Goal: Task Accomplishment & Management: Manage account settings

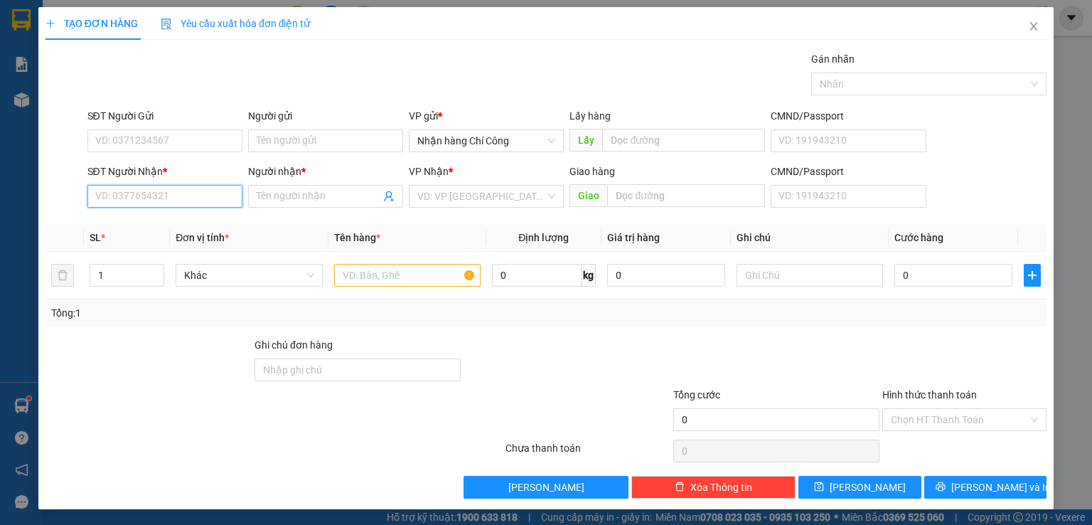
click at [176, 191] on input "SĐT Người Nhận *" at bounding box center [164, 196] width 155 height 23
click at [171, 220] on div "0862815702 - EM QUÝ" at bounding box center [163, 224] width 137 height 16
type input "0862815702"
type input "EM QUÝ"
type input "0862815702"
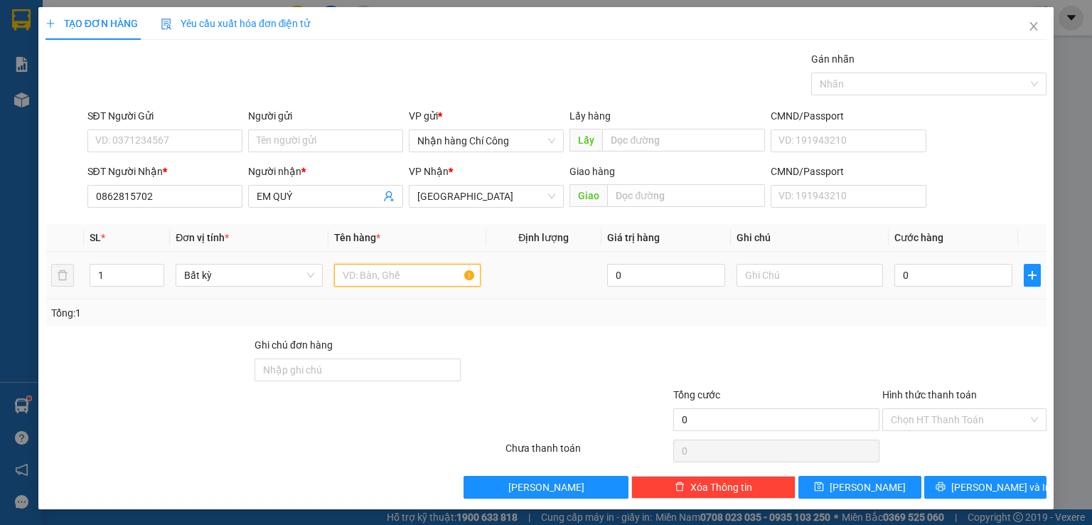
click at [400, 273] on input "text" at bounding box center [407, 275] width 147 height 23
type input "816"
click at [782, 274] on input "text" at bounding box center [810, 275] width 147 height 23
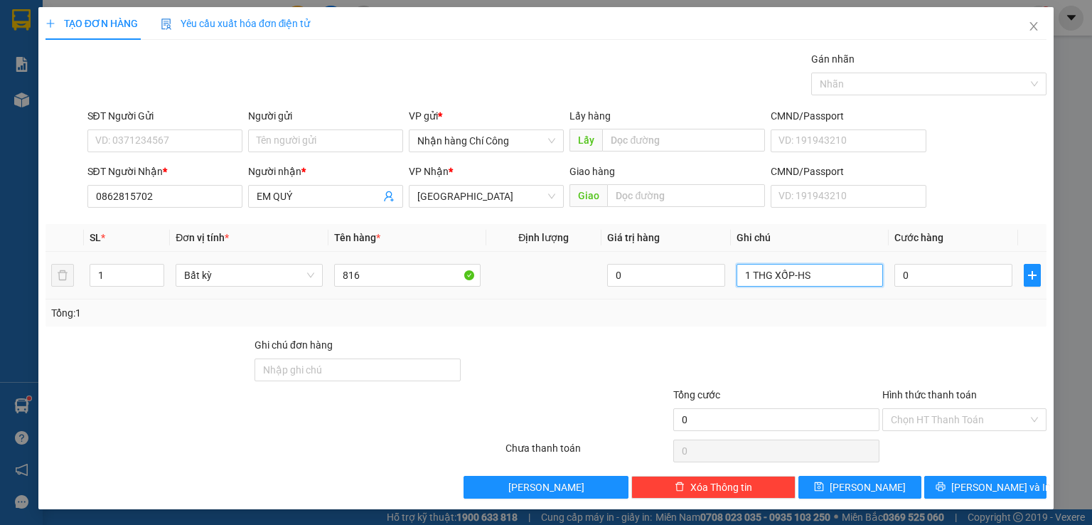
type input "1 THG XỐP-HS"
click at [950, 285] on div "0" at bounding box center [954, 275] width 118 height 28
click at [950, 284] on input "0" at bounding box center [954, 275] width 118 height 23
type input "8"
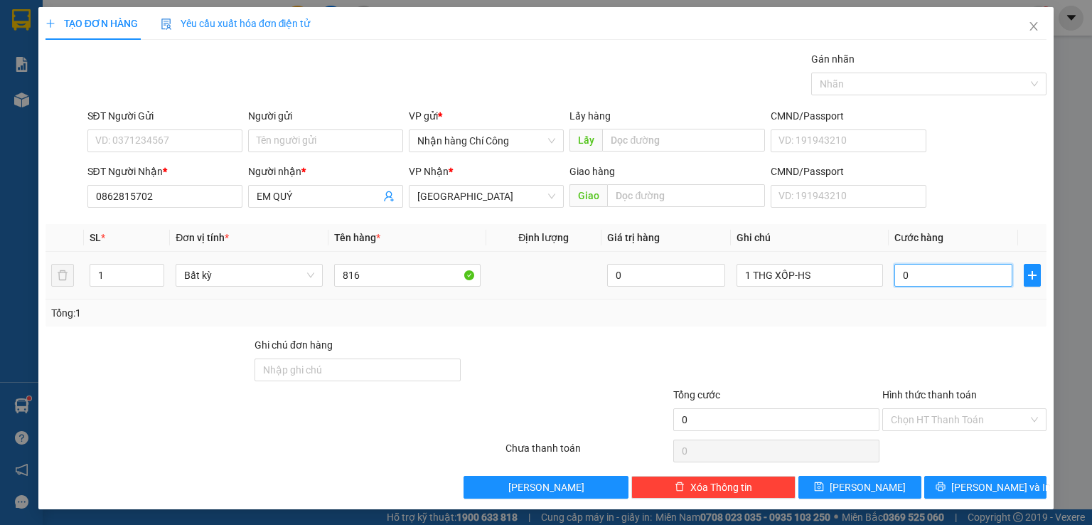
type input "8"
type input "80"
type input "80.000"
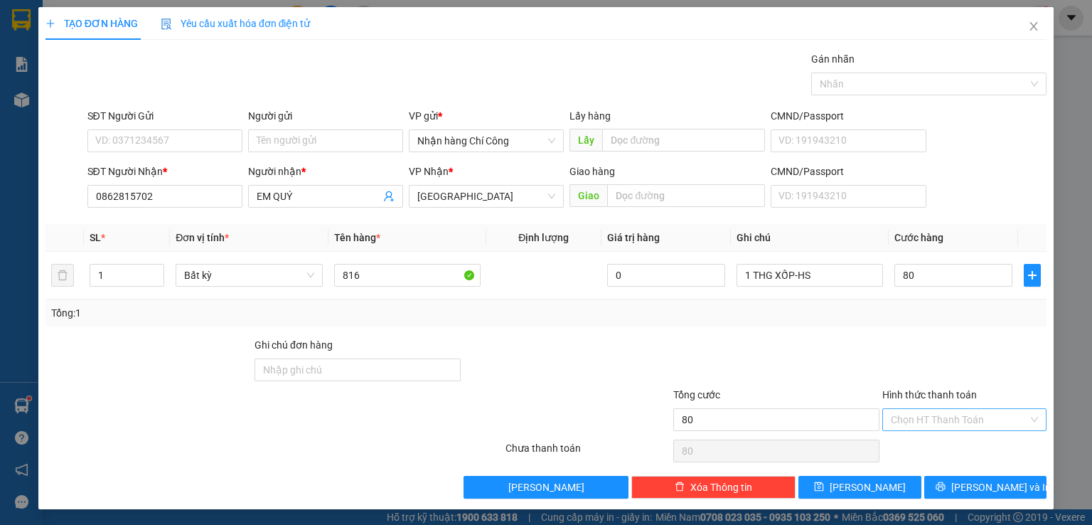
type input "80.000"
click at [932, 416] on input "Hình thức thanh toán" at bounding box center [959, 419] width 137 height 21
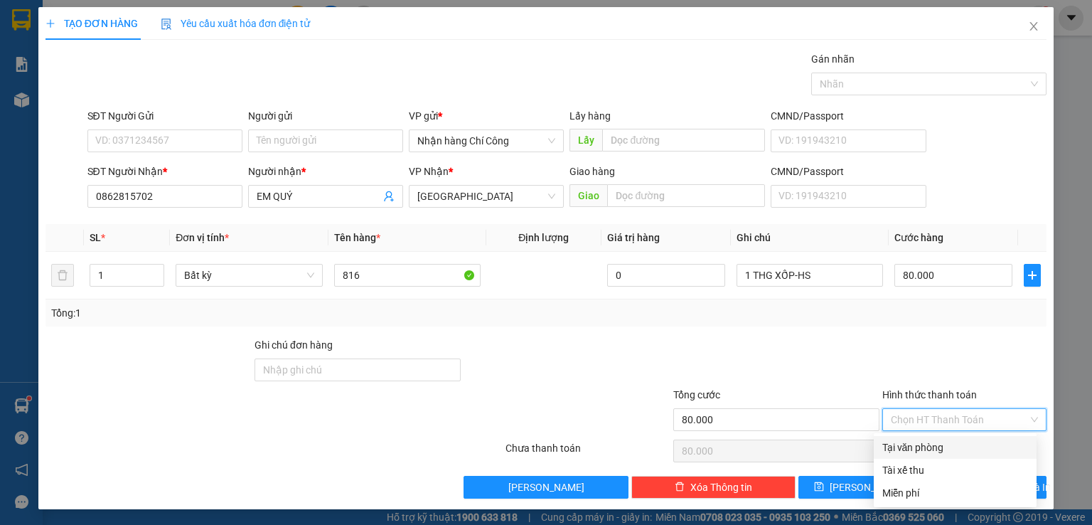
click at [915, 445] on div "Tại văn phòng" at bounding box center [956, 448] width 146 height 16
type input "0"
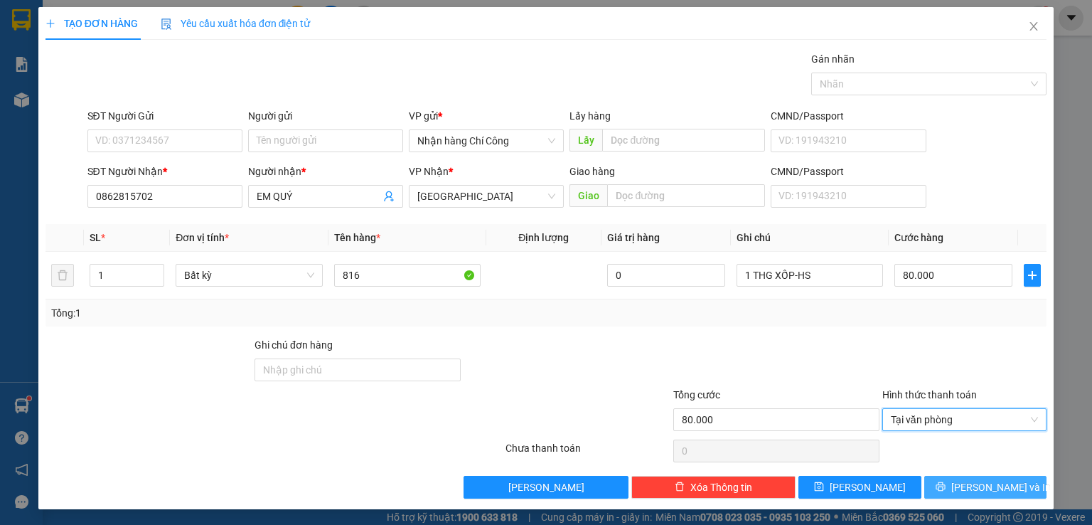
click at [979, 488] on span "[PERSON_NAME] và In" at bounding box center [1002, 487] width 100 height 16
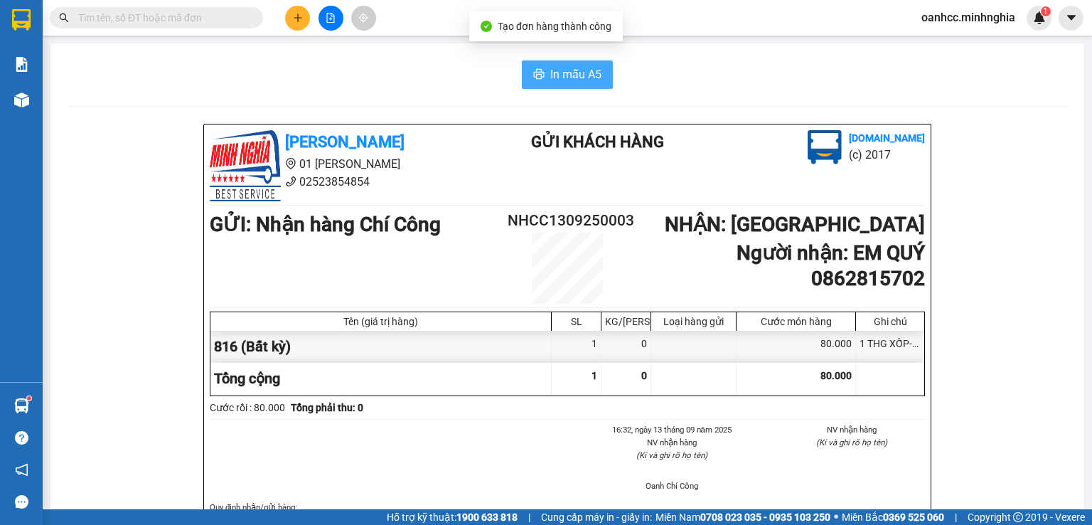
click at [563, 74] on span "In mẫu A5" at bounding box center [575, 74] width 51 height 18
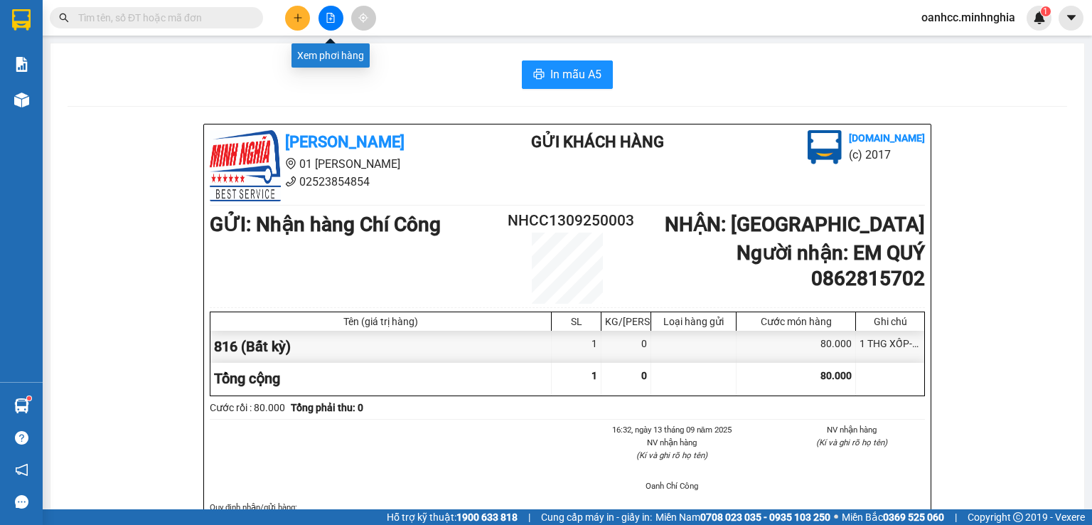
click at [330, 18] on icon "file-add" at bounding box center [331, 18] width 8 height 10
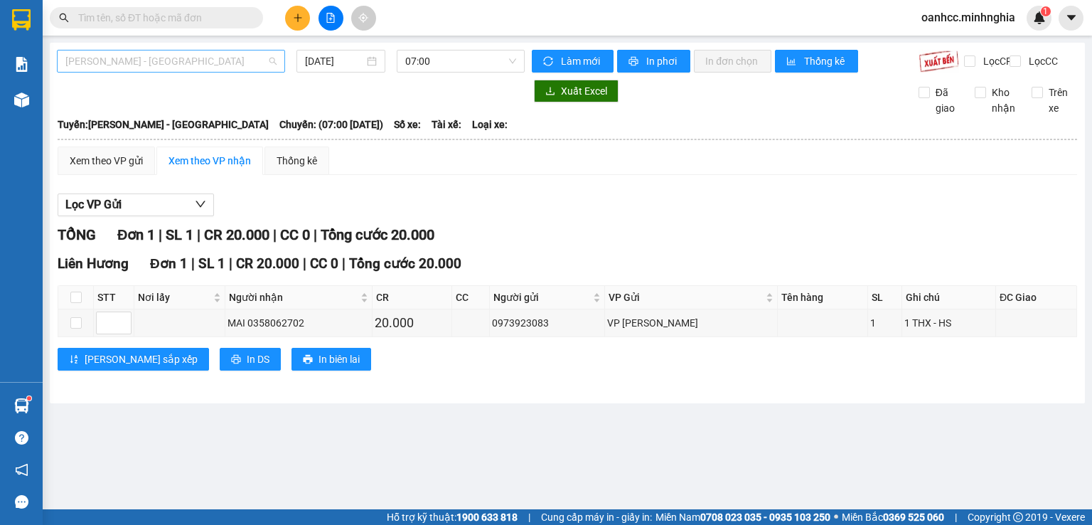
click at [193, 68] on span "[PERSON_NAME] - [GEOGRAPHIC_DATA]" at bounding box center [170, 60] width 211 height 21
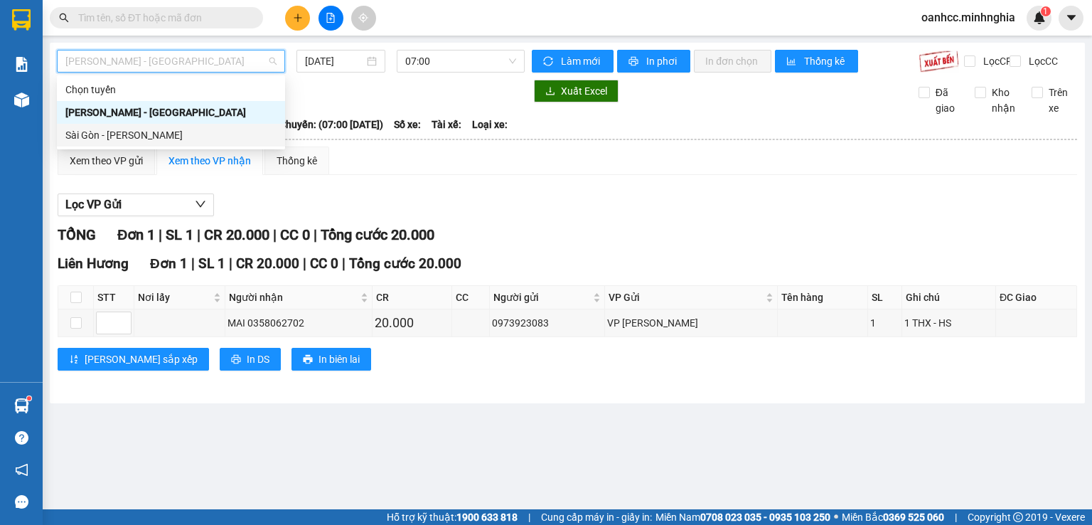
click at [133, 134] on div "Sài Gòn - [PERSON_NAME]" at bounding box center [170, 135] width 211 height 16
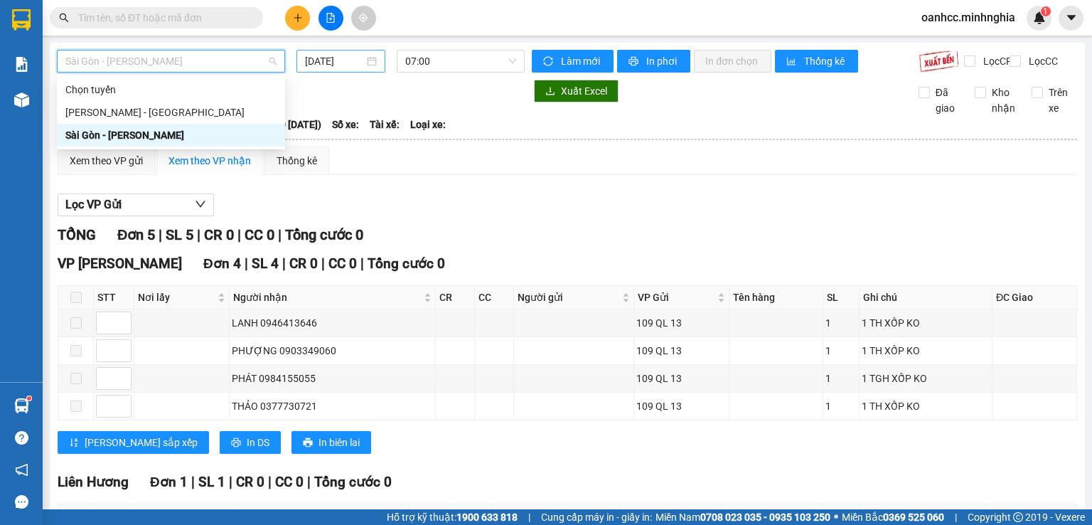
click at [336, 60] on input "[DATE]" at bounding box center [334, 61] width 58 height 16
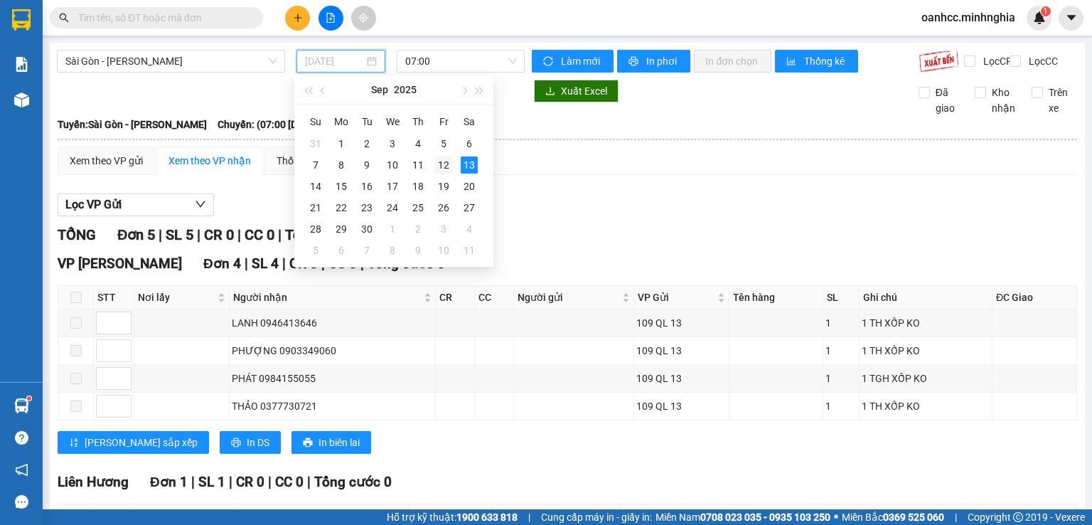
click at [441, 166] on div "12" at bounding box center [443, 164] width 17 height 17
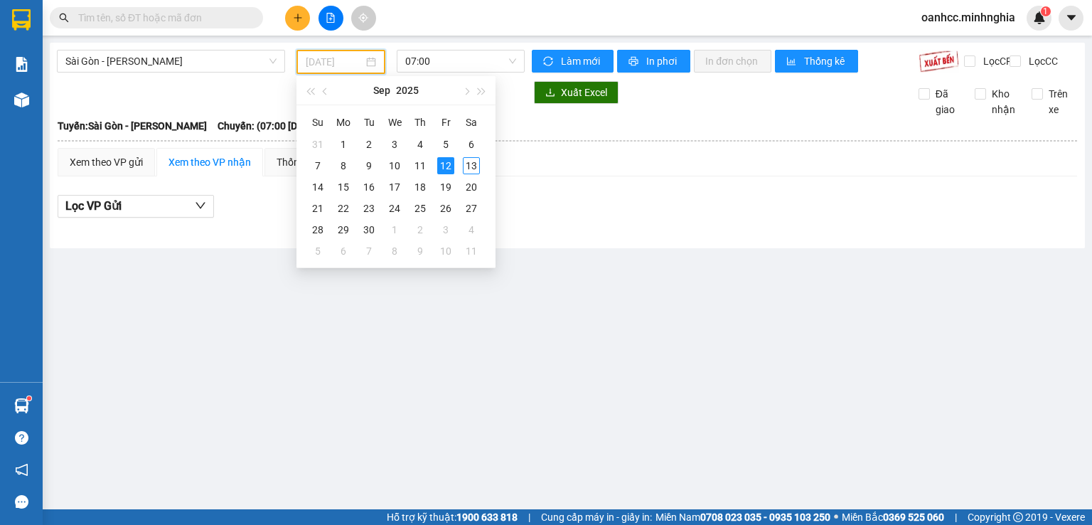
type input "[DATE]"
click at [582, 218] on div "Lọc VP Gửi" at bounding box center [568, 206] width 1020 height 23
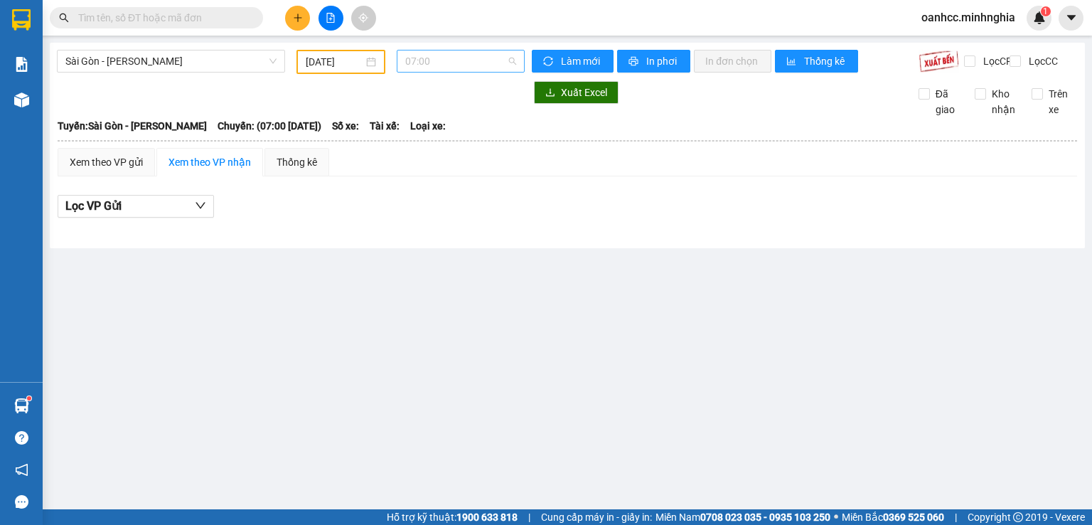
click at [452, 55] on span "07:00" at bounding box center [461, 60] width 112 height 21
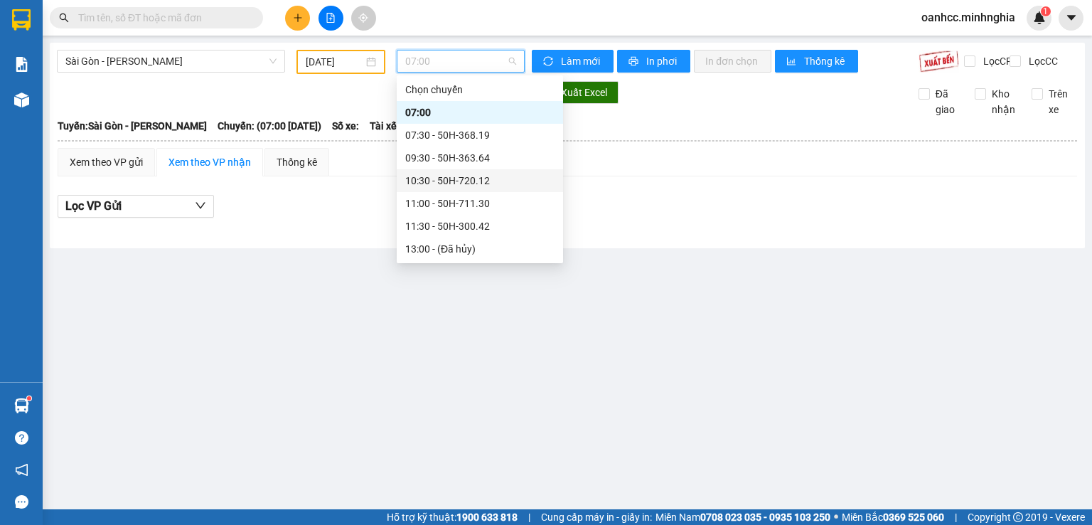
scroll to position [205, 0]
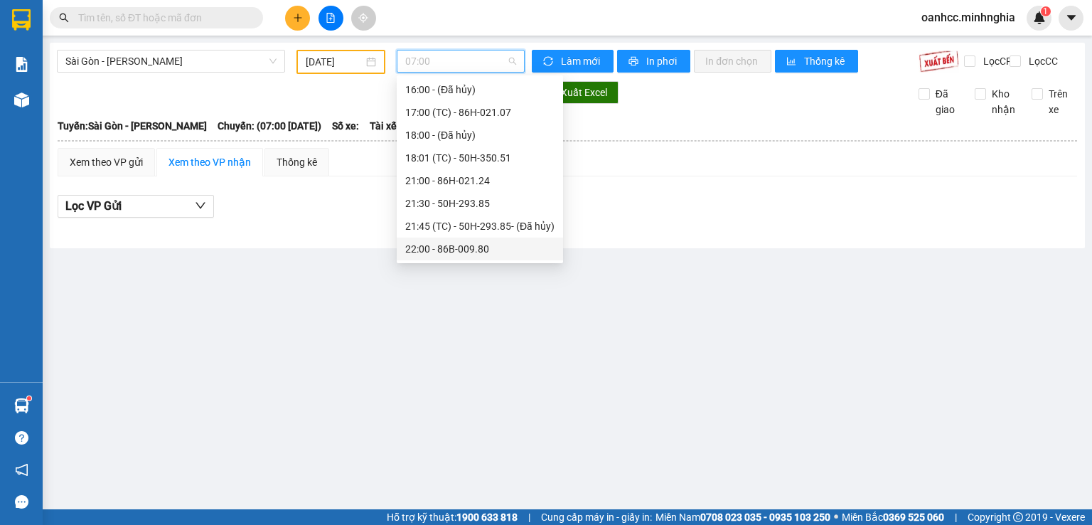
click at [442, 245] on div "22:00 - 86B-009.80" at bounding box center [479, 249] width 149 height 16
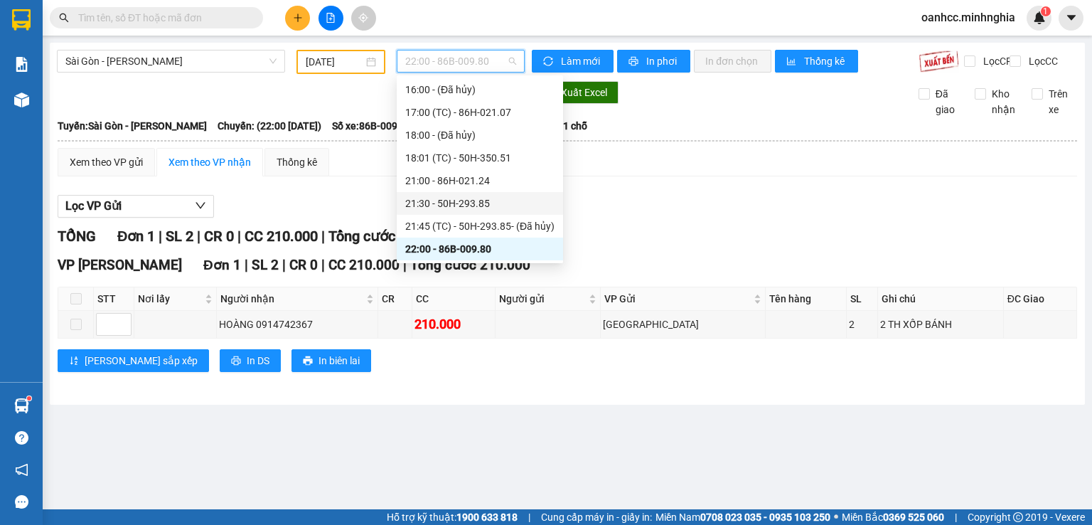
click at [455, 203] on div "21:30 - 50H-293.85" at bounding box center [479, 204] width 149 height 16
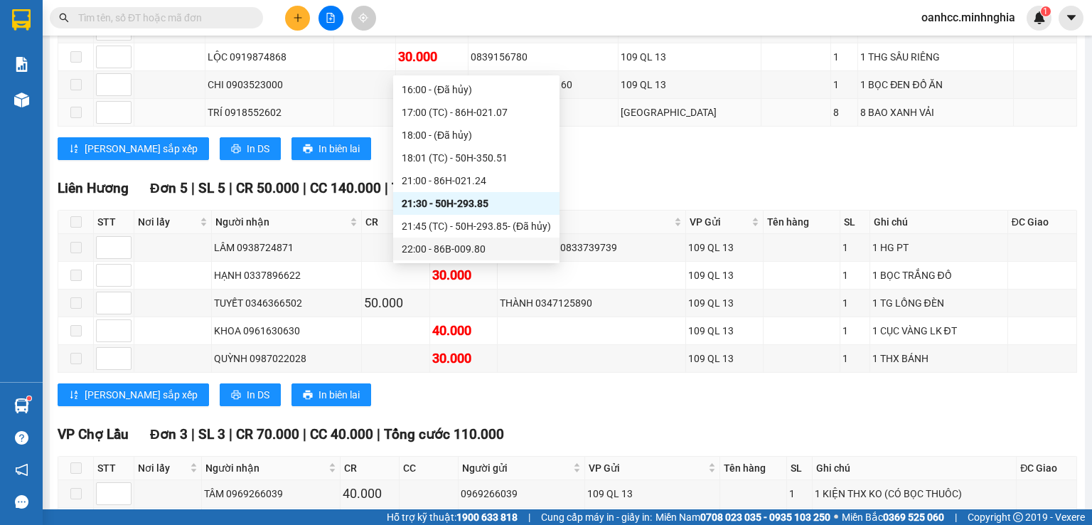
scroll to position [853, 0]
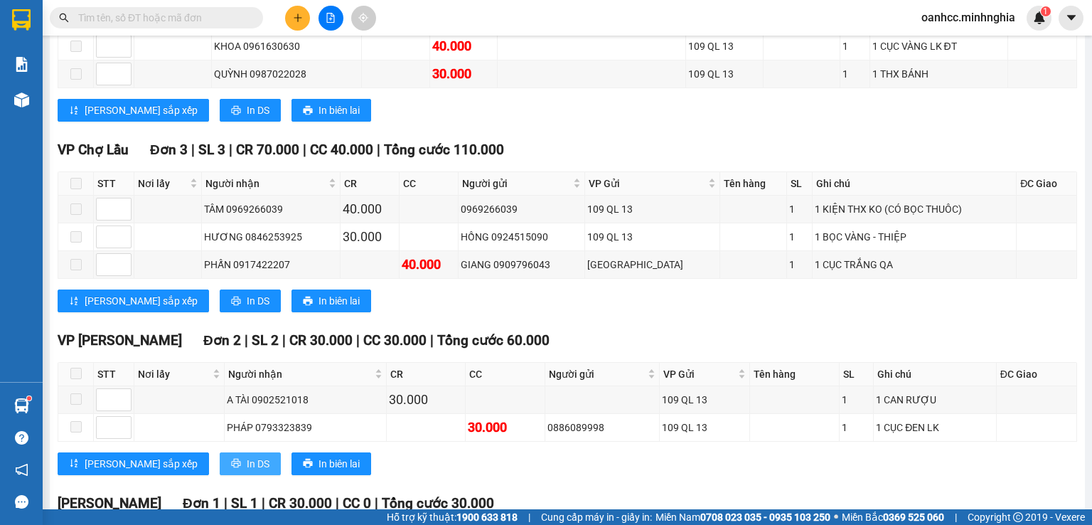
click at [247, 463] on span "In DS" at bounding box center [258, 464] width 23 height 16
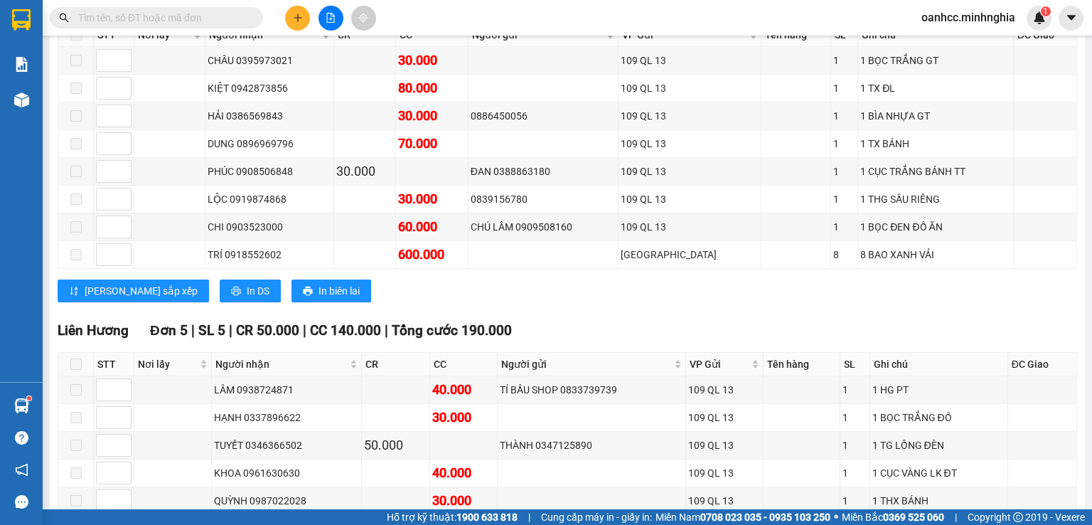
scroll to position [0, 0]
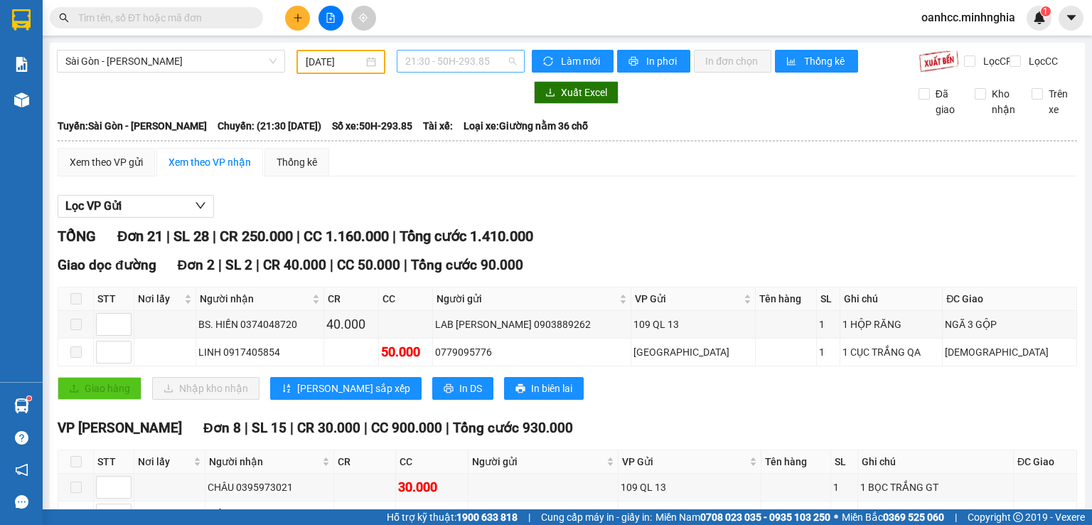
click at [451, 65] on span "21:30 - 50H-293.85" at bounding box center [461, 60] width 112 height 21
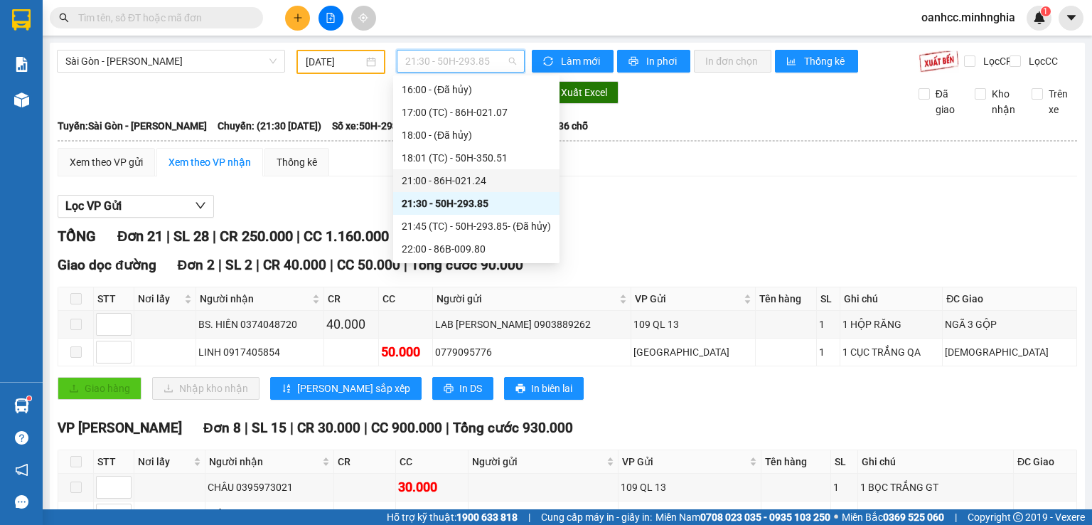
click at [444, 175] on div "21:00 - 86H-021.24" at bounding box center [476, 181] width 149 height 16
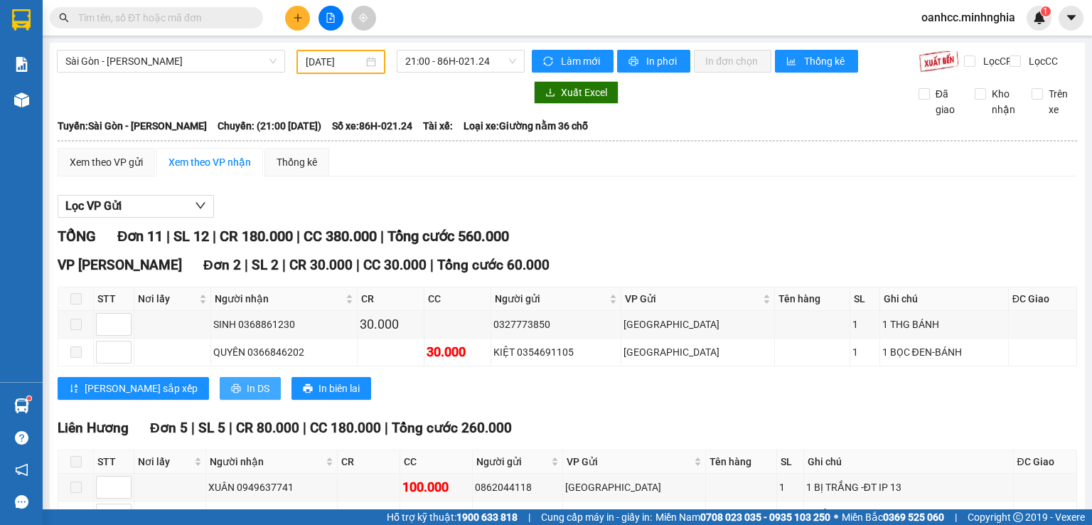
click at [247, 396] on span "In DS" at bounding box center [258, 388] width 23 height 16
click at [452, 68] on span "21:00 - 86H-021.24" at bounding box center [461, 60] width 112 height 21
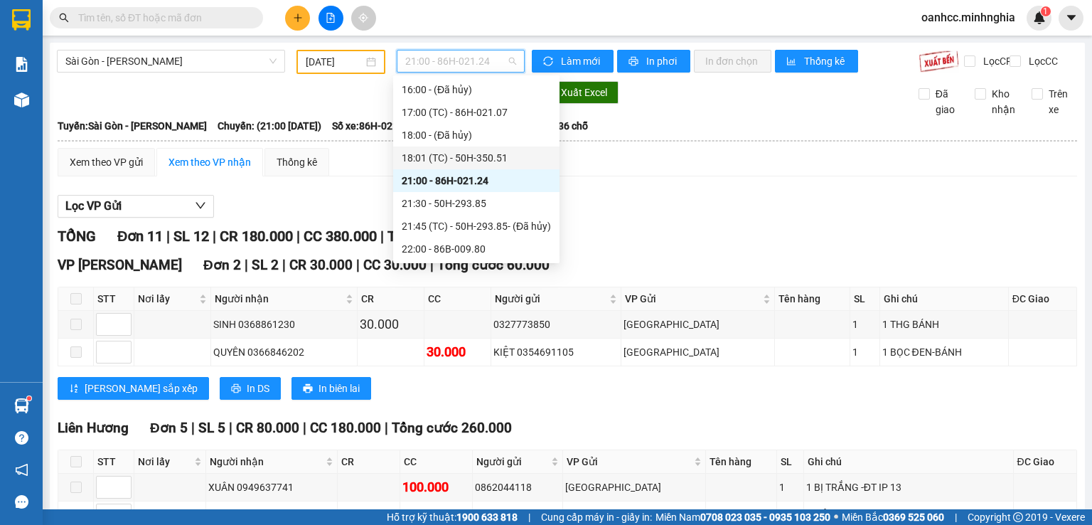
click at [442, 156] on div "18:01 (TC) - 50H-350.51" at bounding box center [476, 158] width 149 height 16
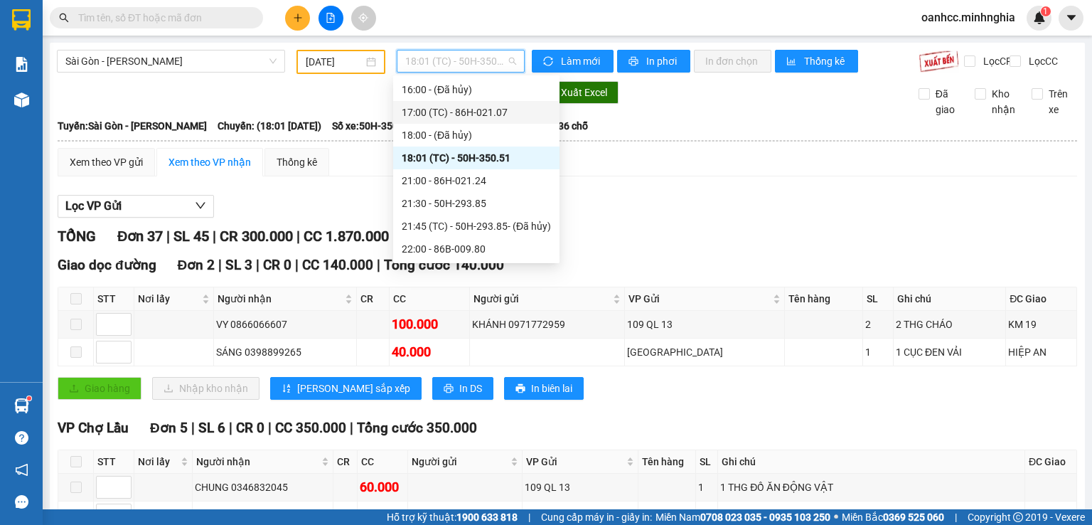
click at [483, 112] on div "17:00 (TC) - 86H-021.07" at bounding box center [476, 113] width 149 height 16
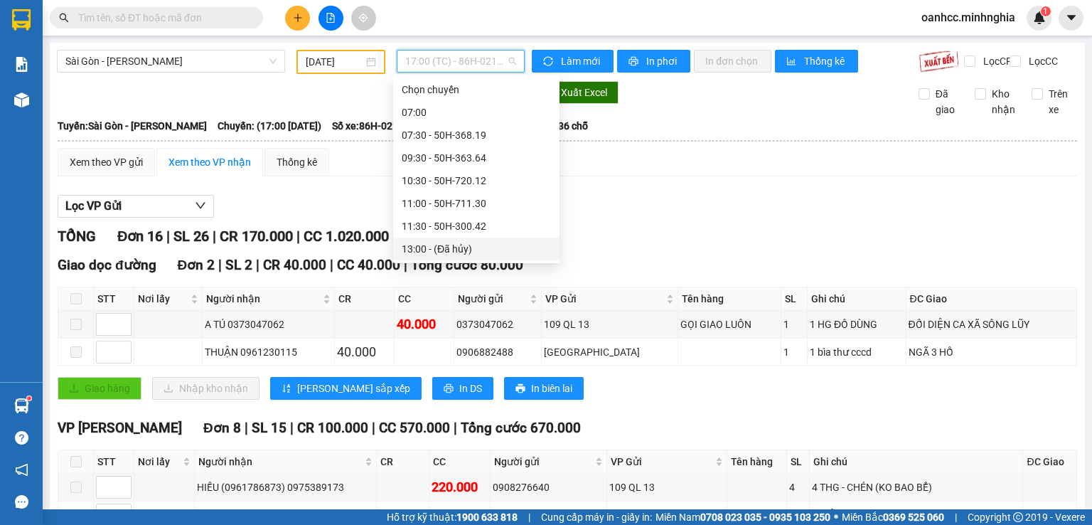
scroll to position [142, 0]
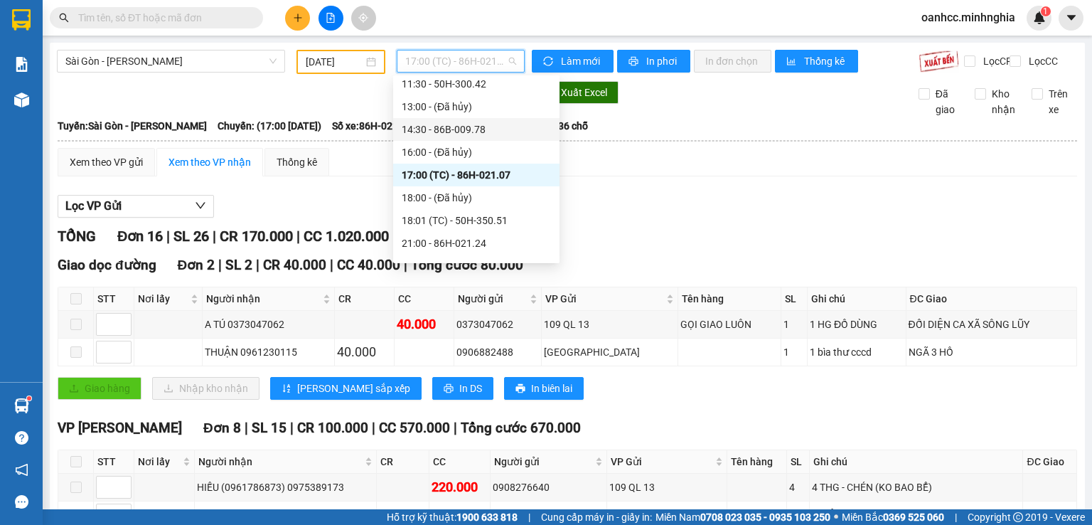
click at [462, 124] on div "14:30 - 86B-009.78" at bounding box center [476, 130] width 149 height 16
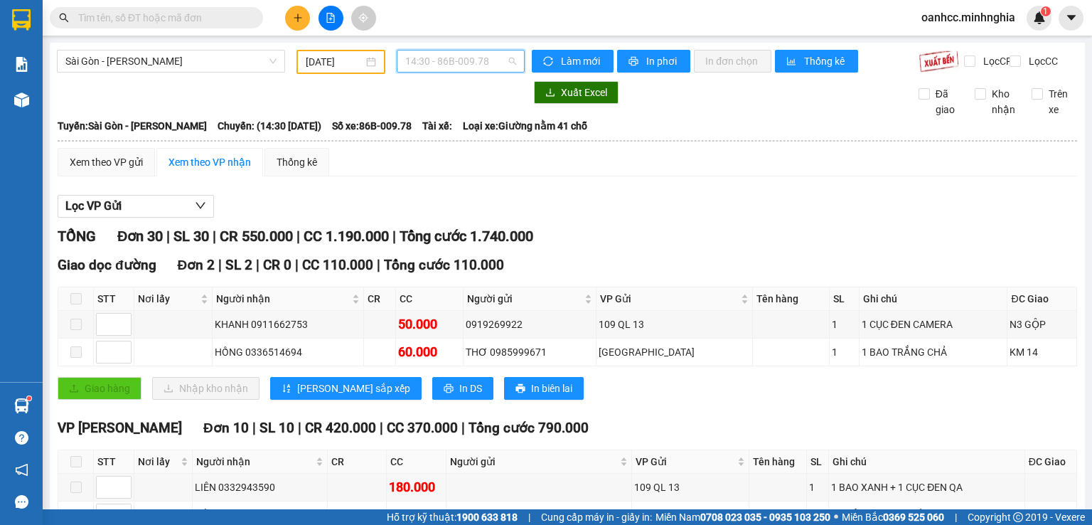
click at [444, 60] on span "14:30 - 86B-009.78" at bounding box center [461, 60] width 112 height 21
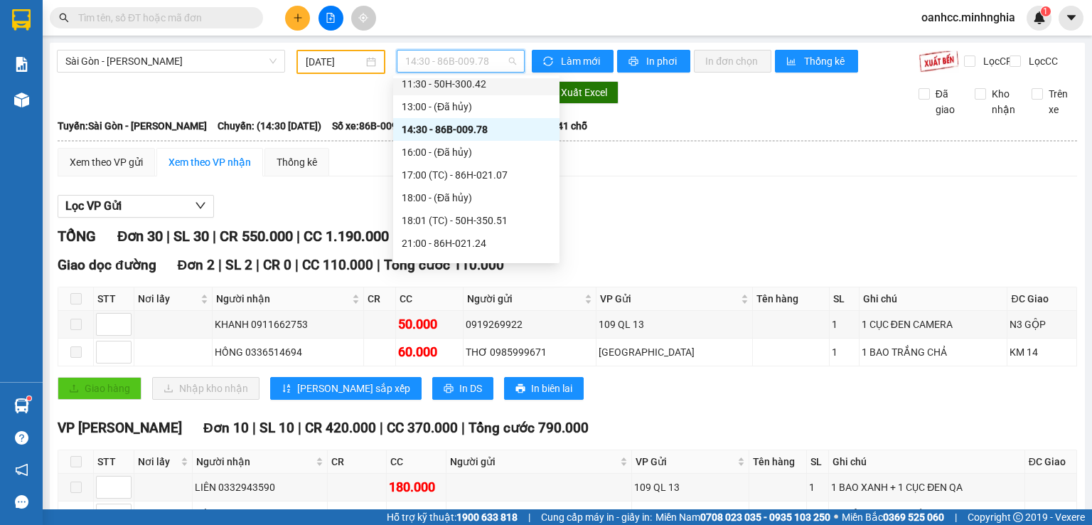
click at [440, 82] on div "11:30 - 50H-300.42" at bounding box center [476, 84] width 149 height 16
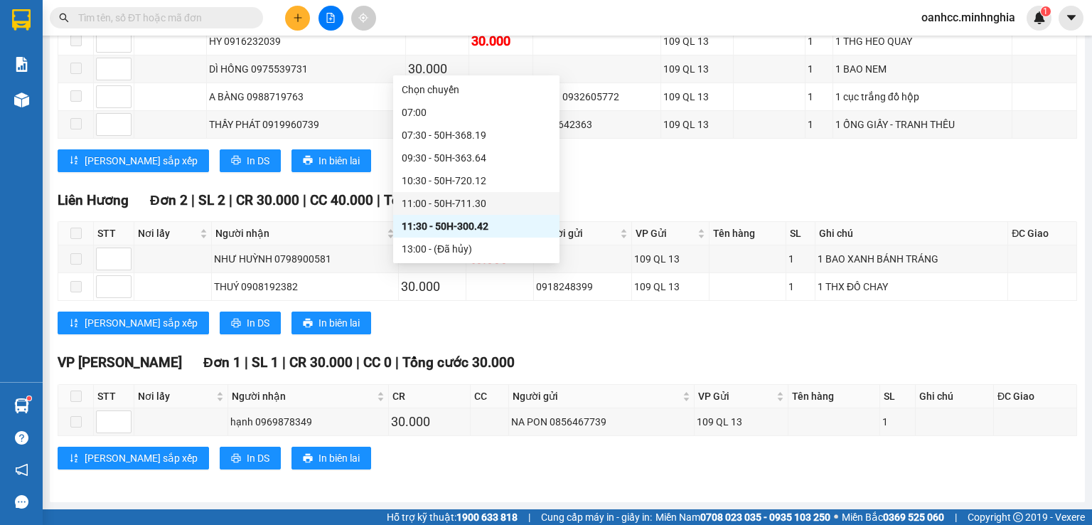
click at [446, 201] on div "11:00 - 50H-711.30" at bounding box center [476, 204] width 149 height 16
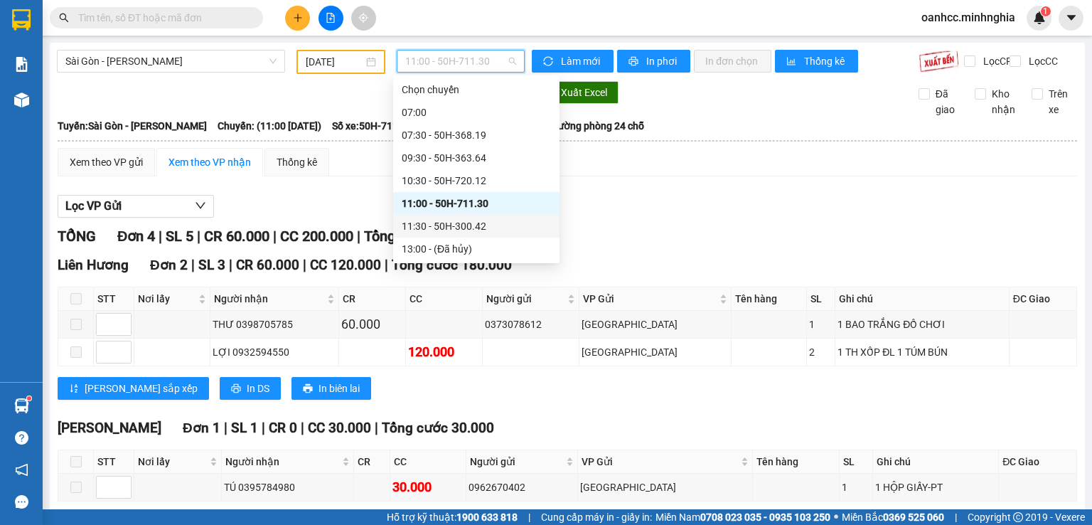
scroll to position [208, 0]
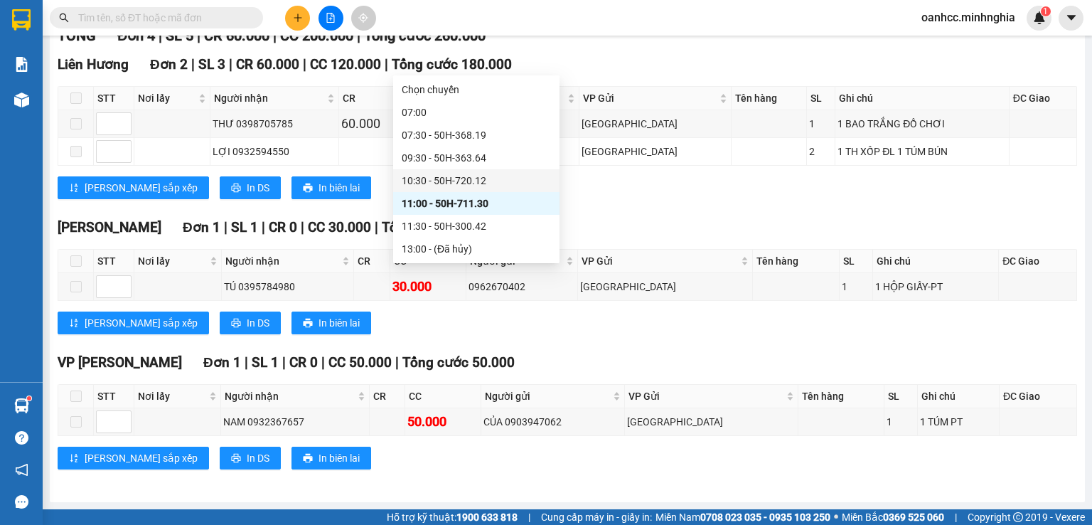
click at [451, 180] on div "10:30 - 50H-720.12" at bounding box center [476, 181] width 149 height 16
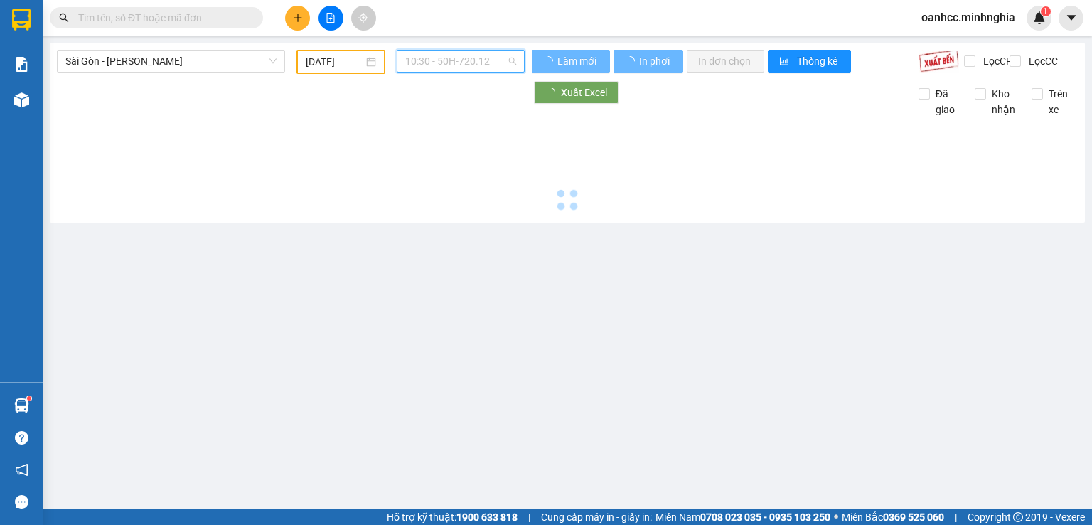
scroll to position [0, 0]
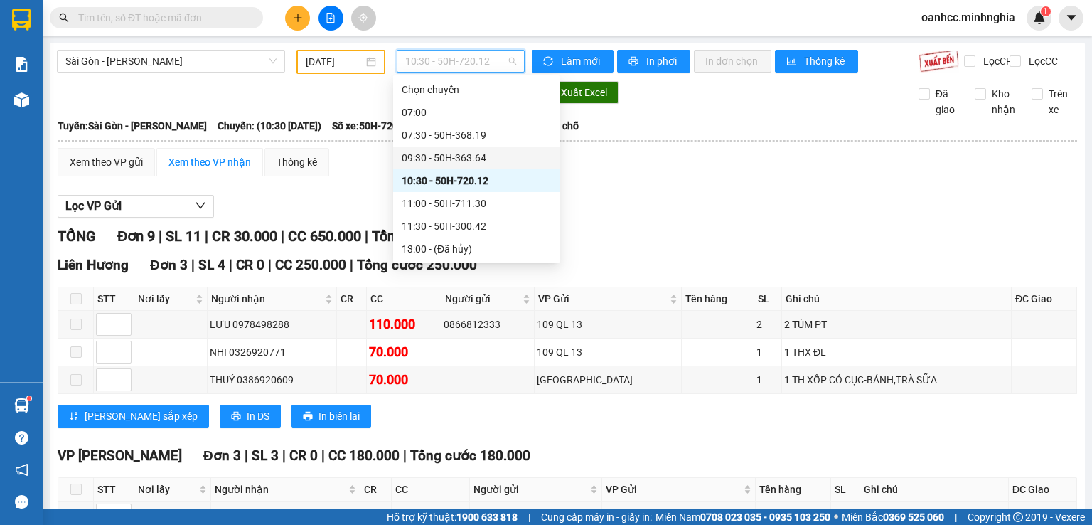
click at [440, 155] on div "09:30 - 50H-363.64" at bounding box center [476, 158] width 149 height 16
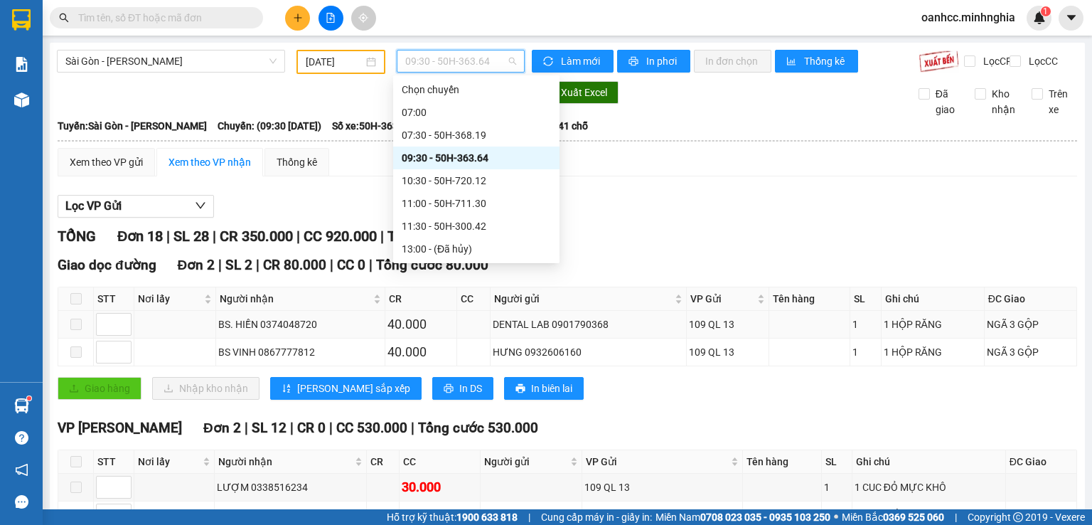
scroll to position [142, 0]
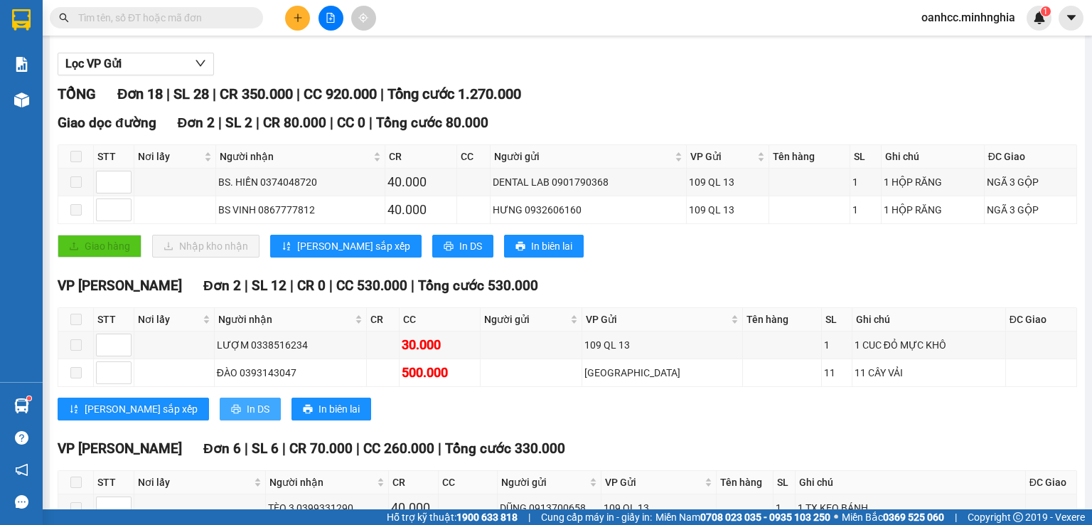
click at [247, 417] on span "In DS" at bounding box center [258, 409] width 23 height 16
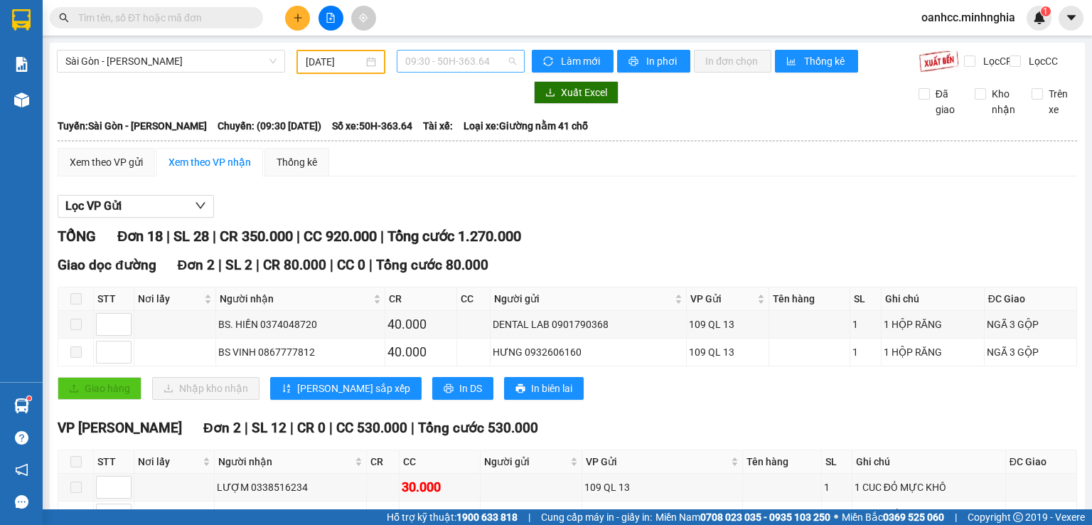
click at [457, 60] on span "09:30 - 50H-363.64" at bounding box center [461, 60] width 112 height 21
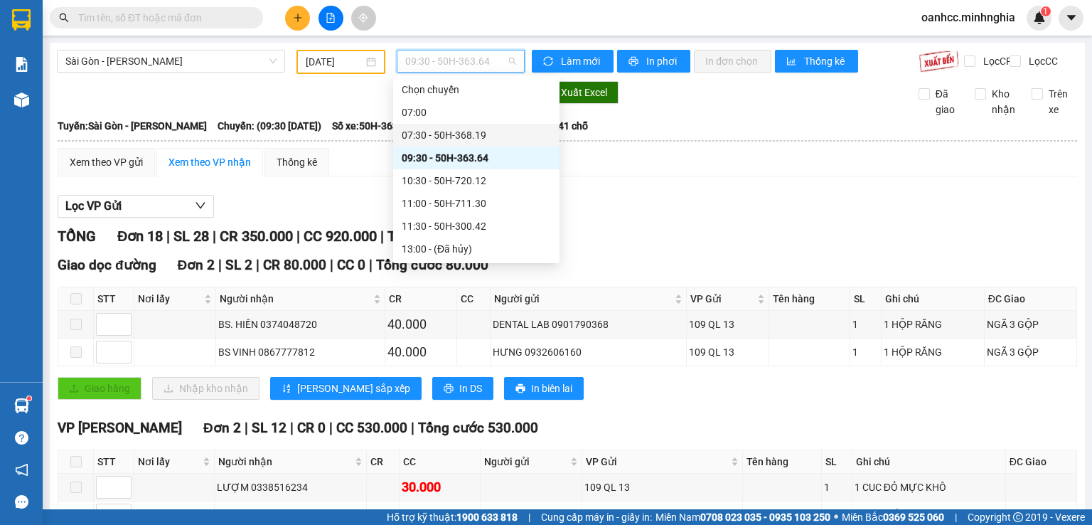
click at [440, 129] on div "07:30 - 50H-368.19" at bounding box center [476, 135] width 149 height 16
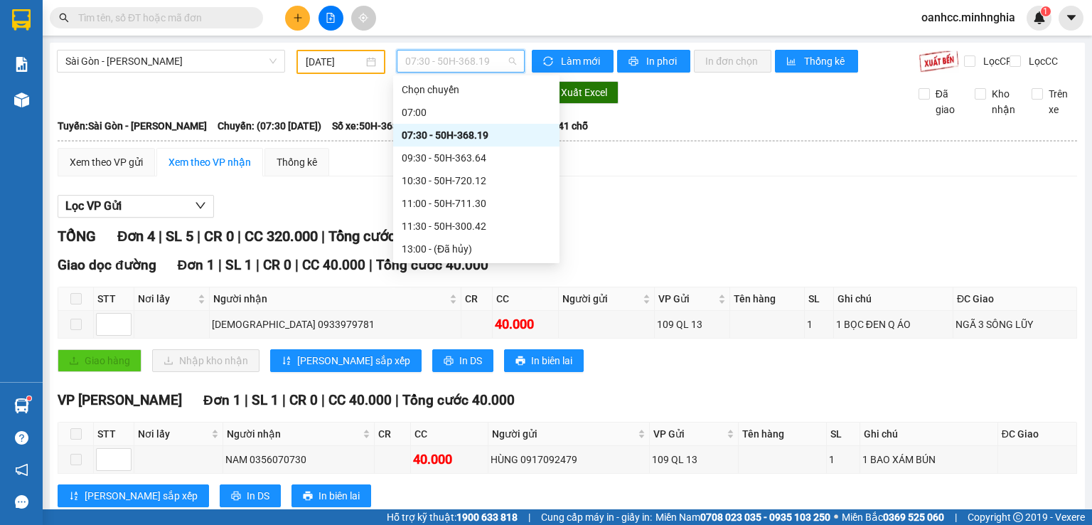
click at [341, 58] on input "[DATE]" at bounding box center [334, 62] width 57 height 16
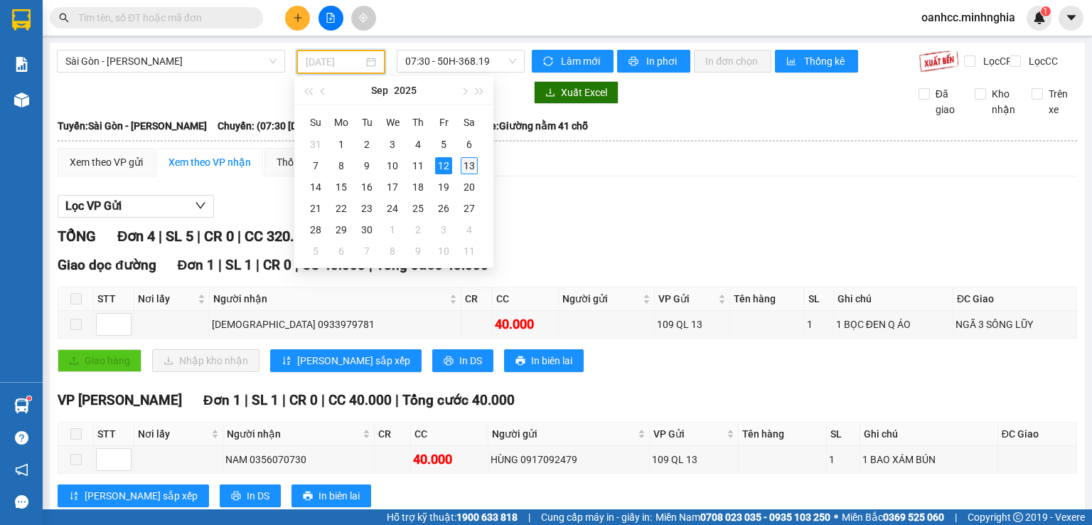
click at [472, 167] on div "13" at bounding box center [469, 165] width 17 height 17
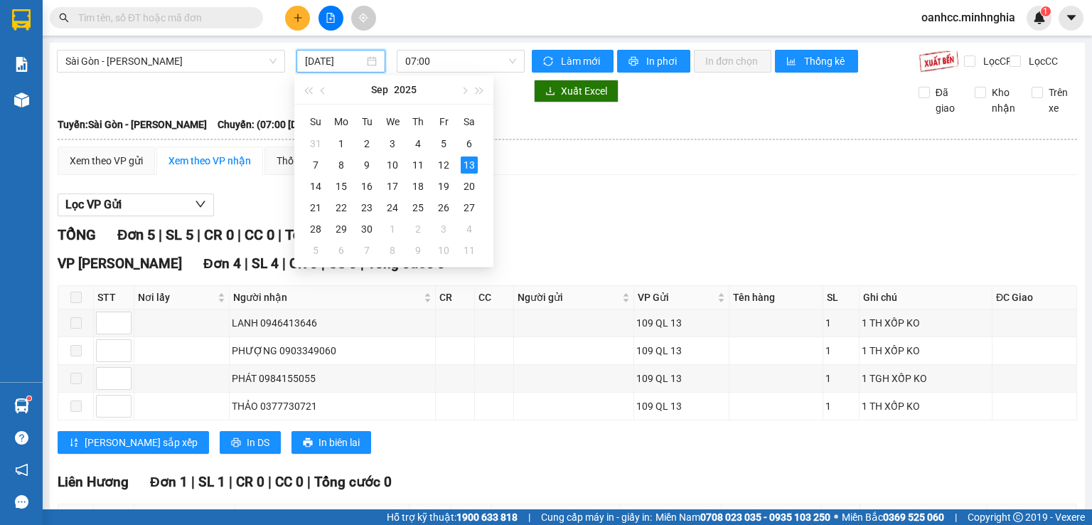
type input "[DATE]"
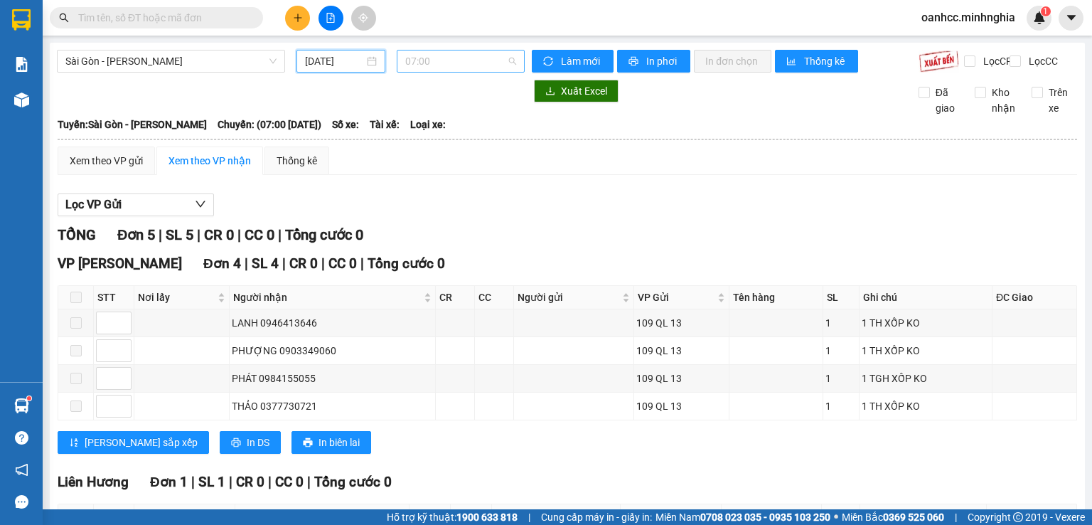
click at [449, 62] on span "07:00" at bounding box center [461, 60] width 112 height 21
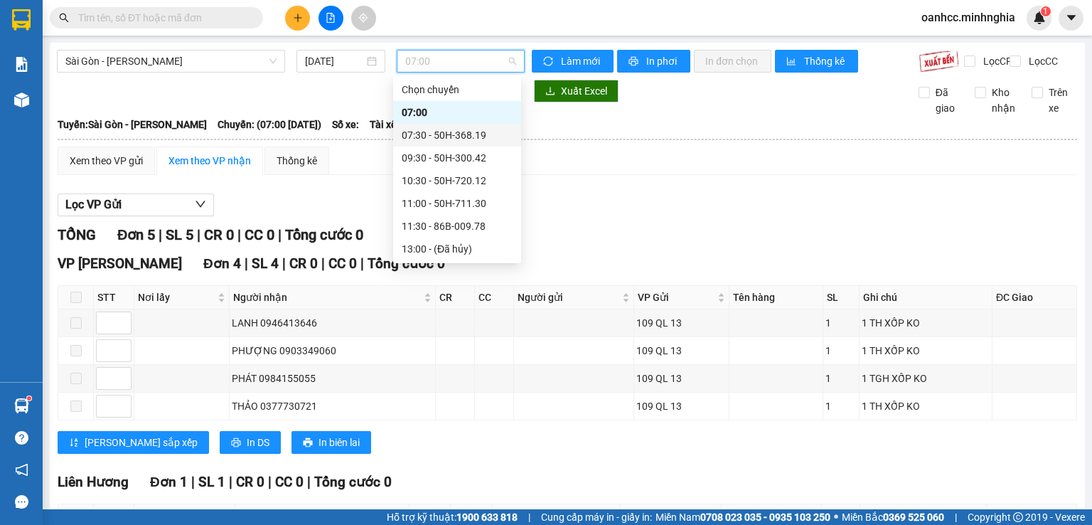
click at [462, 132] on div "07:30 - 50H-368.19" at bounding box center [457, 135] width 111 height 16
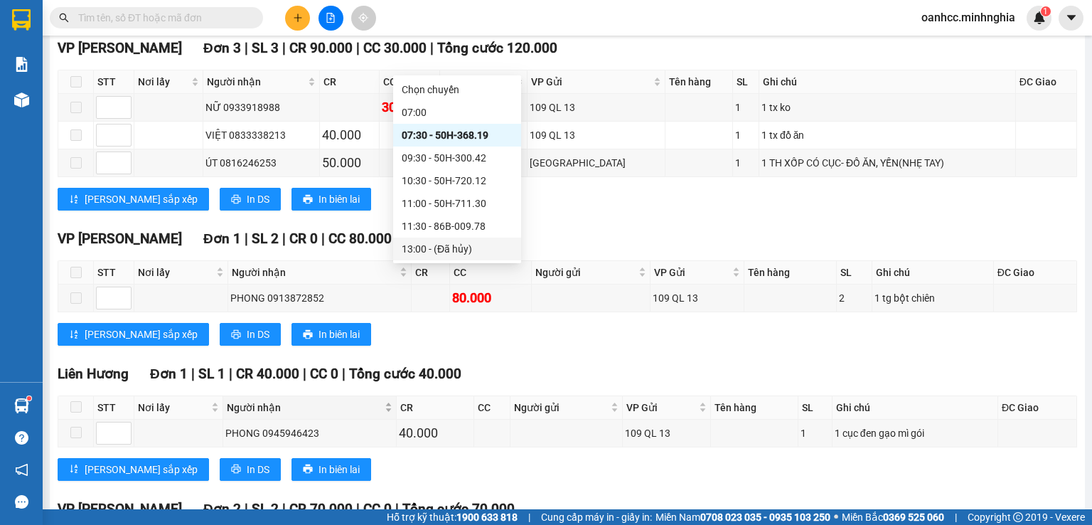
scroll to position [711, 0]
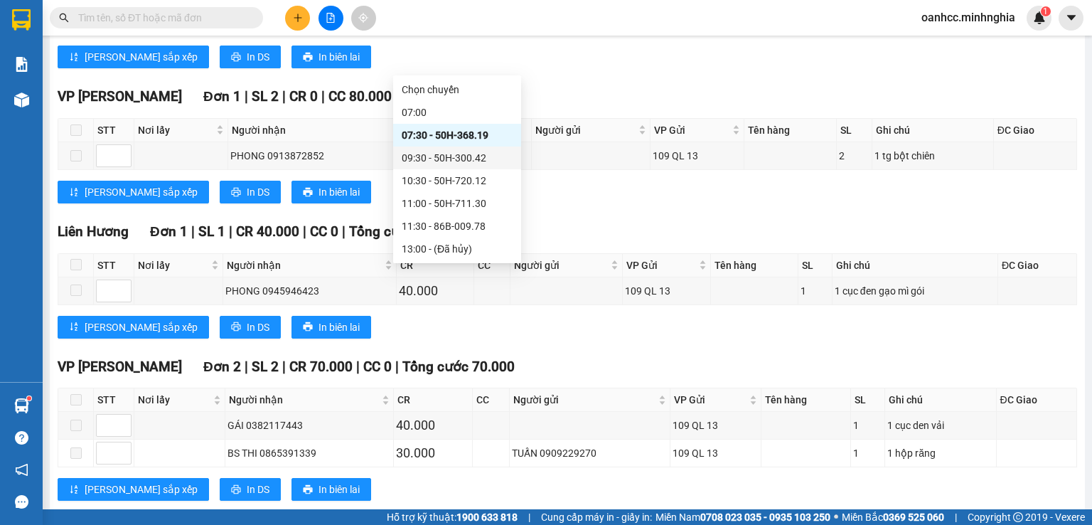
click at [437, 157] on div "09:30 - 50H-300.42" at bounding box center [457, 158] width 111 height 16
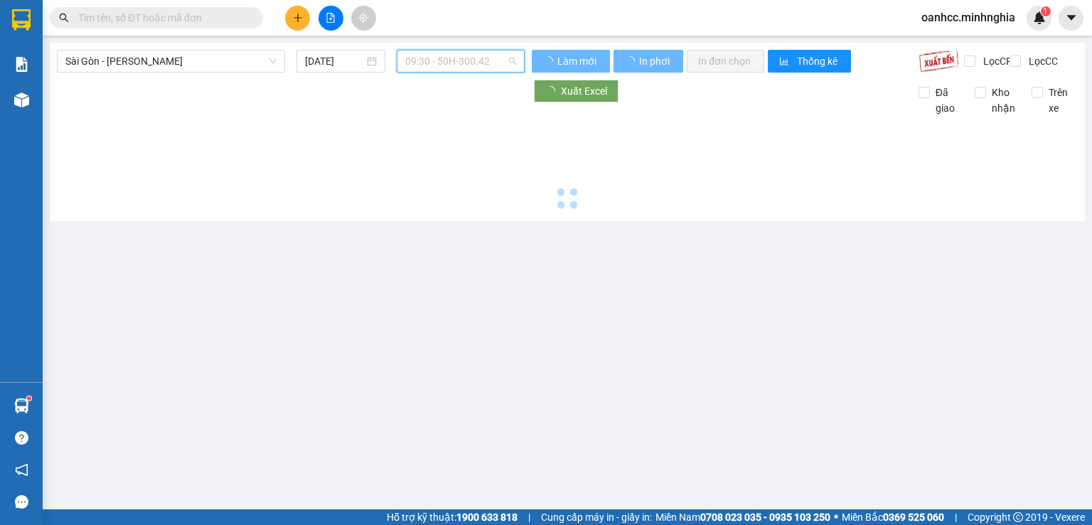
scroll to position [0, 0]
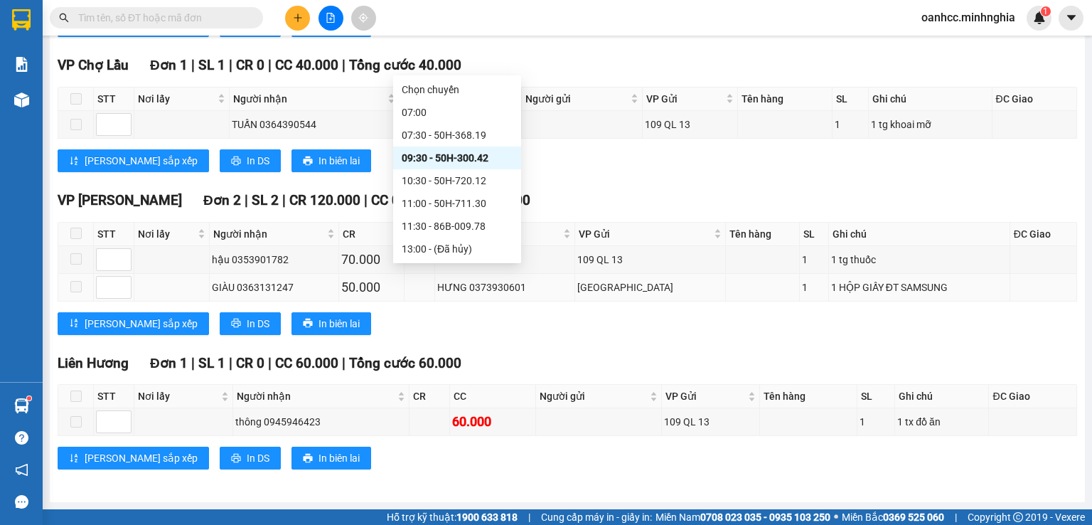
scroll to position [856, 0]
click at [447, 174] on div "10:30 - 50H-720.12" at bounding box center [457, 181] width 111 height 16
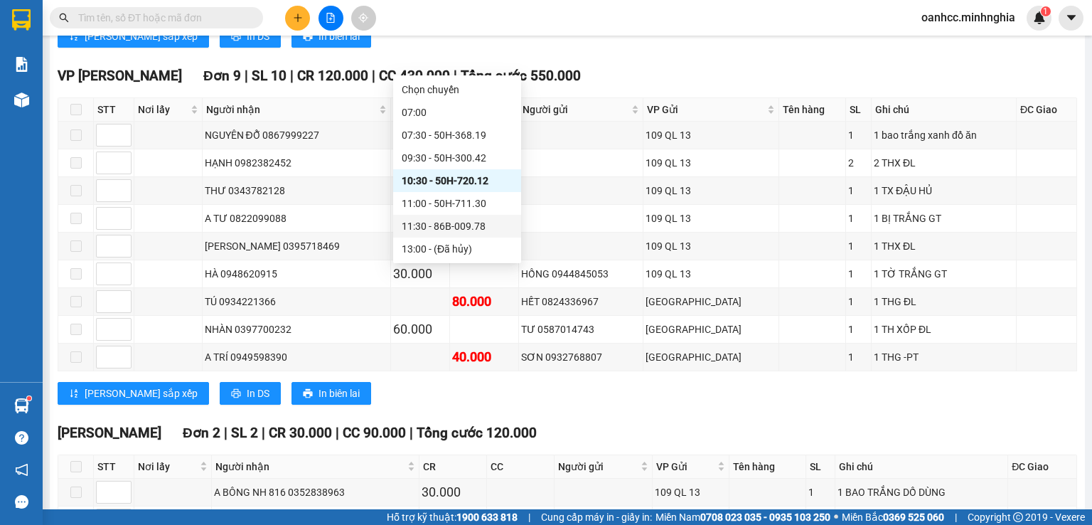
scroll to position [670, 0]
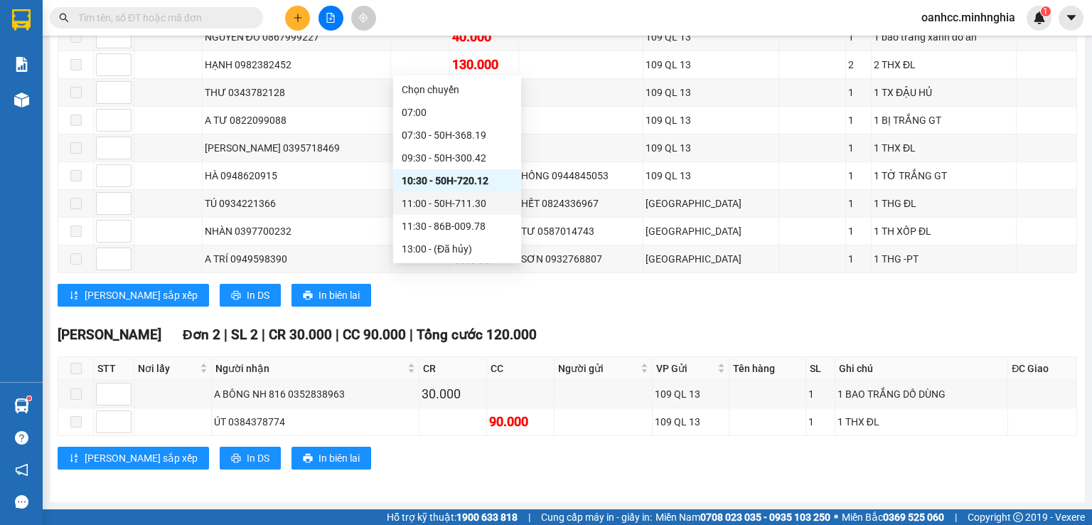
click at [431, 206] on div "11:00 - 50H-711.30" at bounding box center [457, 204] width 111 height 16
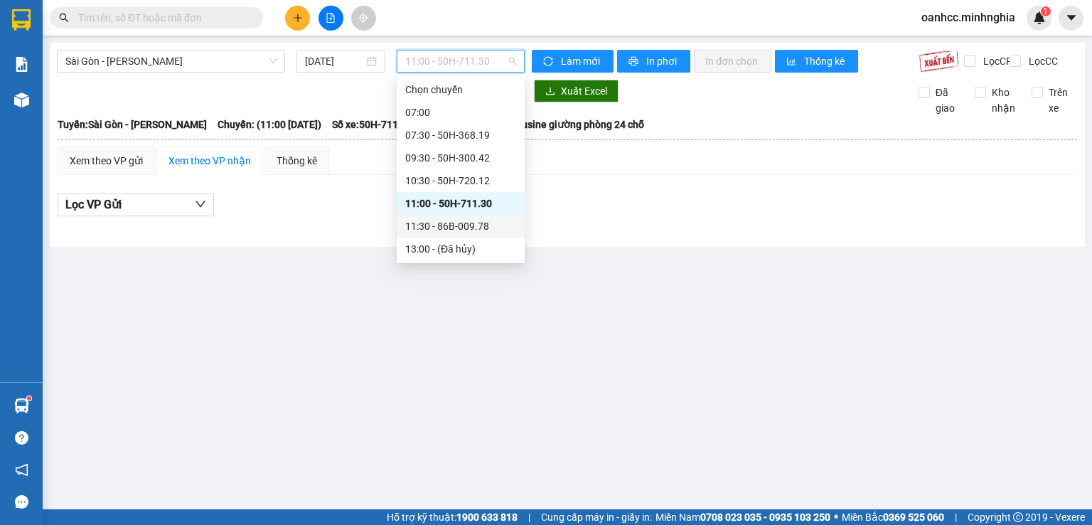
click at [437, 226] on div "11:30 - 86B-009.78" at bounding box center [460, 226] width 111 height 16
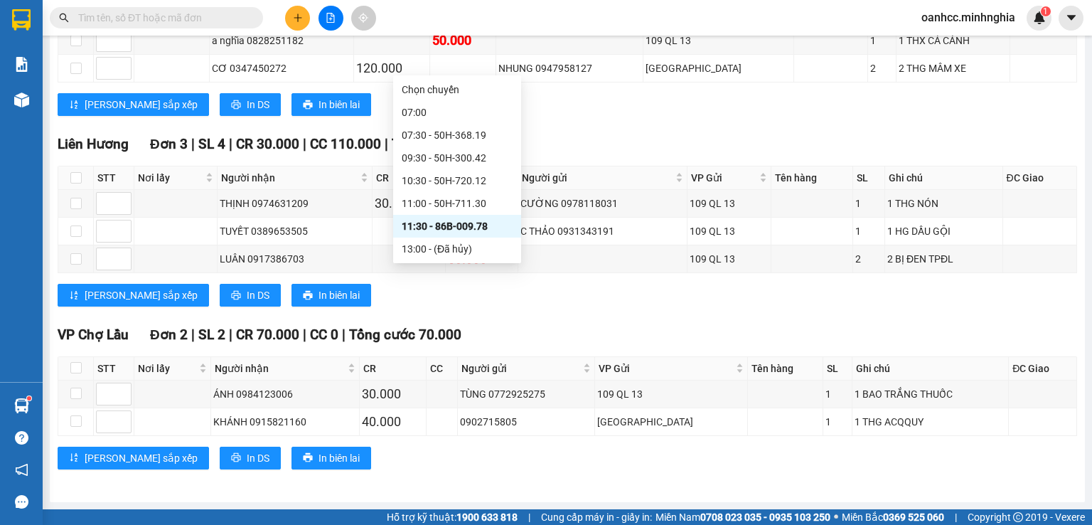
scroll to position [137, 0]
click at [422, 132] on div "14:30 - 50H-363.64" at bounding box center [457, 135] width 111 height 16
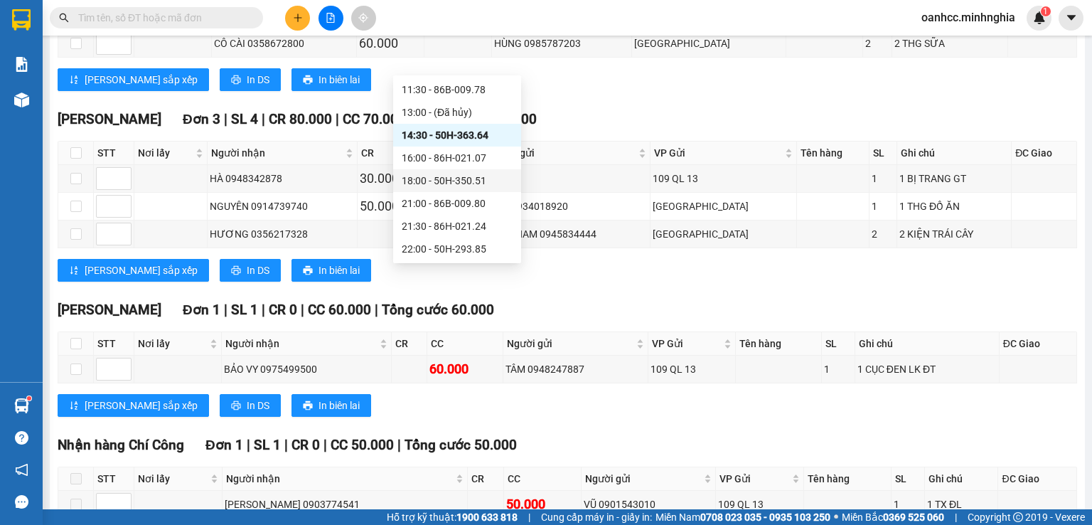
scroll to position [1641, 0]
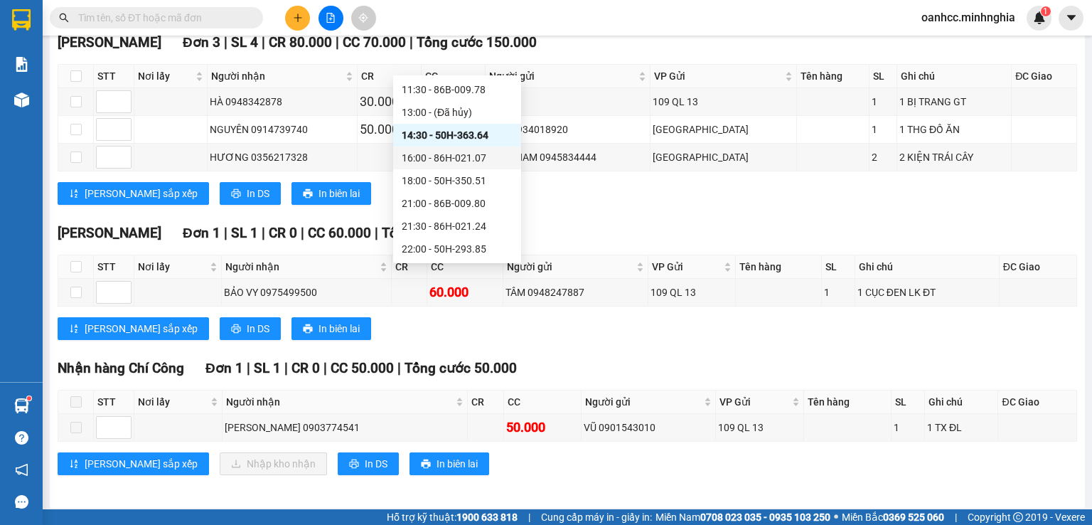
click at [438, 155] on div "16:00 - 86H-021.07" at bounding box center [457, 158] width 111 height 16
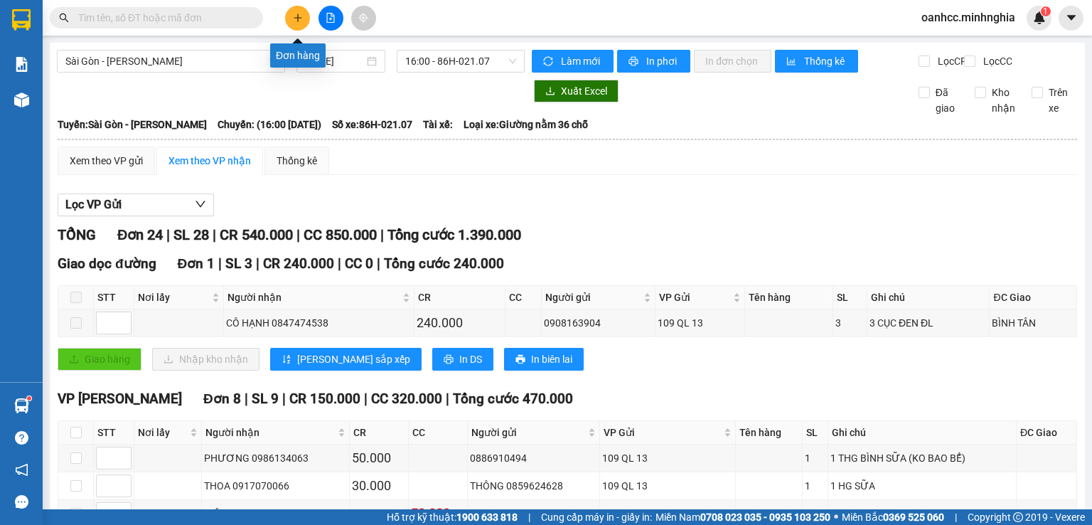
click at [291, 18] on button at bounding box center [297, 18] width 25 height 25
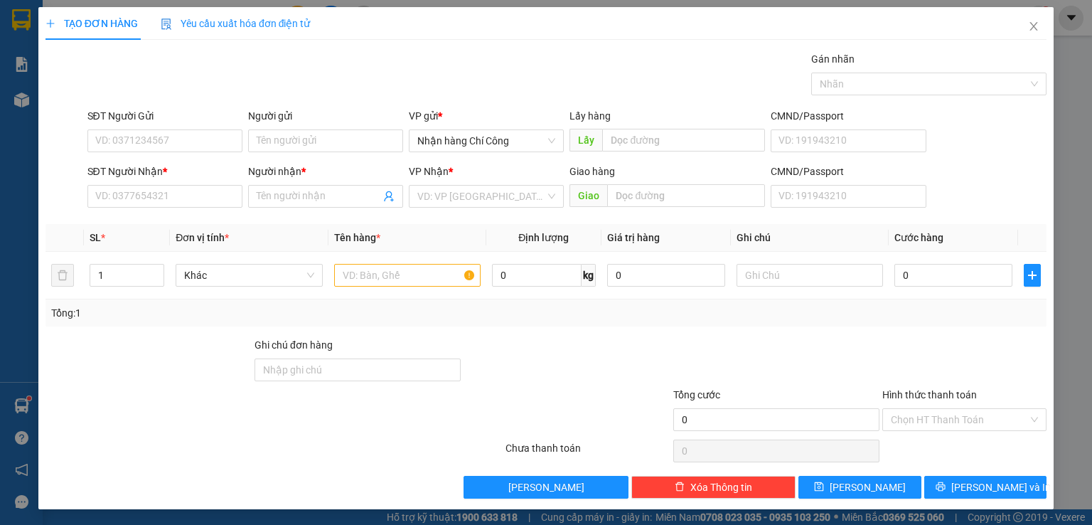
click at [1064, 353] on div "TẠO ĐƠN HÀNG Yêu cầu xuất hóa đơn điện tử Transit Pickup Surcharge Ids Transit …" at bounding box center [546, 262] width 1092 height 525
click at [144, 201] on input "SĐT Người Nhận *" at bounding box center [164, 196] width 155 height 23
click at [131, 225] on div "0392601932 - HIỆP" at bounding box center [163, 224] width 137 height 16
type input "0392601932"
type input "HIỆP"
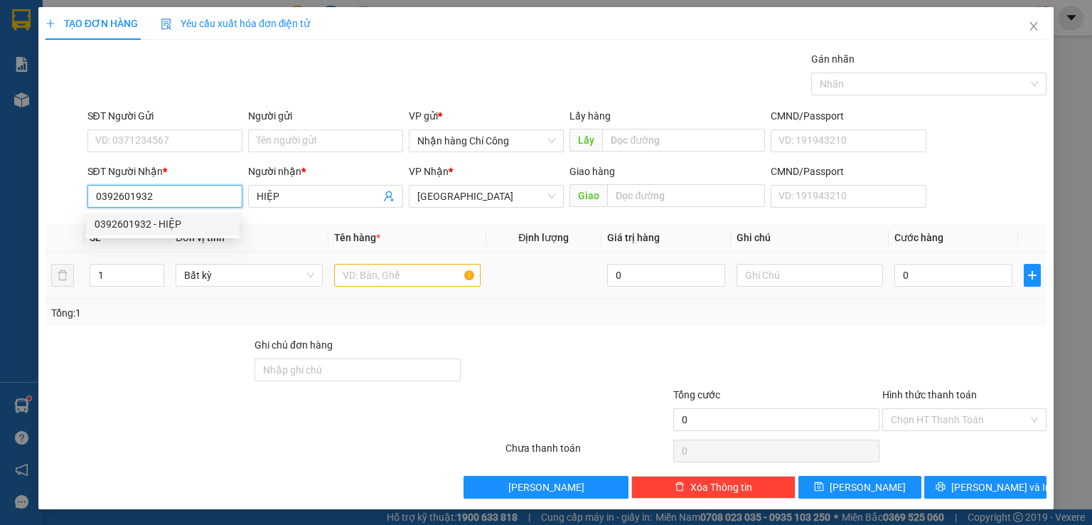
type input "0392601932"
click at [388, 277] on input "text" at bounding box center [407, 275] width 147 height 23
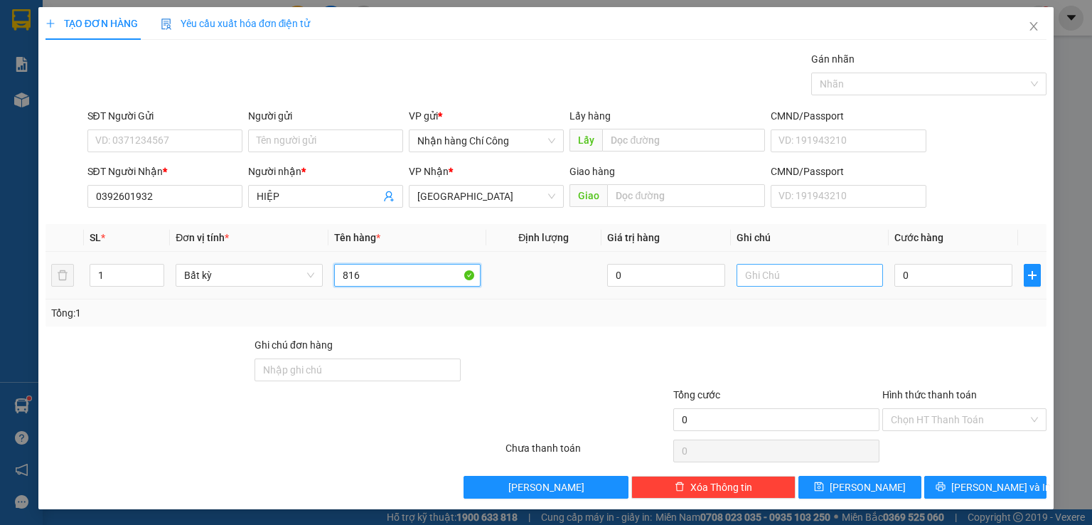
type input "816"
click at [811, 273] on input "text" at bounding box center [810, 275] width 147 height 23
click at [961, 352] on div at bounding box center [964, 362] width 167 height 50
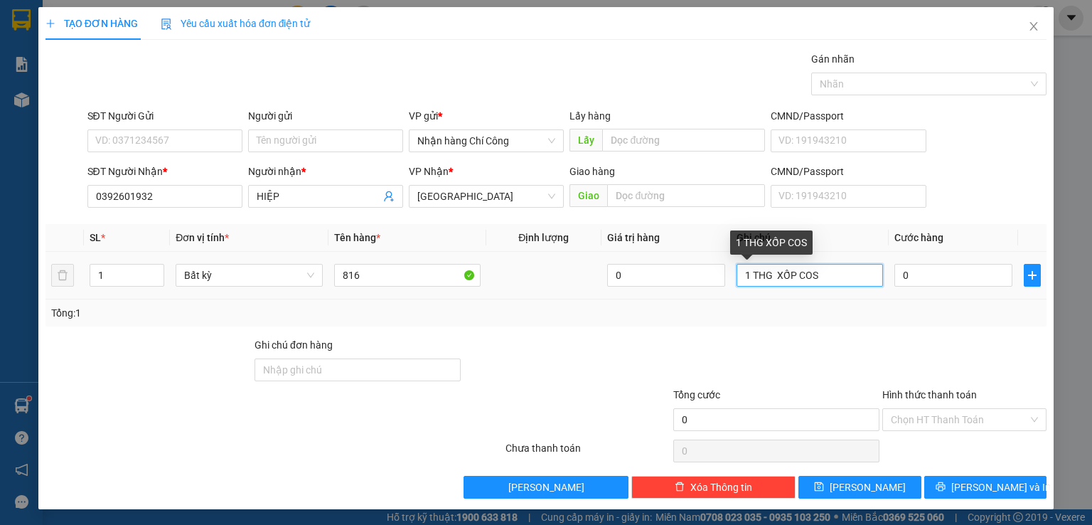
click at [826, 270] on input "1 THG XỐP COS" at bounding box center [810, 275] width 147 height 23
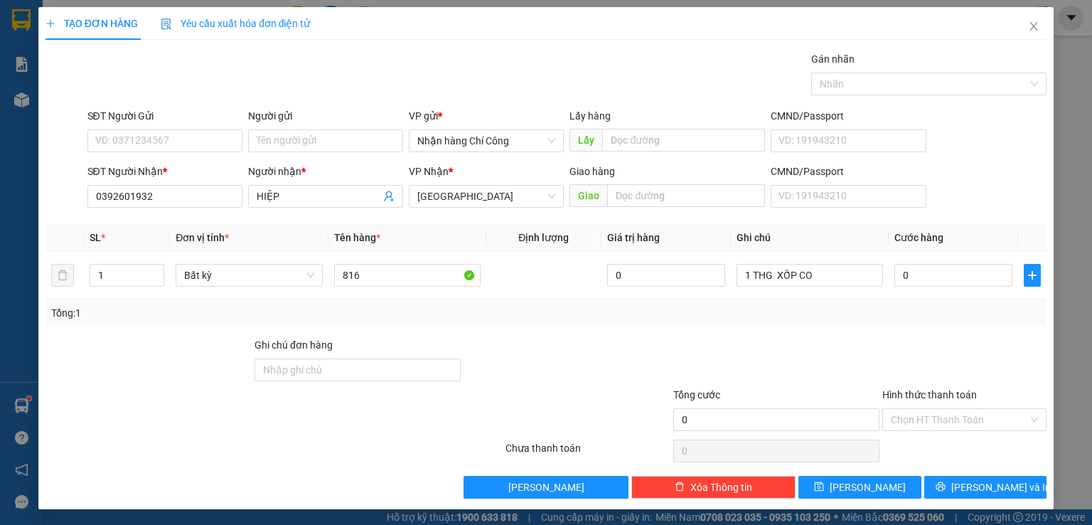
click at [774, 343] on div at bounding box center [776, 362] width 209 height 50
click at [814, 270] on input "1 THG XỐP CO" at bounding box center [810, 275] width 147 height 23
type input "1"
click at [785, 272] on input "1 THG X" at bounding box center [810, 275] width 147 height 23
type input "1 THG XỐP CÓ U"
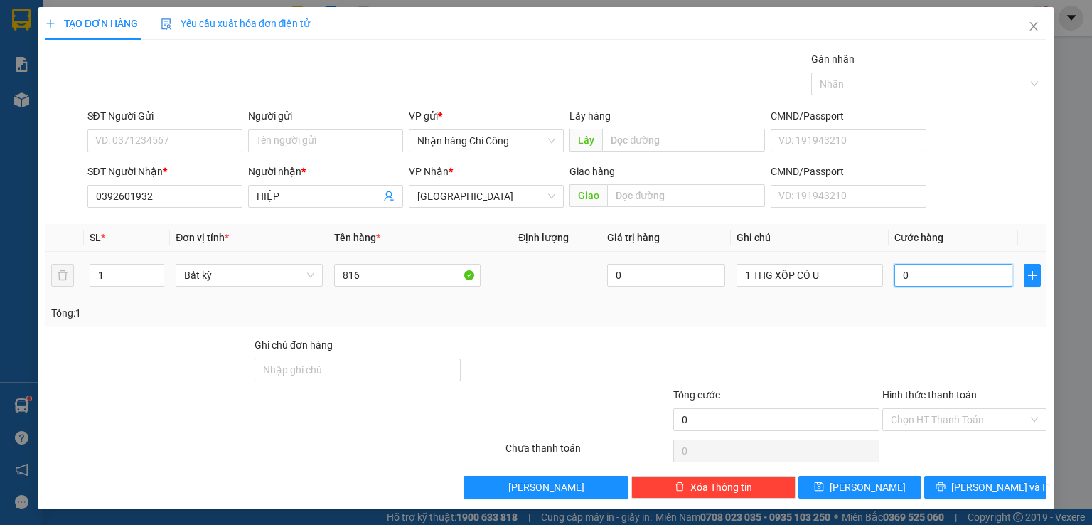
click at [940, 277] on input "0" at bounding box center [954, 275] width 118 height 23
type input "4"
type input "40"
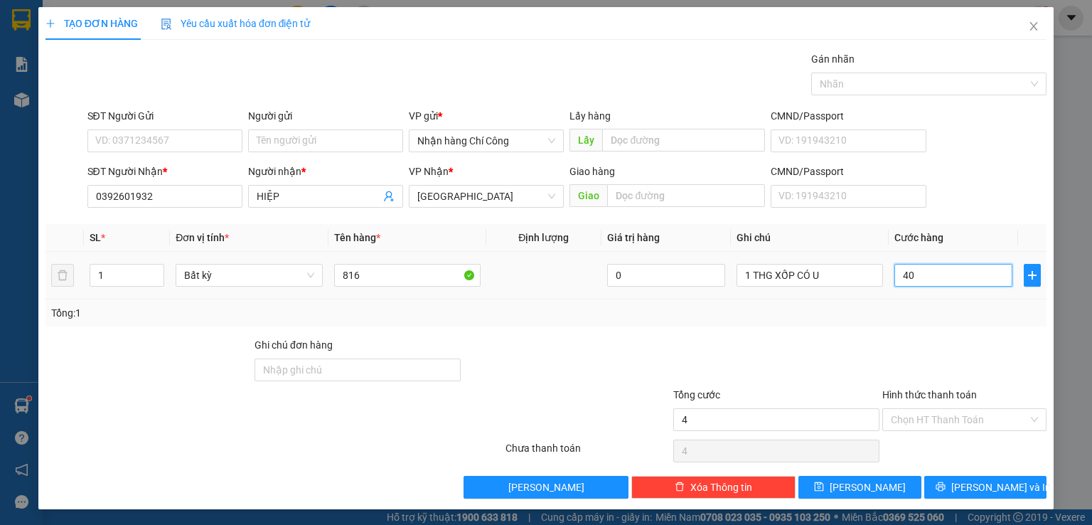
type input "40"
type input "40.000"
click at [939, 412] on input "Hình thức thanh toán" at bounding box center [959, 419] width 137 height 21
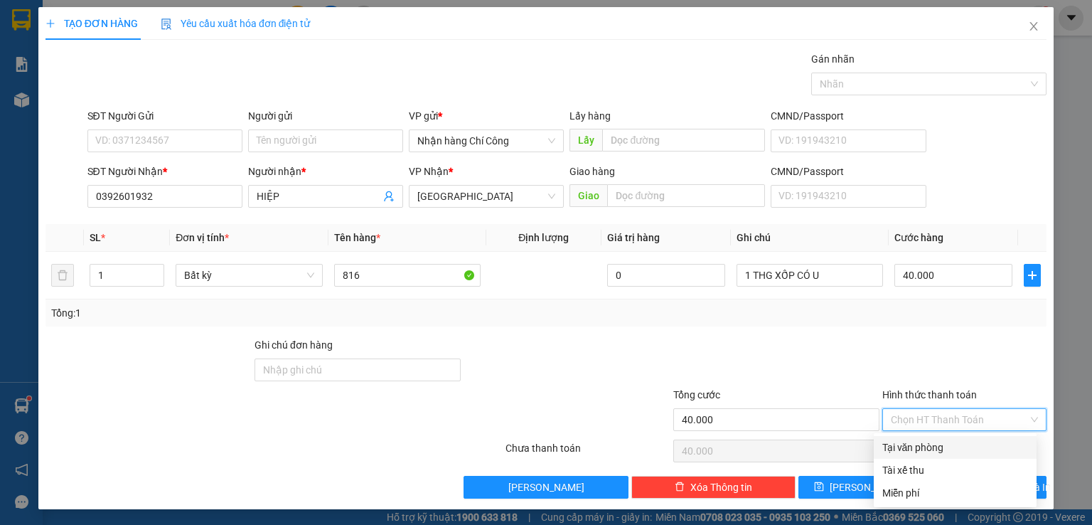
click at [927, 444] on div "Tại văn phòng" at bounding box center [956, 448] width 146 height 16
type input "0"
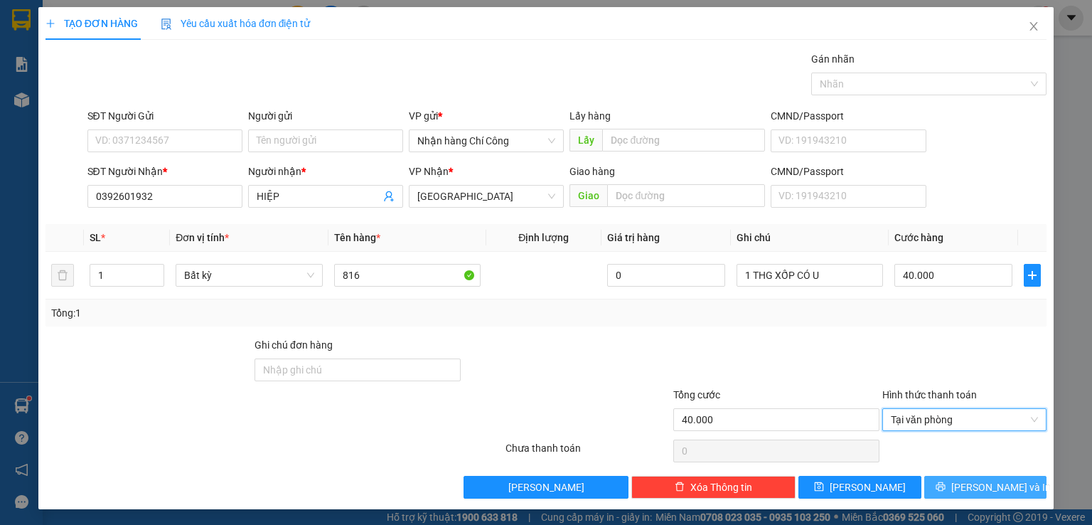
click at [944, 489] on button "[PERSON_NAME] và In" at bounding box center [986, 487] width 123 height 23
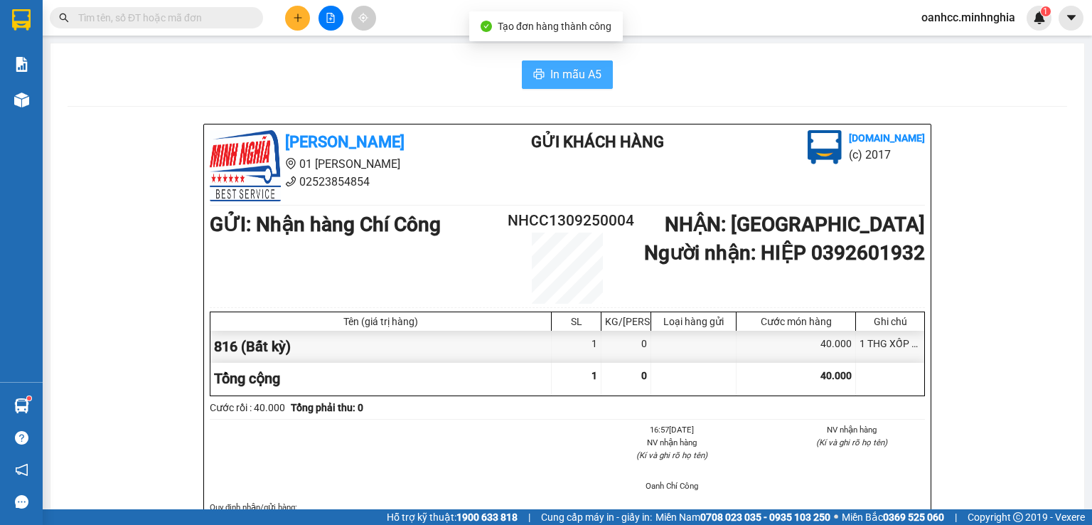
click at [577, 75] on span "In mẫu A5" at bounding box center [575, 74] width 51 height 18
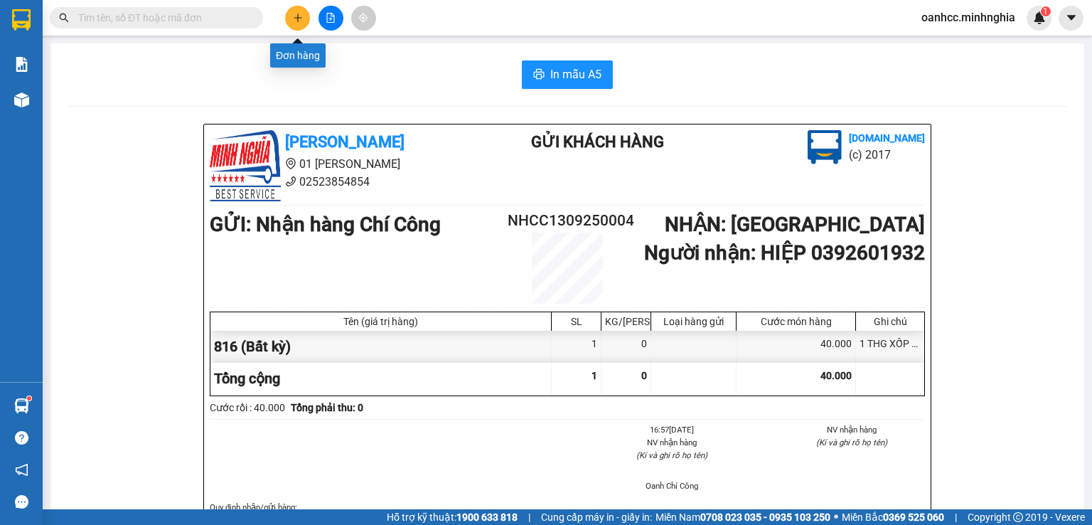
click at [297, 16] on icon "plus" at bounding box center [297, 18] width 1 height 8
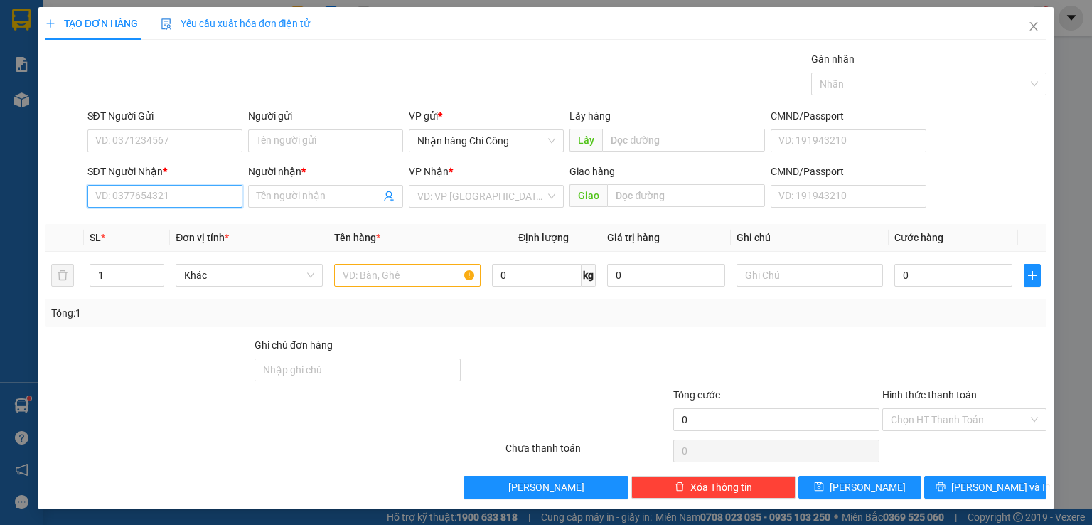
click at [156, 190] on input "SĐT Người Nhận *" at bounding box center [164, 196] width 155 height 23
type input "5"
click at [159, 218] on div "0374407875 - ANH VỸ" at bounding box center [163, 224] width 137 height 16
type input "0374407875"
type input "ANH VỸ"
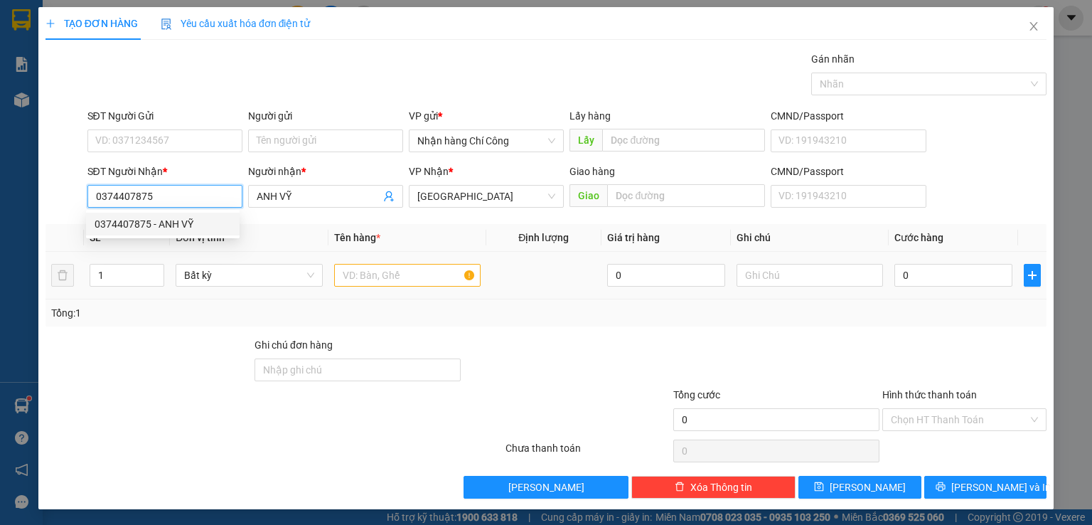
type input "0374407875"
click at [398, 274] on input "text" at bounding box center [407, 275] width 147 height 23
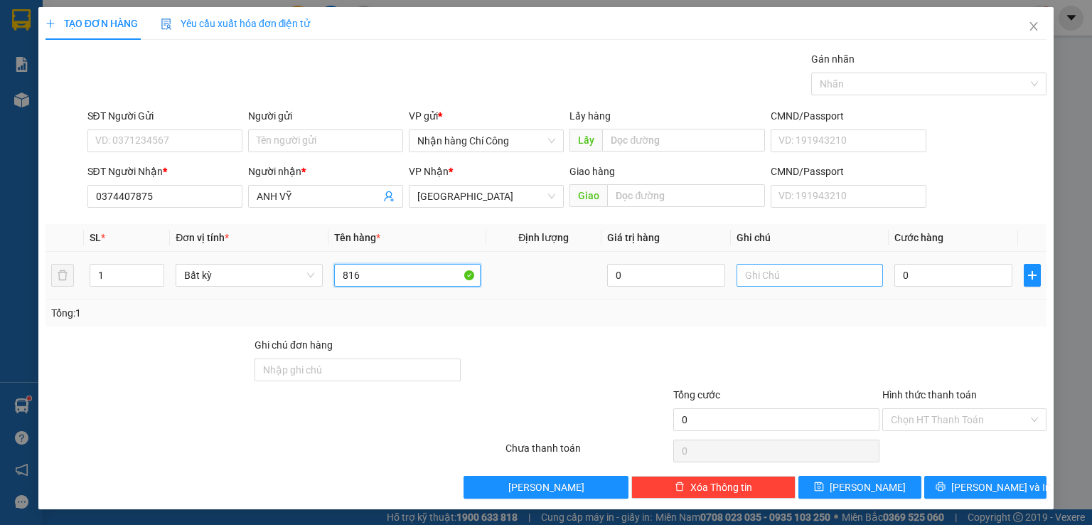
type input "816"
click at [787, 270] on input "text" at bounding box center [810, 275] width 147 height 23
type input "1 THG XÔSP-HS"
click at [947, 272] on input "0" at bounding box center [954, 275] width 118 height 23
type input "6"
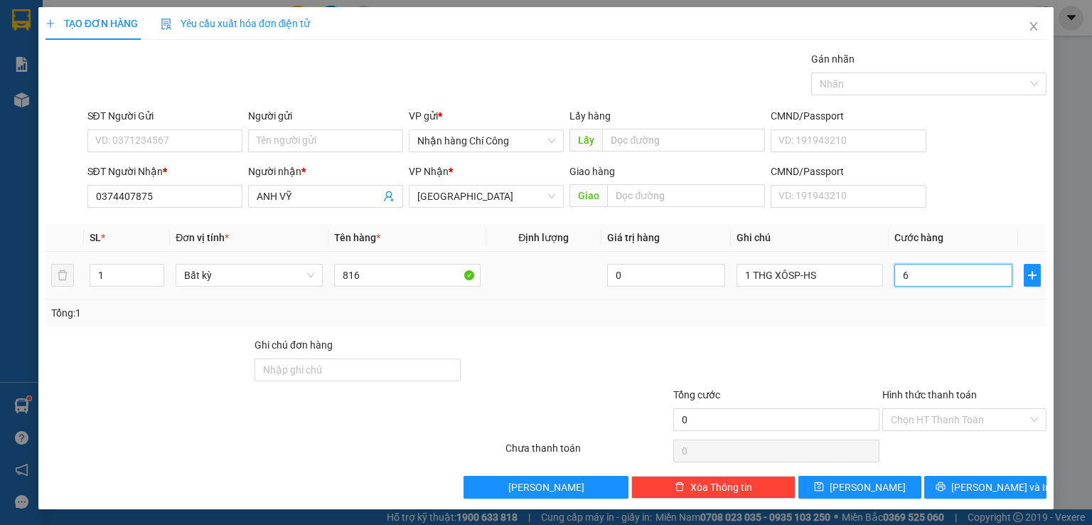
type input "6"
type input "60"
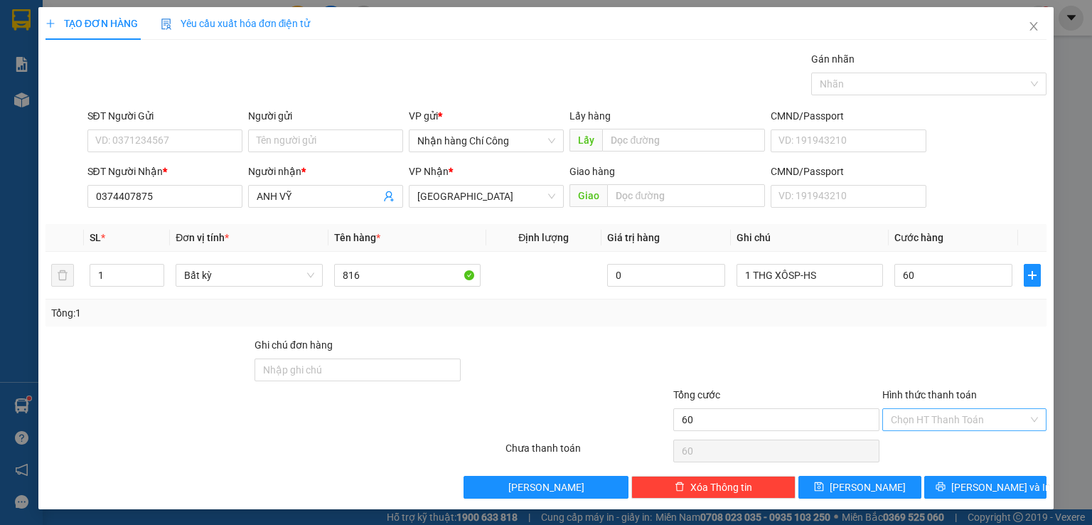
type input "60.000"
click at [947, 422] on input "Hình thức thanh toán" at bounding box center [959, 419] width 137 height 21
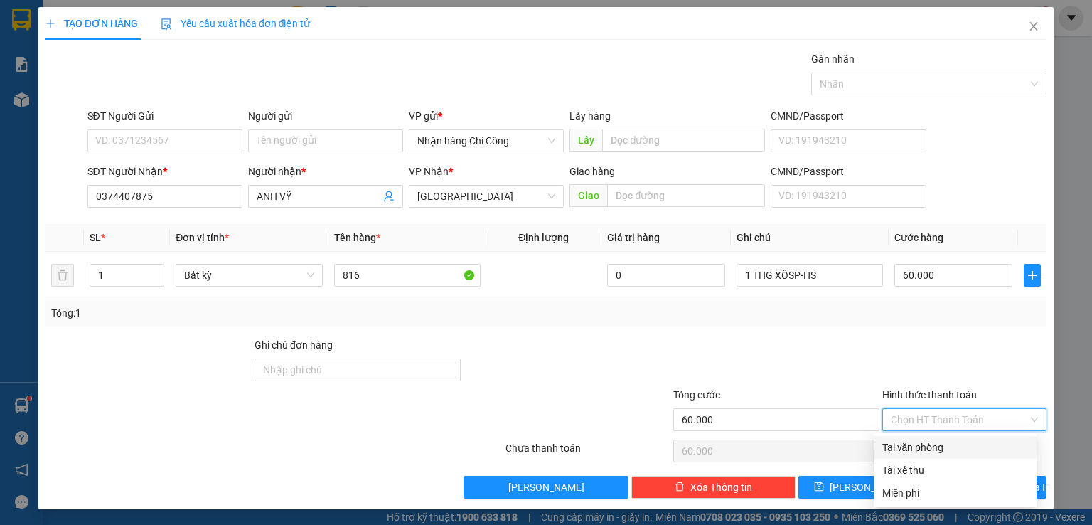
click at [944, 448] on div "Tại văn phòng" at bounding box center [956, 448] width 146 height 16
type input "0"
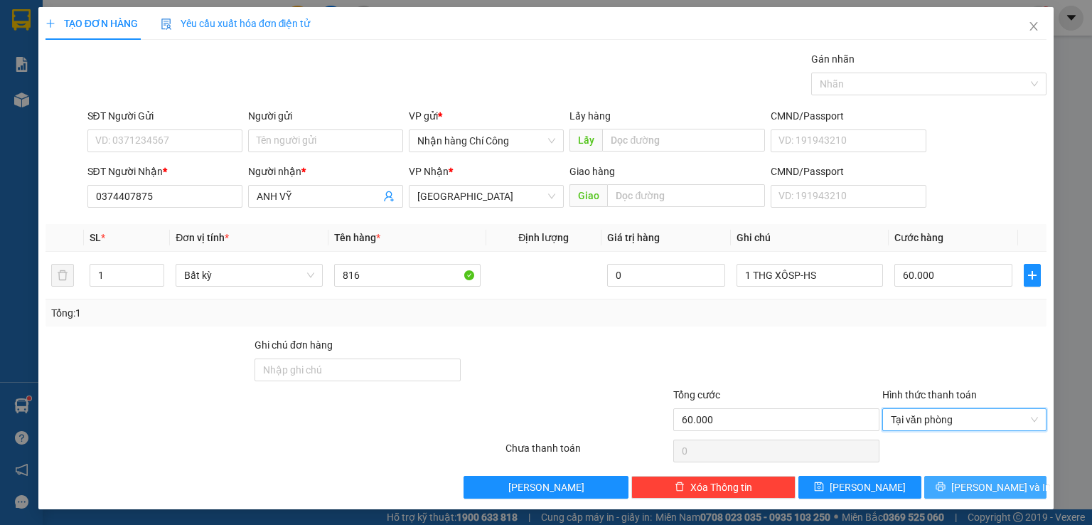
click at [966, 484] on span "[PERSON_NAME] và In" at bounding box center [1002, 487] width 100 height 16
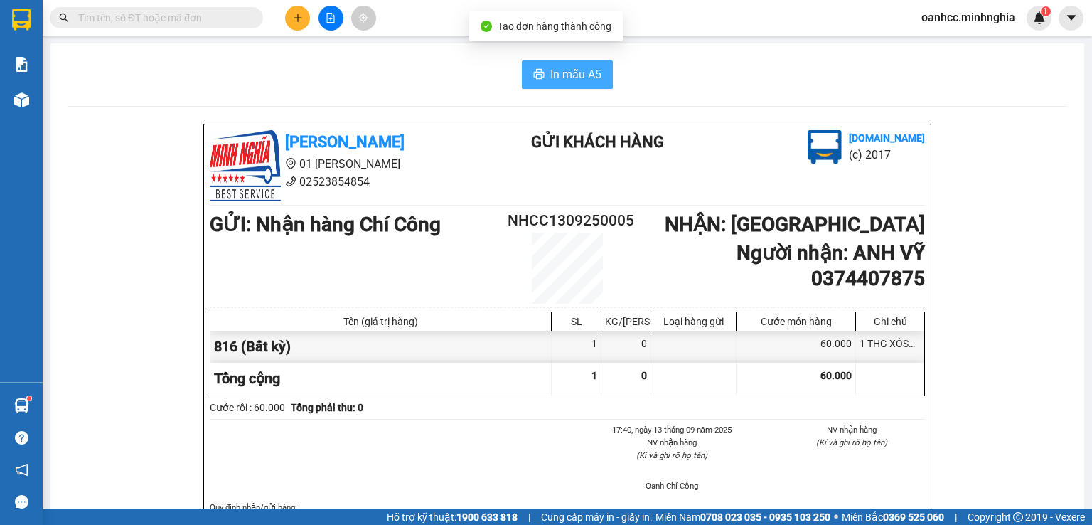
click at [551, 78] on span "In mẫu A5" at bounding box center [575, 74] width 51 height 18
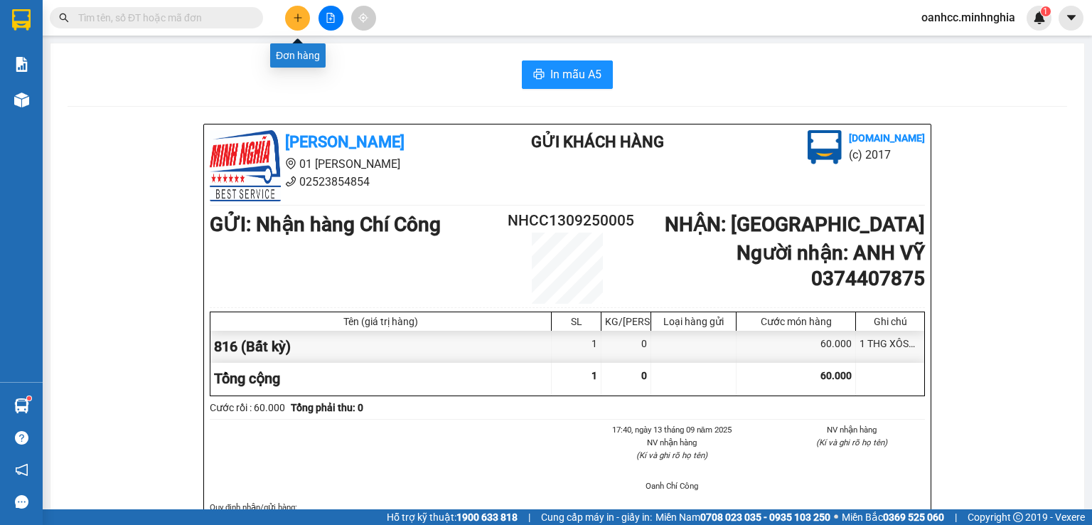
click at [299, 21] on icon "plus" at bounding box center [298, 18] width 10 height 10
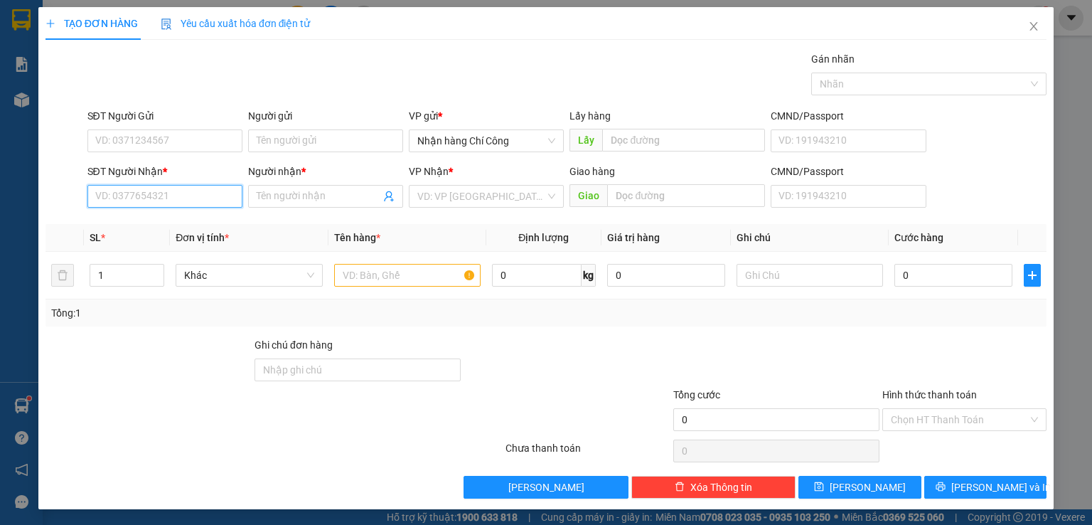
click at [171, 197] on input "SĐT Người Nhận *" at bounding box center [164, 196] width 155 height 23
type input "0394595382"
click at [161, 226] on div "0394595382 - NAM" at bounding box center [163, 224] width 137 height 16
type input "NAM"
type input "0394595382"
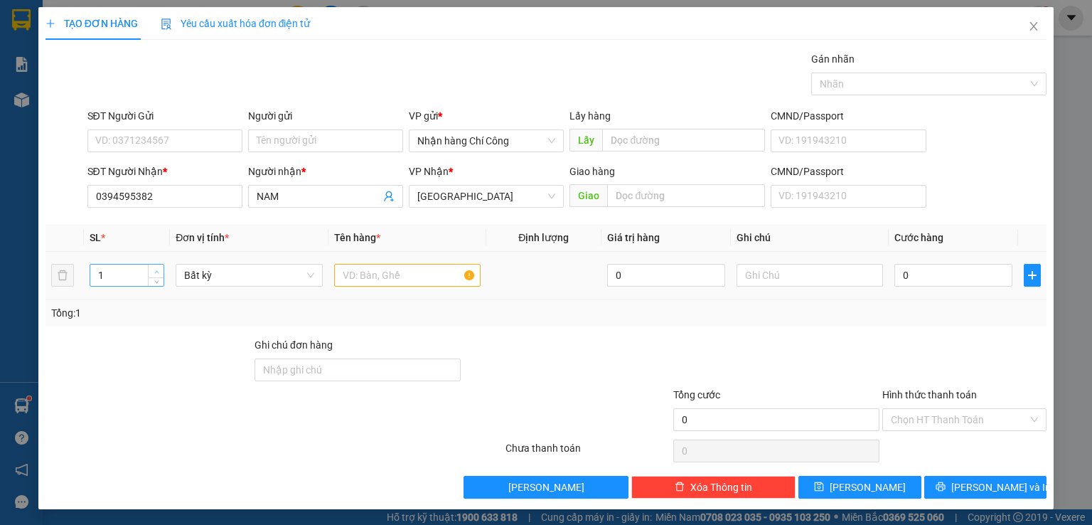
type input "2"
click at [158, 270] on span "up" at bounding box center [156, 271] width 9 height 9
click at [384, 271] on input "text" at bounding box center [407, 275] width 147 height 23
type input "816"
click at [791, 277] on input "text" at bounding box center [810, 275] width 147 height 23
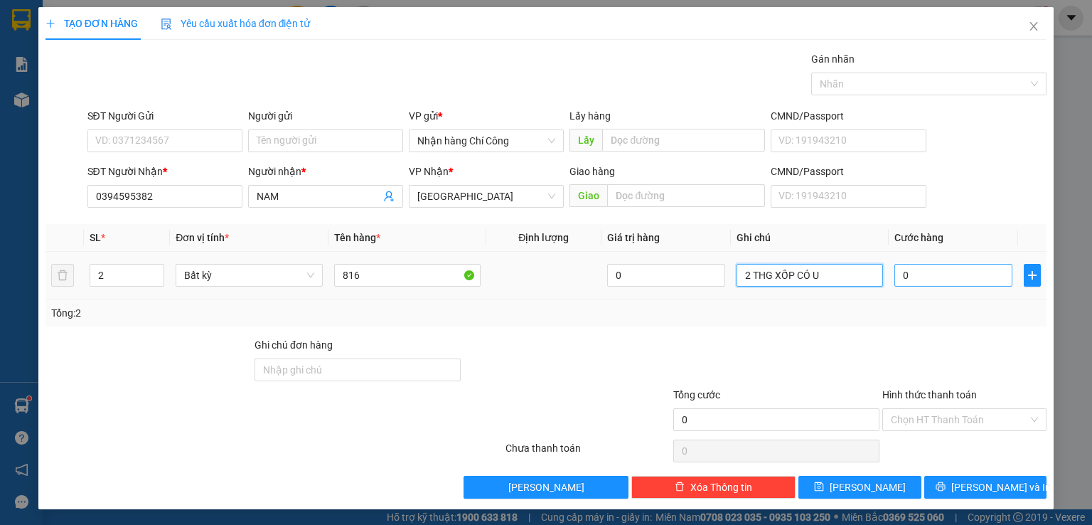
type input "2 THG XỐP CÓ U"
click at [947, 279] on input "0" at bounding box center [954, 275] width 118 height 23
type input "1"
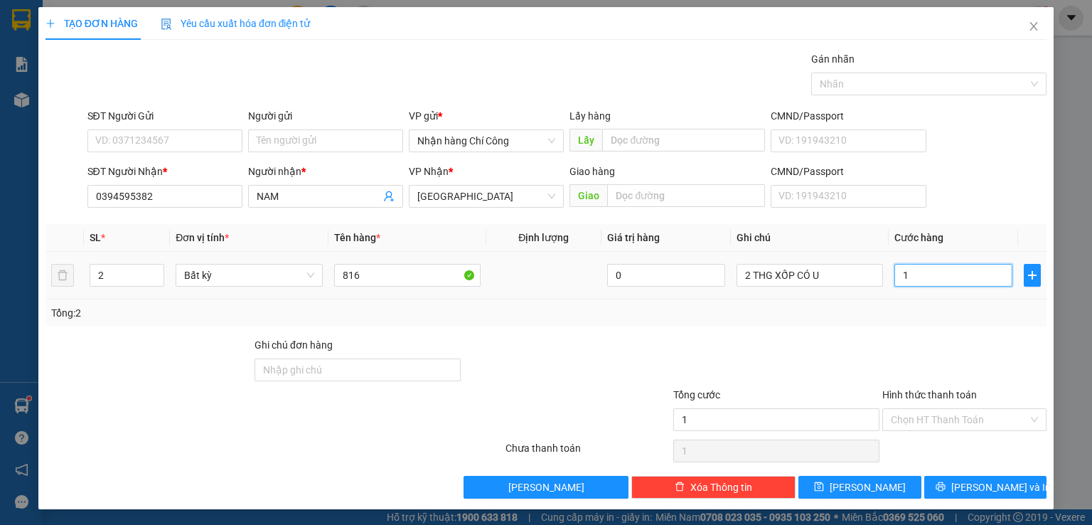
type input "13"
type input "130"
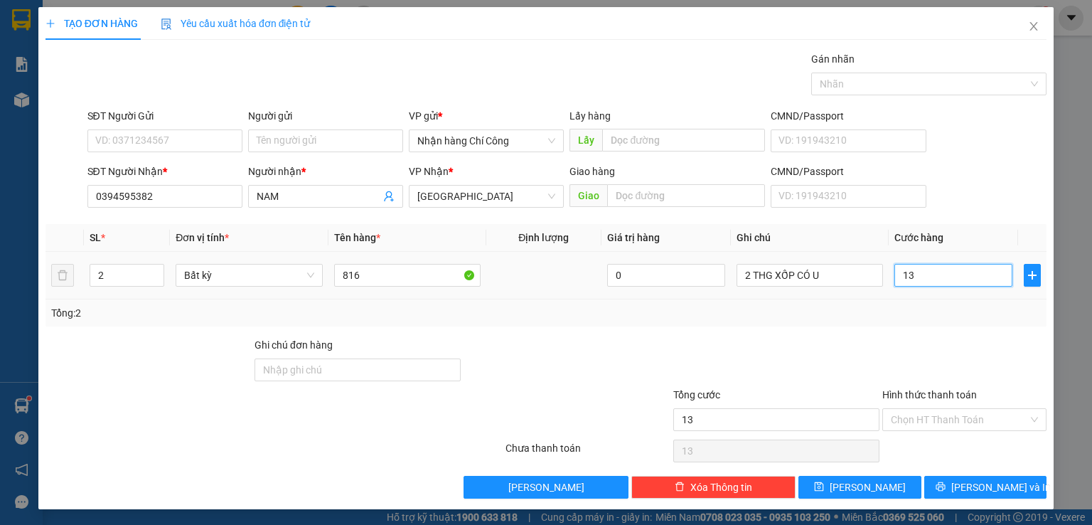
type input "130"
type input "130.000"
click at [922, 422] on input "Hình thức thanh toán" at bounding box center [959, 419] width 137 height 21
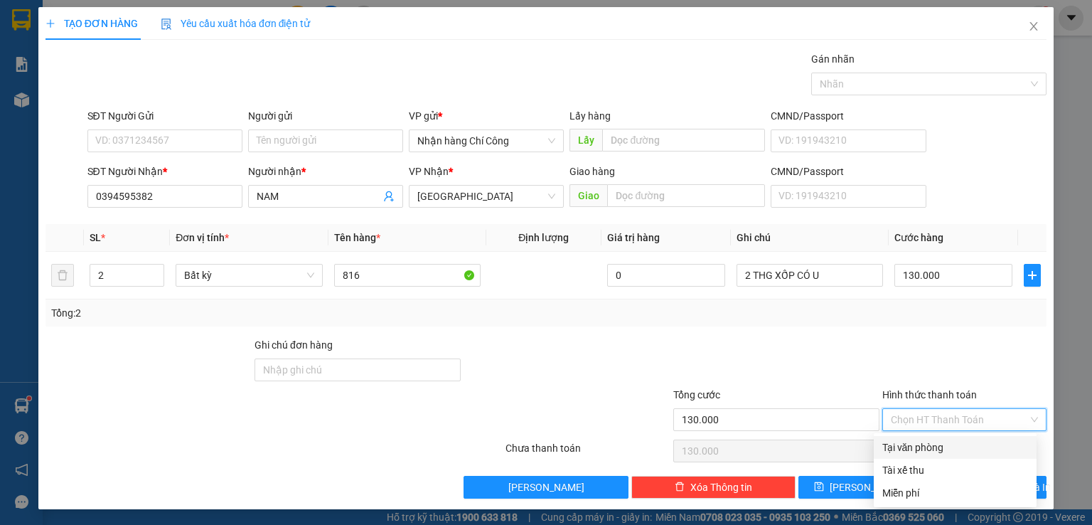
click at [925, 452] on div "Tại văn phòng" at bounding box center [956, 448] width 146 height 16
type input "0"
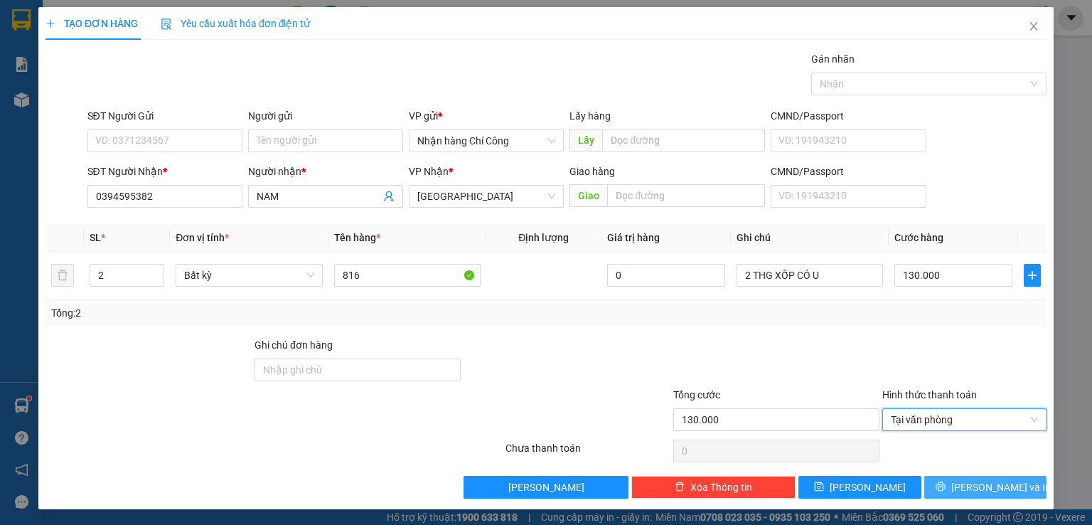
click at [978, 481] on span "[PERSON_NAME] và In" at bounding box center [1002, 487] width 100 height 16
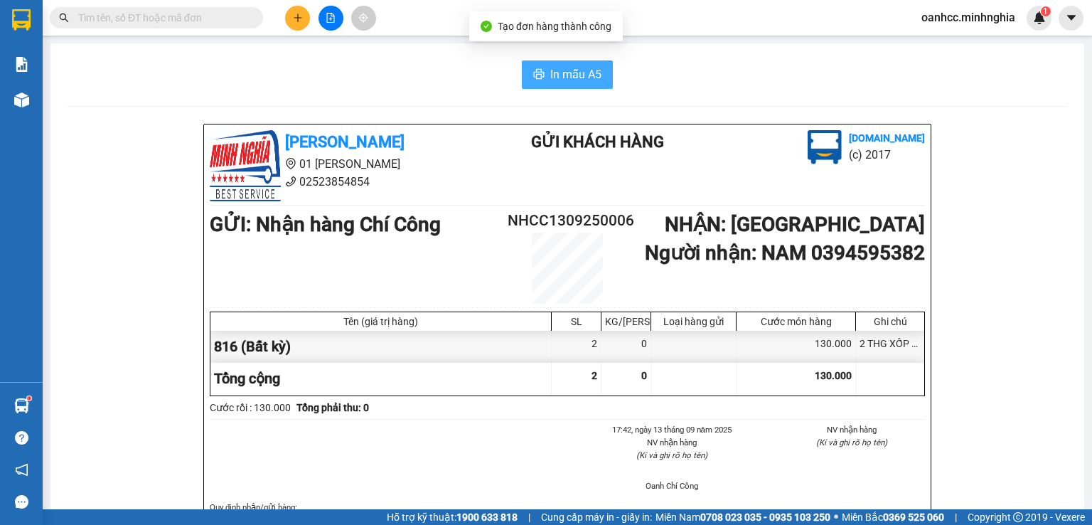
click at [557, 85] on button "In mẫu A5" at bounding box center [567, 74] width 91 height 28
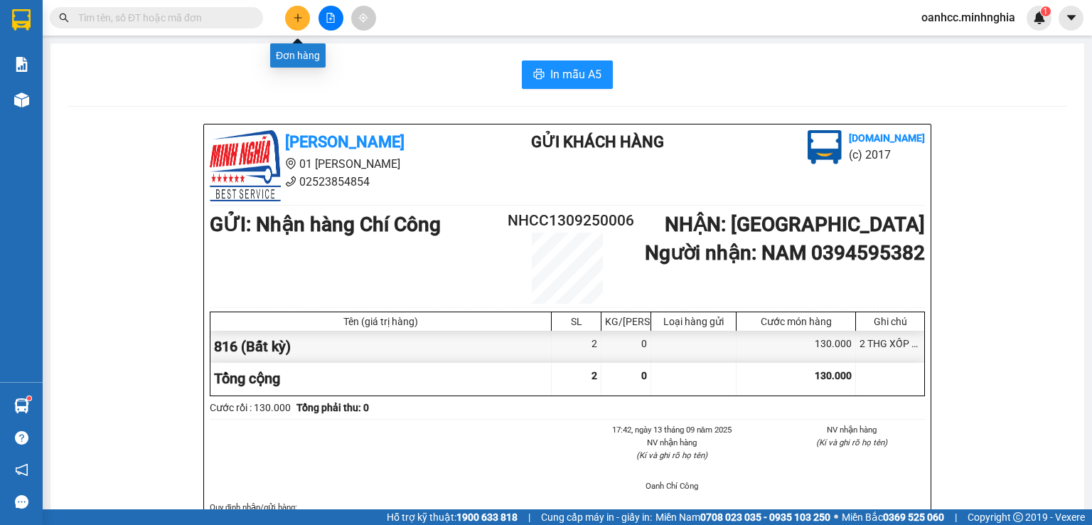
click at [296, 25] on button at bounding box center [297, 18] width 25 height 25
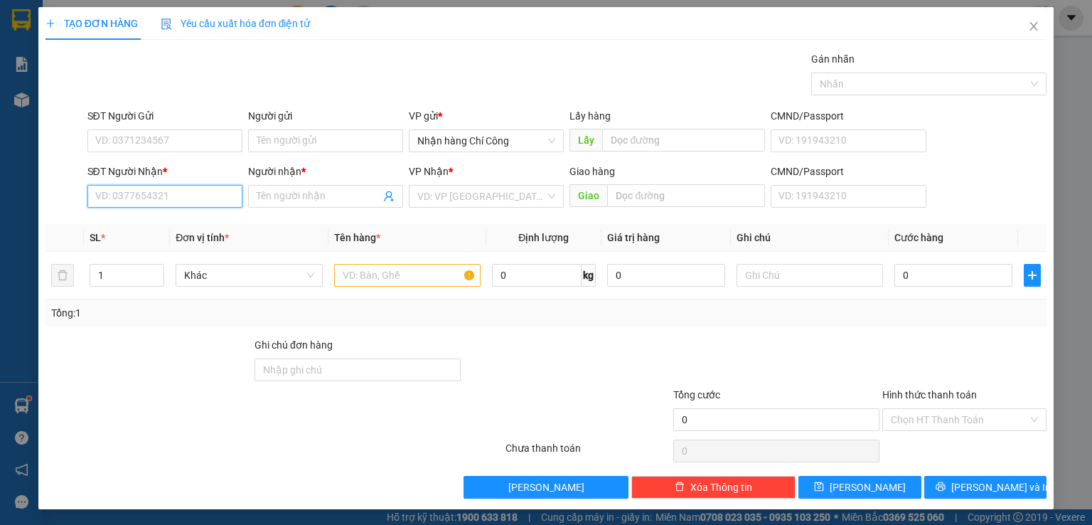
click at [179, 185] on input "SĐT Người Nhận *" at bounding box center [164, 196] width 155 height 23
click at [137, 225] on div "0765895636 - AN" at bounding box center [163, 224] width 137 height 16
type input "0765895636"
type input "AN"
type input "0765895636"
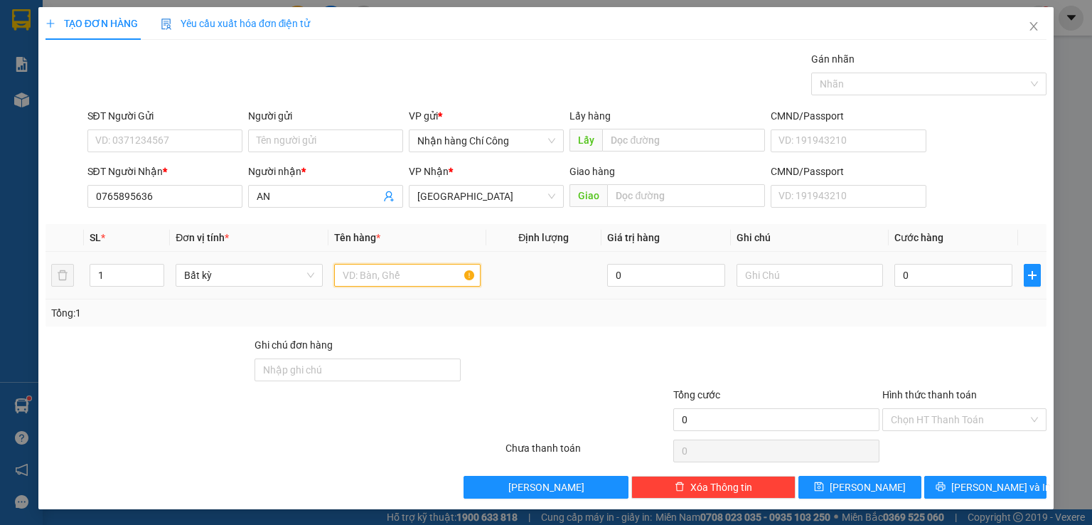
click at [396, 278] on input "text" at bounding box center [407, 275] width 147 height 23
type input "816"
click at [802, 273] on input "text" at bounding box center [810, 275] width 147 height 23
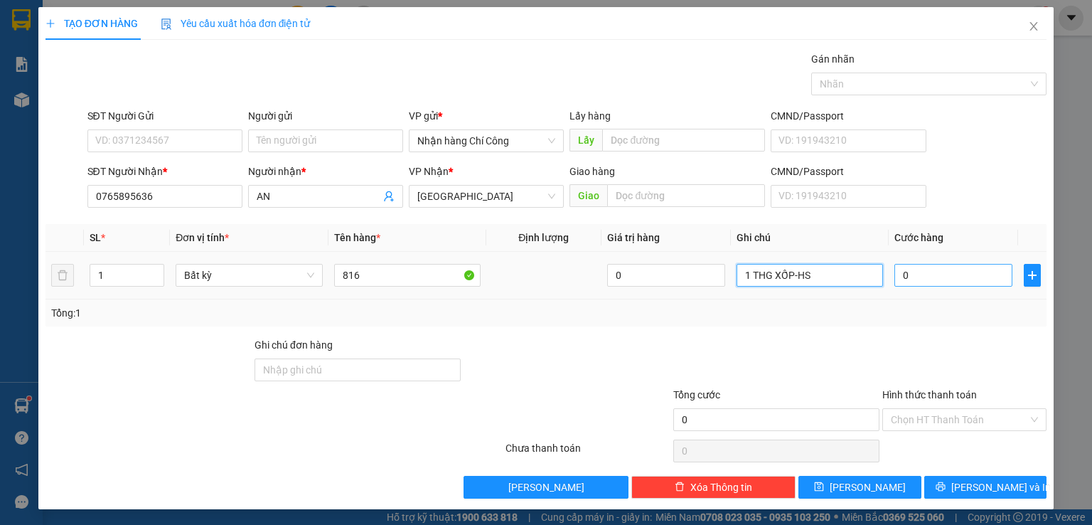
type input "1 THG XỐP-HS"
click at [947, 276] on input "0" at bounding box center [954, 275] width 118 height 23
type input "1"
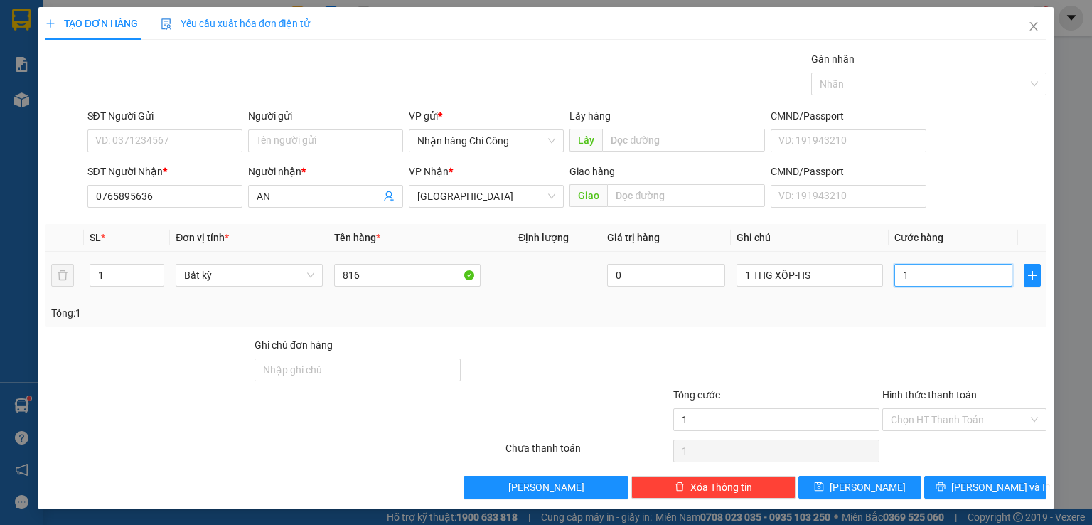
type input "1 T"
type input "0"
type input "1"
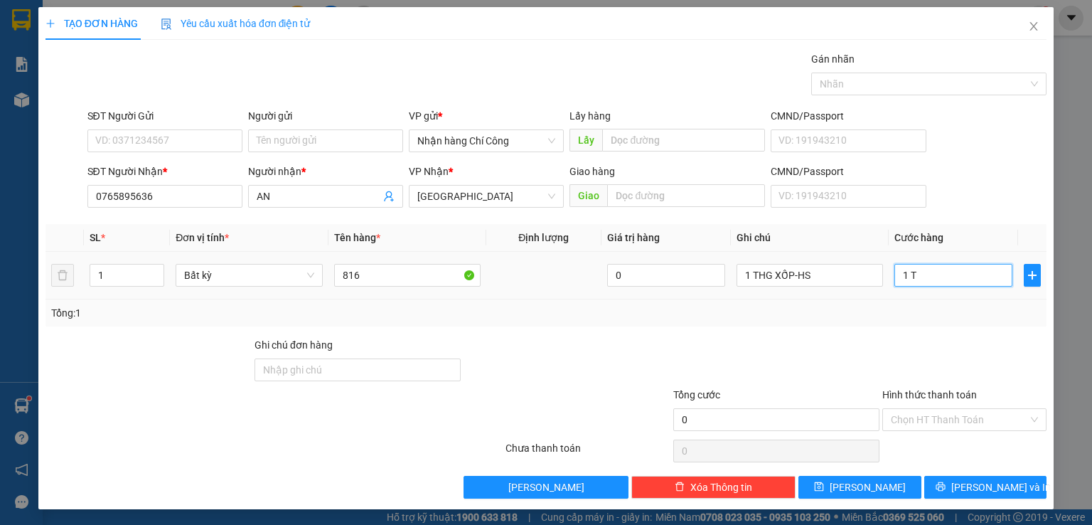
type input "1"
type input "0"
type input "04"
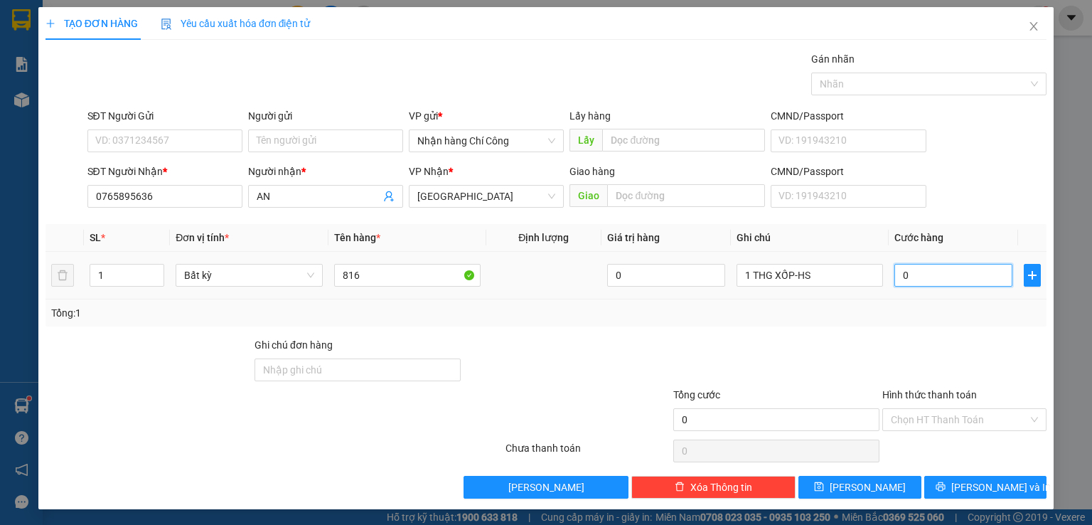
type input "4"
type input "040"
type input "40"
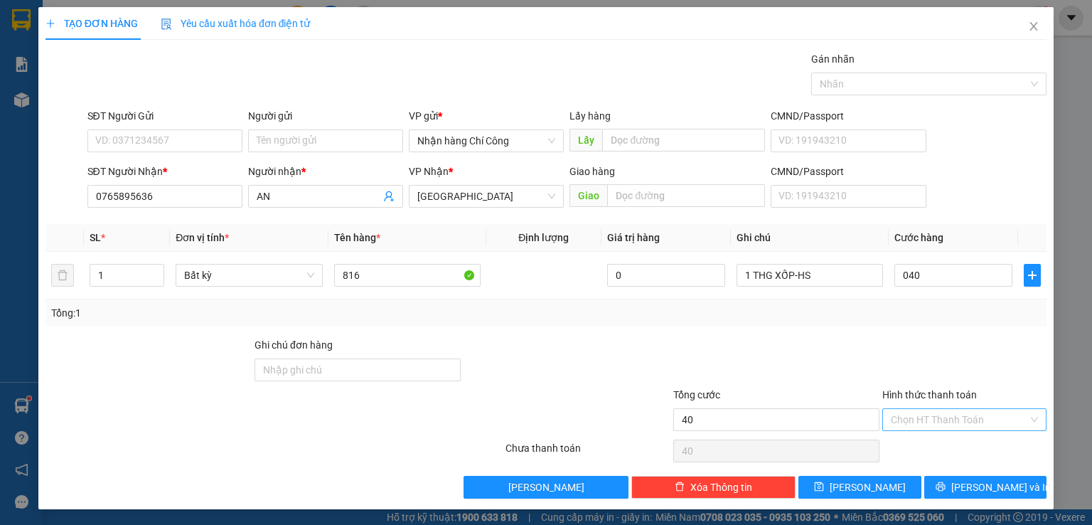
type input "40.000"
click at [936, 415] on input "Hình thức thanh toán" at bounding box center [959, 419] width 137 height 21
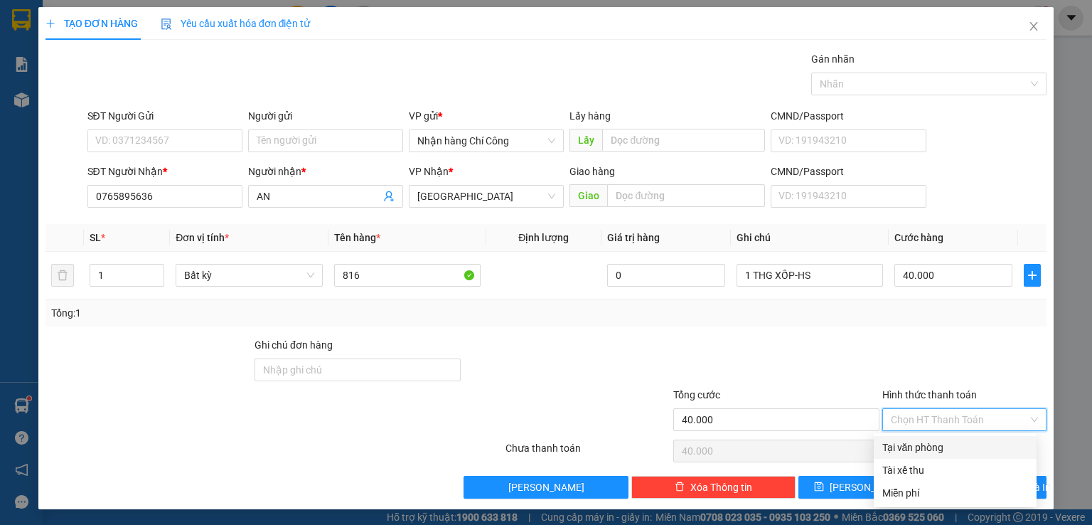
click at [937, 442] on div "Tại văn phòng" at bounding box center [956, 448] width 146 height 16
type input "0"
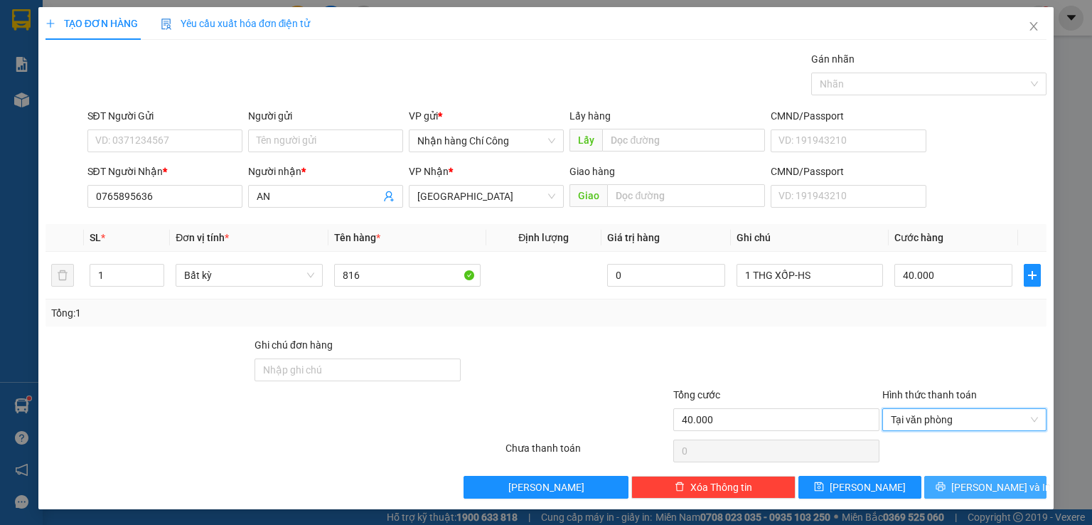
click at [981, 486] on span "[PERSON_NAME] và In" at bounding box center [1002, 487] width 100 height 16
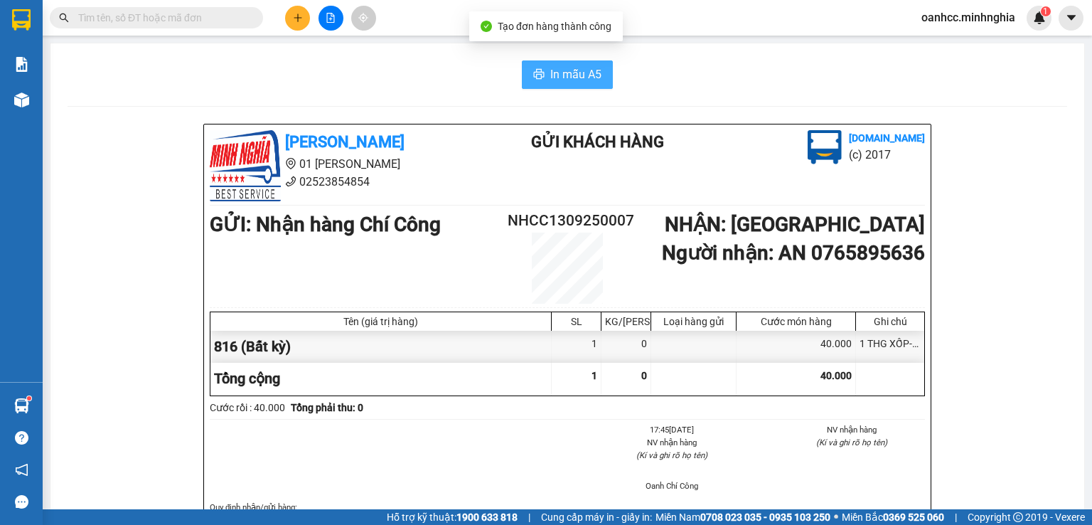
click at [577, 80] on span "In mẫu A5" at bounding box center [575, 74] width 51 height 18
click at [568, 82] on span "In mẫu A5" at bounding box center [575, 74] width 51 height 18
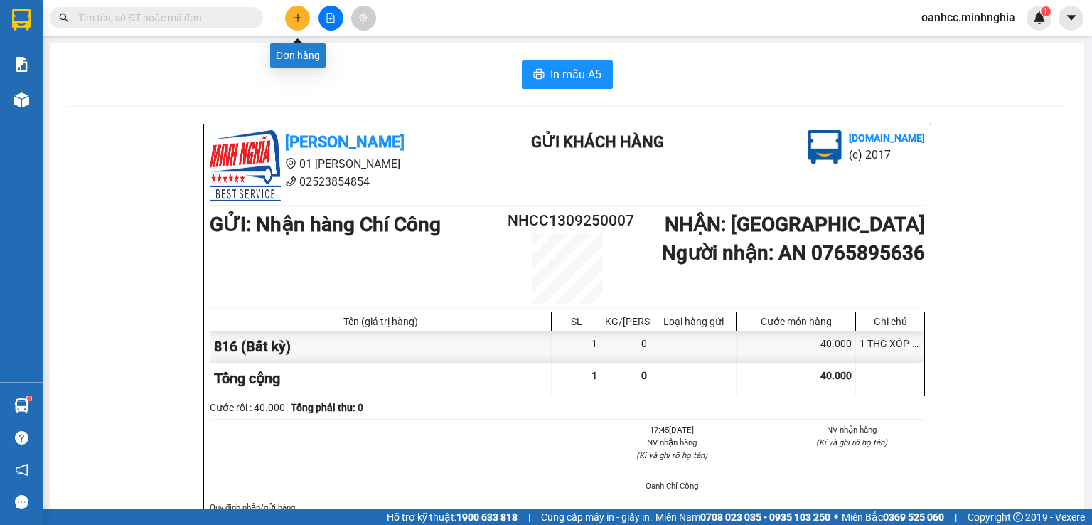
click at [294, 15] on icon "plus" at bounding box center [298, 18] width 10 height 10
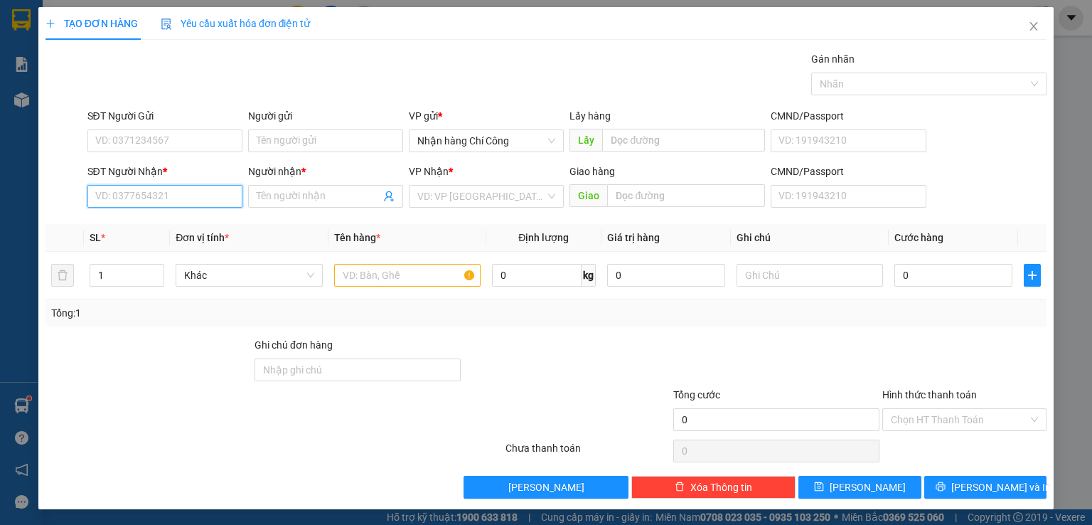
click at [176, 194] on input "SĐT Người Nhận *" at bounding box center [164, 196] width 155 height 23
click at [136, 224] on div "0824083087 - CÁT" at bounding box center [163, 224] width 137 height 16
type input "0824083087"
type input "CÁT"
type input "0824083087"
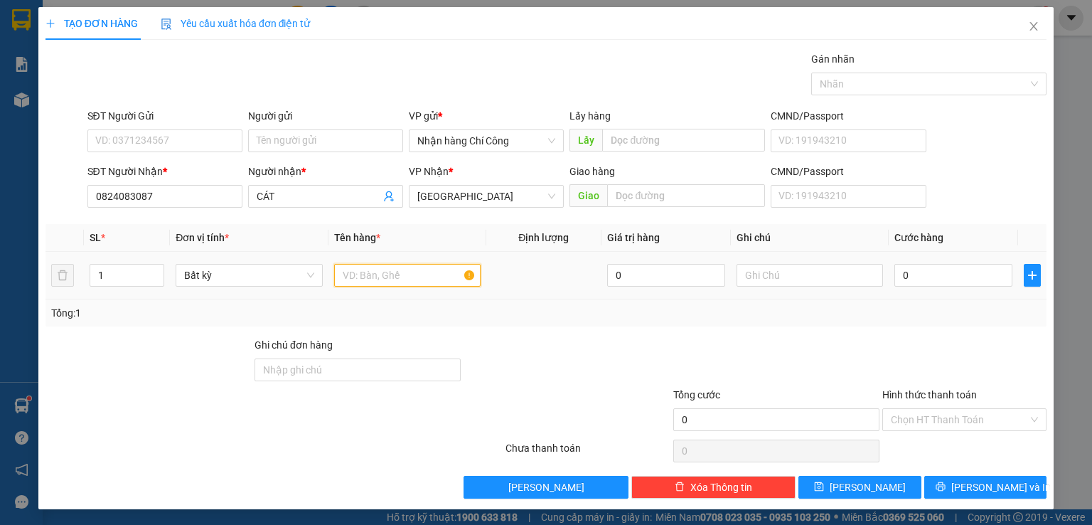
click at [379, 278] on input "text" at bounding box center [407, 275] width 147 height 23
type input "816"
click at [787, 267] on input "text" at bounding box center [810, 275] width 147 height 23
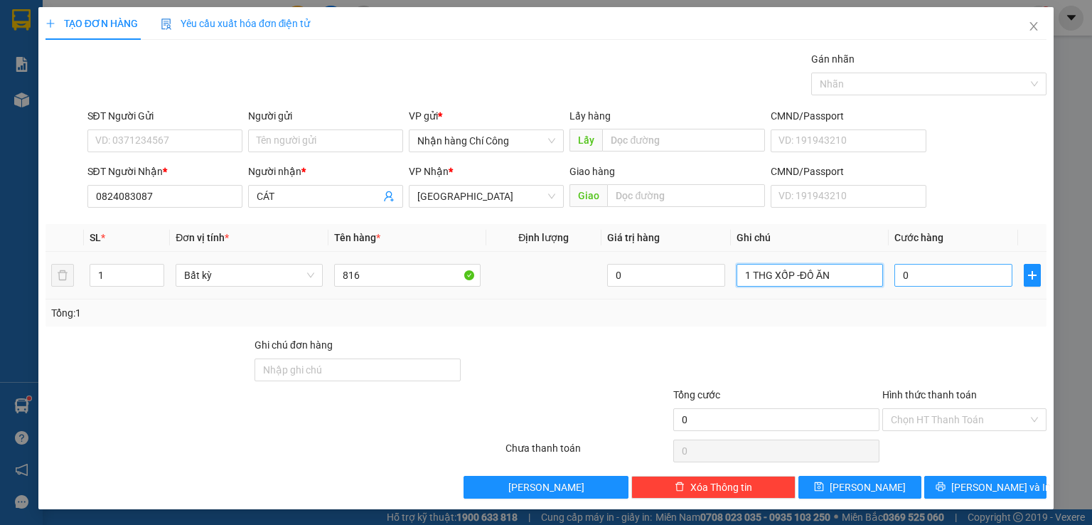
type input "1 THG XỐP -ĐỒ ĂN"
click at [939, 272] on input "0" at bounding box center [954, 275] width 118 height 23
type input "6"
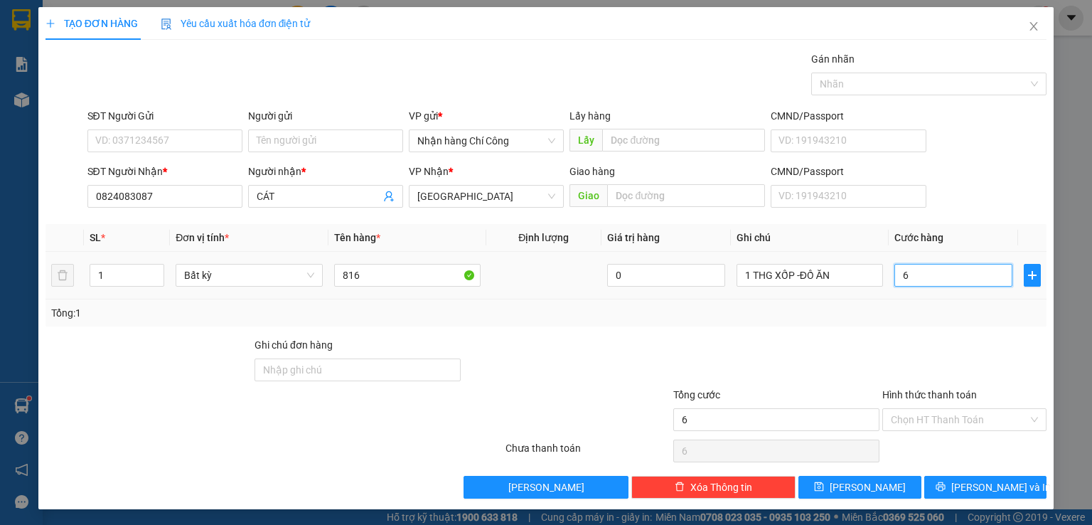
type input "60"
type input "60.000"
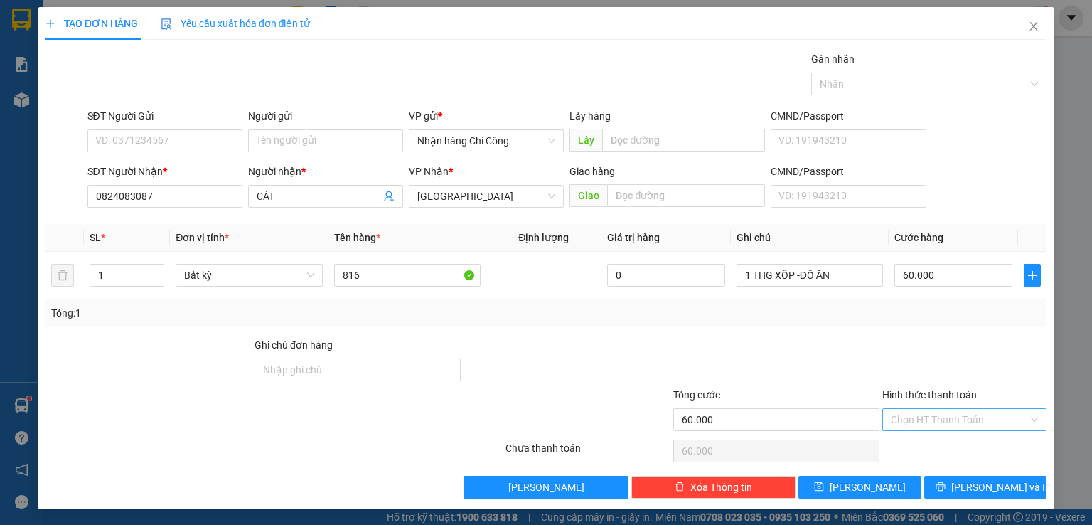
click at [928, 417] on input "Hình thức thanh toán" at bounding box center [959, 419] width 137 height 21
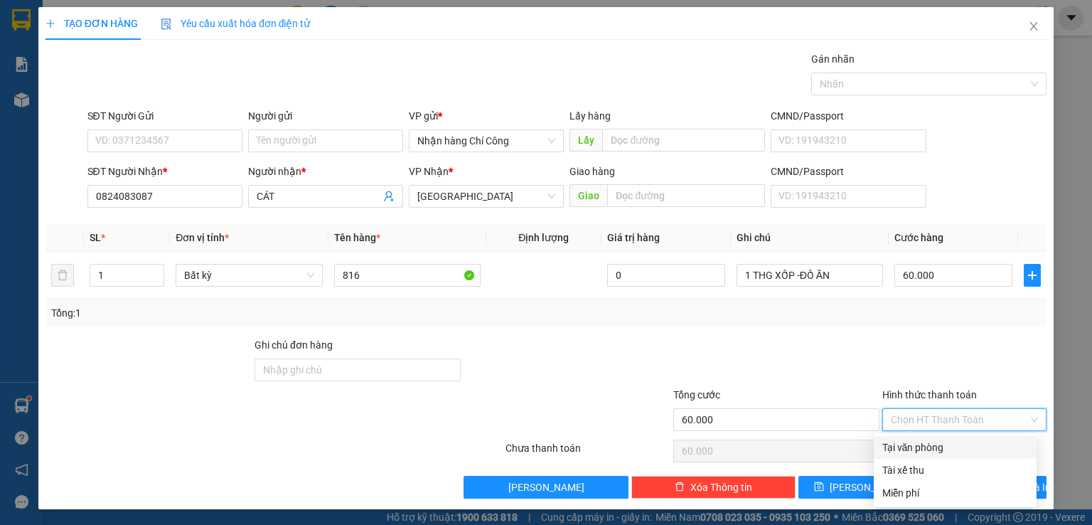
click at [915, 449] on div "Tại văn phòng" at bounding box center [956, 448] width 146 height 16
type input "0"
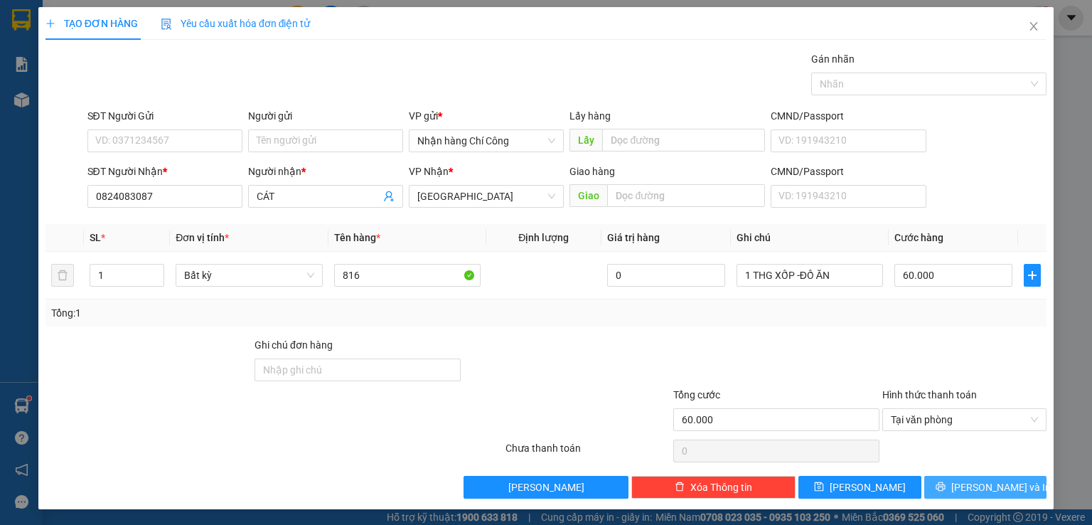
click at [993, 491] on span "[PERSON_NAME] và In" at bounding box center [1002, 487] width 100 height 16
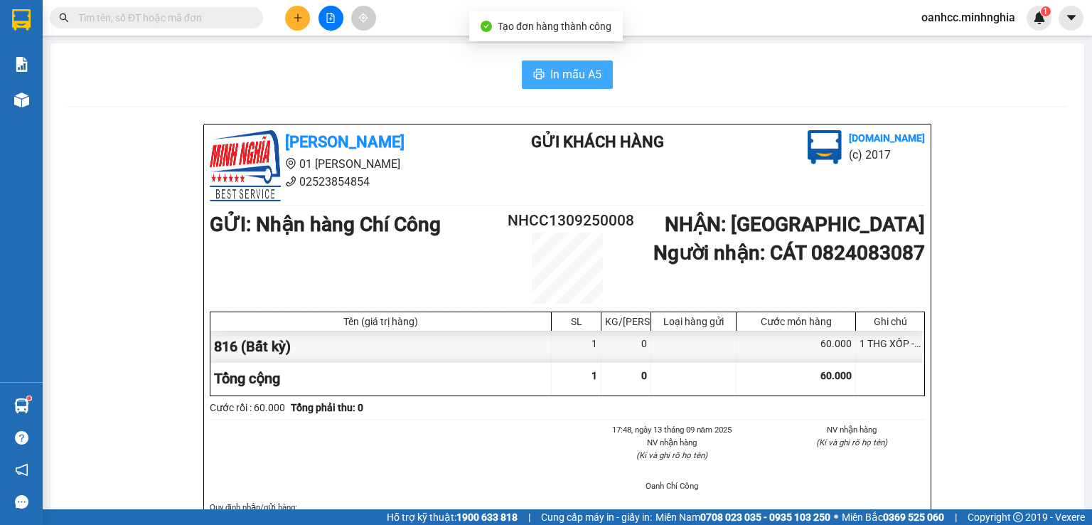
click at [558, 78] on span "In mẫu A5" at bounding box center [575, 74] width 51 height 18
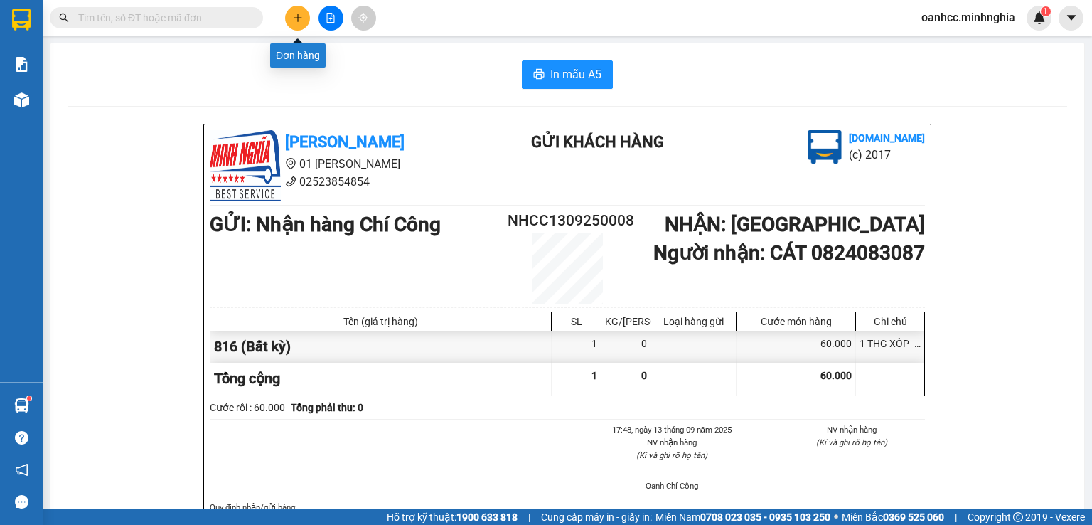
click at [301, 21] on icon "plus" at bounding box center [298, 18] width 10 height 10
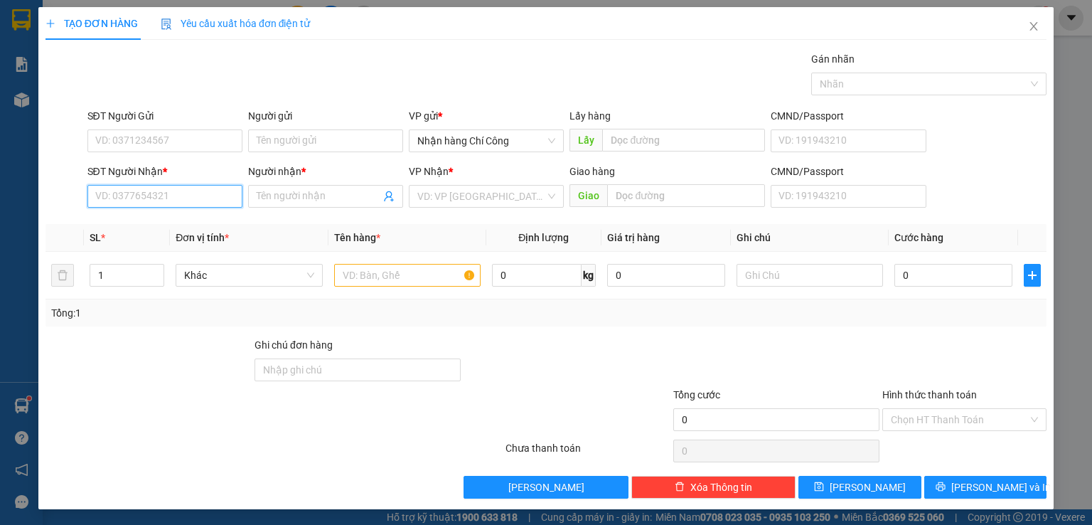
click at [176, 186] on input "SĐT Người Nhận *" at bounding box center [164, 196] width 155 height 23
type input "0793540315"
click at [302, 194] on input "Người nhận *" at bounding box center [319, 196] width 124 height 16
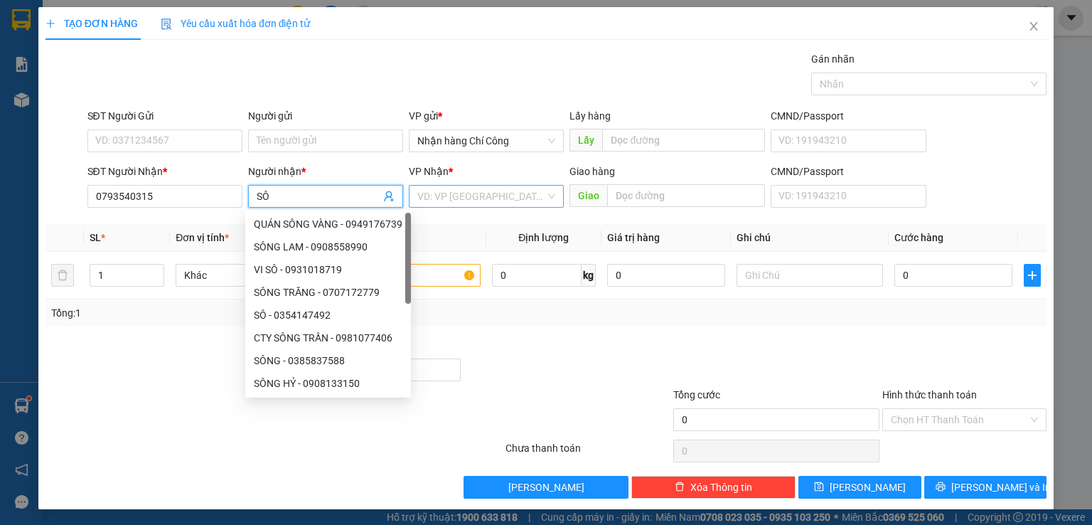
type input "SÔ"
click at [464, 202] on input "search" at bounding box center [481, 196] width 128 height 21
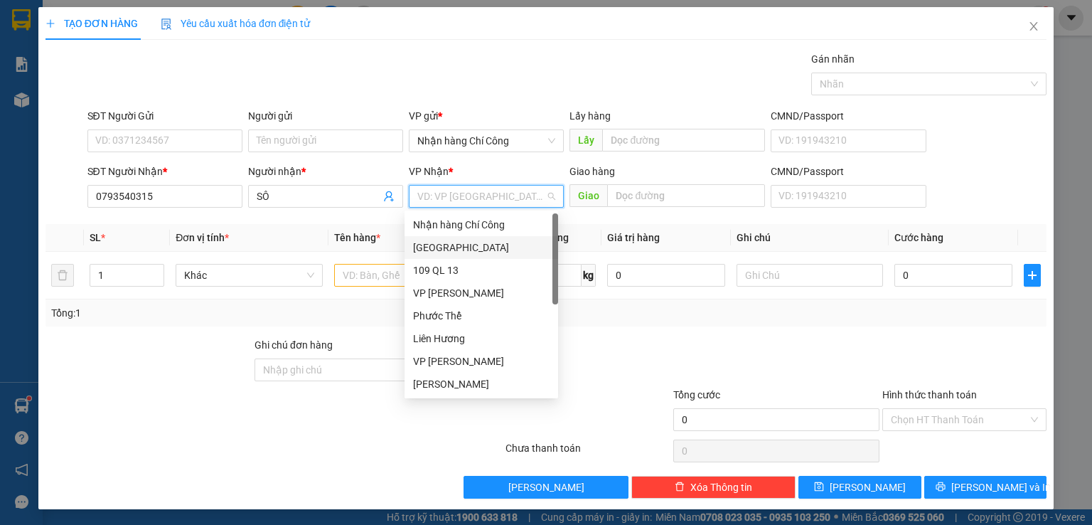
click at [423, 247] on div "[GEOGRAPHIC_DATA]" at bounding box center [481, 248] width 137 height 16
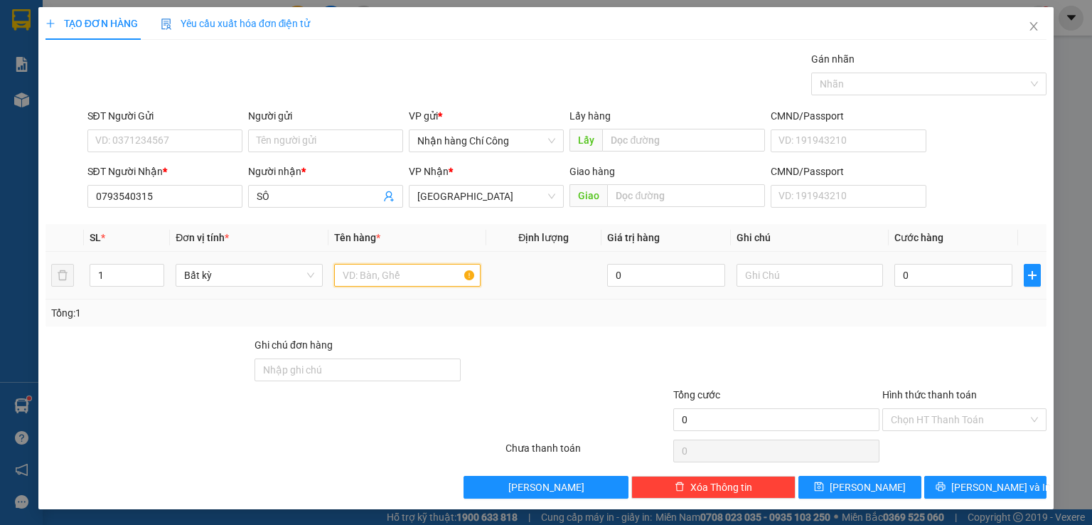
click at [385, 270] on input "text" at bounding box center [407, 275] width 147 height 23
type input "9"
type input "816"
click at [779, 279] on input "text" at bounding box center [810, 275] width 147 height 23
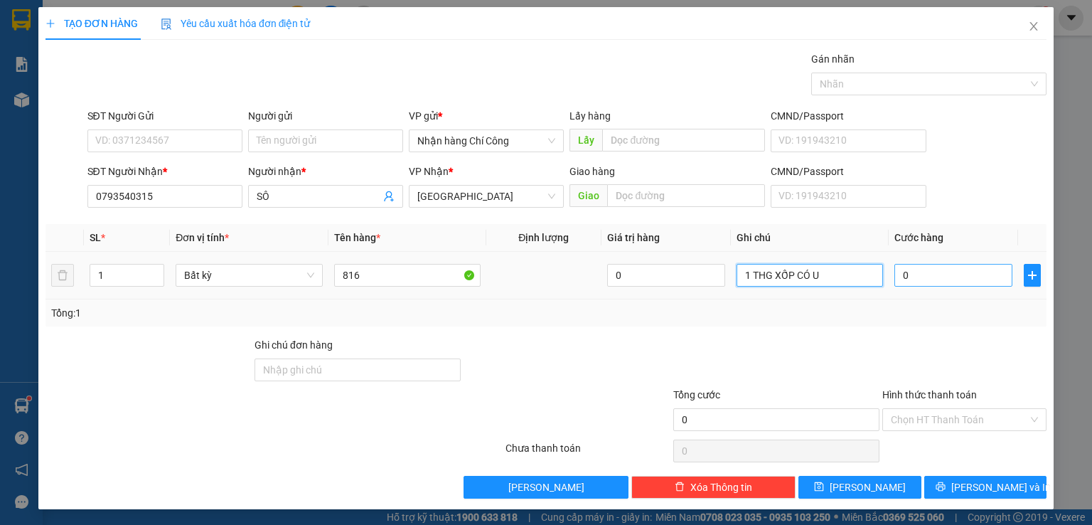
type input "1 THG XỐP CÓ U"
click at [933, 277] on input "0" at bounding box center [954, 275] width 118 height 23
type input "4"
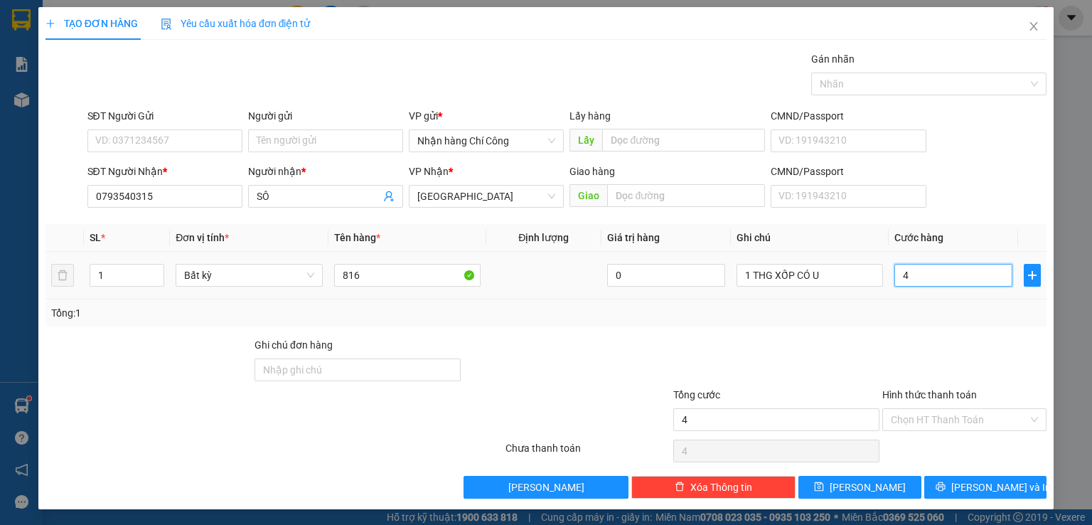
type input "40"
type input "40.000"
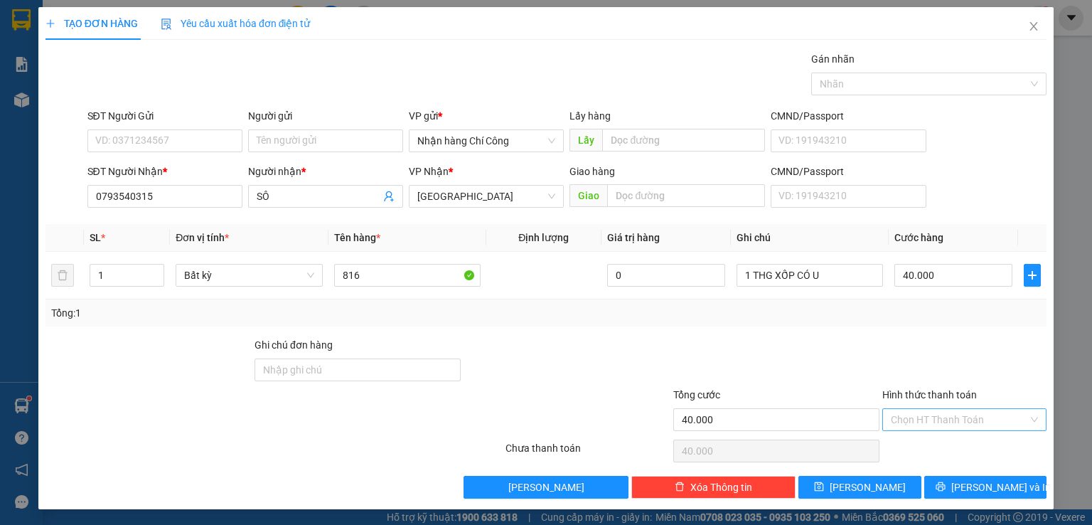
click at [931, 418] on input "Hình thức thanh toán" at bounding box center [959, 419] width 137 height 21
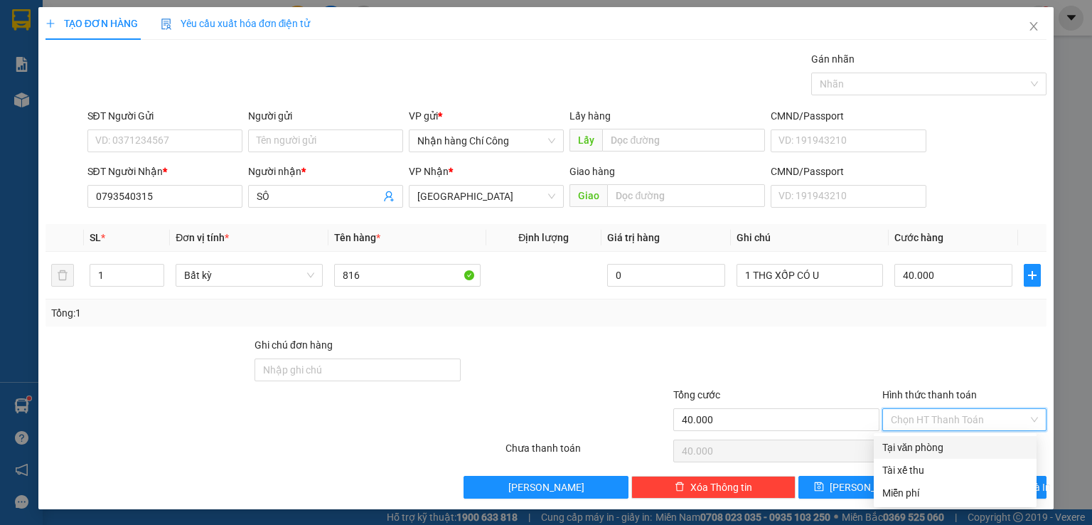
click at [927, 442] on div "Tại văn phòng" at bounding box center [956, 448] width 146 height 16
type input "0"
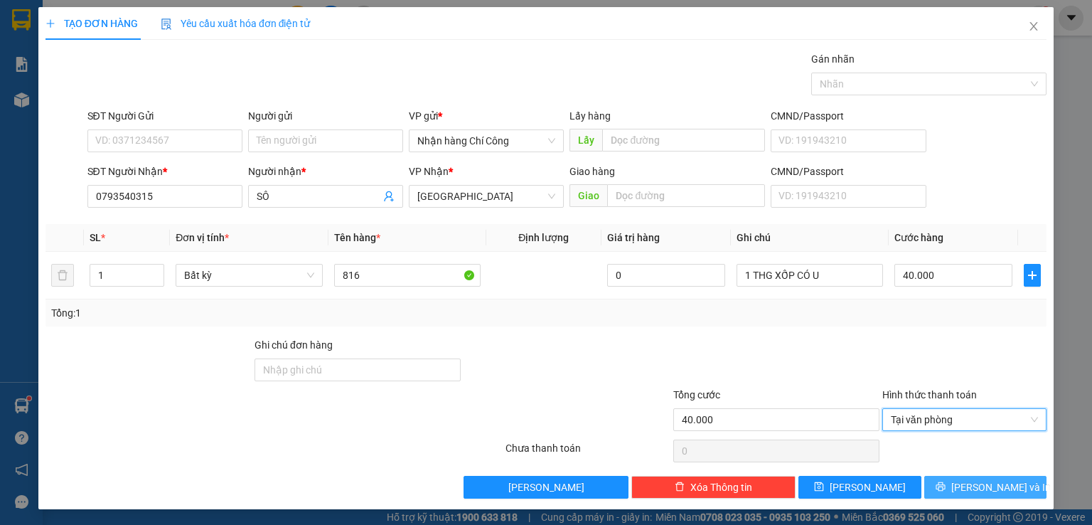
click at [957, 492] on button "[PERSON_NAME] và In" at bounding box center [986, 487] width 123 height 23
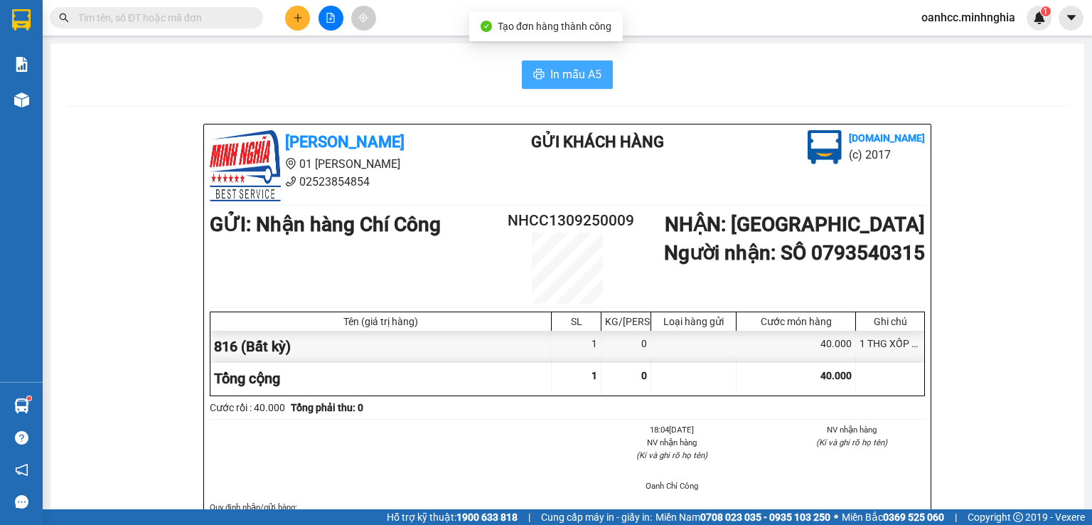
click at [532, 64] on button "In mẫu A5" at bounding box center [567, 74] width 91 height 28
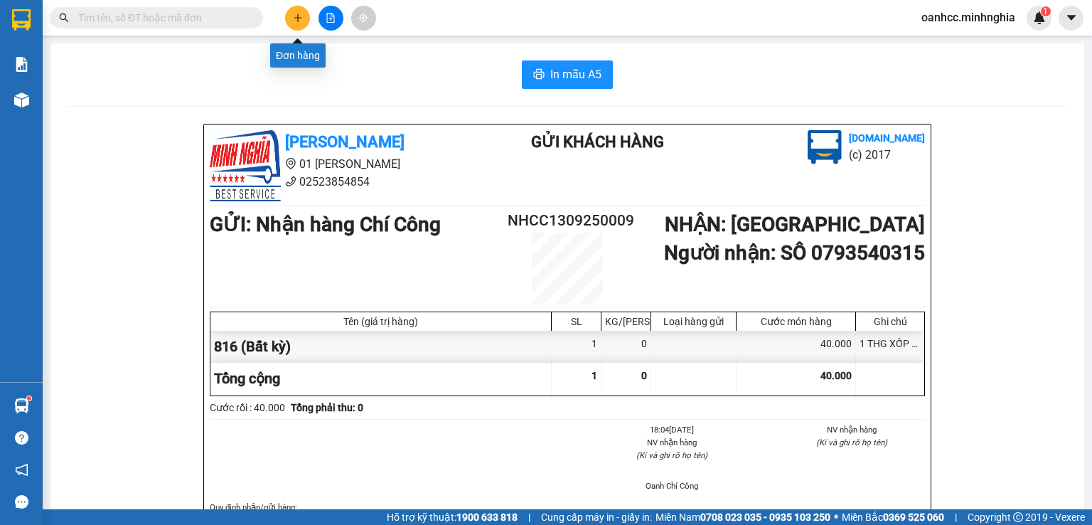
click at [290, 10] on button at bounding box center [297, 18] width 25 height 25
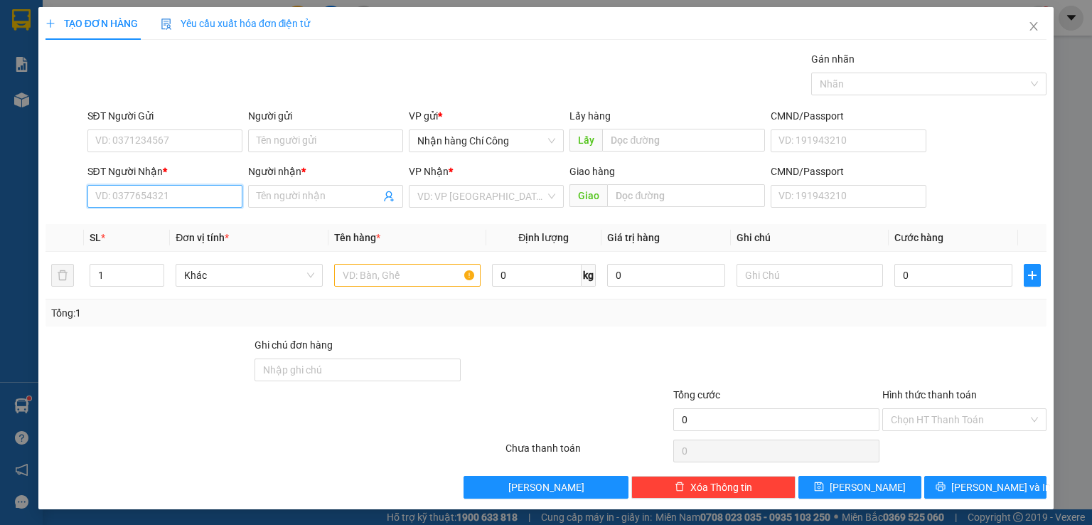
click at [147, 198] on input "SĐT Người Nhận *" at bounding box center [164, 196] width 155 height 23
click at [174, 227] on div "0979245877 - THÁI" at bounding box center [163, 224] width 137 height 16
type input "0979245877"
type input "THÁI"
type input "0979245877"
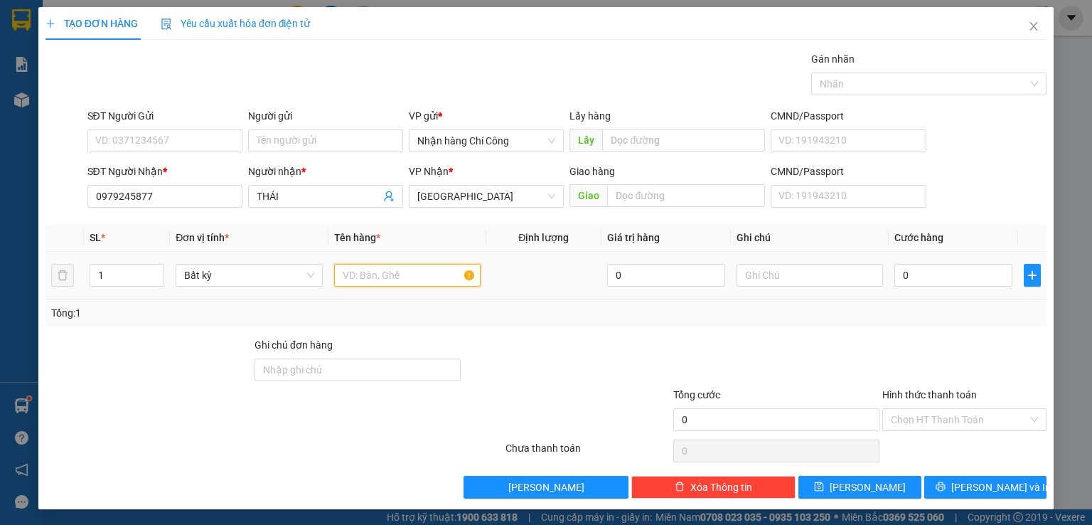
click at [381, 272] on input "text" at bounding box center [407, 275] width 147 height 23
type input "816"
click at [789, 265] on input "text" at bounding box center [810, 275] width 147 height 23
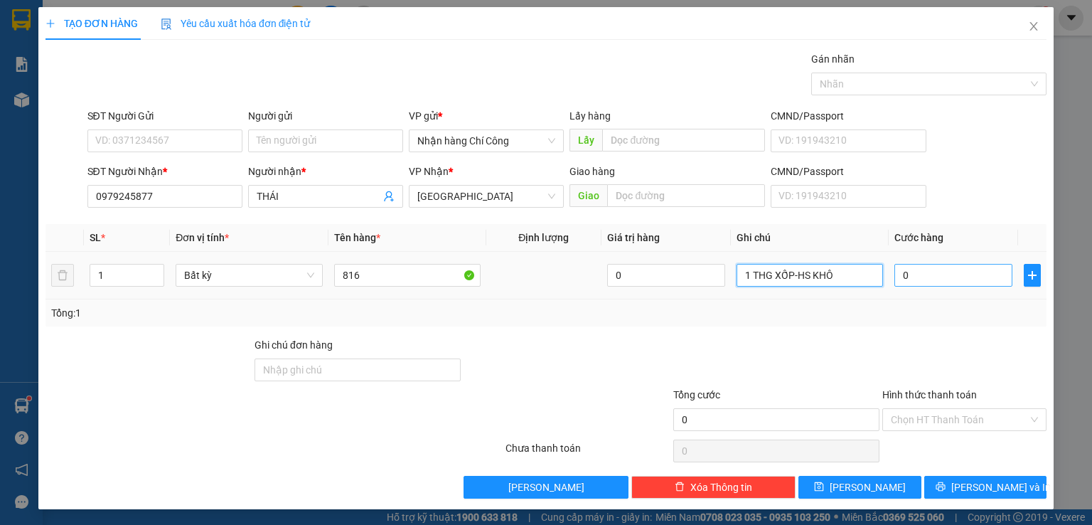
type input "1 THG XỐP-HS KHÔ"
click at [934, 278] on input "0" at bounding box center [954, 275] width 118 height 23
type input "6"
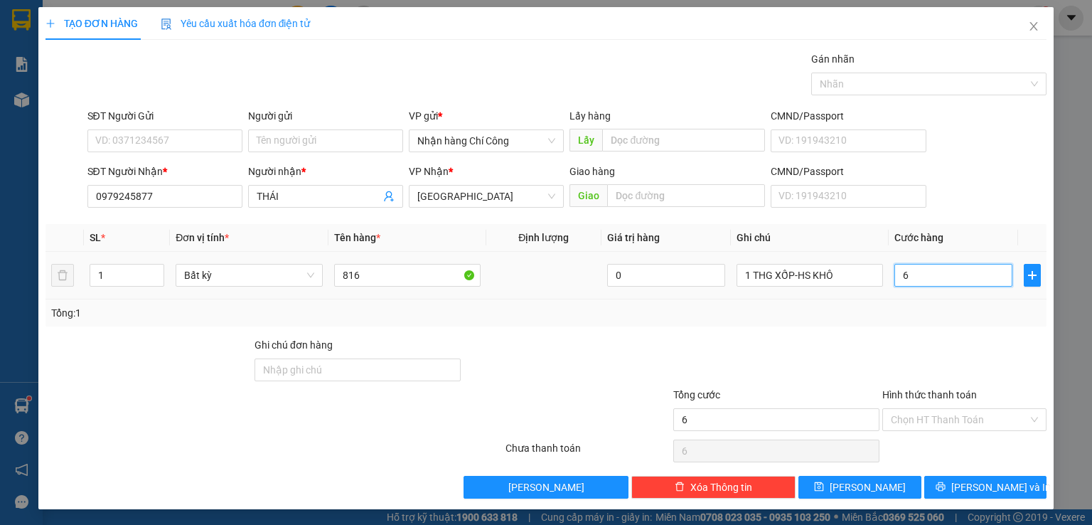
type input "60"
type input "60.000"
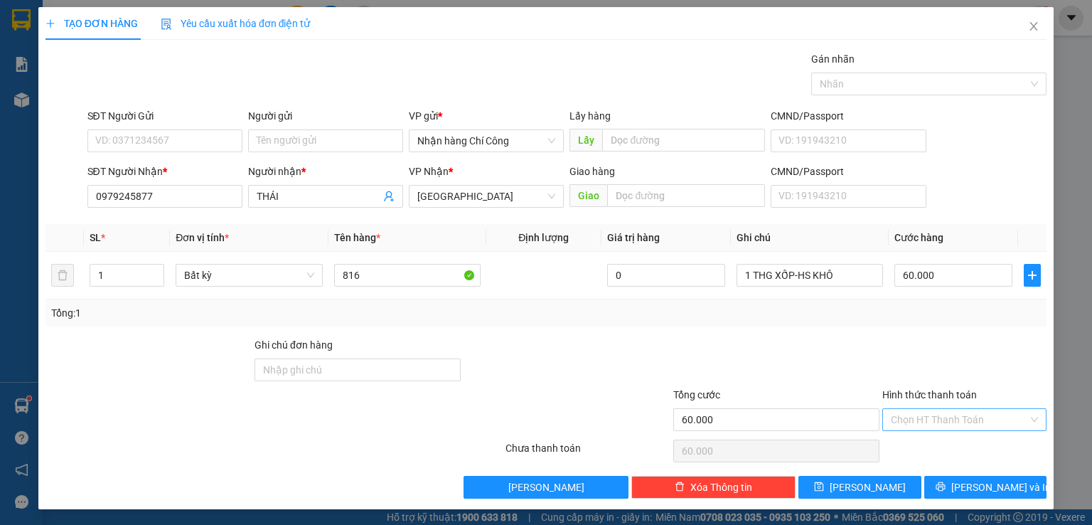
click at [928, 413] on input "Hình thức thanh toán" at bounding box center [959, 419] width 137 height 21
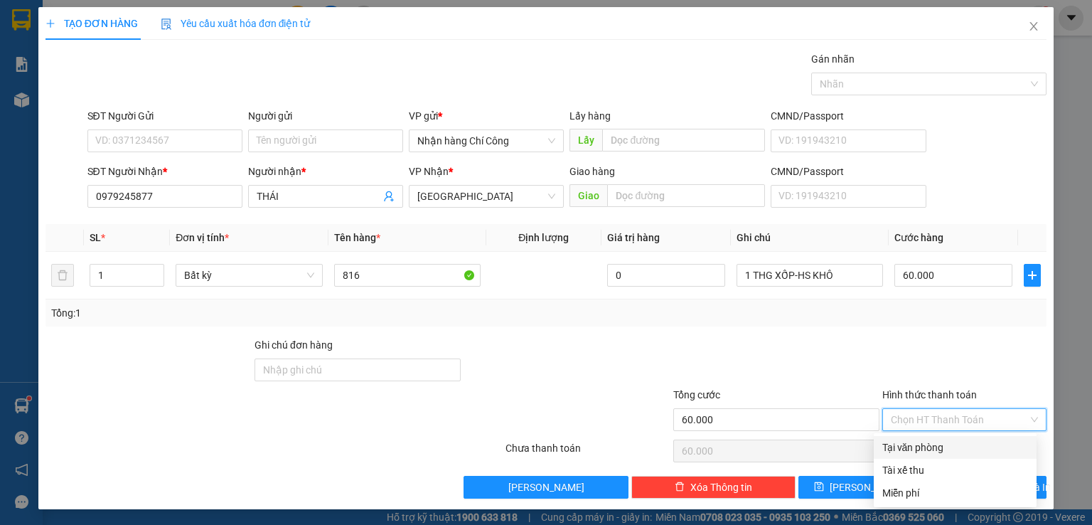
click at [937, 445] on div "Tại văn phòng" at bounding box center [956, 448] width 146 height 16
type input "0"
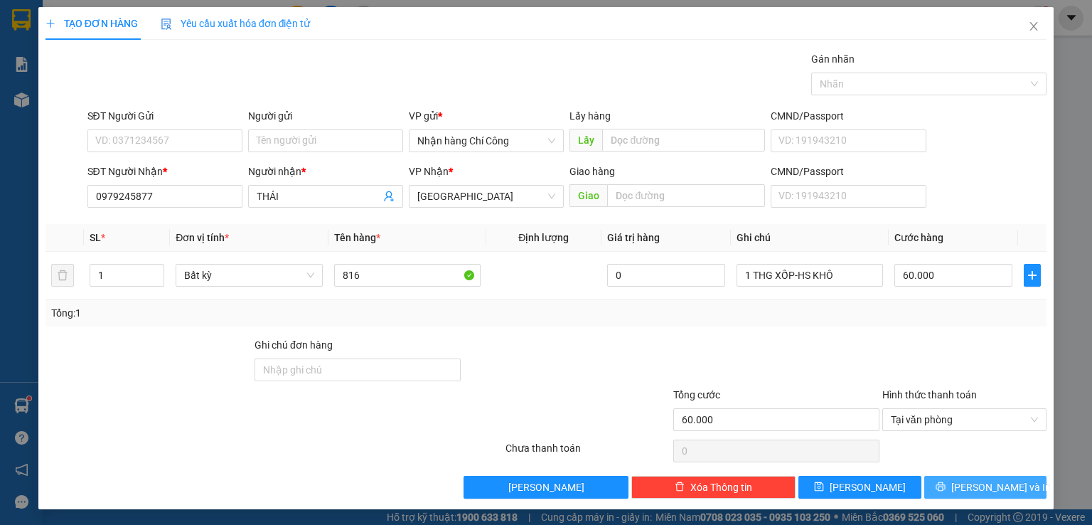
click at [981, 486] on span "[PERSON_NAME] và In" at bounding box center [1002, 487] width 100 height 16
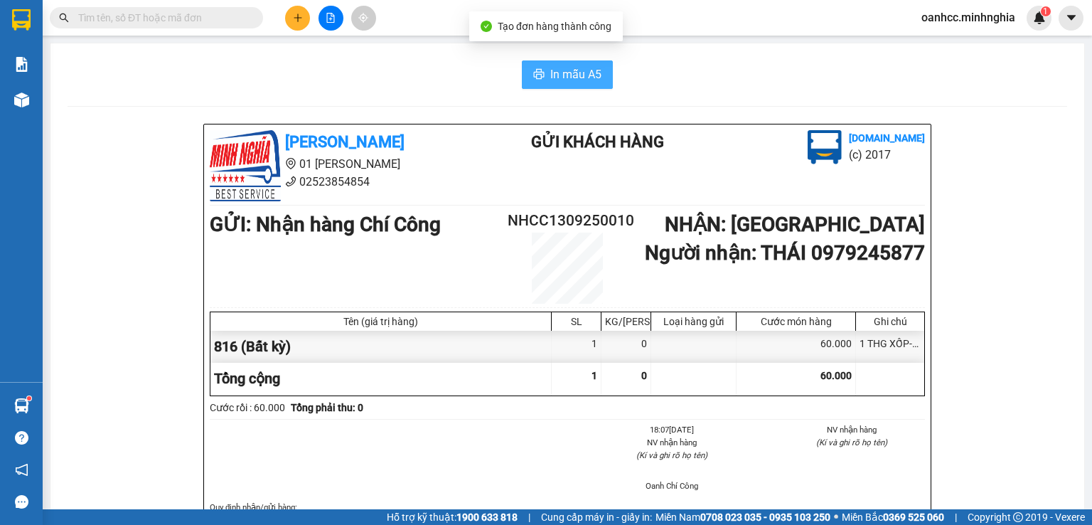
click at [566, 72] on span "In mẫu A5" at bounding box center [575, 74] width 51 height 18
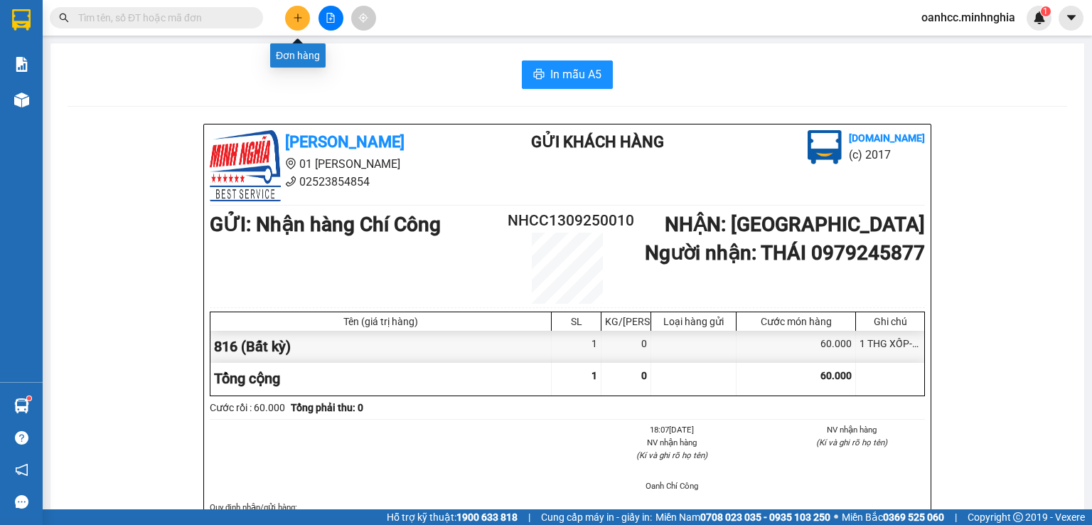
click at [293, 23] on button at bounding box center [297, 18] width 25 height 25
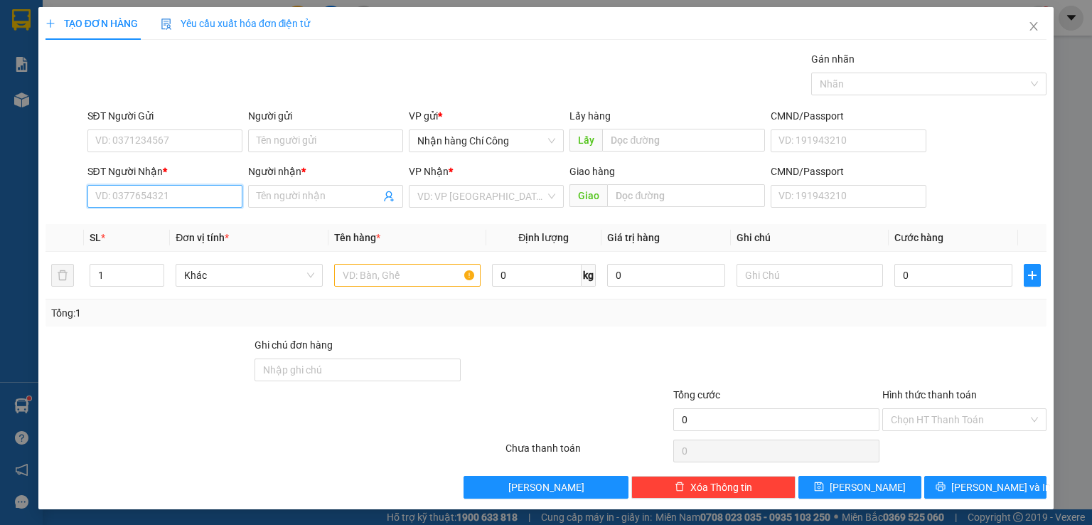
click at [183, 196] on input "SĐT Người Nhận *" at bounding box center [164, 196] width 155 height 23
type input "0344428606"
click at [284, 191] on input "Người nhận *" at bounding box center [319, 196] width 124 height 16
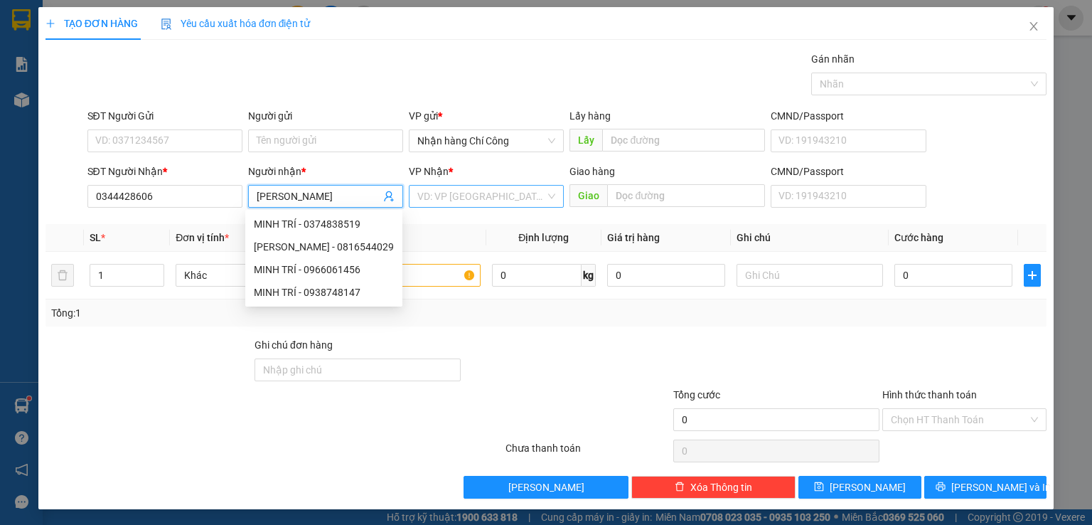
type input "[PERSON_NAME]"
click at [452, 203] on input "search" at bounding box center [481, 196] width 128 height 21
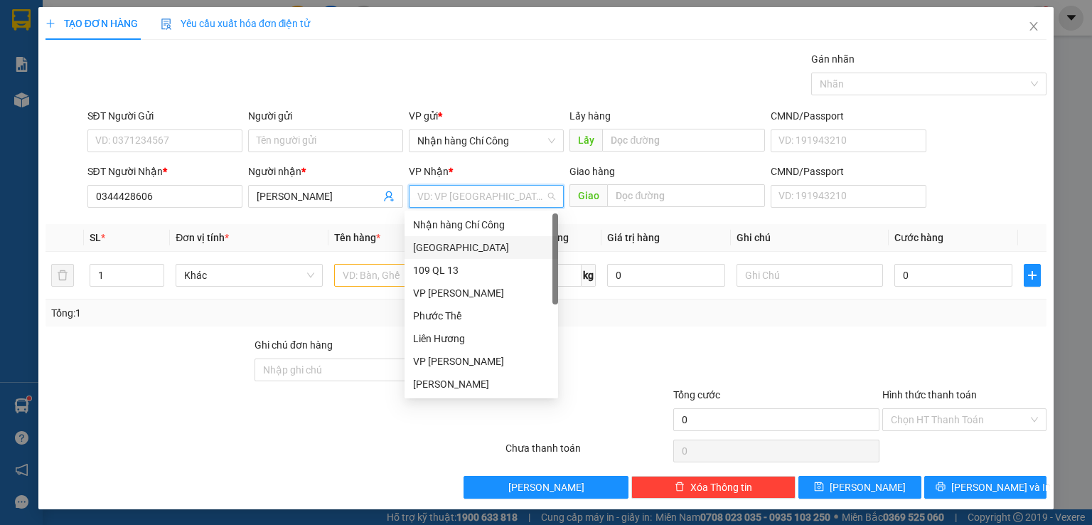
click at [432, 244] on div "[GEOGRAPHIC_DATA]" at bounding box center [481, 248] width 137 height 16
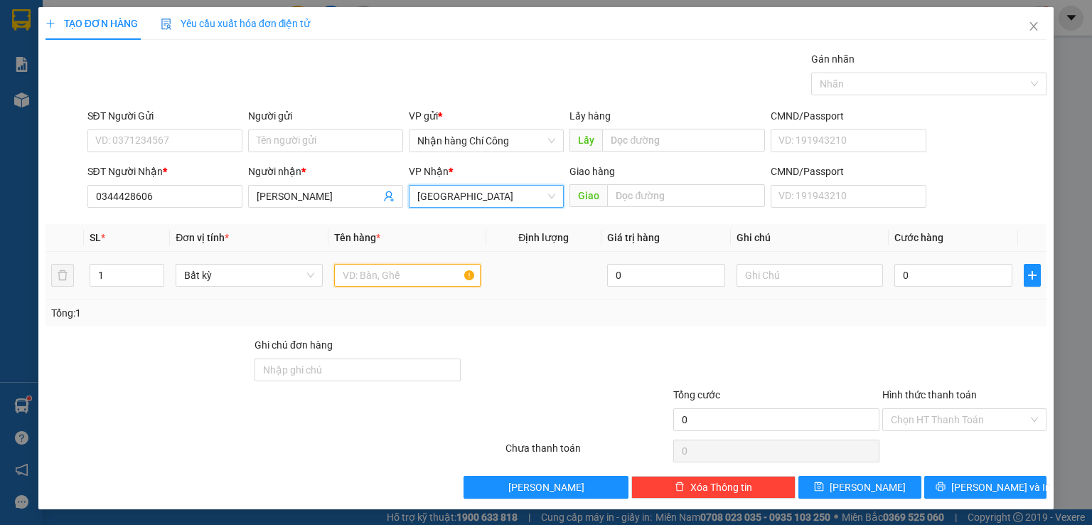
click at [398, 270] on input "text" at bounding box center [407, 275] width 147 height 23
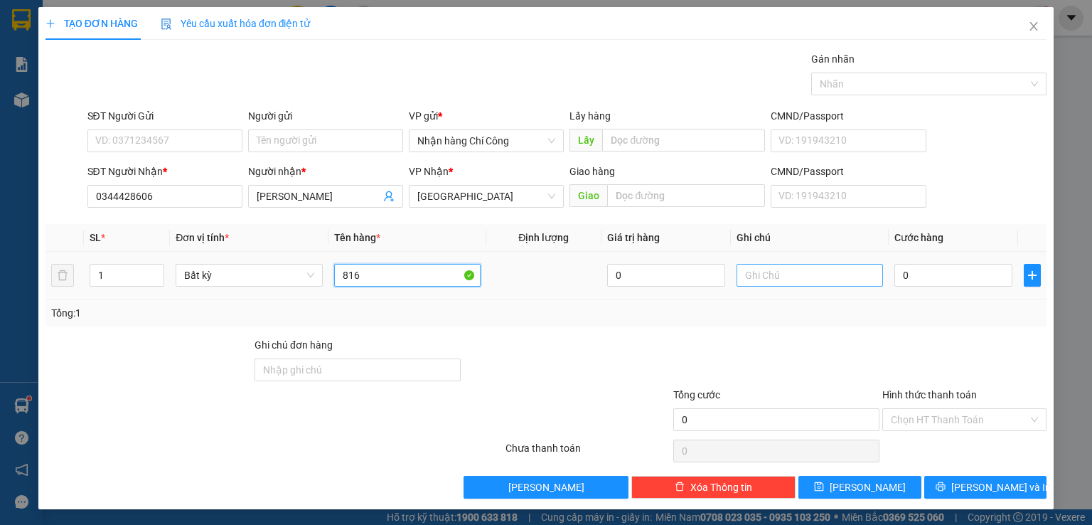
type input "816"
click at [790, 279] on input "text" at bounding box center [810, 275] width 147 height 23
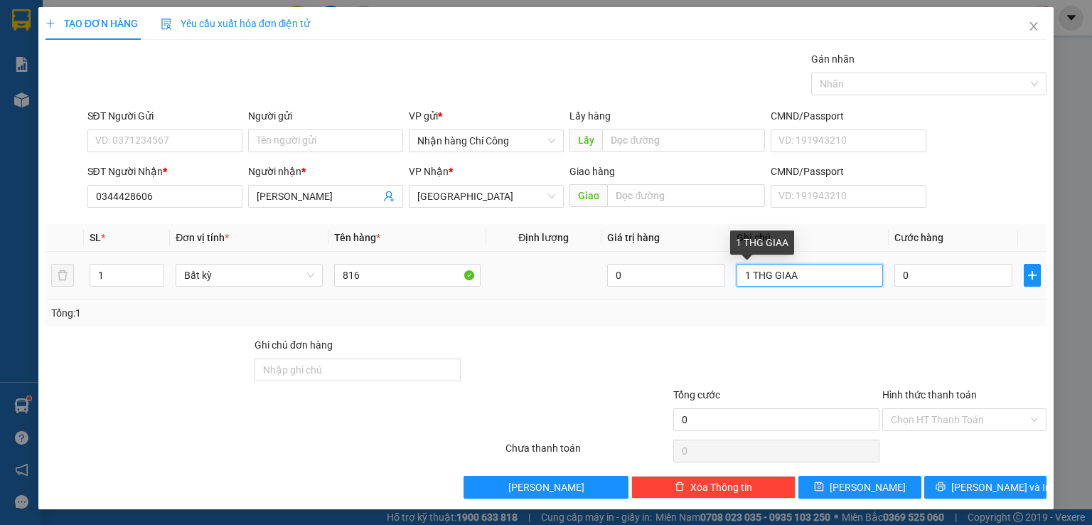
click at [794, 271] on input "1 THG GIAA" at bounding box center [810, 275] width 147 height 23
click at [976, 341] on div at bounding box center [964, 362] width 167 height 50
click at [781, 337] on div at bounding box center [776, 362] width 209 height 50
click at [806, 277] on input "1 THG GIÂY" at bounding box center [810, 275] width 147 height 23
click at [996, 358] on div at bounding box center [964, 362] width 167 height 50
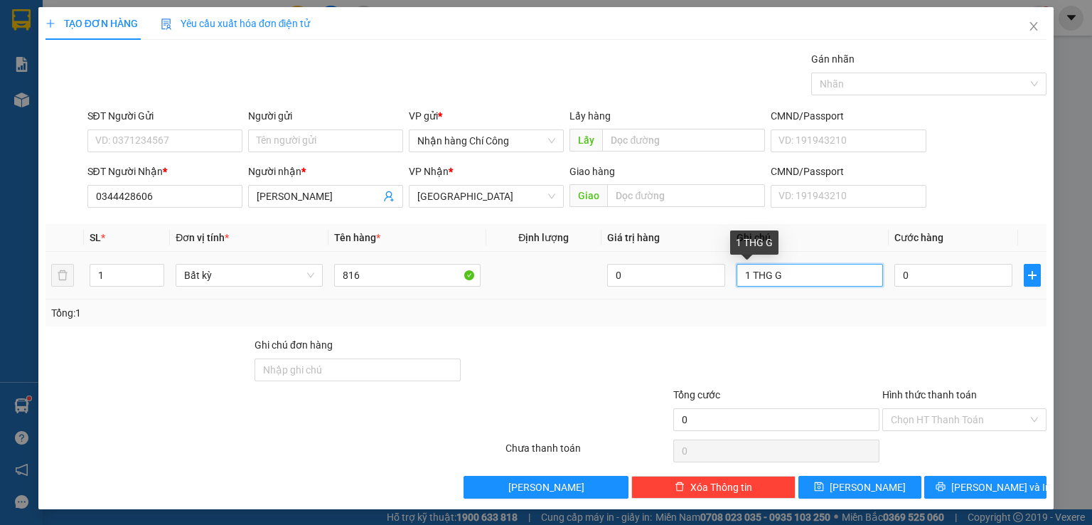
click at [782, 267] on input "1 THG G" at bounding box center [810, 275] width 147 height 23
click at [777, 274] on input "1 THG G" at bounding box center [810, 275] width 147 height 23
click at [787, 275] on input "1 THG G" at bounding box center [810, 275] width 147 height 23
click at [789, 271] on input "1 THG GIA" at bounding box center [810, 275] width 147 height 23
click at [800, 271] on input "1 THG GIẤY-" at bounding box center [810, 275] width 147 height 23
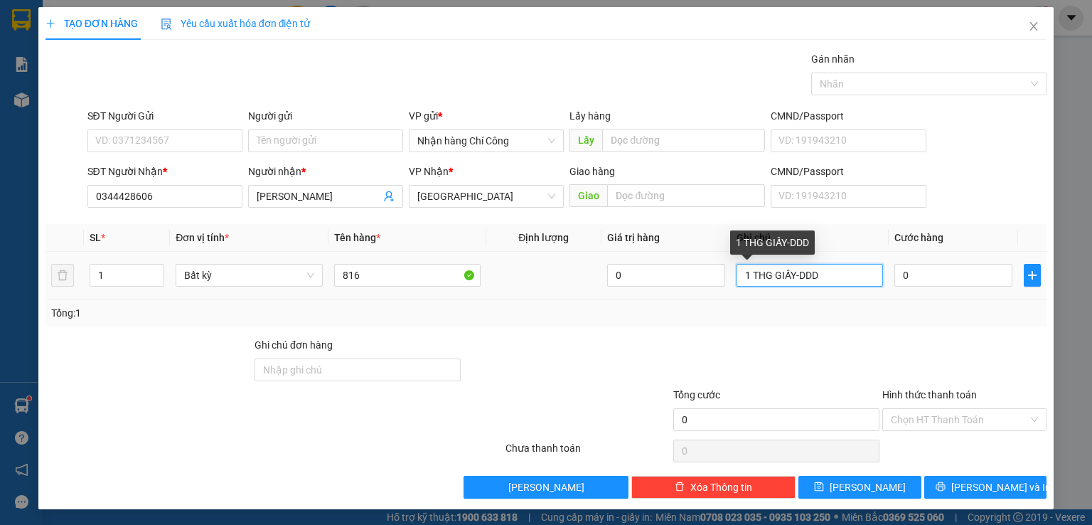
click at [825, 279] on input "1 THG GIẤY-DDD" at bounding box center [810, 275] width 147 height 23
type input "1 THG GIẤY-"
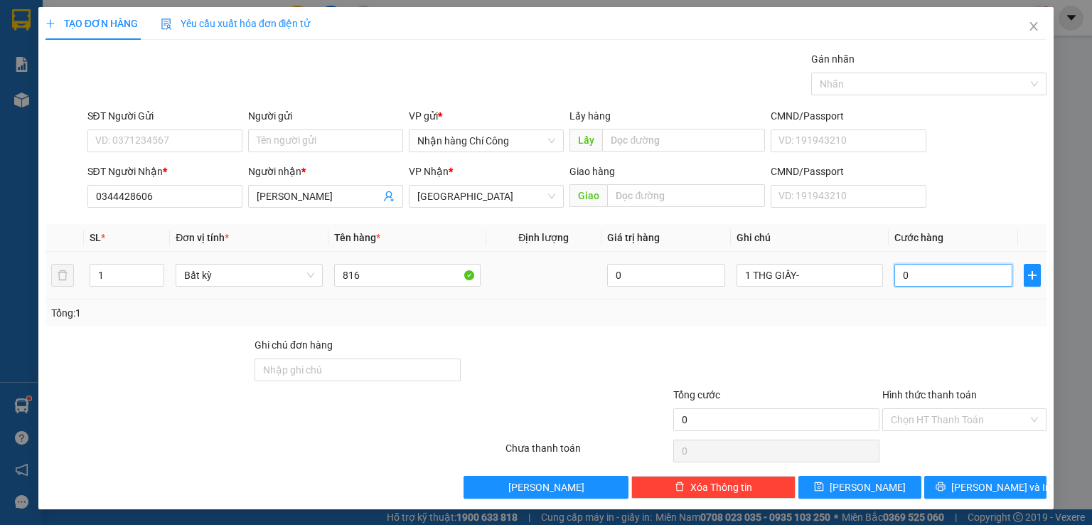
click at [924, 272] on input "0" at bounding box center [954, 275] width 118 height 23
type input "4"
type input "40"
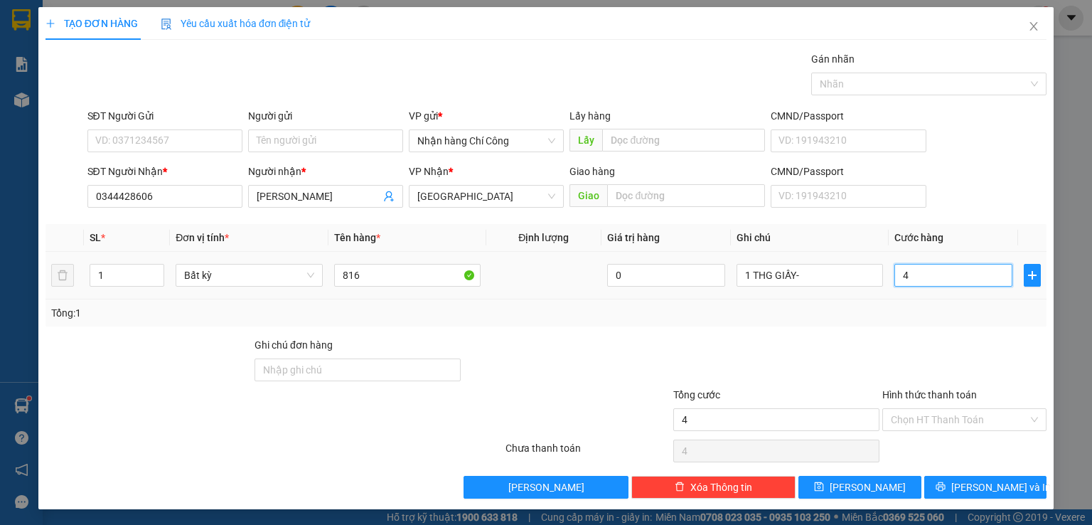
type input "40"
type input "40.000"
click at [939, 420] on input "Hình thức thanh toán" at bounding box center [959, 419] width 137 height 21
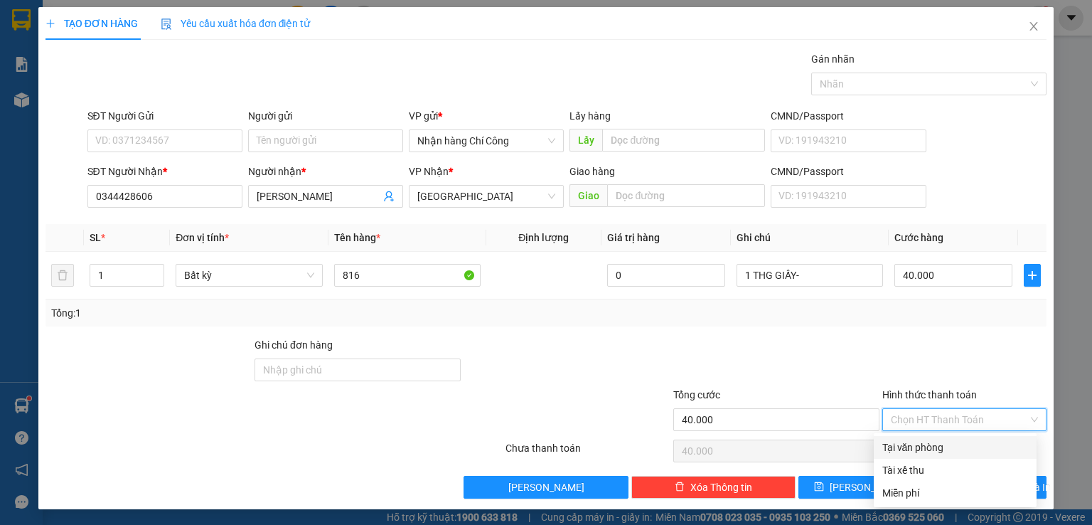
click at [932, 447] on div "Tại văn phòng" at bounding box center [956, 448] width 146 height 16
type input "0"
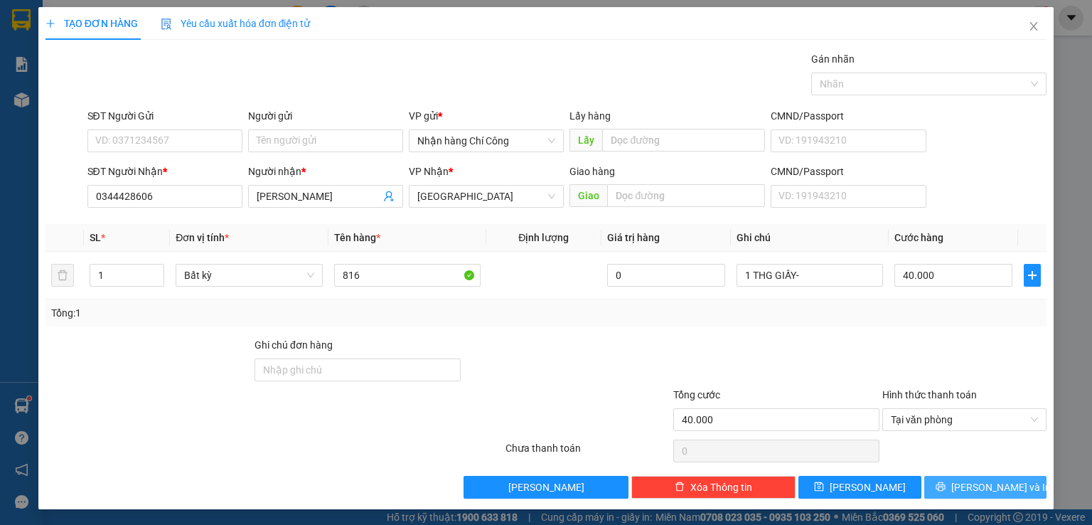
click at [970, 484] on span "[PERSON_NAME] và In" at bounding box center [1002, 487] width 100 height 16
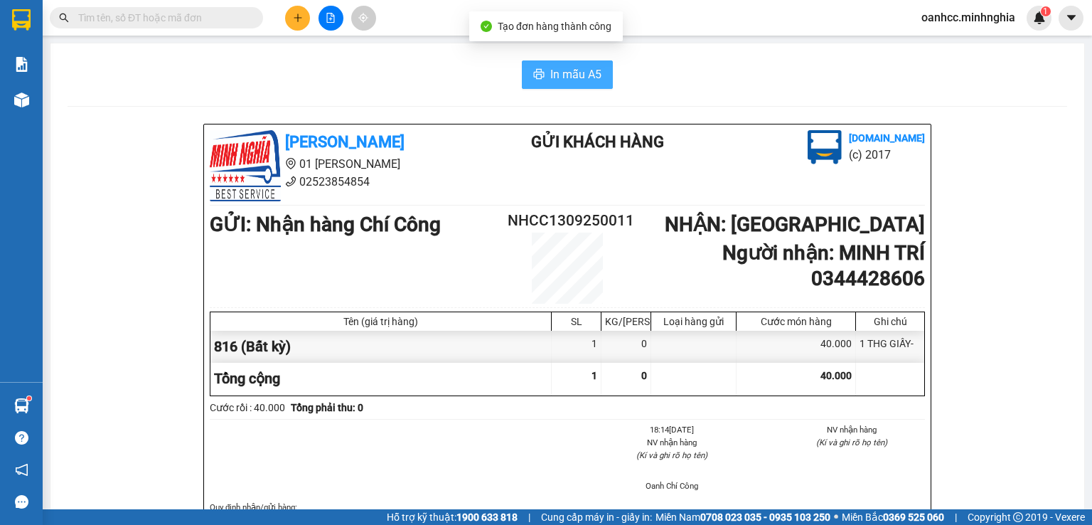
click at [570, 78] on span "In mẫu A5" at bounding box center [575, 74] width 51 height 18
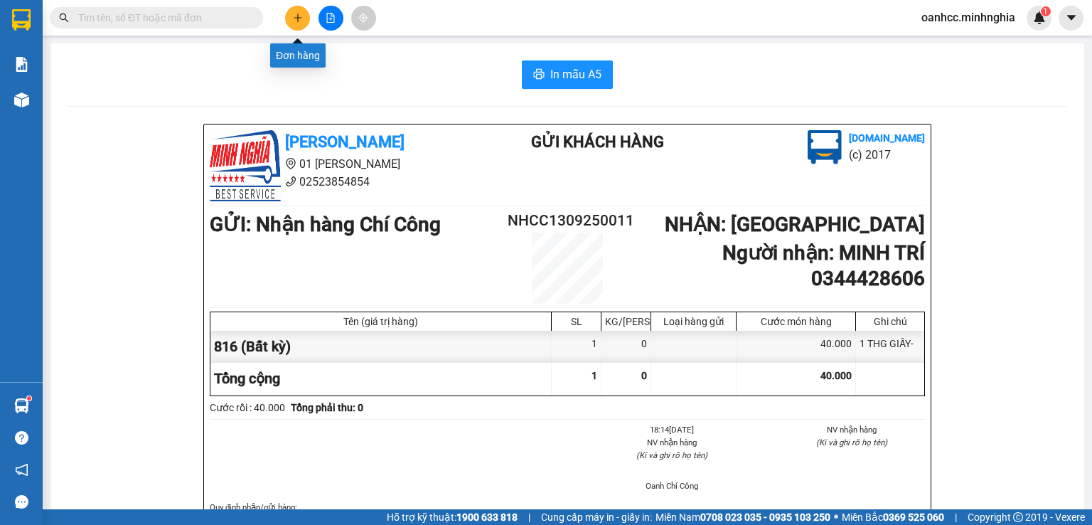
click at [290, 19] on button at bounding box center [297, 18] width 25 height 25
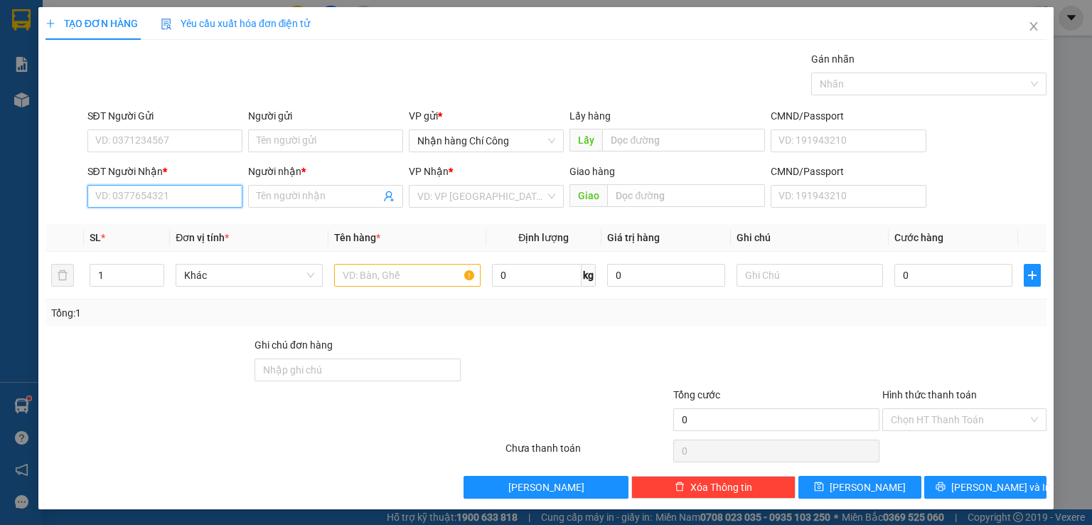
click at [152, 197] on input "SĐT Người Nhận *" at bounding box center [164, 196] width 155 height 23
click at [106, 221] on div "0963499510" at bounding box center [163, 224] width 137 height 16
type input "0963499510"
click at [297, 193] on input "Người nhận *" at bounding box center [319, 196] width 124 height 16
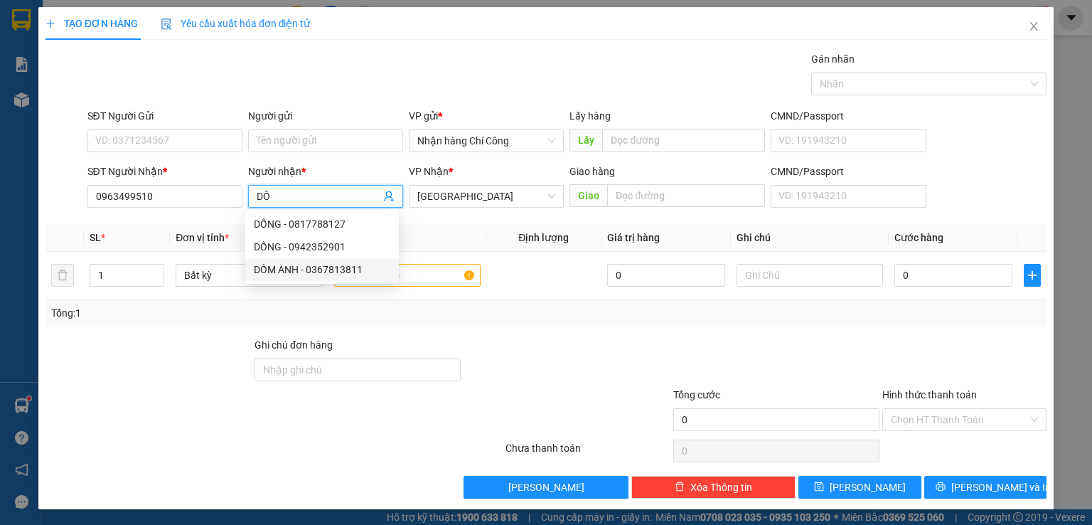
type input "DỒ"
drag, startPoint x: 40, startPoint y: 447, endPoint x: 491, endPoint y: 327, distance: 467.3
click at [43, 447] on div "TẠO ĐƠN HÀNG Yêu cầu xuất hóa đơn điện tử Transit Pickup Surcharge Ids Transit …" at bounding box center [546, 258] width 1016 height 502
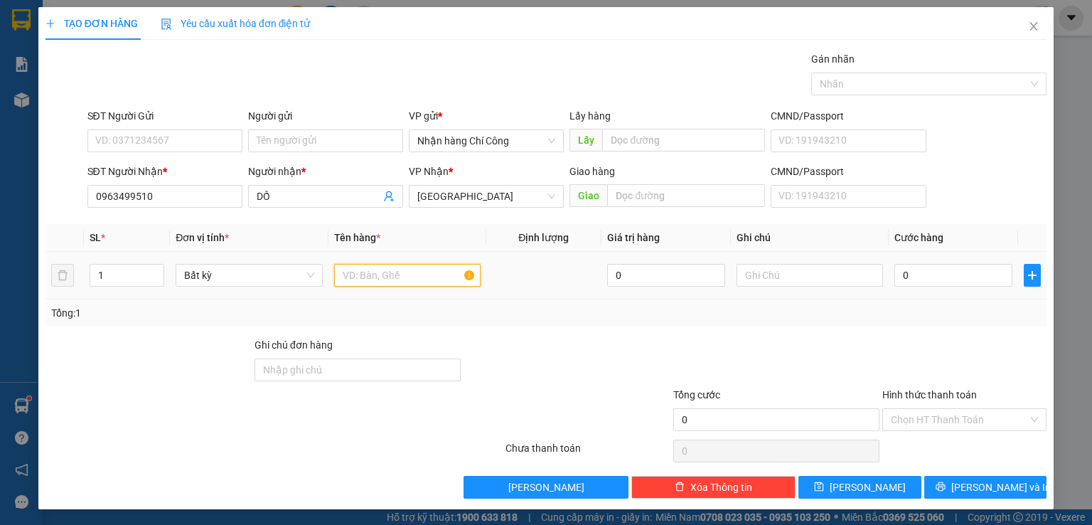
click at [386, 270] on input "text" at bounding box center [407, 275] width 147 height 23
type input "816"
click at [792, 269] on input "text" at bounding box center [810, 275] width 147 height 23
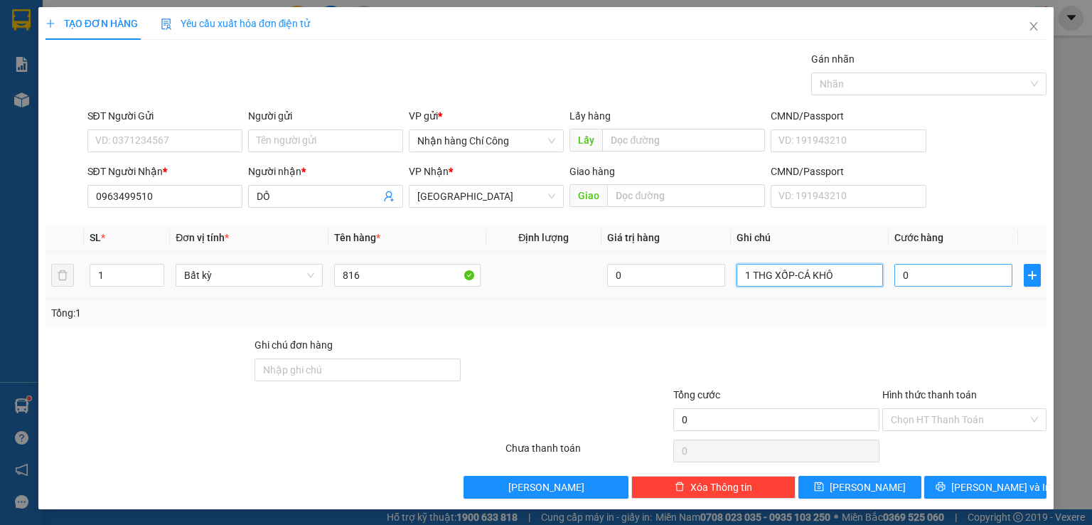
type input "1 THG XỐP-CÁ KHÔ"
click at [944, 272] on input "0" at bounding box center [954, 275] width 118 height 23
type input "6"
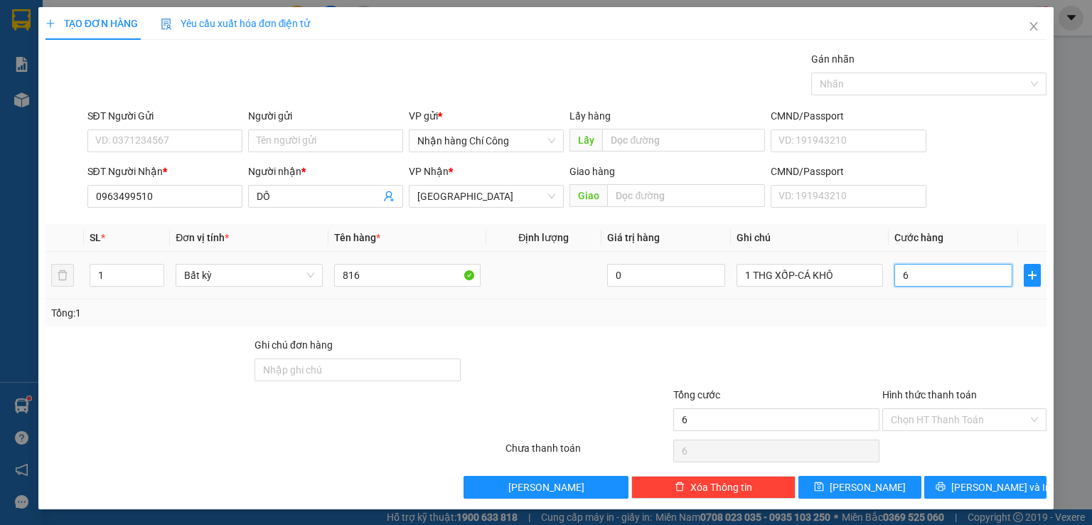
type input "60"
type input "60.000"
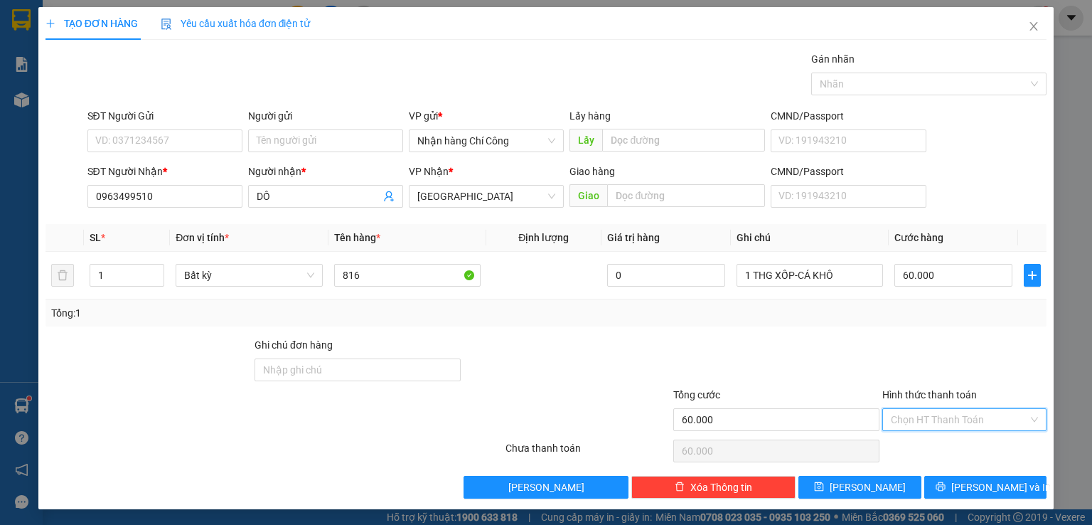
click at [912, 419] on input "Hình thức thanh toán" at bounding box center [959, 419] width 137 height 21
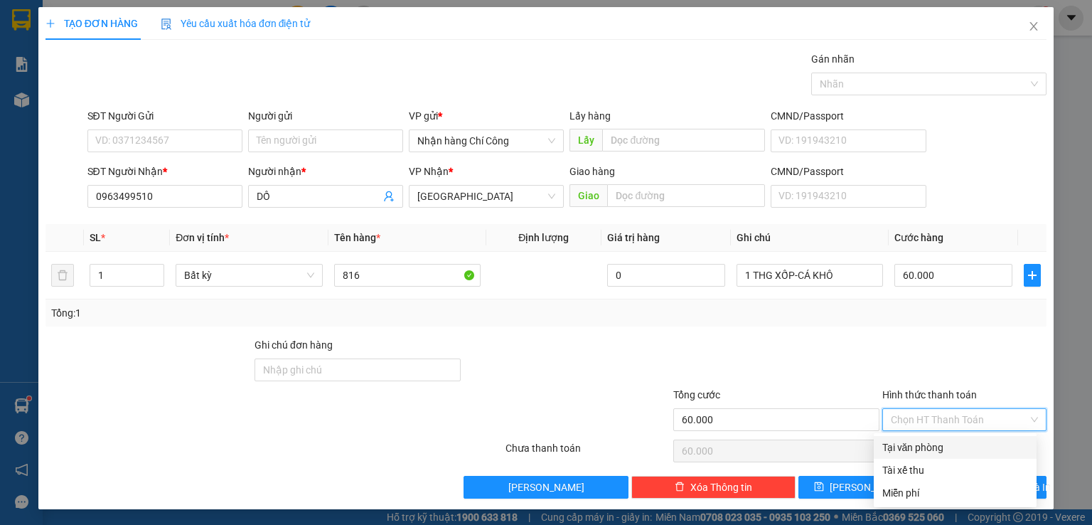
click at [897, 447] on div "Tại văn phòng" at bounding box center [956, 448] width 146 height 16
type input "0"
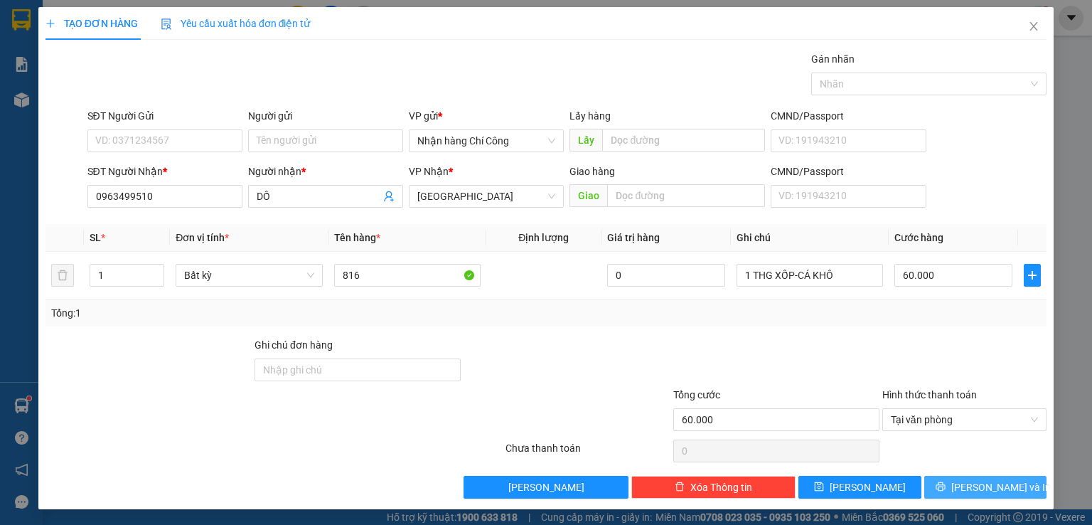
click at [971, 486] on span "[PERSON_NAME] và In" at bounding box center [1002, 487] width 100 height 16
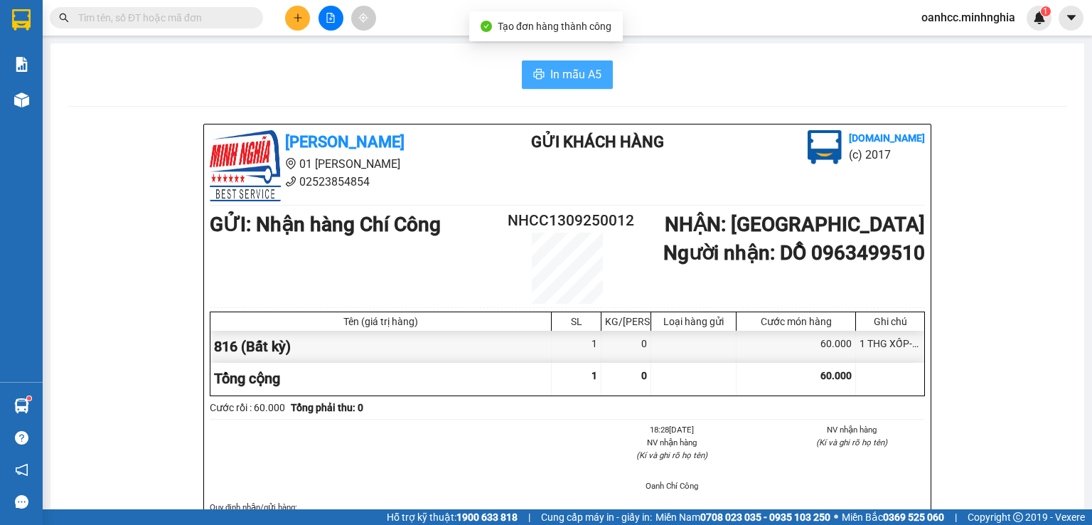
click at [543, 64] on button "In mẫu A5" at bounding box center [567, 74] width 91 height 28
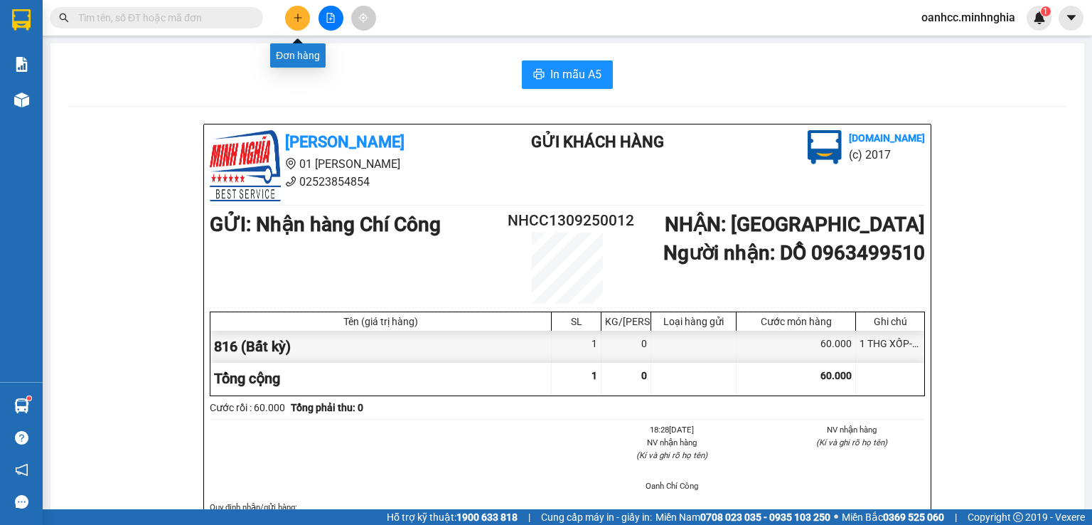
click at [295, 12] on button at bounding box center [297, 18] width 25 height 25
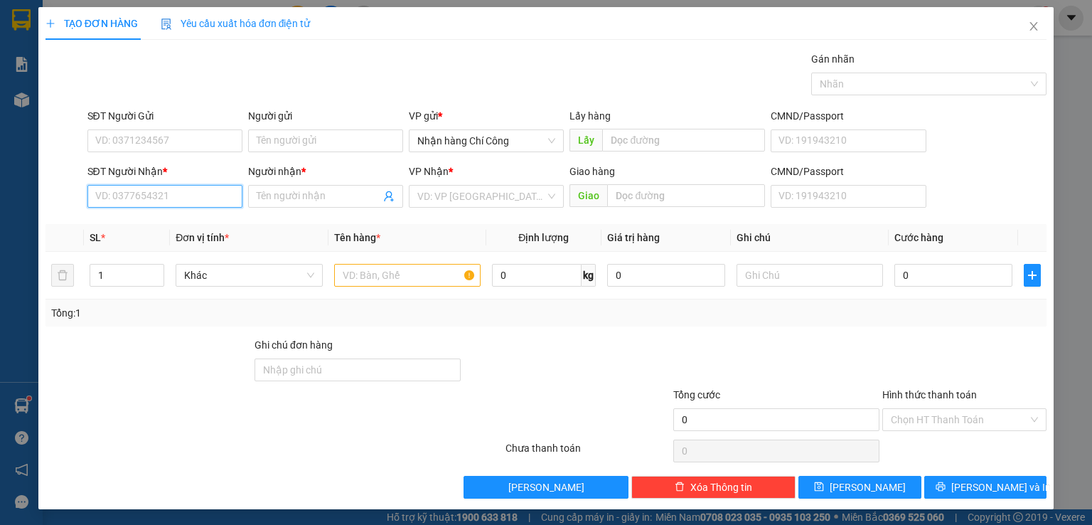
click at [148, 197] on input "SĐT Người Nhận *" at bounding box center [164, 196] width 155 height 23
click at [172, 230] on div "0975174431 - [PERSON_NAME]" at bounding box center [165, 224] width 140 height 16
type input "0975174431"
type input "[PERSON_NAME]"
type input "0975174431"
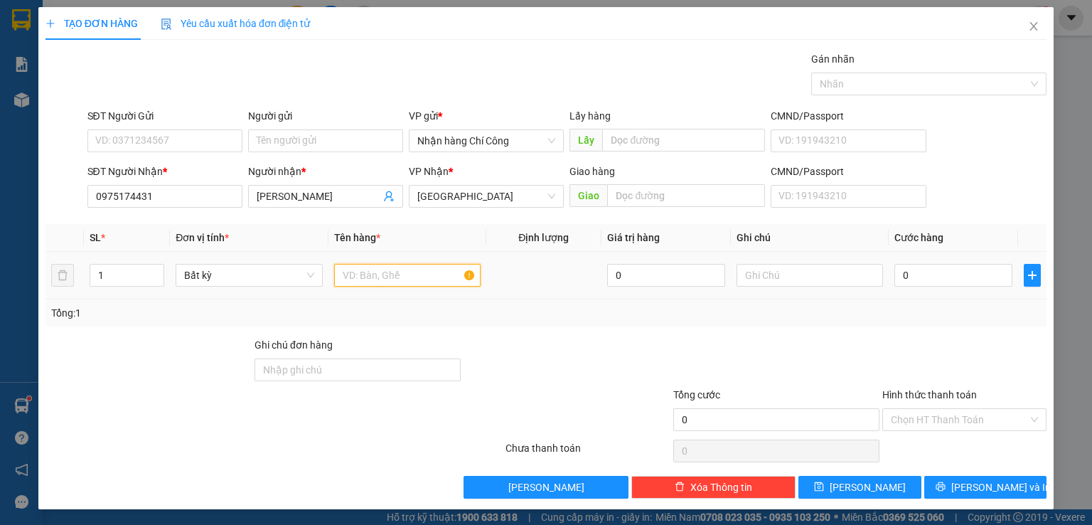
click at [409, 277] on input "text" at bounding box center [407, 275] width 147 height 23
type input "816"
click at [814, 278] on input "text" at bounding box center [810, 275] width 147 height 23
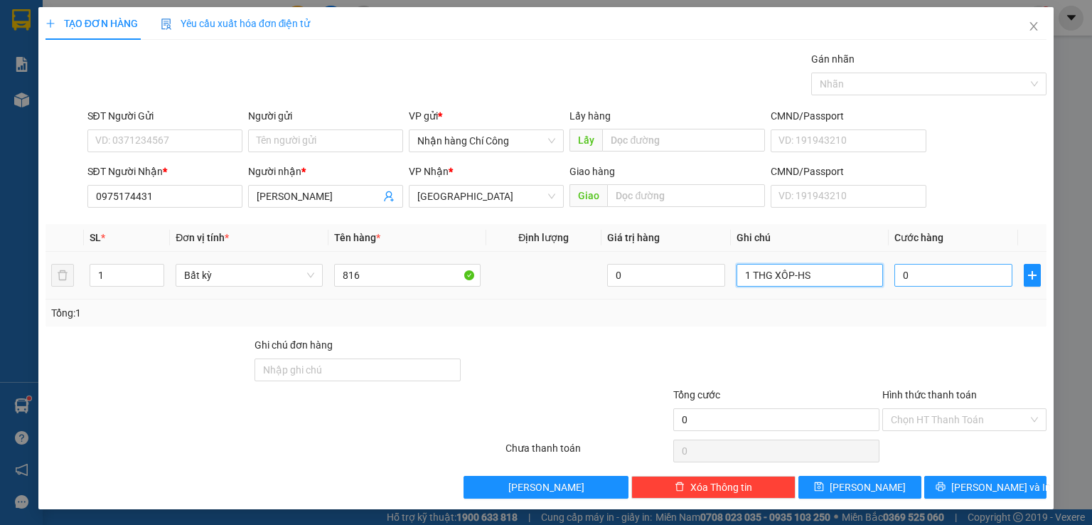
type input "1 THG XÔP-HS"
click at [925, 277] on input "0" at bounding box center [954, 275] width 118 height 23
type input "6"
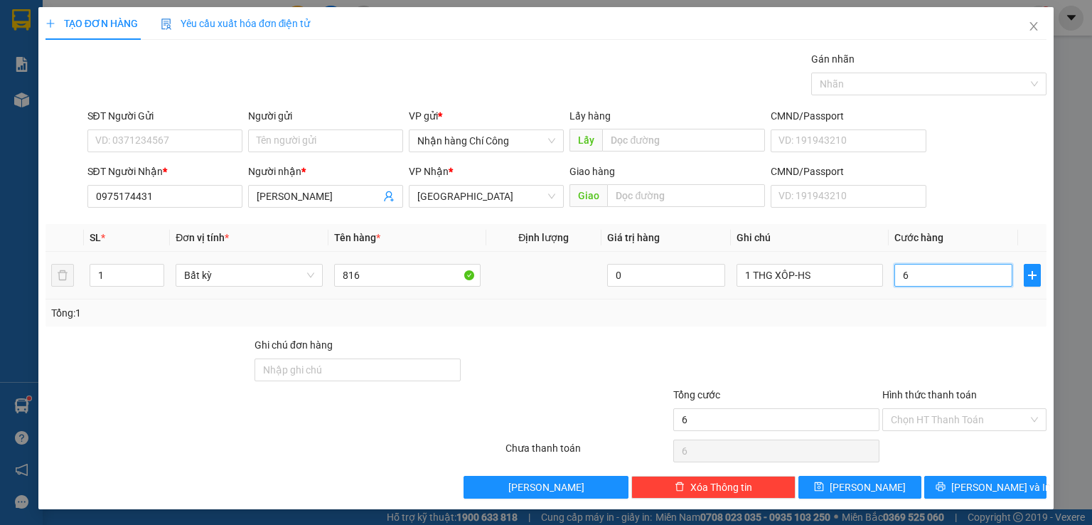
type input "60"
type input "60.000"
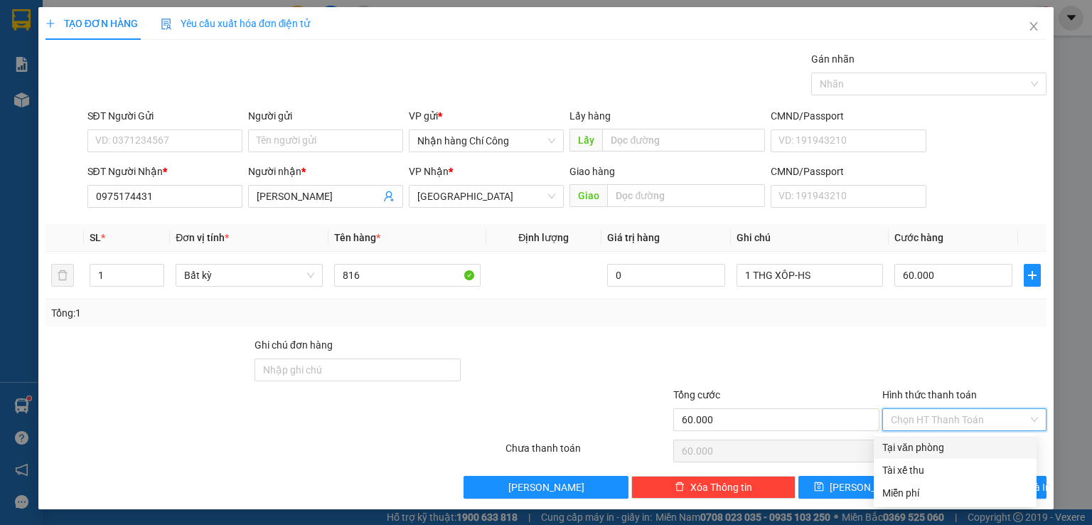
click at [925, 414] on input "Hình thức thanh toán" at bounding box center [959, 419] width 137 height 21
click at [922, 450] on div "Tại văn phòng" at bounding box center [956, 448] width 146 height 16
type input "0"
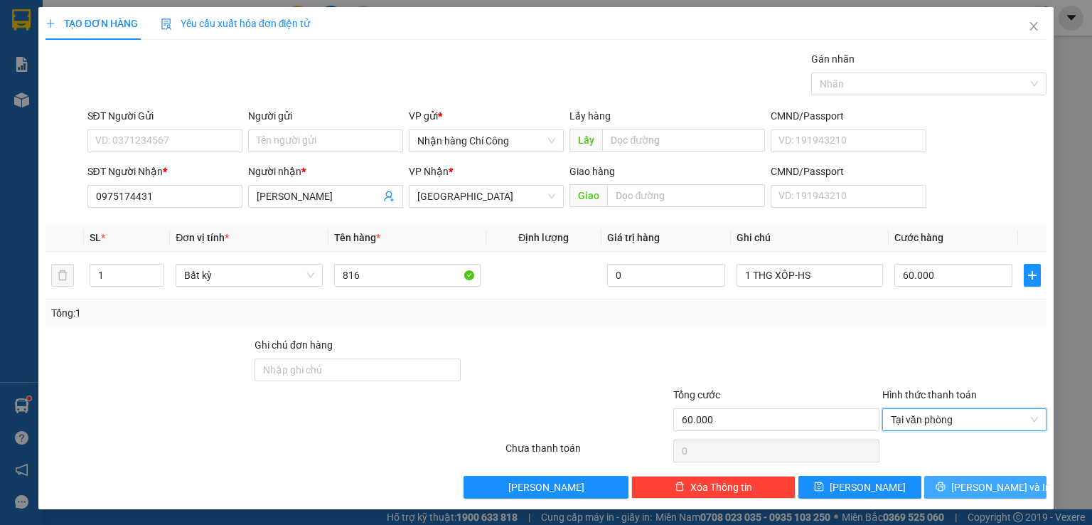
click at [959, 486] on button "[PERSON_NAME] và In" at bounding box center [986, 487] width 123 height 23
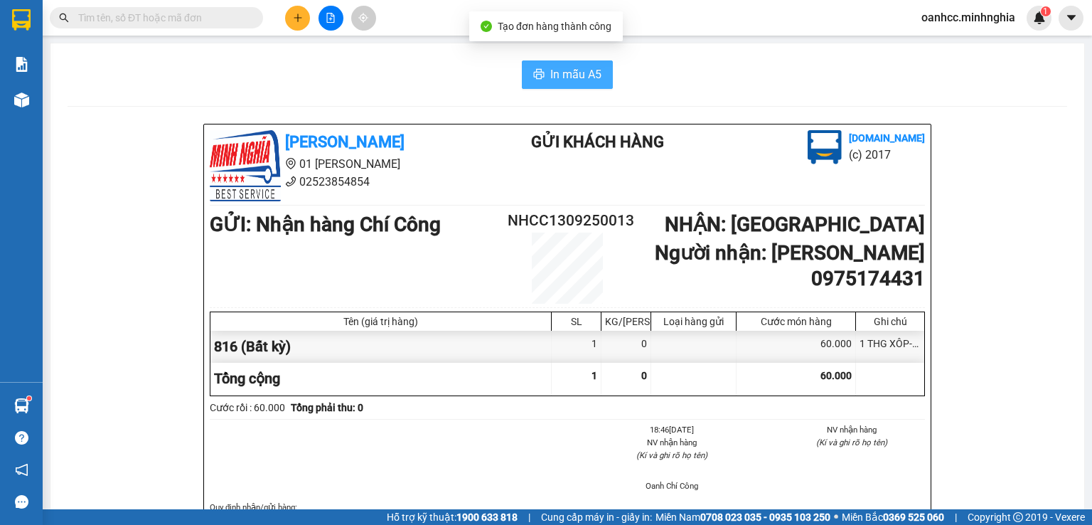
click at [550, 75] on span "In mẫu A5" at bounding box center [575, 74] width 51 height 18
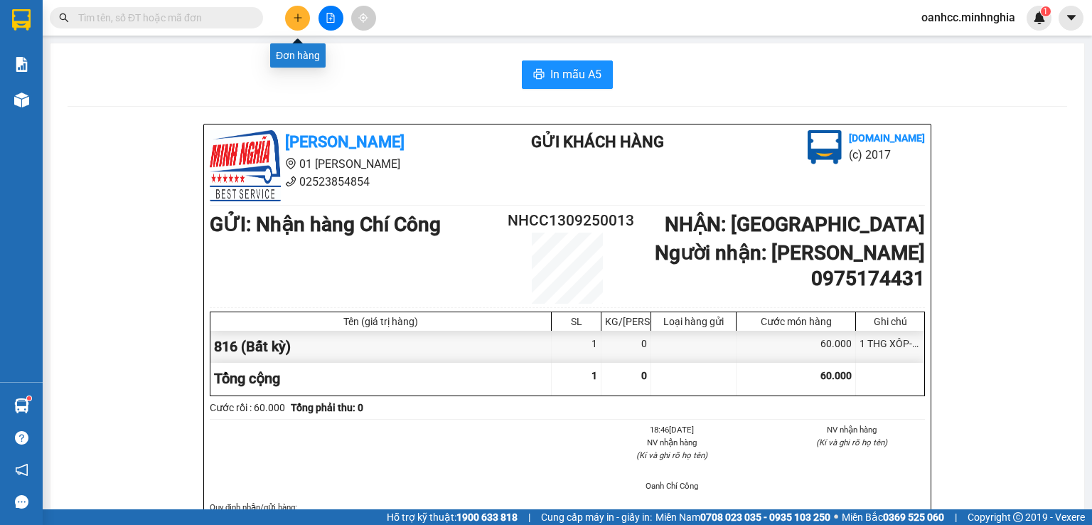
click at [307, 21] on button at bounding box center [297, 18] width 25 height 25
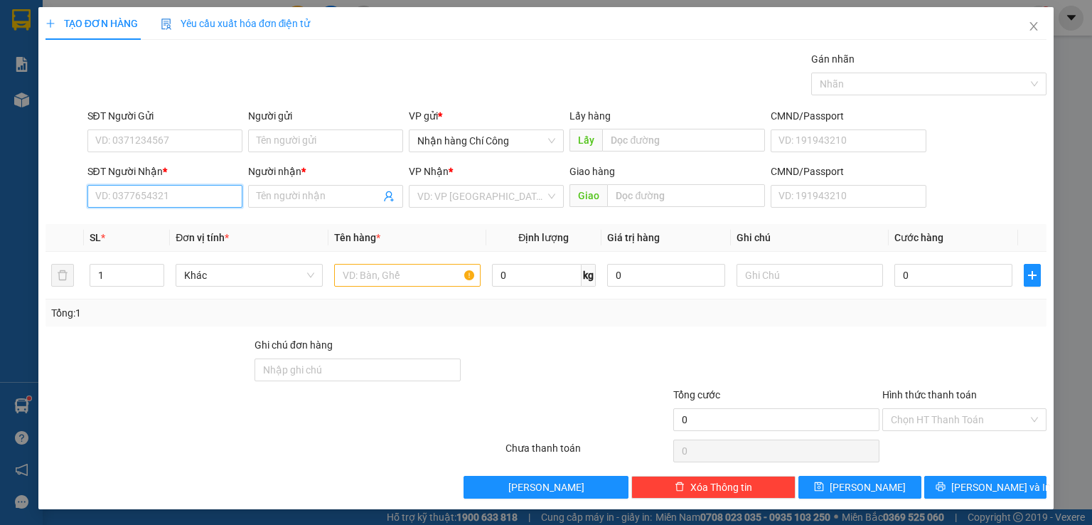
click at [167, 205] on input "SĐT Người Nhận *" at bounding box center [164, 196] width 155 height 23
type input "0375535328"
click at [322, 186] on span at bounding box center [325, 196] width 155 height 23
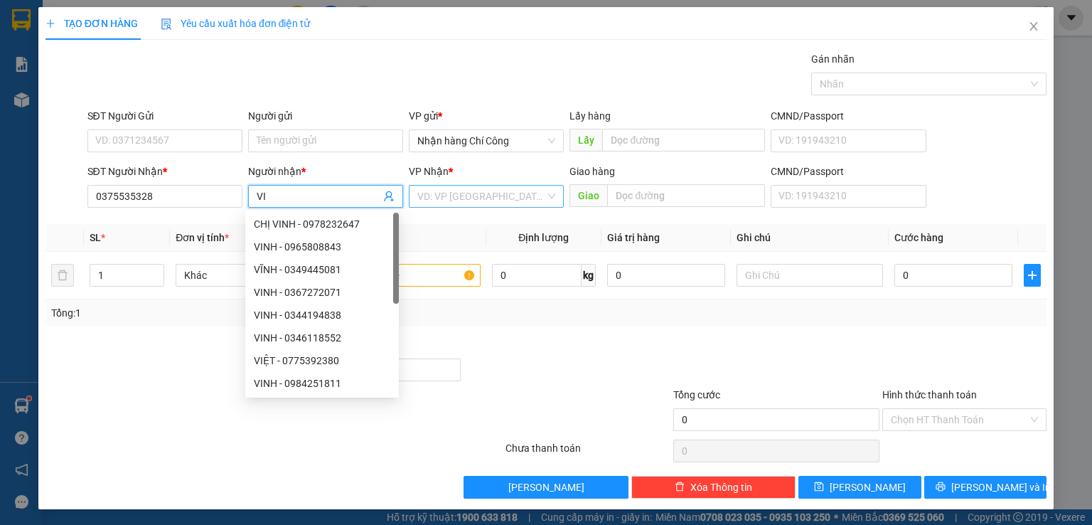
type input "VI"
click at [467, 197] on input "search" at bounding box center [481, 196] width 128 height 21
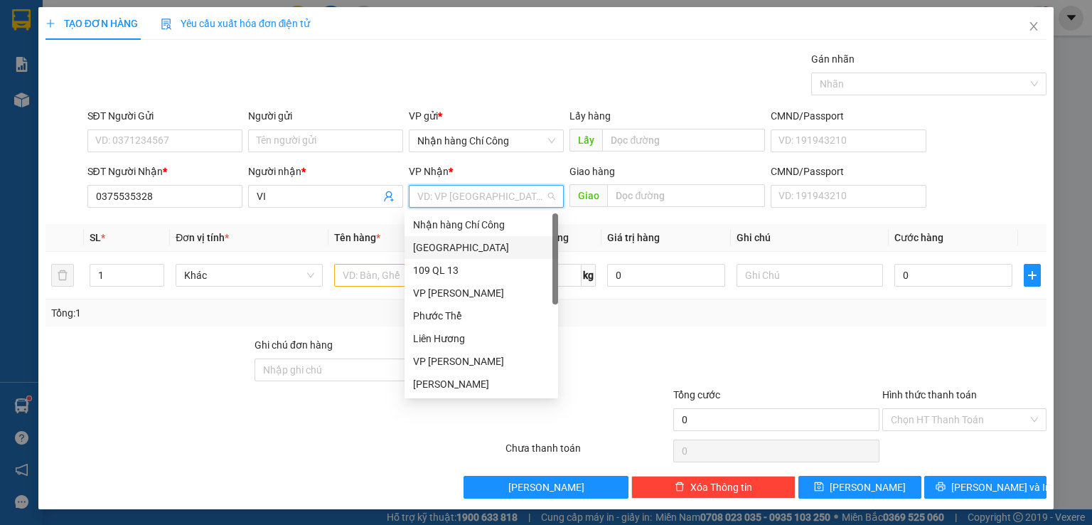
click at [427, 244] on div "[GEOGRAPHIC_DATA]" at bounding box center [481, 248] width 137 height 16
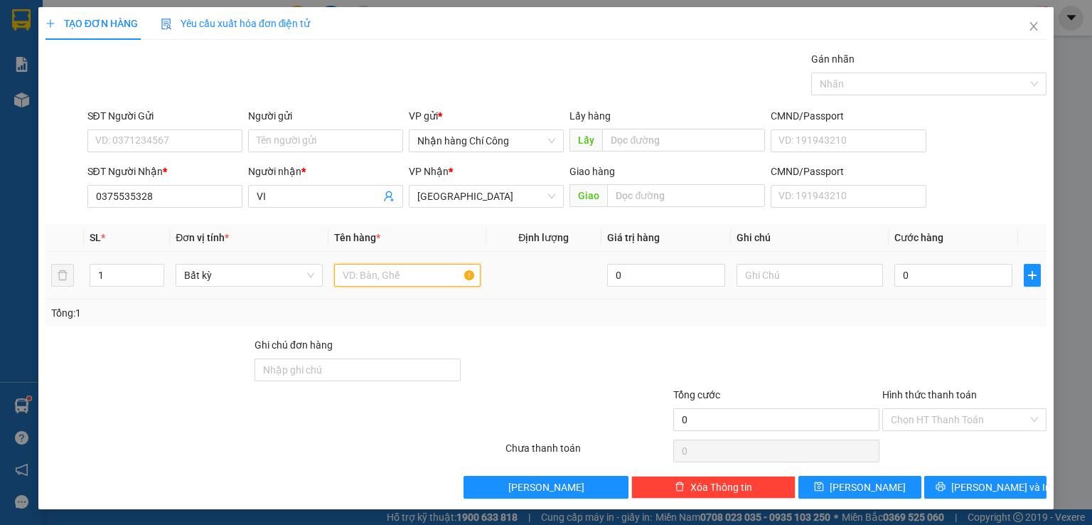
click at [393, 275] on input "text" at bounding box center [407, 275] width 147 height 23
click at [836, 272] on input "text" at bounding box center [810, 275] width 147 height 23
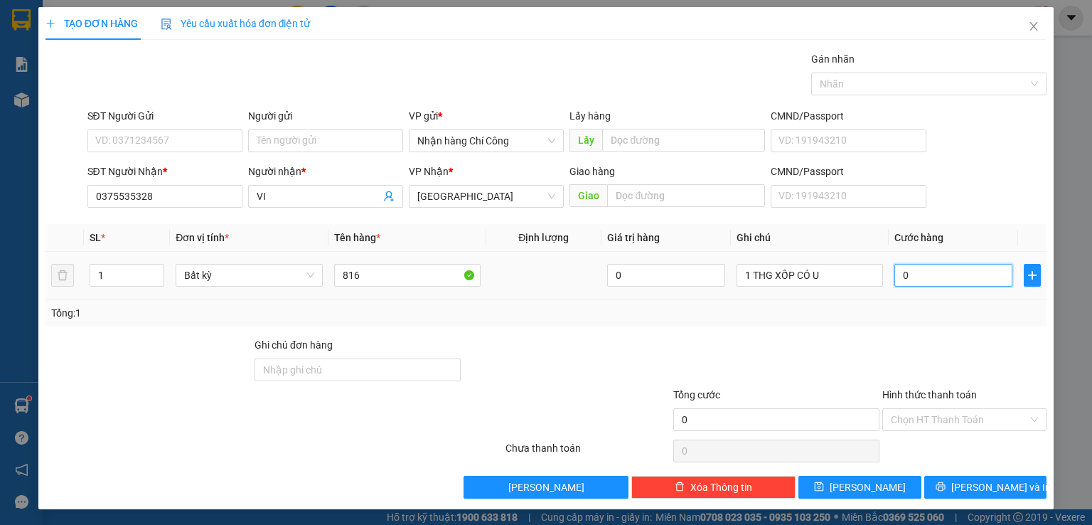
click at [920, 280] on input "0" at bounding box center [954, 275] width 118 height 23
click at [933, 421] on input "Hình thức thanh toán" at bounding box center [959, 419] width 137 height 21
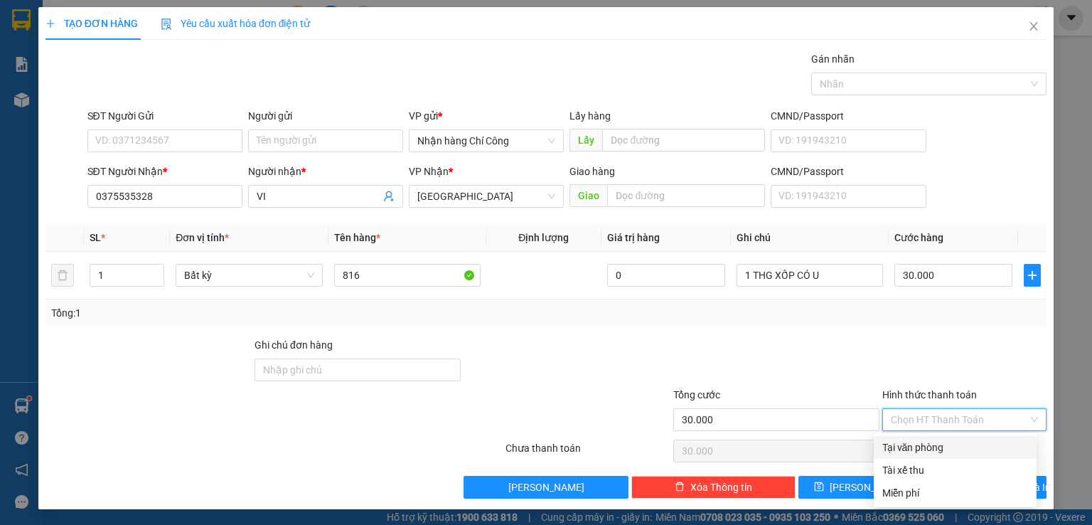
click at [919, 444] on div "Tại văn phòng" at bounding box center [956, 448] width 146 height 16
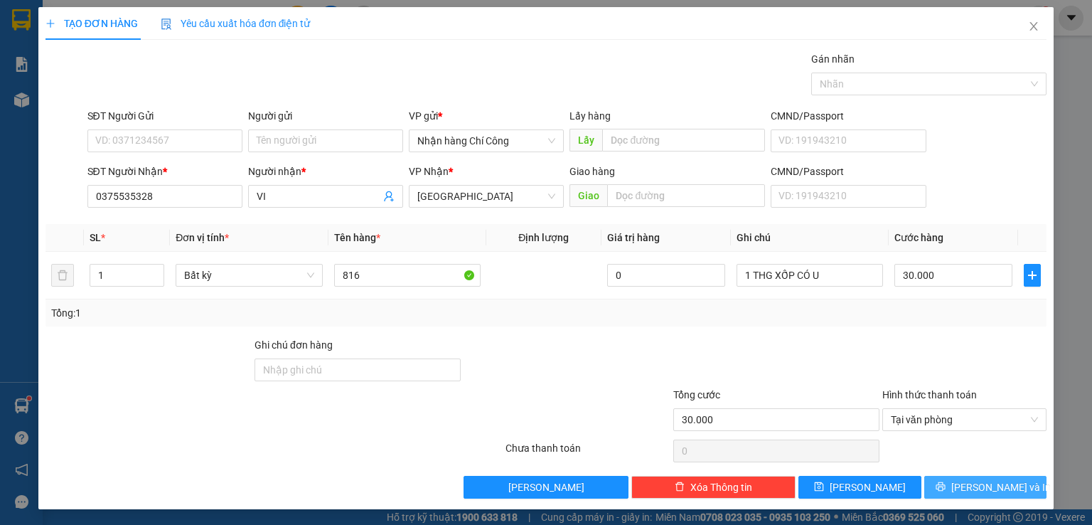
click at [961, 494] on button "[PERSON_NAME] và In" at bounding box center [986, 487] width 123 height 23
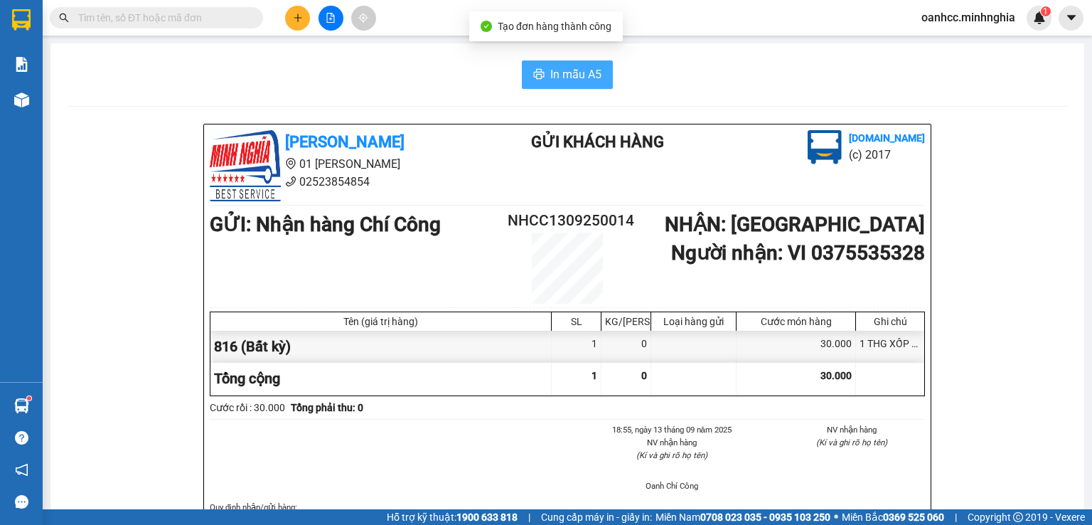
click at [560, 78] on span "In mẫu A5" at bounding box center [575, 74] width 51 height 18
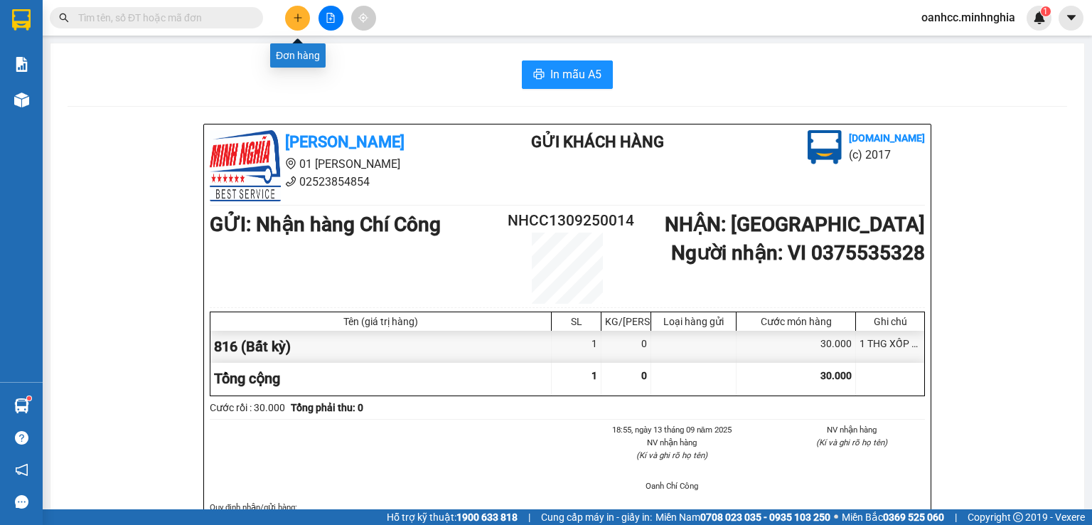
click at [302, 16] on icon "plus" at bounding box center [298, 18] width 10 height 10
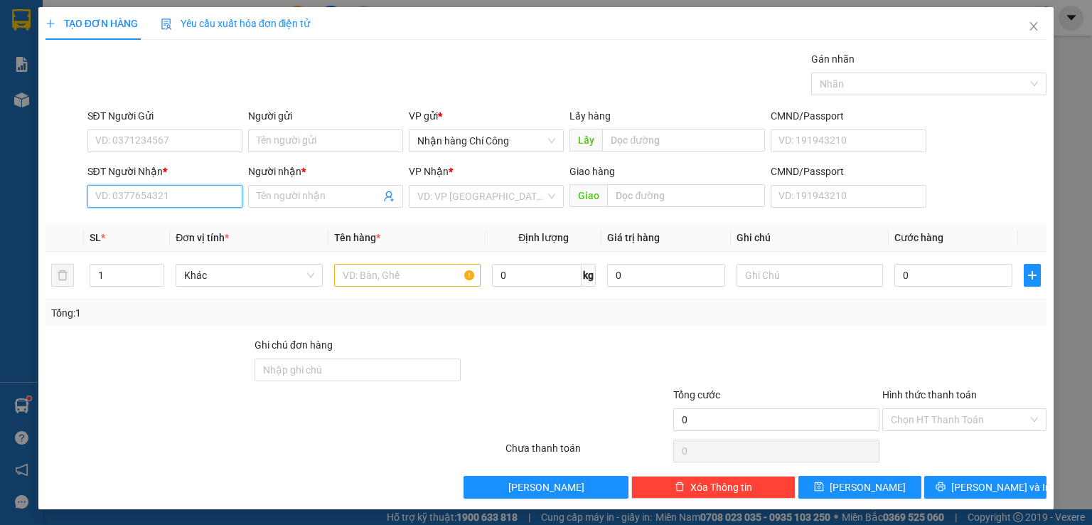
click at [172, 193] on input "SĐT Người Nhận *" at bounding box center [164, 196] width 155 height 23
click at [159, 225] on div "0339417016 - NGHĨA" at bounding box center [163, 224] width 137 height 16
click at [381, 273] on input "text" at bounding box center [407, 275] width 147 height 23
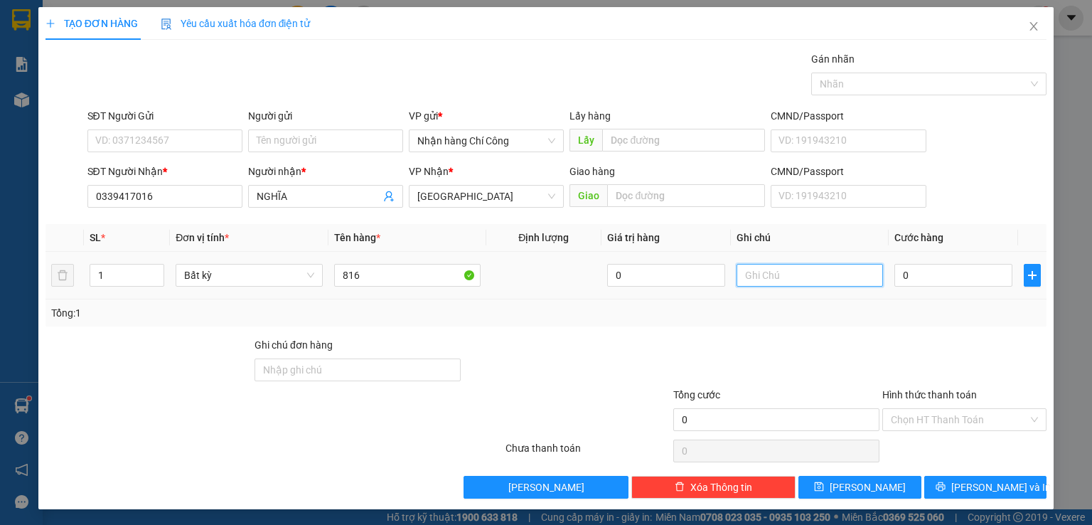
click at [784, 278] on input "text" at bounding box center [810, 275] width 147 height 23
click at [943, 285] on input "0" at bounding box center [954, 275] width 118 height 23
click at [934, 416] on input "Hình thức thanh toán" at bounding box center [959, 419] width 137 height 21
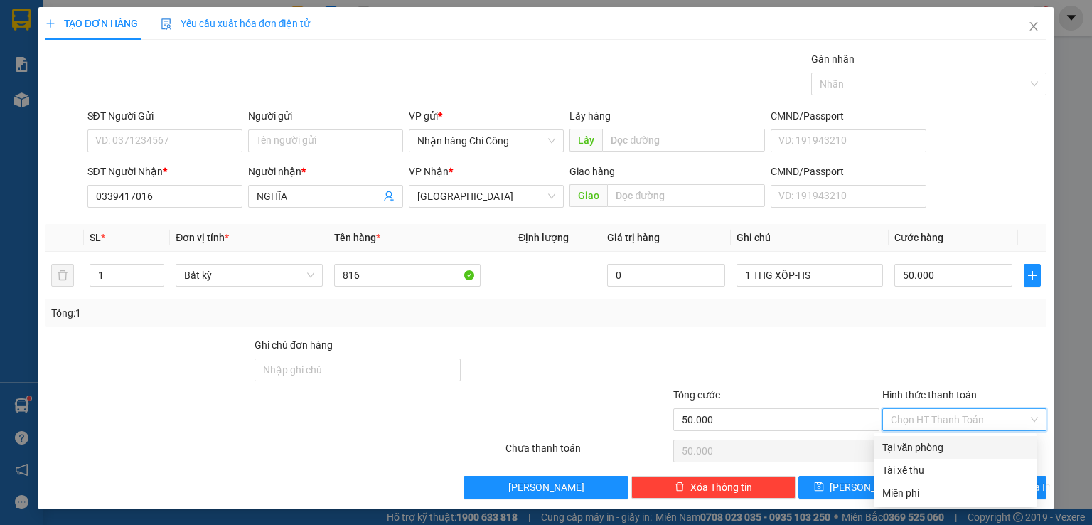
click at [902, 447] on div "Tại văn phòng" at bounding box center [956, 448] width 146 height 16
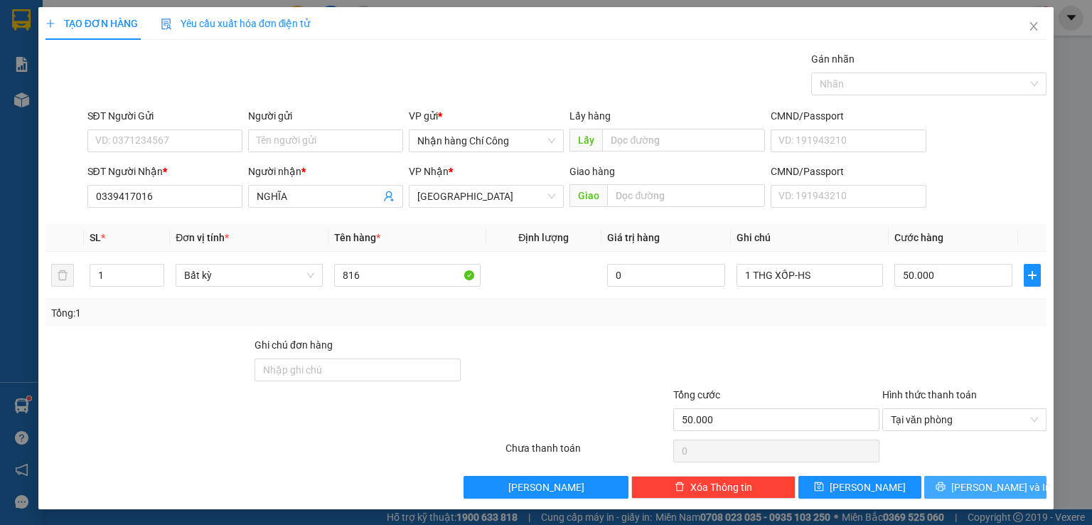
click at [972, 496] on button "[PERSON_NAME] và In" at bounding box center [986, 487] width 123 height 23
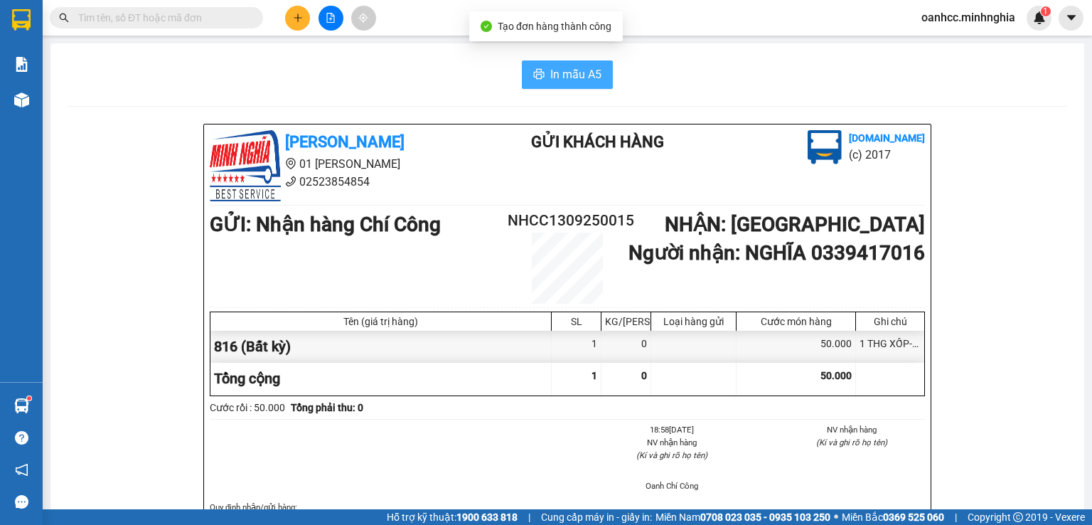
click at [563, 73] on span "In mẫu A5" at bounding box center [575, 74] width 51 height 18
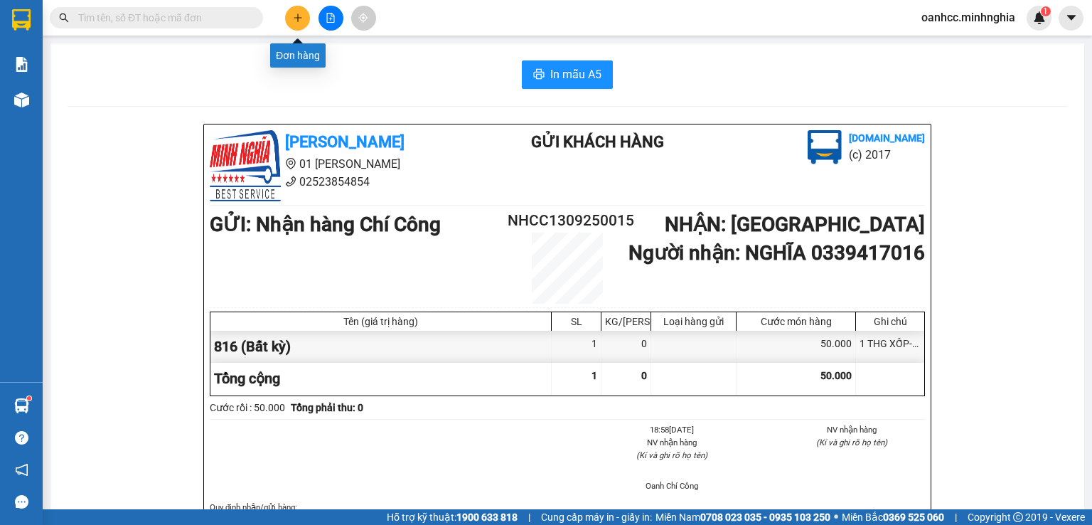
click at [296, 20] on icon "plus" at bounding box center [298, 18] width 10 height 10
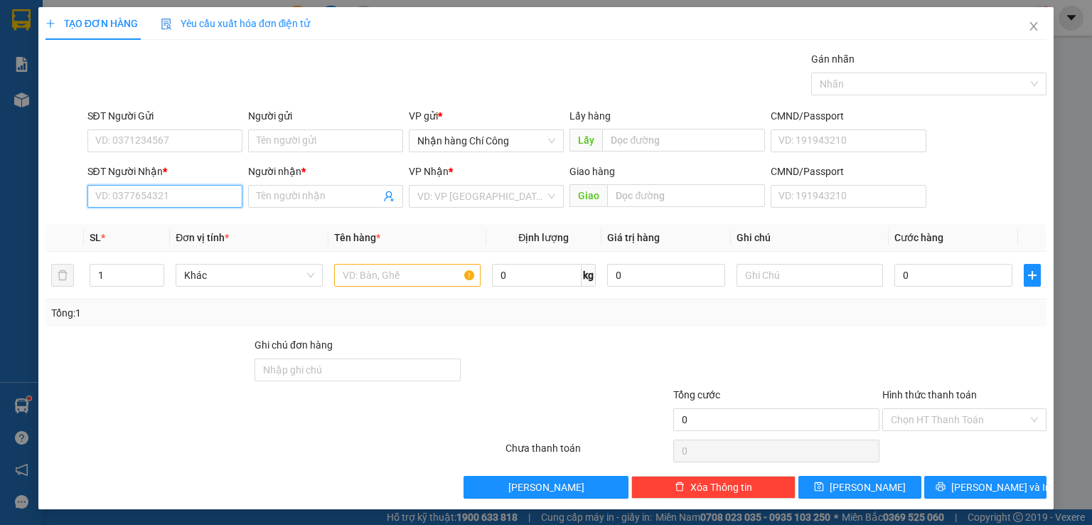
click at [183, 199] on input "SĐT Người Nhận *" at bounding box center [164, 196] width 155 height 23
click at [138, 227] on div "0987969138 - TỐ" at bounding box center [163, 224] width 137 height 16
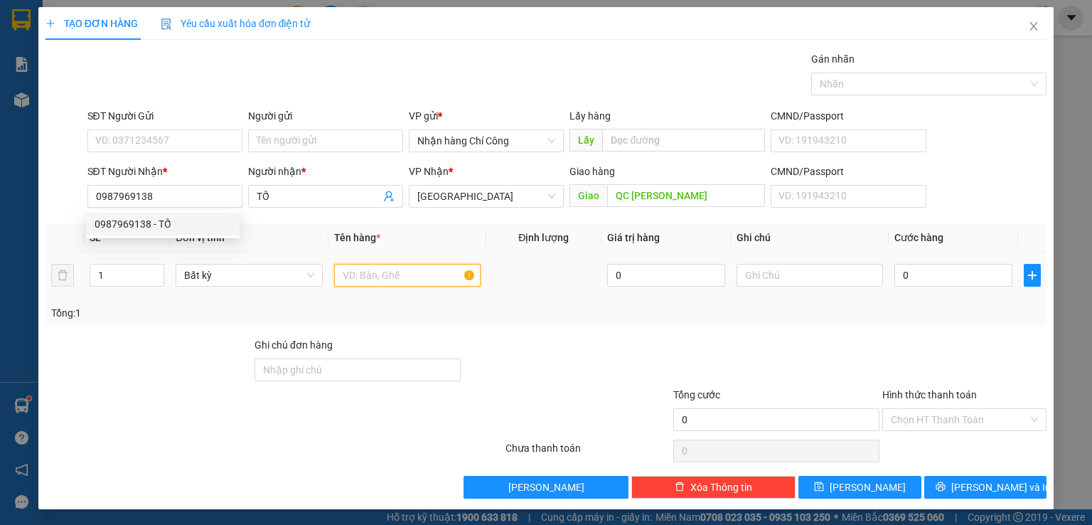
click at [390, 274] on input "text" at bounding box center [407, 275] width 147 height 23
click at [806, 286] on div at bounding box center [810, 275] width 147 height 28
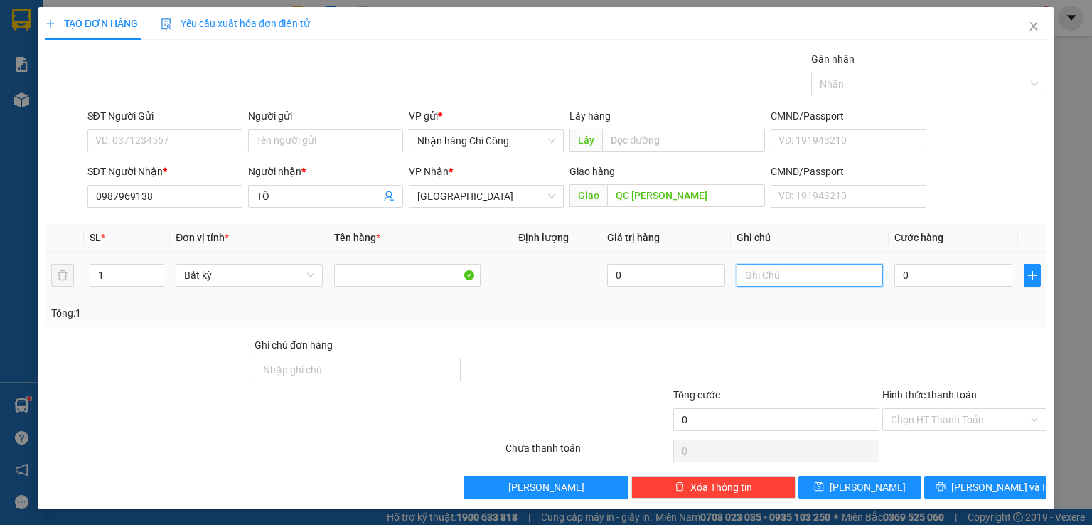
click at [808, 279] on input "text" at bounding box center [810, 275] width 147 height 23
click at [934, 277] on input "0" at bounding box center [954, 275] width 118 height 23
click at [937, 419] on input "Hình thức thanh toán" at bounding box center [959, 419] width 137 height 21
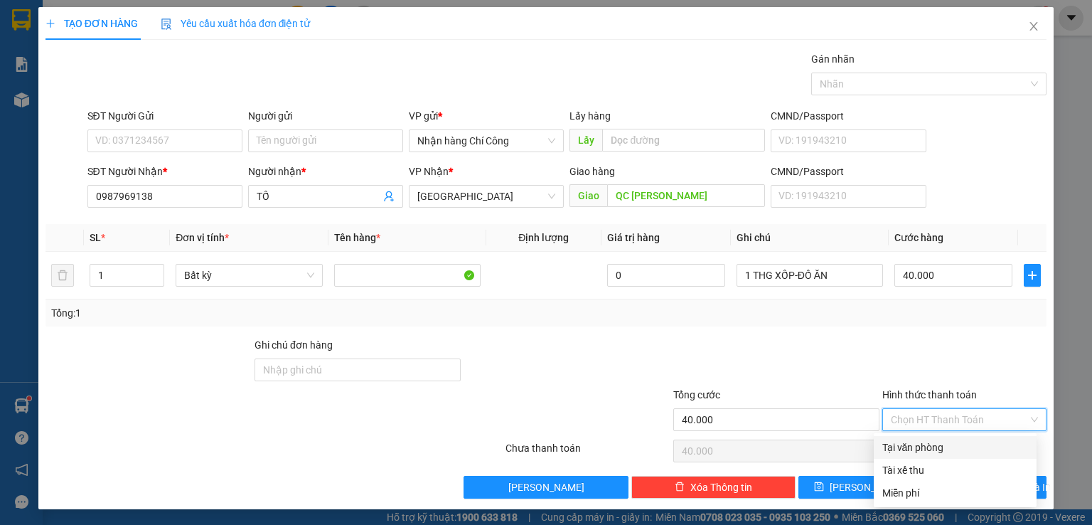
click at [924, 444] on div "Tại văn phòng" at bounding box center [956, 448] width 146 height 16
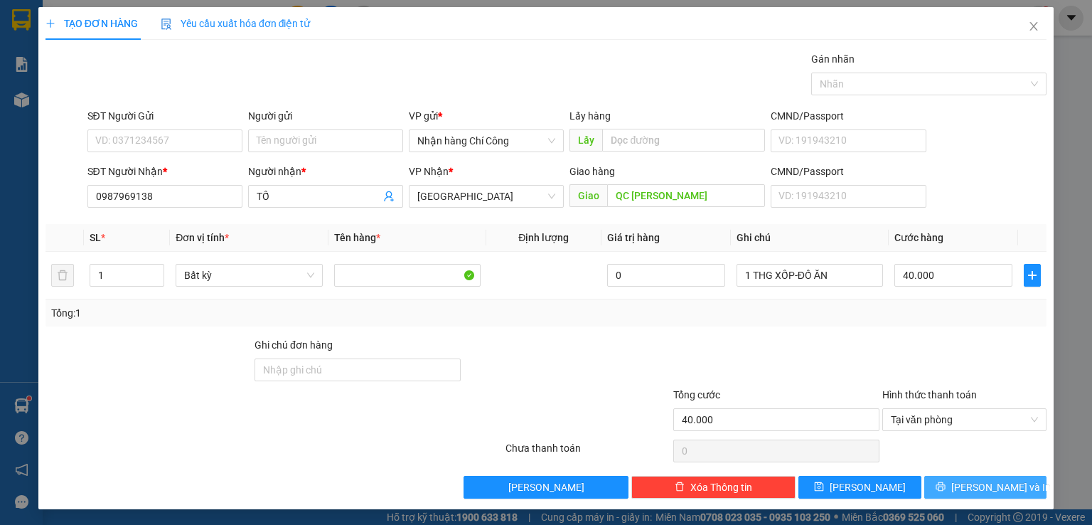
click at [974, 488] on span "[PERSON_NAME] và In" at bounding box center [1002, 487] width 100 height 16
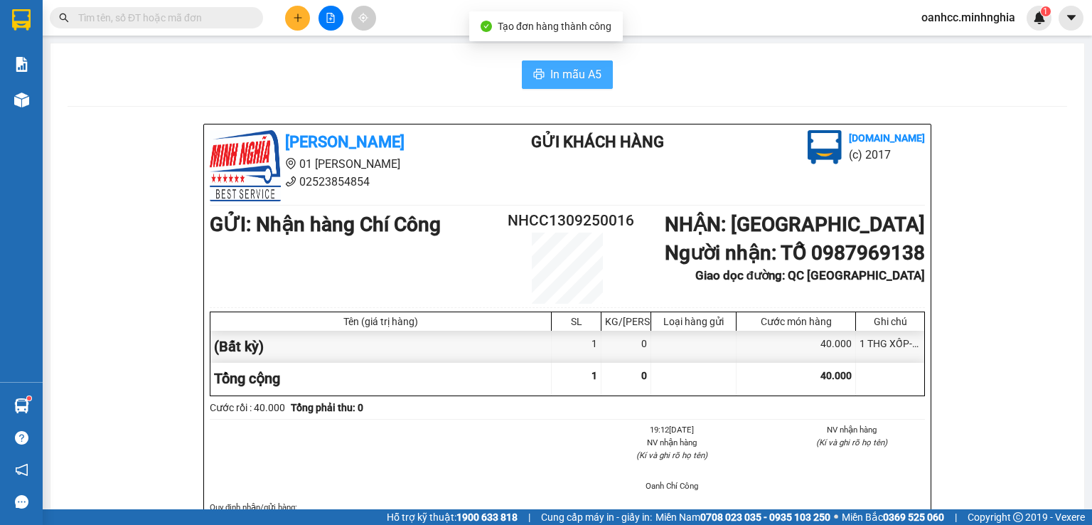
click at [560, 75] on span "In mẫu A5" at bounding box center [575, 74] width 51 height 18
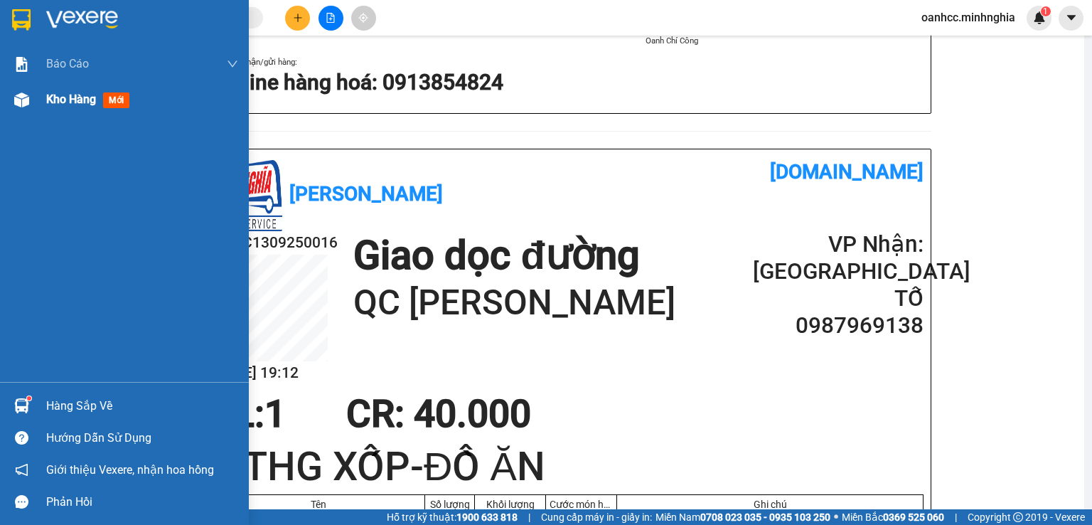
click at [80, 102] on span "Kho hàng" at bounding box center [71, 99] width 50 height 14
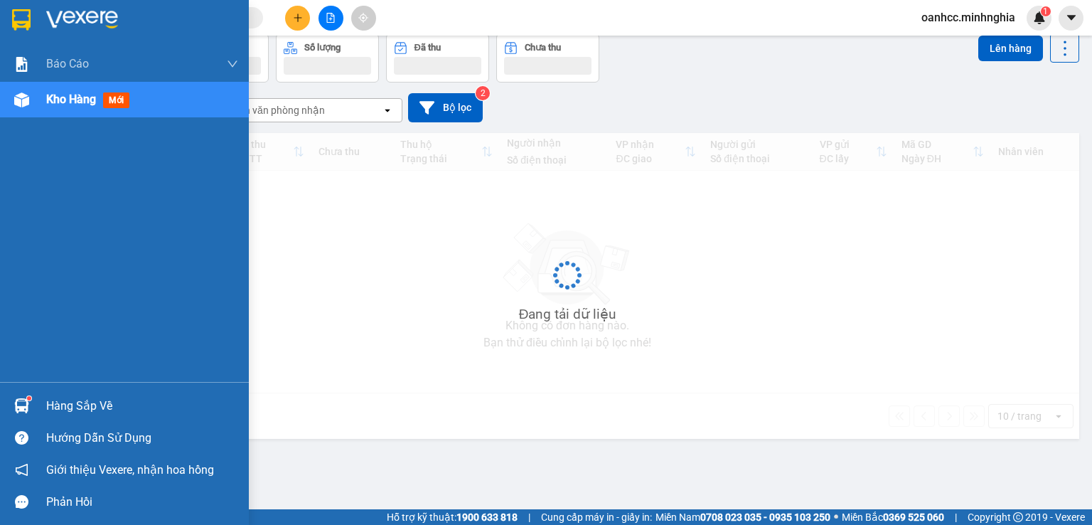
scroll to position [65, 0]
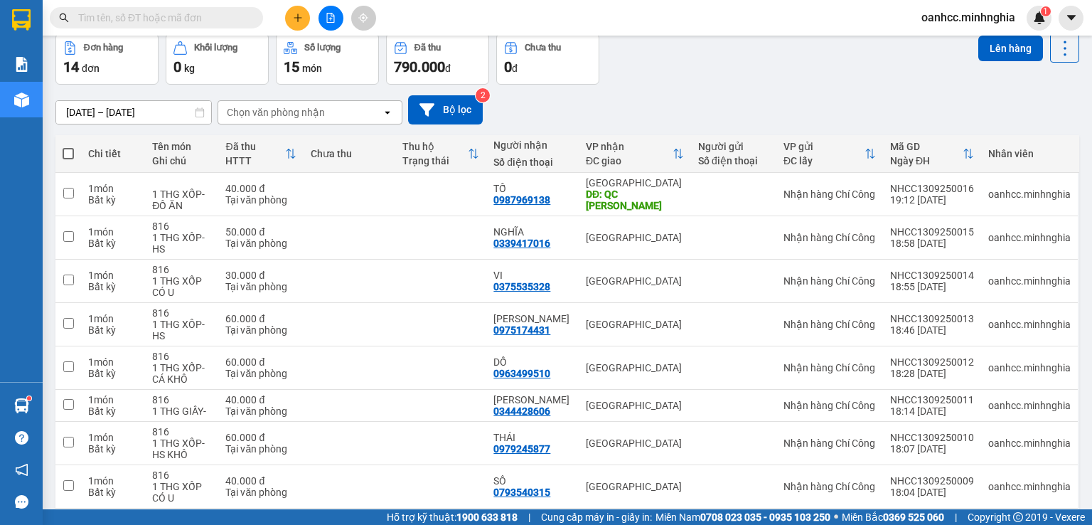
click at [68, 156] on span at bounding box center [68, 153] width 11 height 11
click at [68, 147] on input "checkbox" at bounding box center [68, 147] width 0 height 0
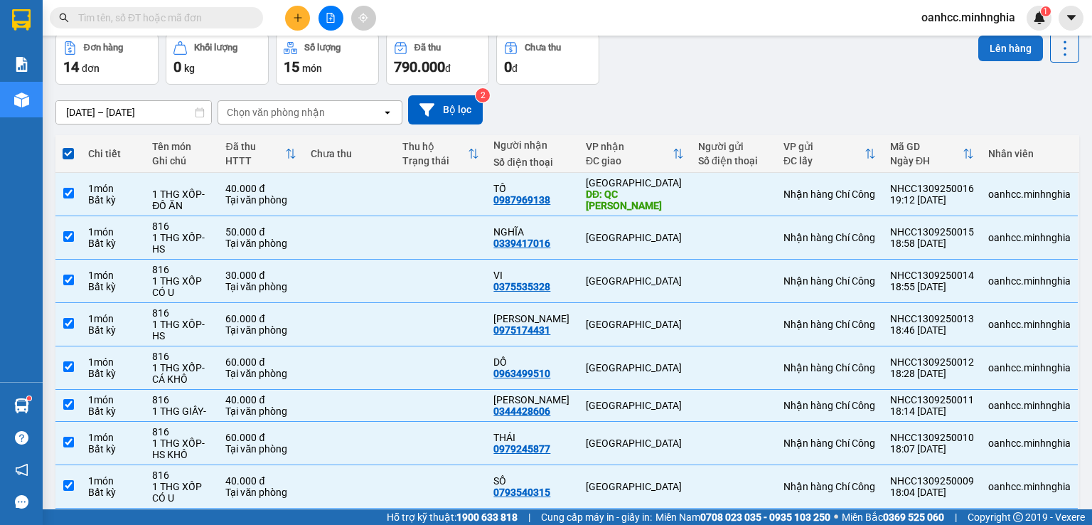
click at [997, 49] on button "Lên hàng" at bounding box center [1011, 49] width 65 height 26
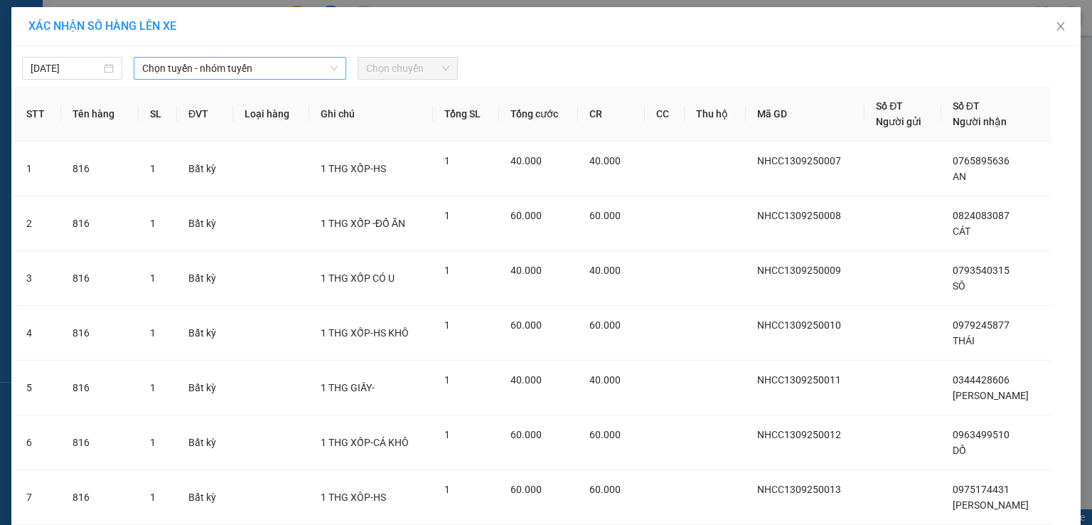
click at [197, 68] on span "Chọn tuyến - nhóm tuyến" at bounding box center [240, 68] width 196 height 21
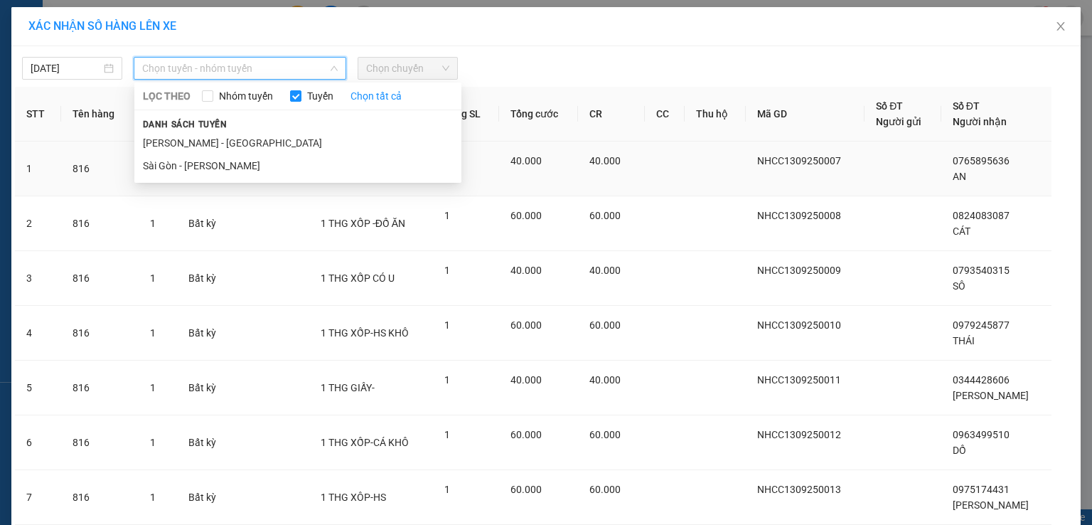
click at [183, 143] on li "[PERSON_NAME] - [GEOGRAPHIC_DATA]" at bounding box center [297, 143] width 327 height 23
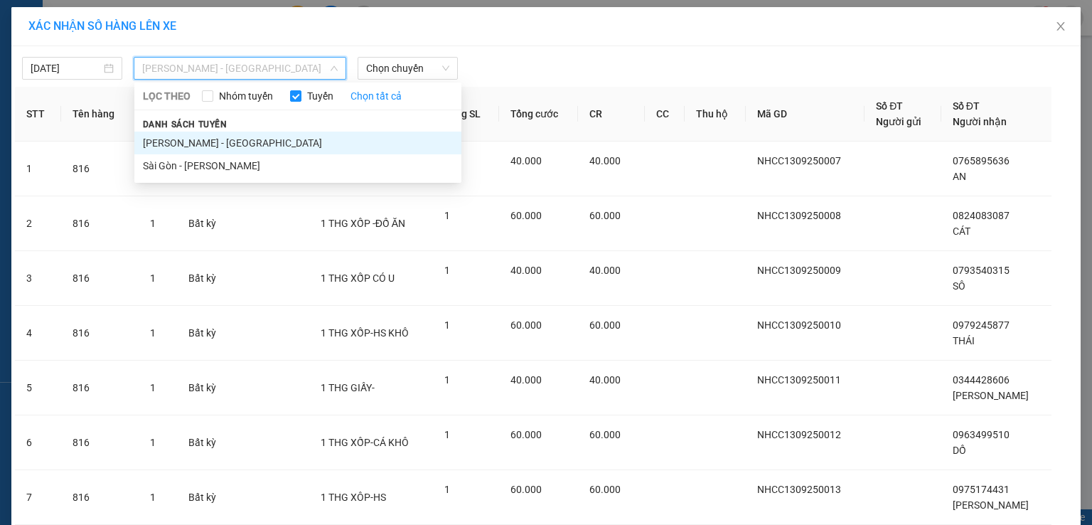
click at [188, 143] on li "[PERSON_NAME] - [GEOGRAPHIC_DATA]" at bounding box center [297, 143] width 327 height 23
click at [542, 29] on div "XÁC NHẬN SỐ HÀNG LÊN XE" at bounding box center [545, 26] width 1035 height 16
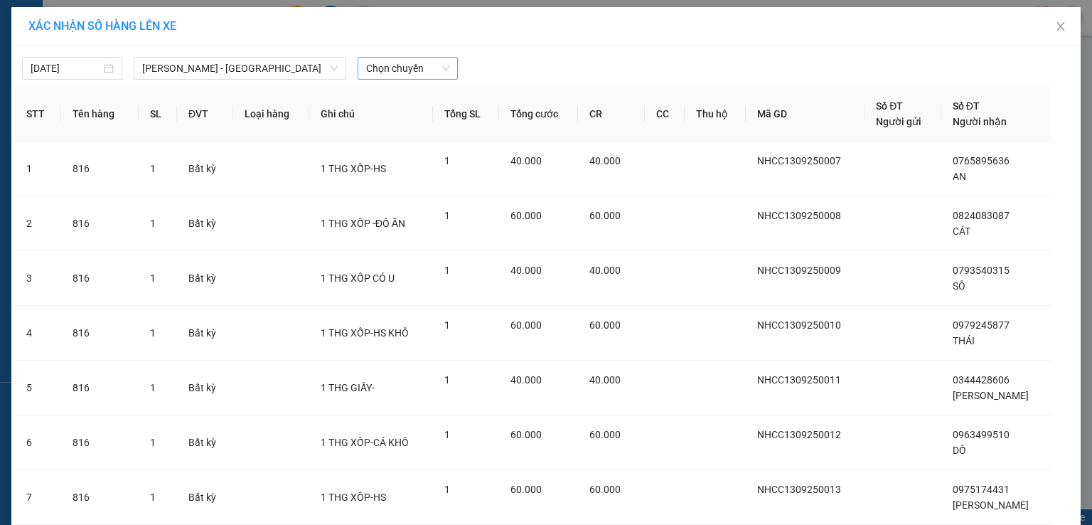
click at [398, 68] on span "Chọn chuyến" at bounding box center [407, 68] width 83 height 21
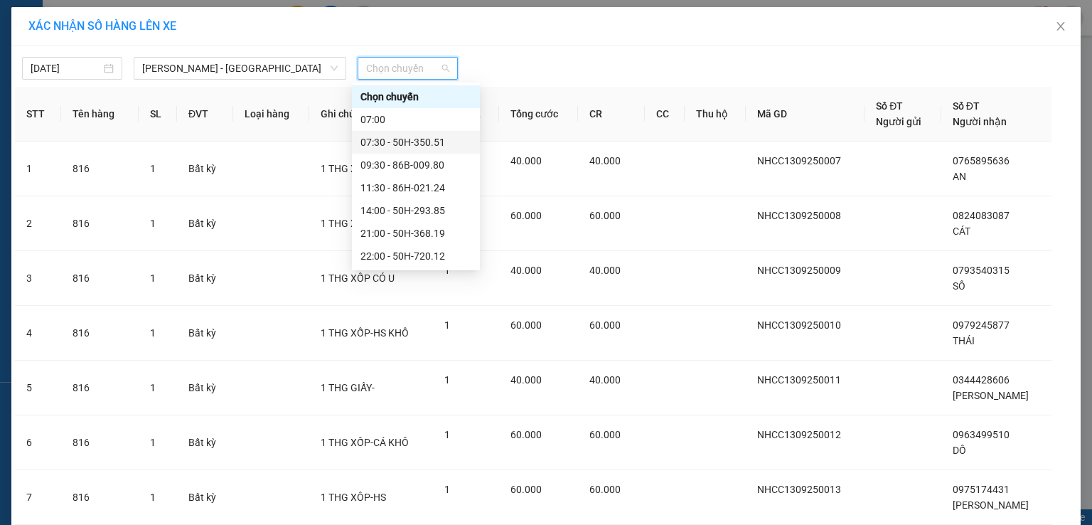
scroll to position [114, 0]
click at [403, 164] on div "22:30 - 50H-300.42" at bounding box center [416, 165] width 111 height 16
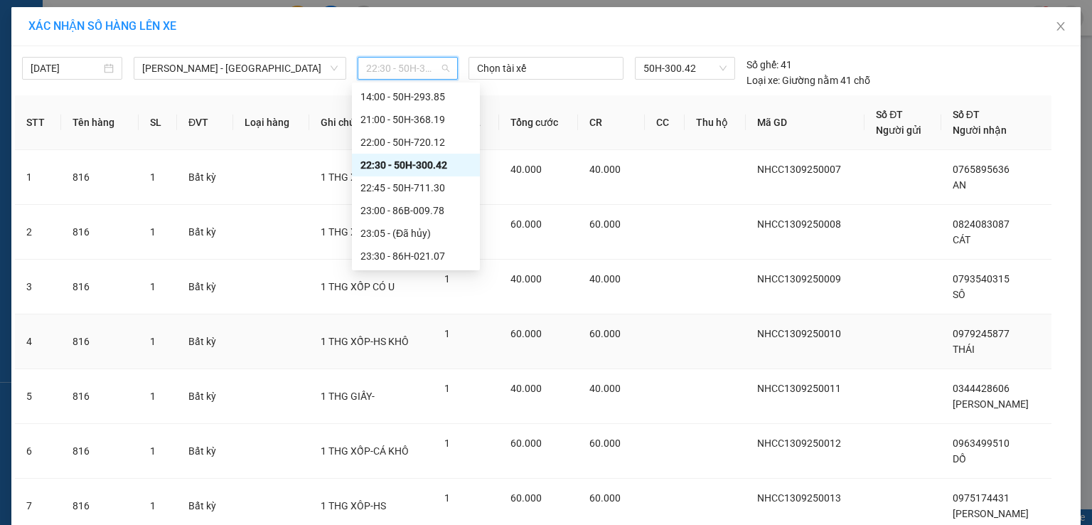
scroll to position [275, 0]
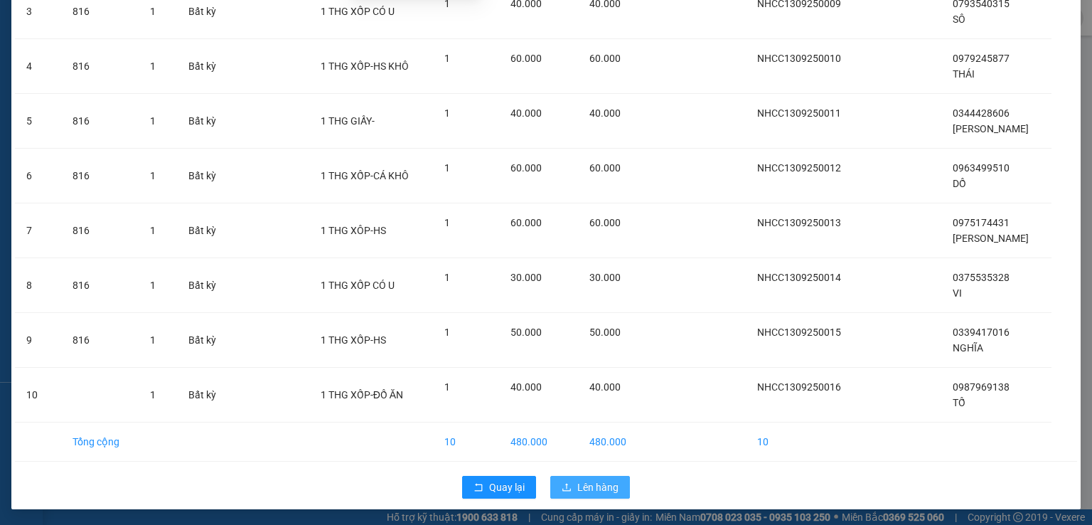
click at [590, 484] on span "Lên hàng" at bounding box center [597, 487] width 41 height 16
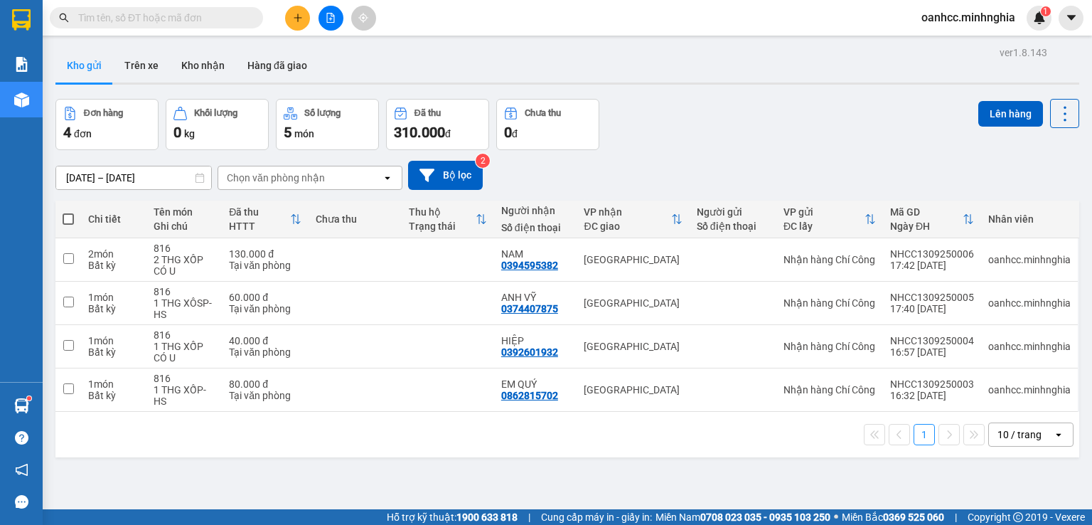
click at [63, 219] on span at bounding box center [68, 218] width 11 height 11
click at [68, 212] on input "checkbox" at bounding box center [68, 212] width 0 height 0
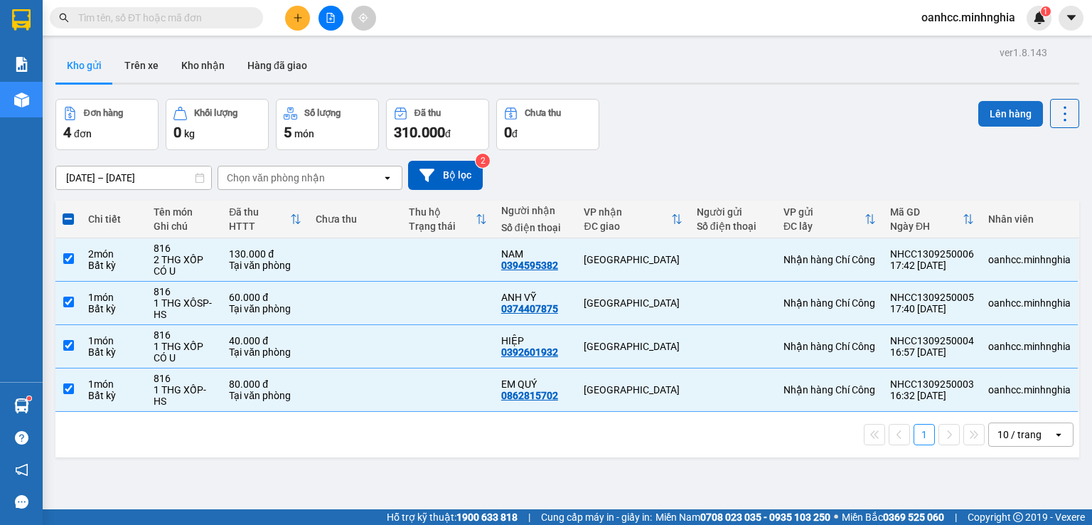
click at [1001, 114] on button "Lên hàng" at bounding box center [1011, 114] width 65 height 26
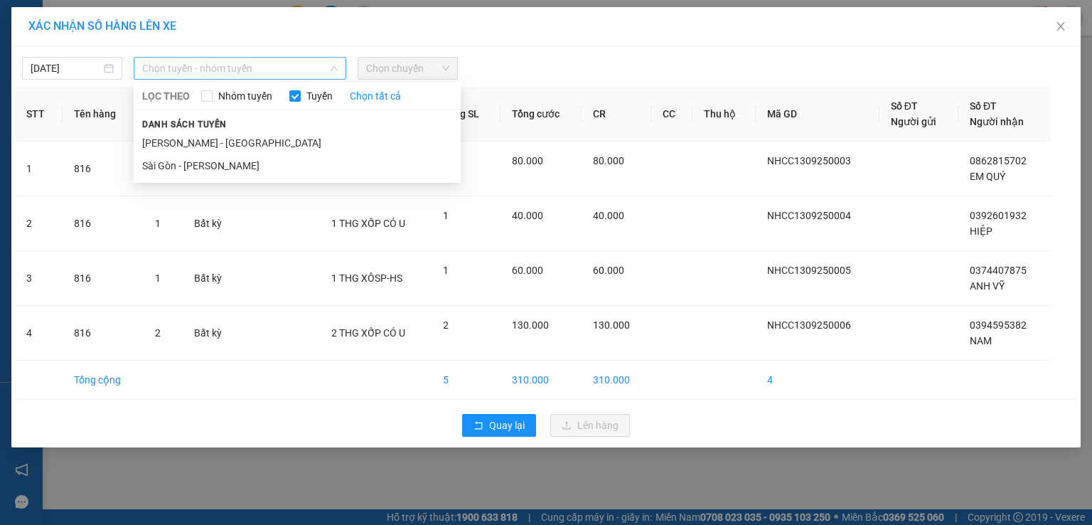
click at [229, 68] on span "Chọn tuyến - nhóm tuyến" at bounding box center [240, 68] width 196 height 21
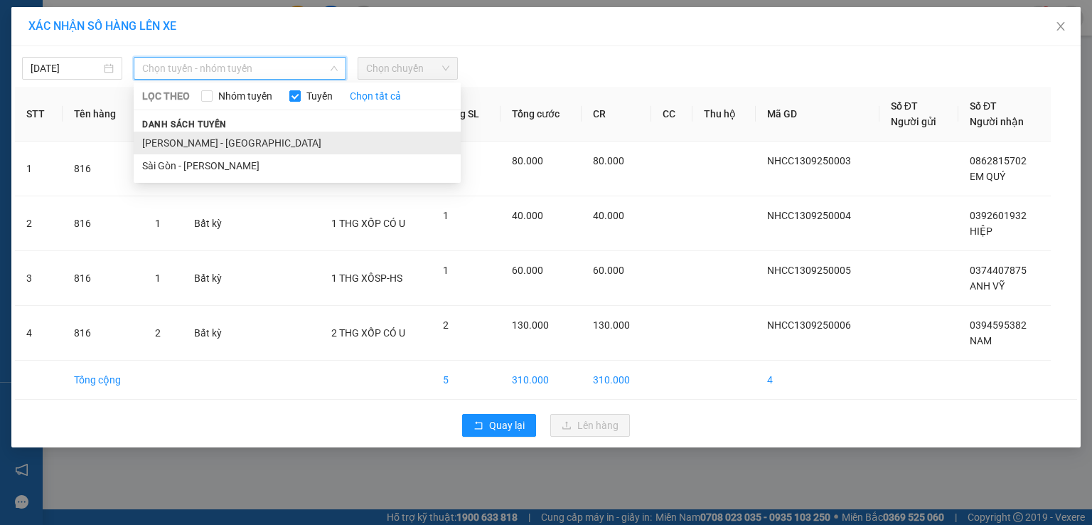
click at [213, 143] on li "[PERSON_NAME] - [GEOGRAPHIC_DATA]" at bounding box center [297, 143] width 327 height 23
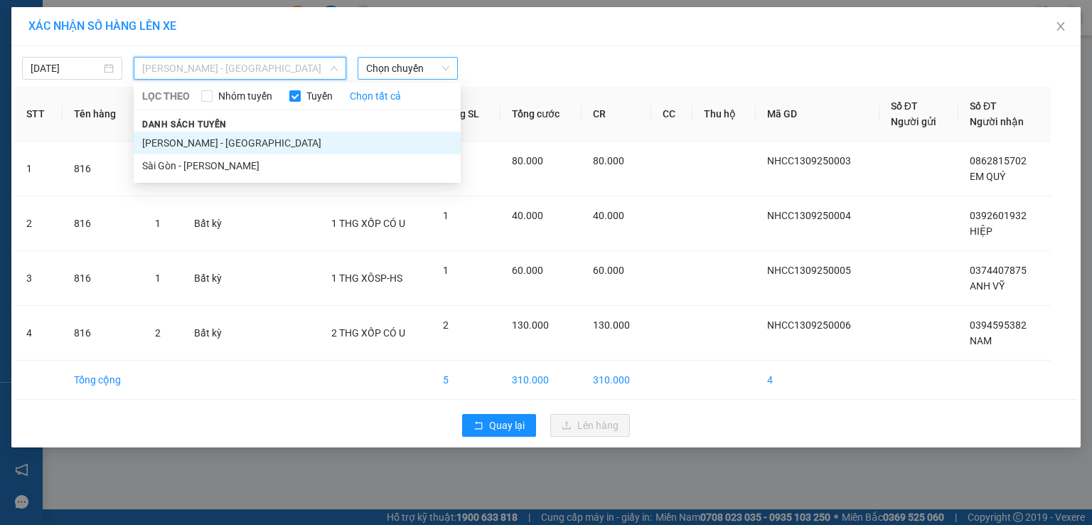
click at [386, 63] on span "Chọn chuyến" at bounding box center [407, 68] width 83 height 21
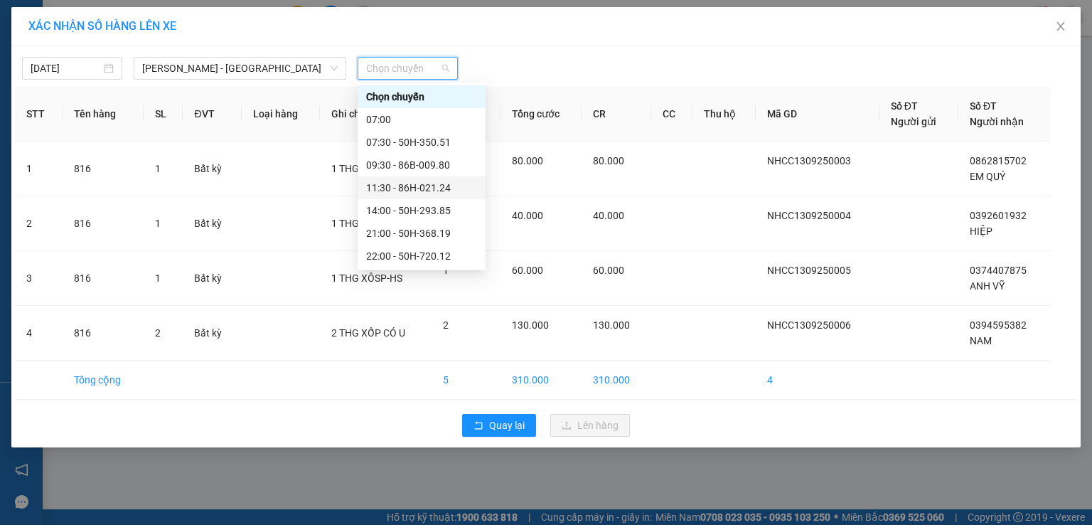
scroll to position [114, 0]
click at [412, 162] on div "22:30 - 50H-300.42" at bounding box center [421, 165] width 111 height 16
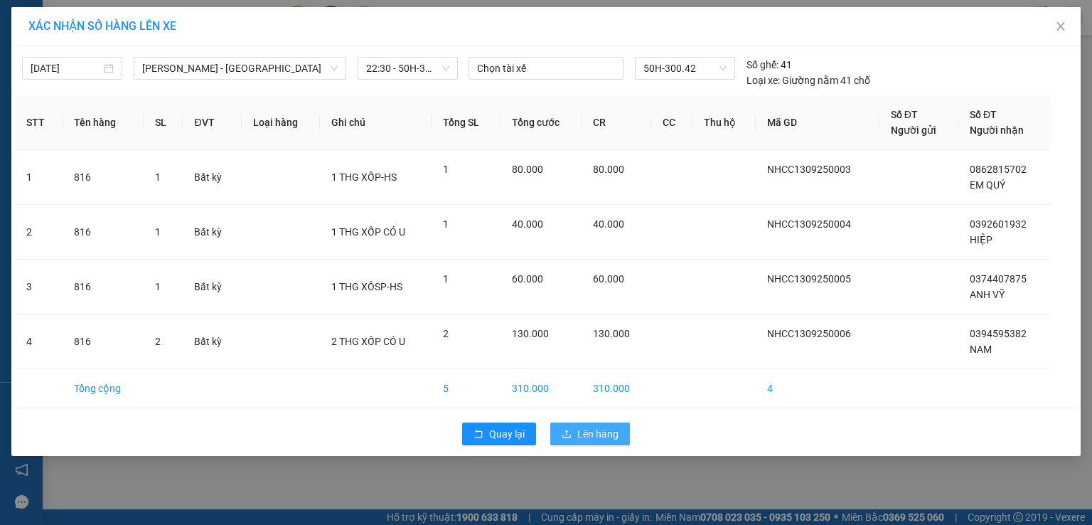
click at [590, 436] on span "Lên hàng" at bounding box center [597, 434] width 41 height 16
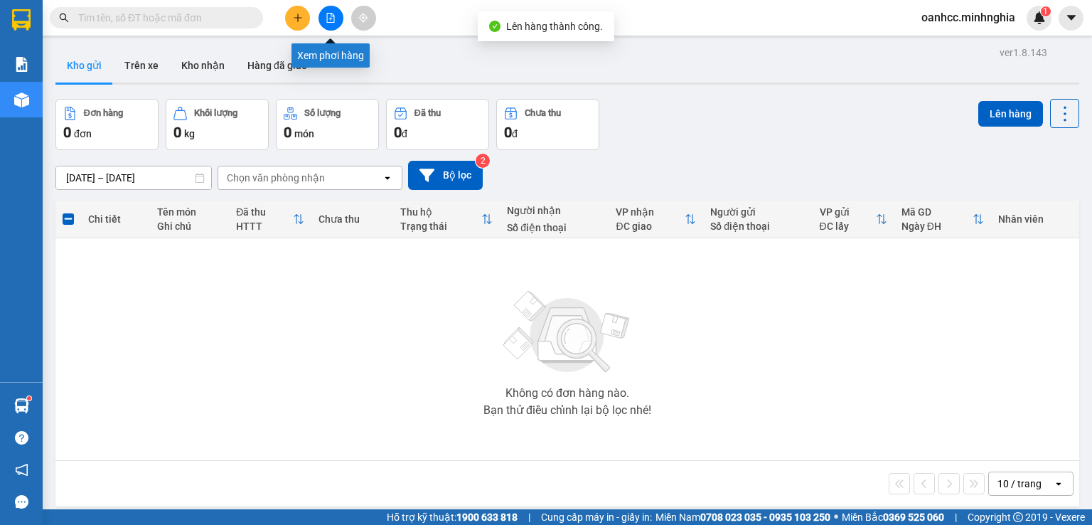
click at [330, 16] on icon "file-add" at bounding box center [331, 18] width 10 height 10
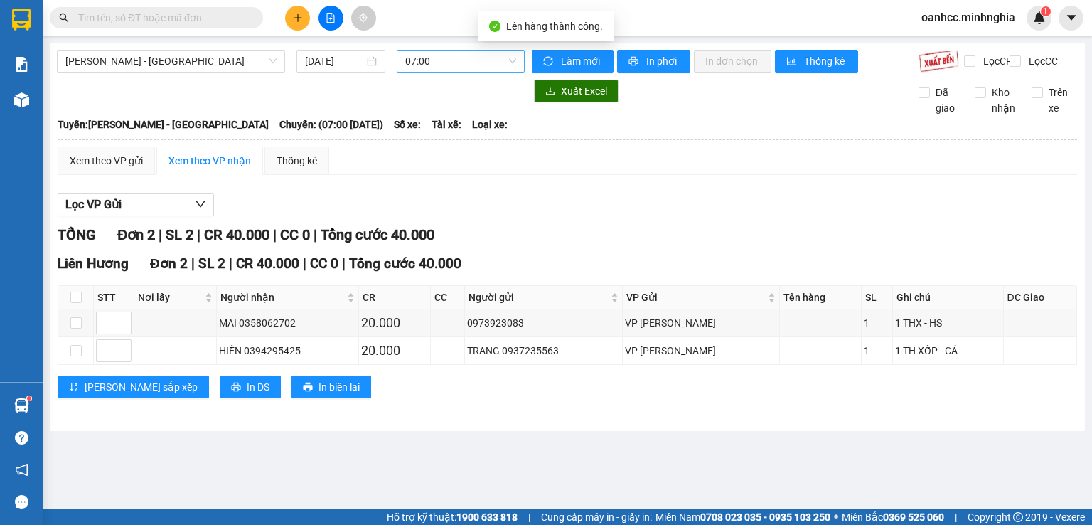
click at [449, 53] on span "07:00" at bounding box center [461, 60] width 112 height 21
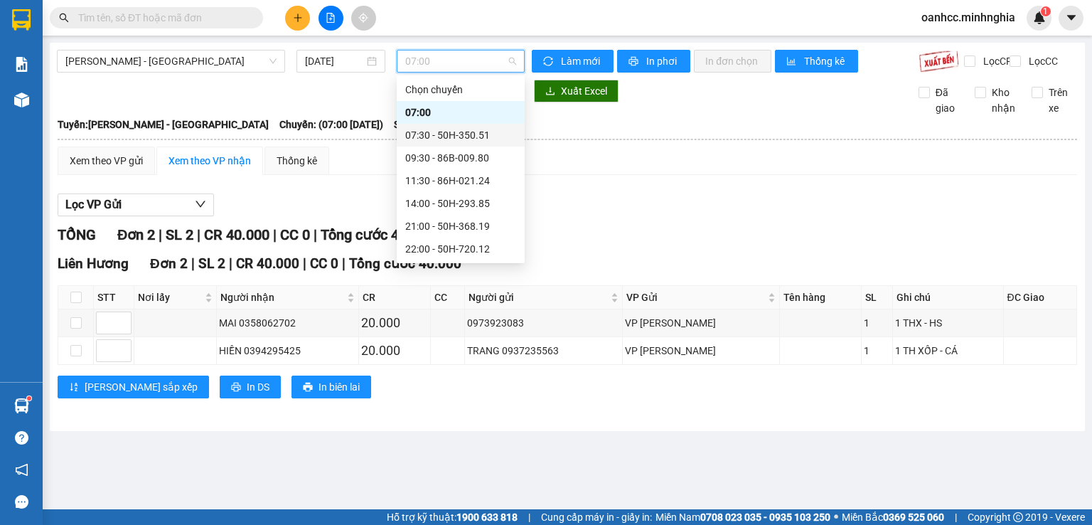
scroll to position [114, 0]
click at [441, 155] on div "22:30 - 50H-300.42" at bounding box center [460, 158] width 111 height 16
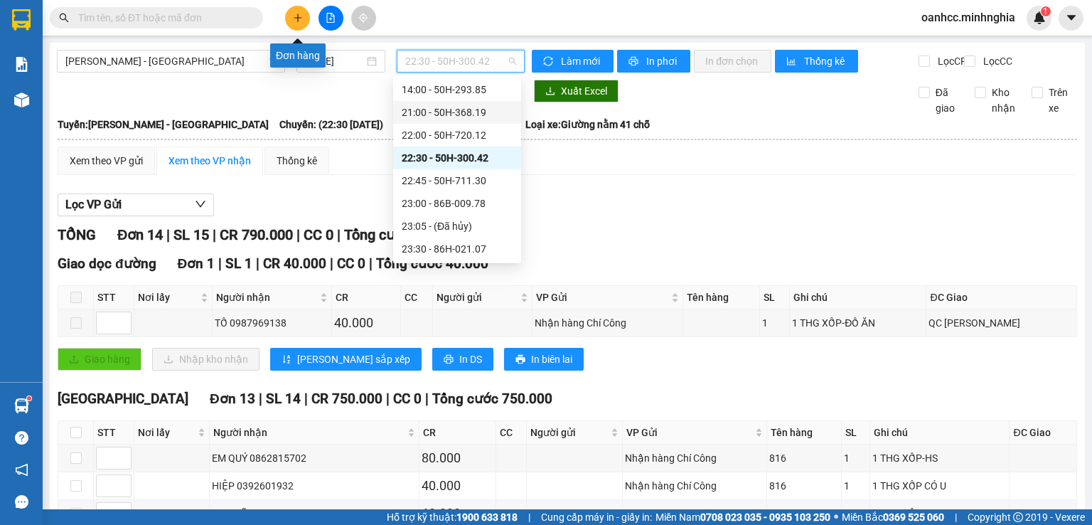
click at [301, 21] on icon "plus" at bounding box center [298, 18] width 10 height 10
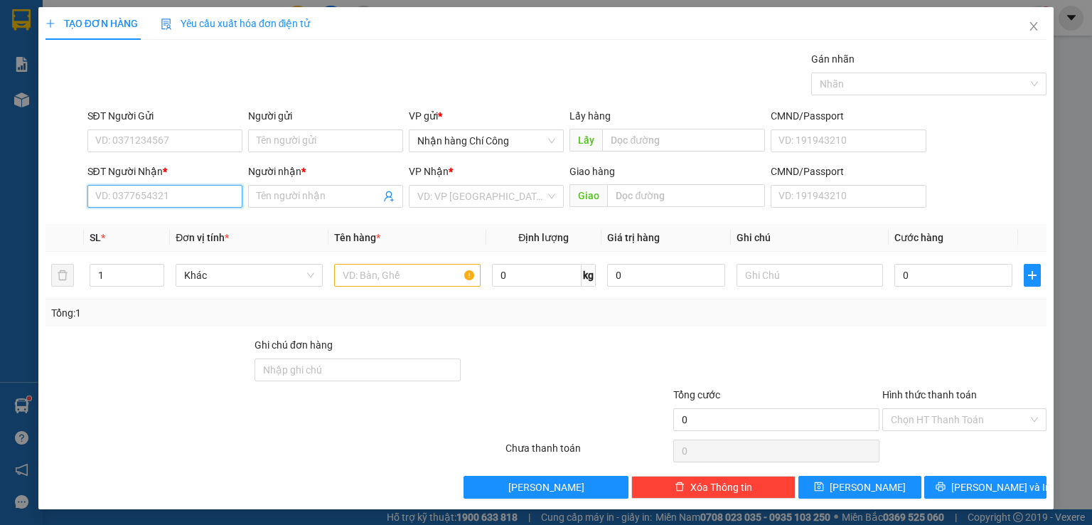
click at [193, 199] on input "SĐT Người Nhận *" at bounding box center [164, 196] width 155 height 23
click at [137, 226] on div "0583092083 - LIỄU" at bounding box center [163, 224] width 137 height 16
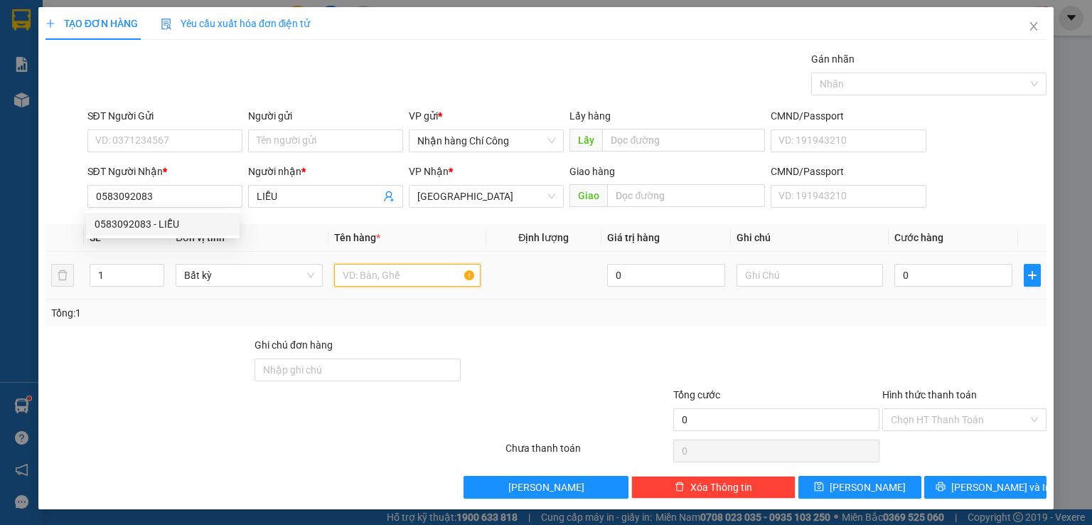
click at [375, 280] on input "text" at bounding box center [407, 275] width 147 height 23
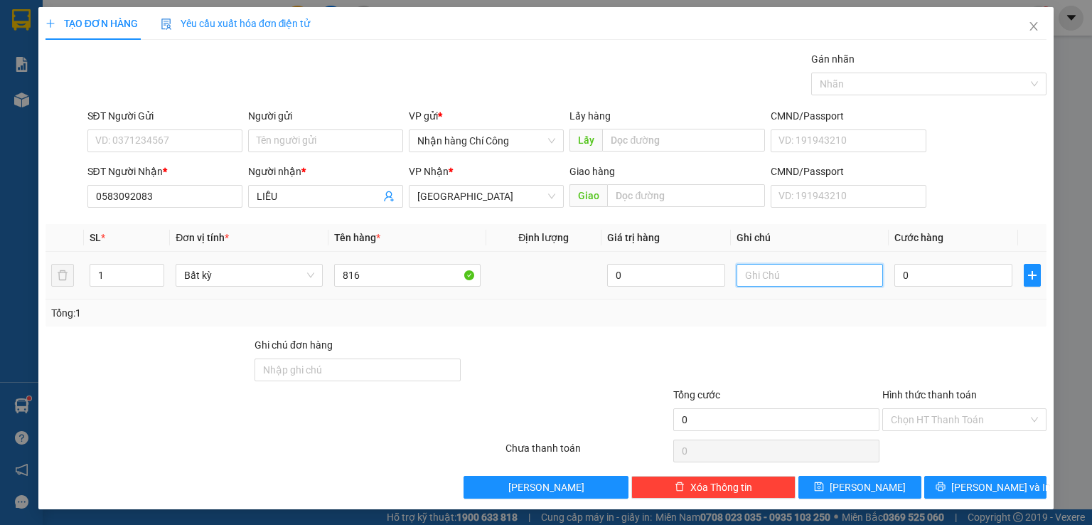
click at [816, 276] on input "text" at bounding box center [810, 275] width 147 height 23
click at [923, 275] on input "0" at bounding box center [954, 275] width 118 height 23
click at [916, 419] on input "Hình thức thanh toán" at bounding box center [959, 419] width 137 height 21
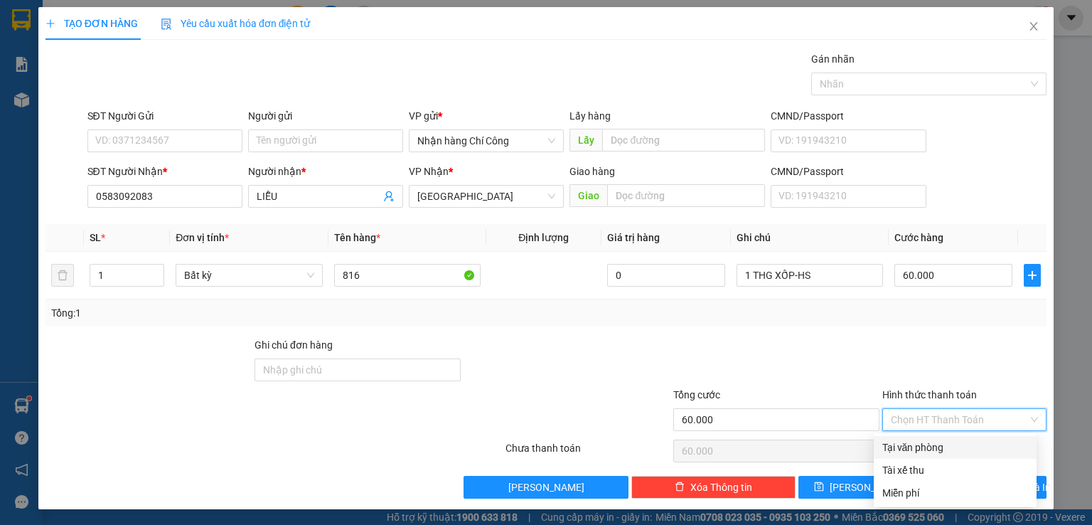
click at [913, 448] on div "Tại văn phòng" at bounding box center [956, 448] width 146 height 16
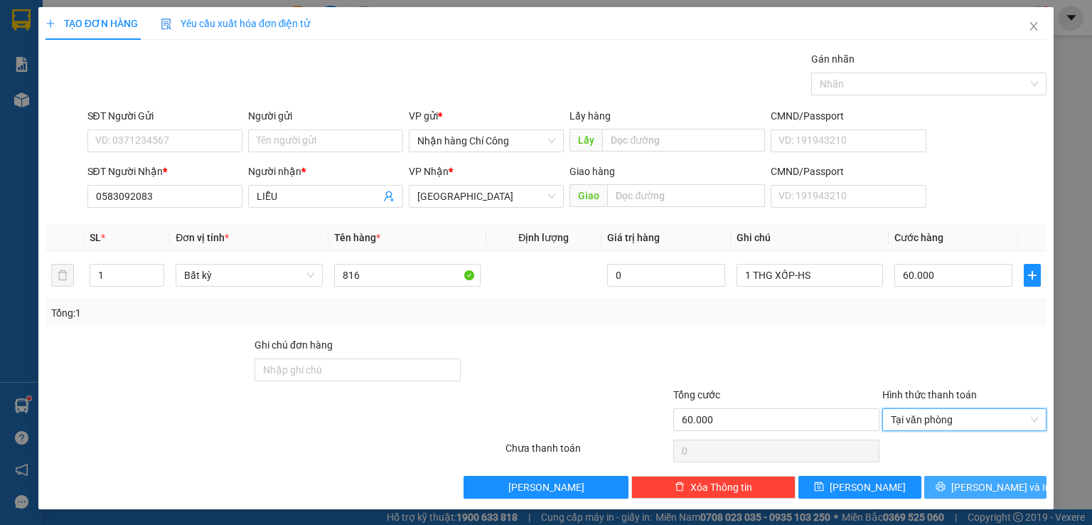
click at [967, 480] on span "[PERSON_NAME] và In" at bounding box center [1002, 487] width 100 height 16
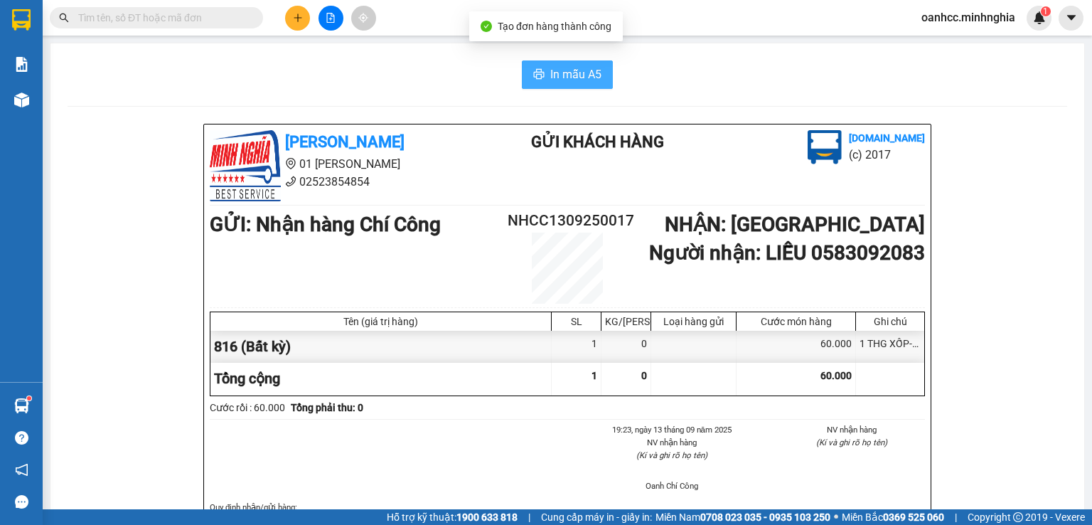
click at [565, 79] on span "In mẫu A5" at bounding box center [575, 74] width 51 height 18
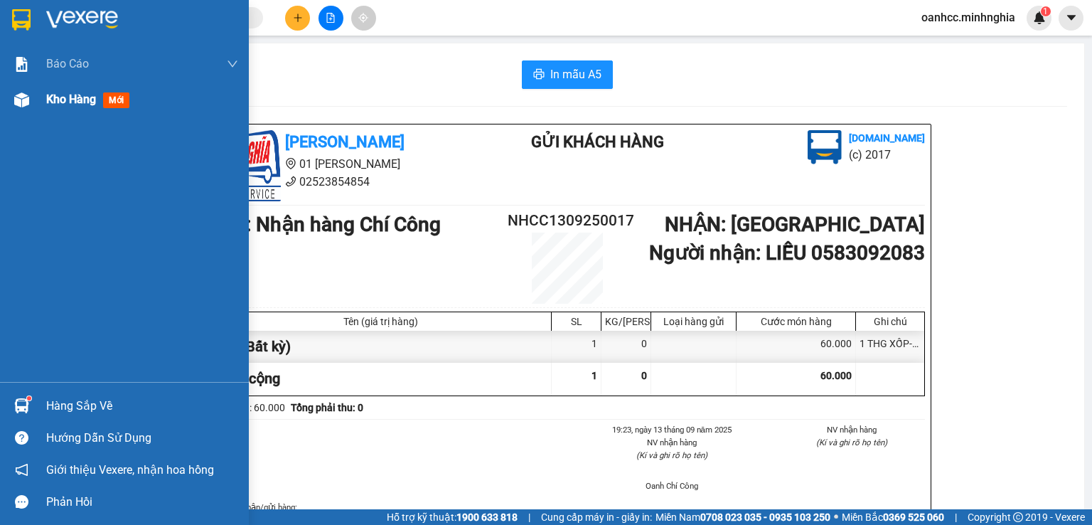
click at [85, 102] on span "Kho hàng" at bounding box center [71, 99] width 50 height 14
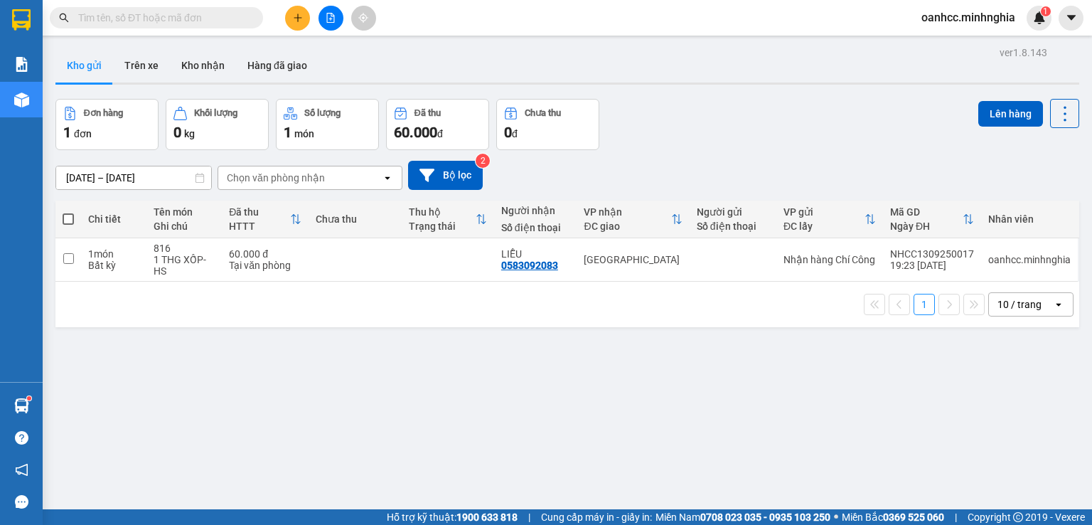
click at [65, 215] on span at bounding box center [68, 218] width 11 height 11
click at [68, 212] on input "checkbox" at bounding box center [68, 212] width 0 height 0
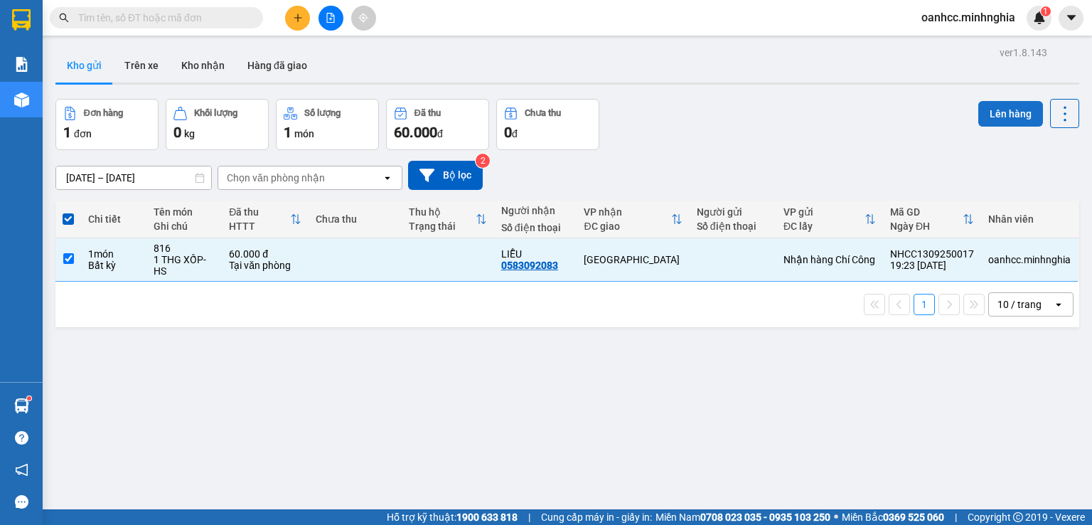
click at [984, 107] on button "Lên hàng" at bounding box center [1011, 114] width 65 height 26
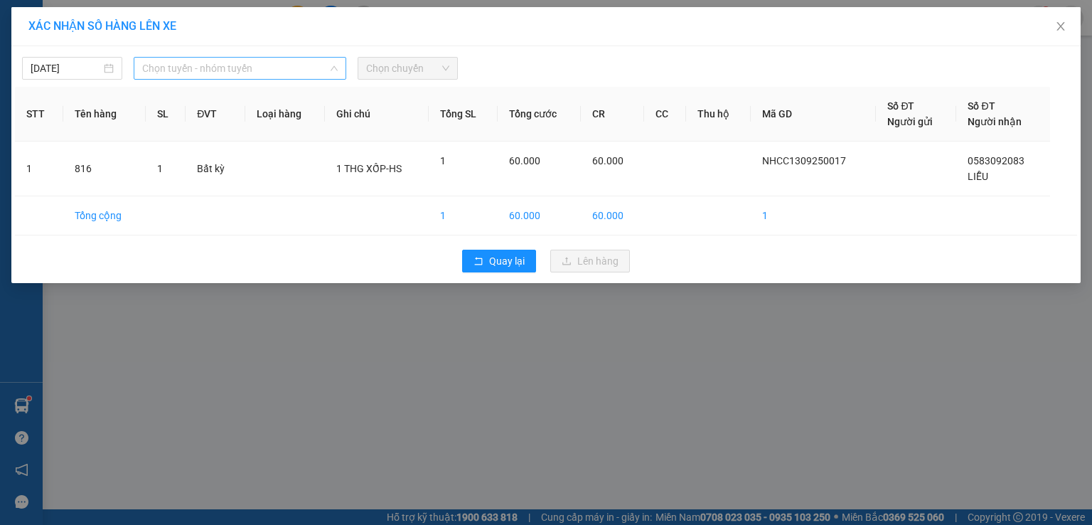
click at [218, 69] on span "Chọn tuyến - nhóm tuyến" at bounding box center [240, 68] width 196 height 21
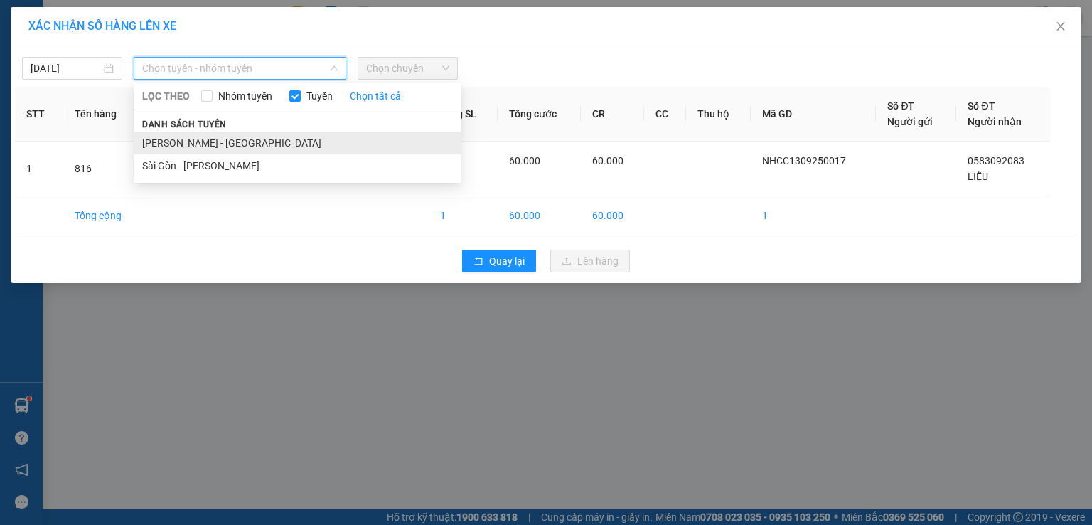
click at [179, 146] on li "[PERSON_NAME] - [GEOGRAPHIC_DATA]" at bounding box center [297, 143] width 327 height 23
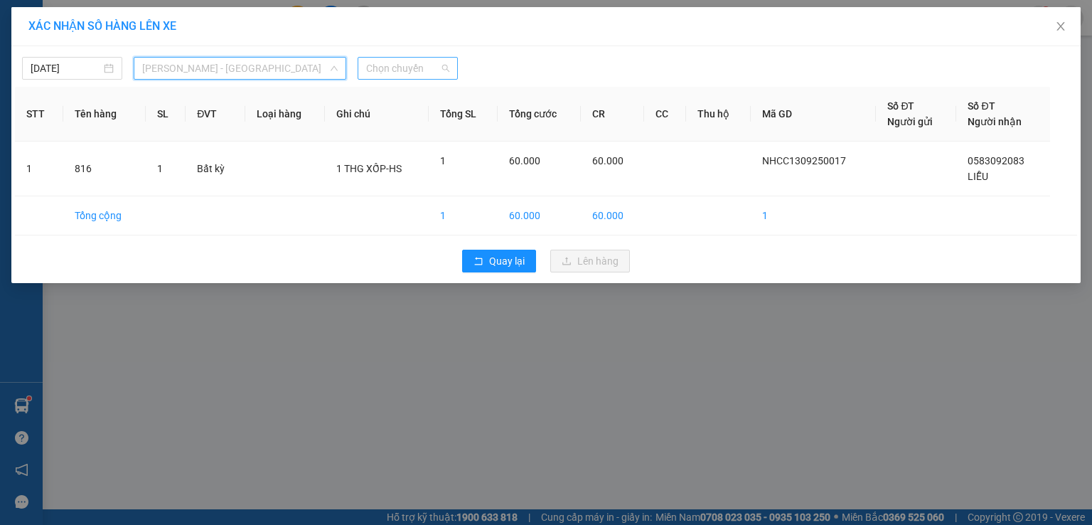
click at [442, 63] on span "Chọn chuyến" at bounding box center [407, 68] width 83 height 21
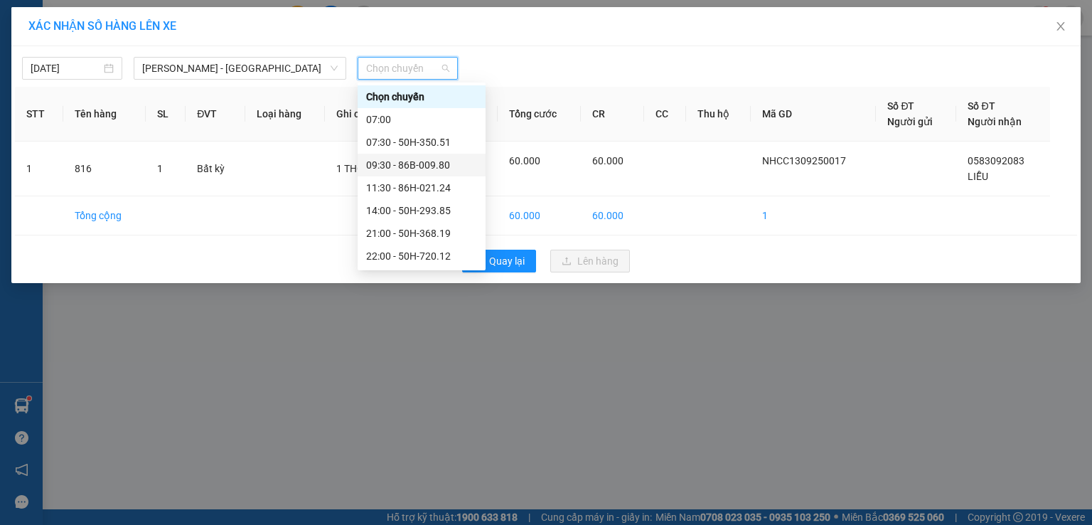
scroll to position [114, 0]
click at [412, 161] on div "22:30 - 50H-300.42" at bounding box center [421, 165] width 111 height 16
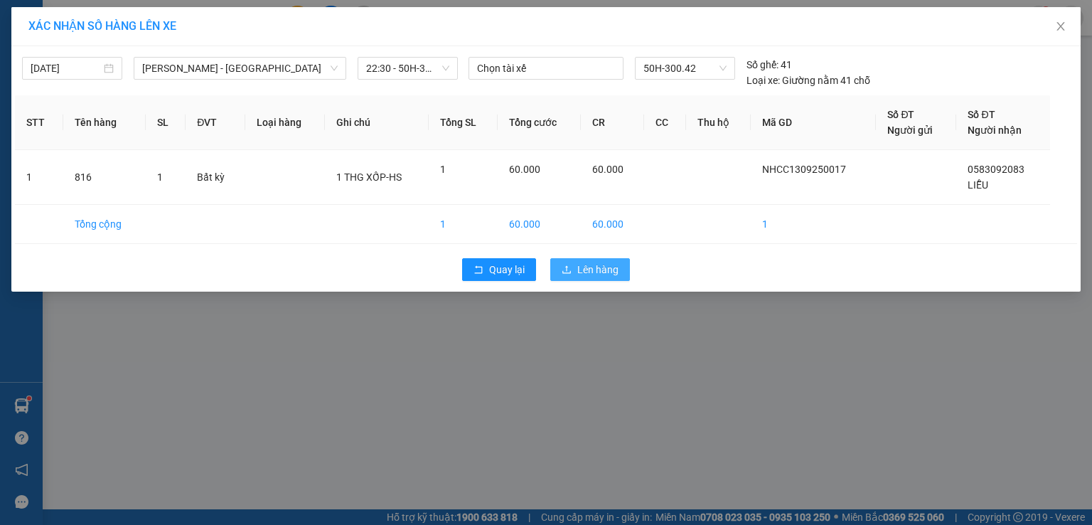
click at [587, 272] on span "Lên hàng" at bounding box center [597, 270] width 41 height 16
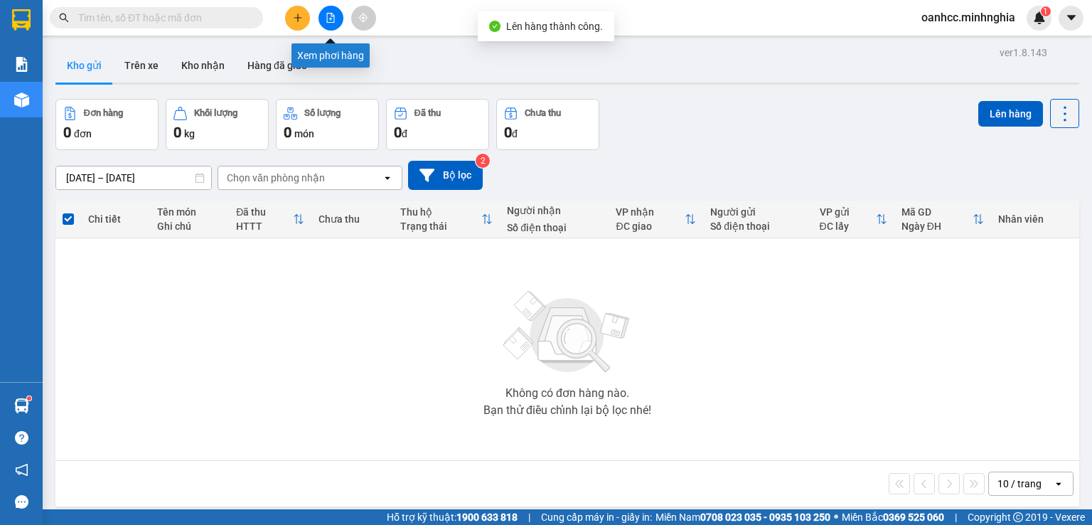
click at [332, 16] on icon "file-add" at bounding box center [331, 18] width 8 height 10
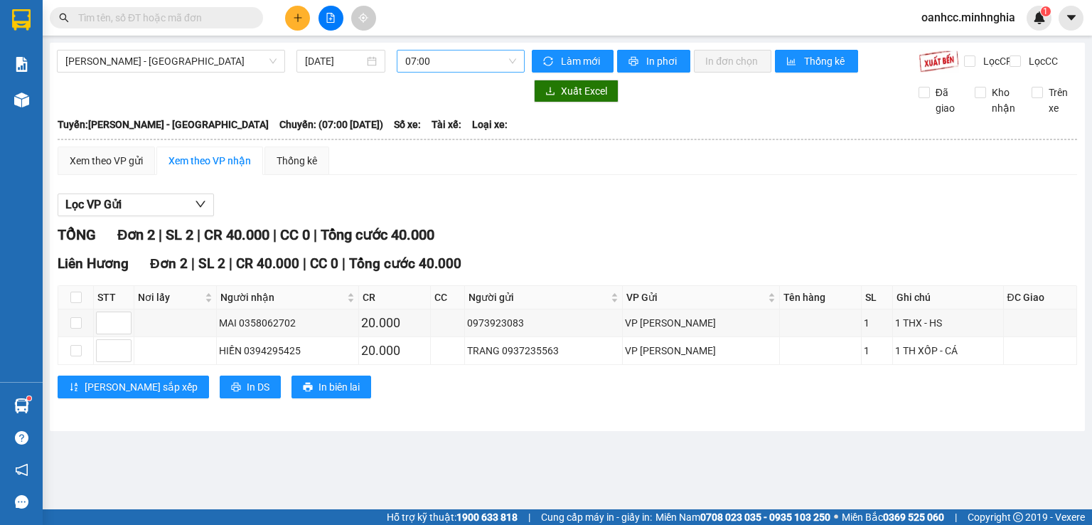
click at [438, 58] on span "07:00" at bounding box center [461, 60] width 112 height 21
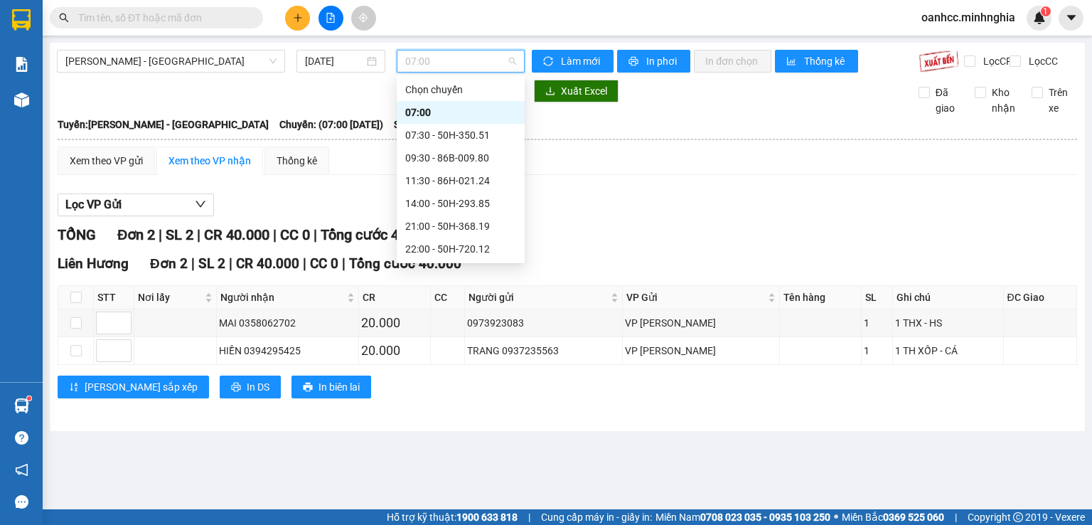
scroll to position [114, 0]
click at [439, 160] on div "22:30 - 50H-300.42" at bounding box center [460, 158] width 111 height 16
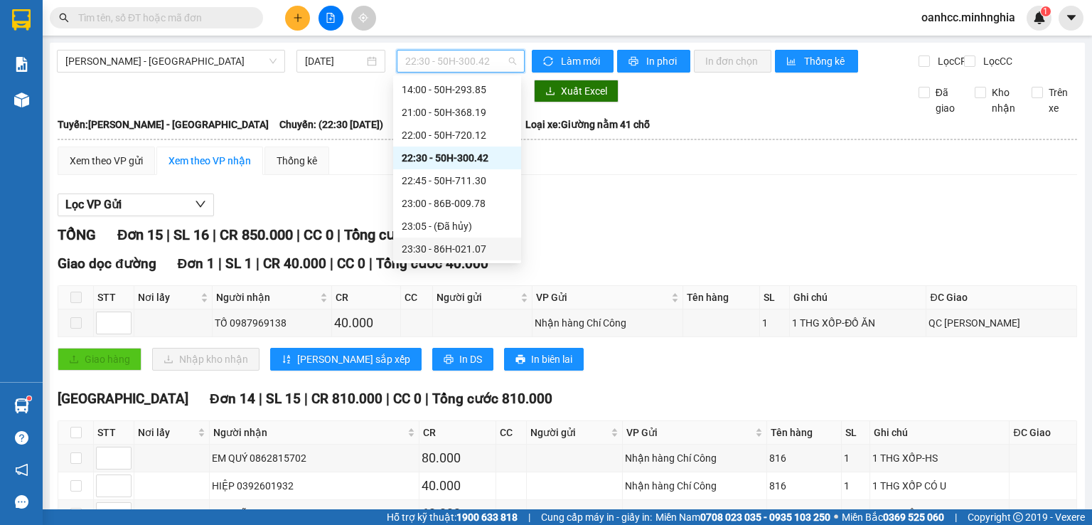
click at [715, 217] on div "Lọc VP Gửi" at bounding box center [568, 204] width 1020 height 23
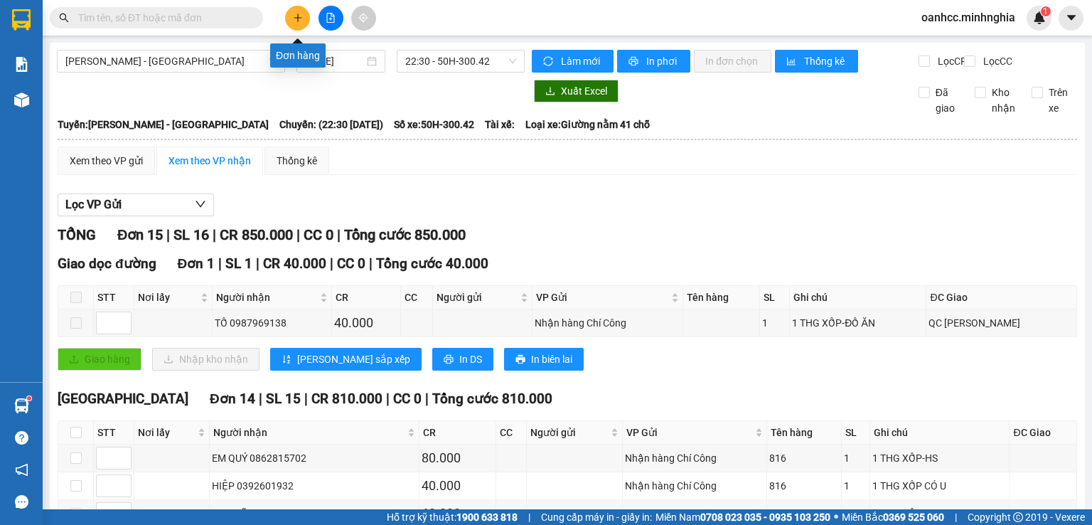
click at [299, 21] on icon "plus" at bounding box center [298, 18] width 10 height 10
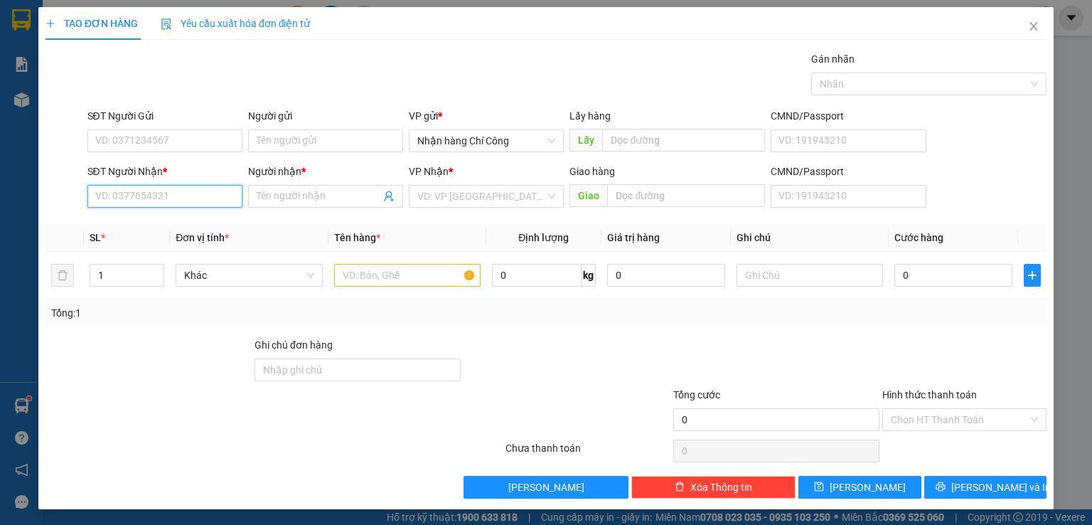
click at [168, 201] on input "SĐT Người Nhận *" at bounding box center [164, 196] width 155 height 23
click at [134, 243] on div "0989611292 - HOÀ" at bounding box center [165, 247] width 140 height 16
click at [412, 274] on input "text" at bounding box center [407, 275] width 147 height 23
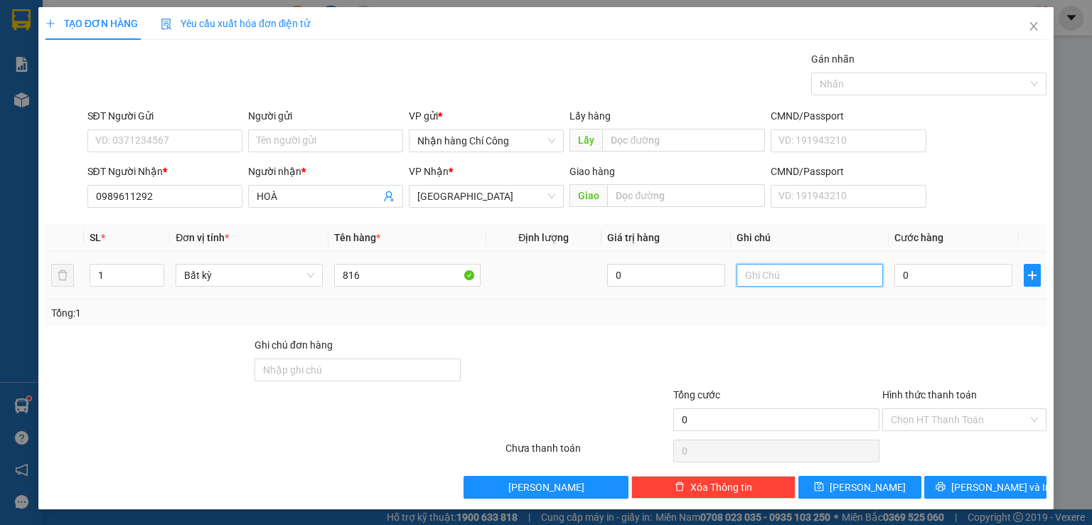
click at [777, 272] on input "text" at bounding box center [810, 275] width 147 height 23
click at [912, 275] on input "0" at bounding box center [954, 275] width 118 height 23
click at [152, 267] on span "up" at bounding box center [156, 271] width 9 height 9
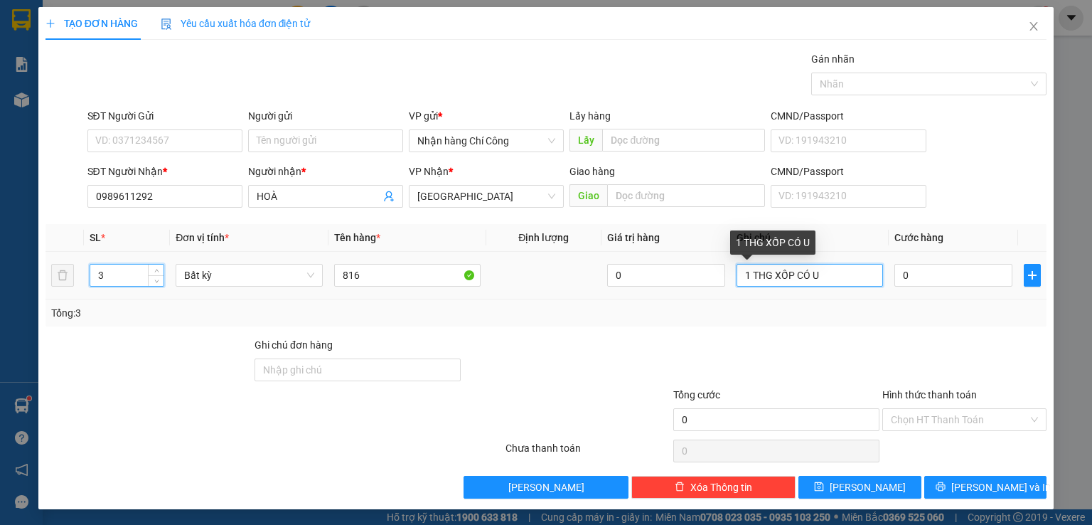
click at [742, 272] on input "1 THG XỐP CÓ U" at bounding box center [810, 275] width 147 height 23
click at [816, 272] on input "2 THG XỐP CÓ U" at bounding box center [810, 275] width 147 height 23
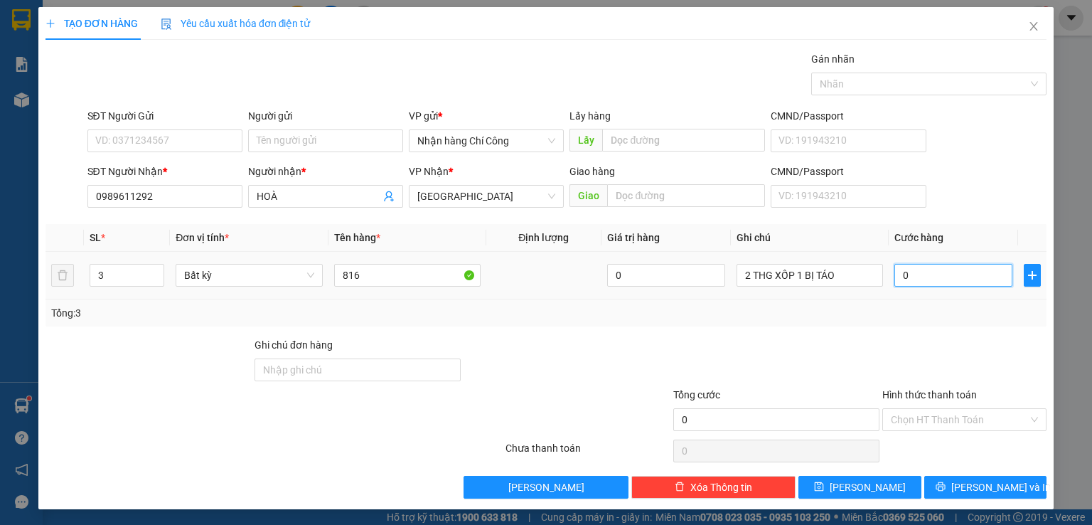
click at [919, 267] on input "0" at bounding box center [954, 275] width 118 height 23
click at [905, 422] on input "Hình thức thanh toán" at bounding box center [959, 419] width 137 height 21
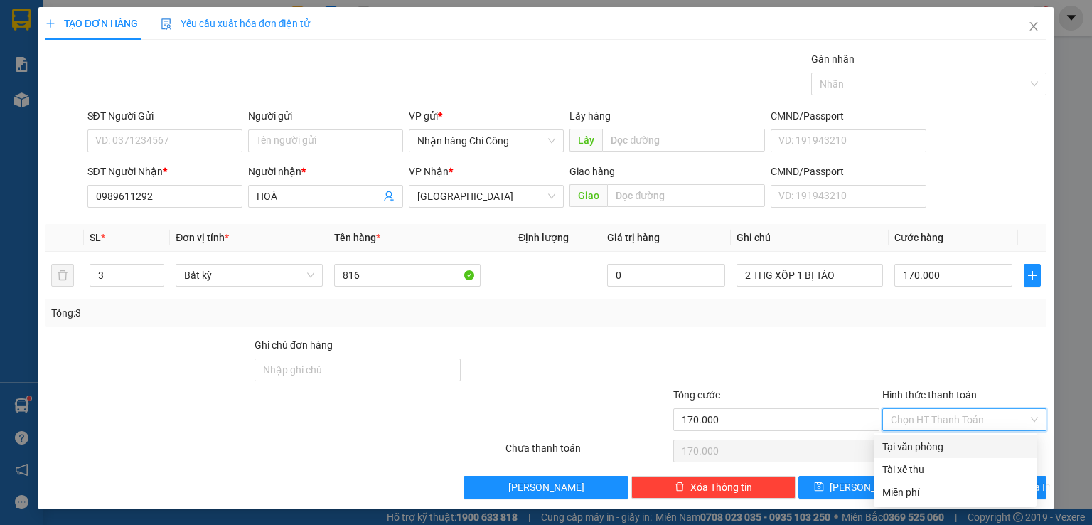
click at [913, 444] on div "Tại văn phòng" at bounding box center [956, 447] width 146 height 16
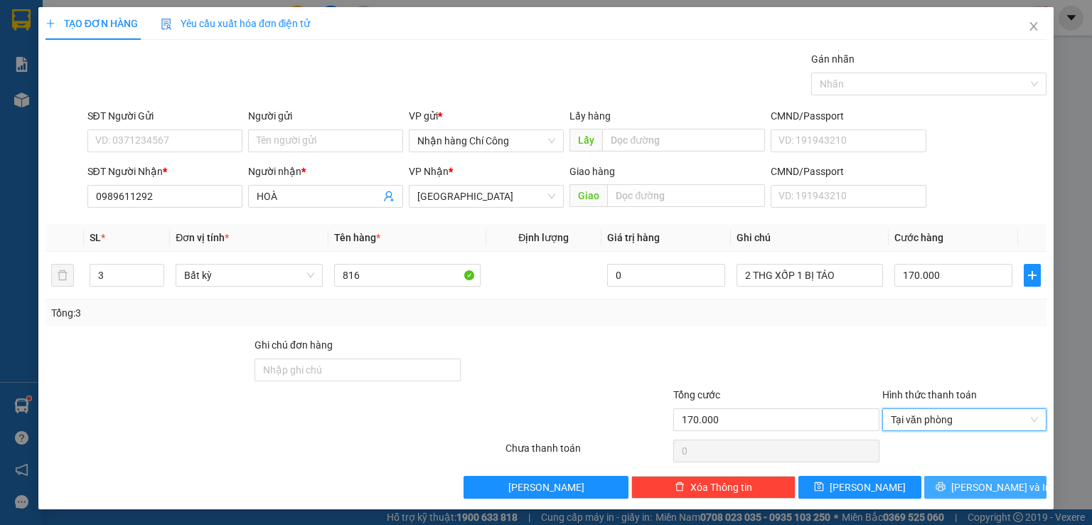
click at [970, 482] on span "[PERSON_NAME] và In" at bounding box center [1002, 487] width 100 height 16
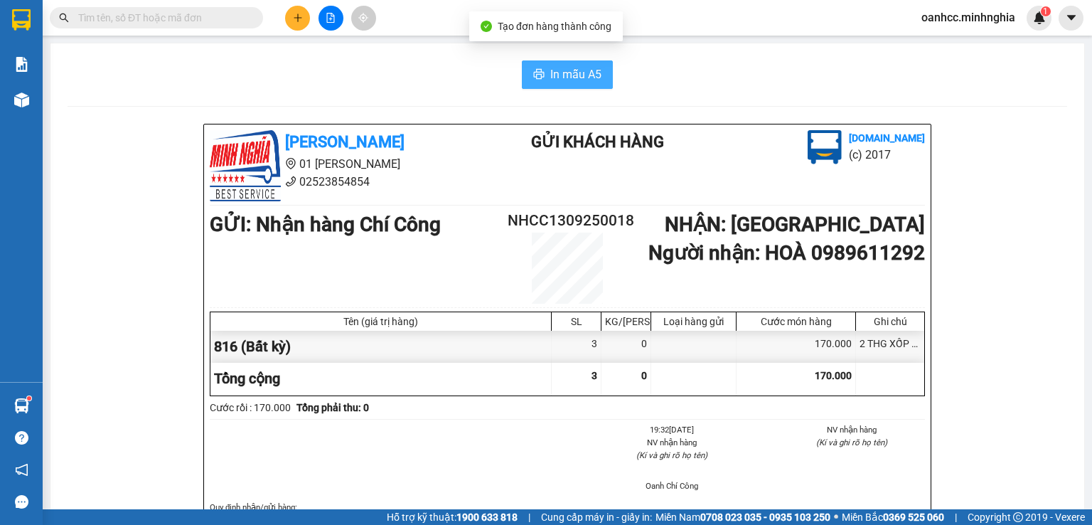
click at [557, 76] on span "In mẫu A5" at bounding box center [575, 74] width 51 height 18
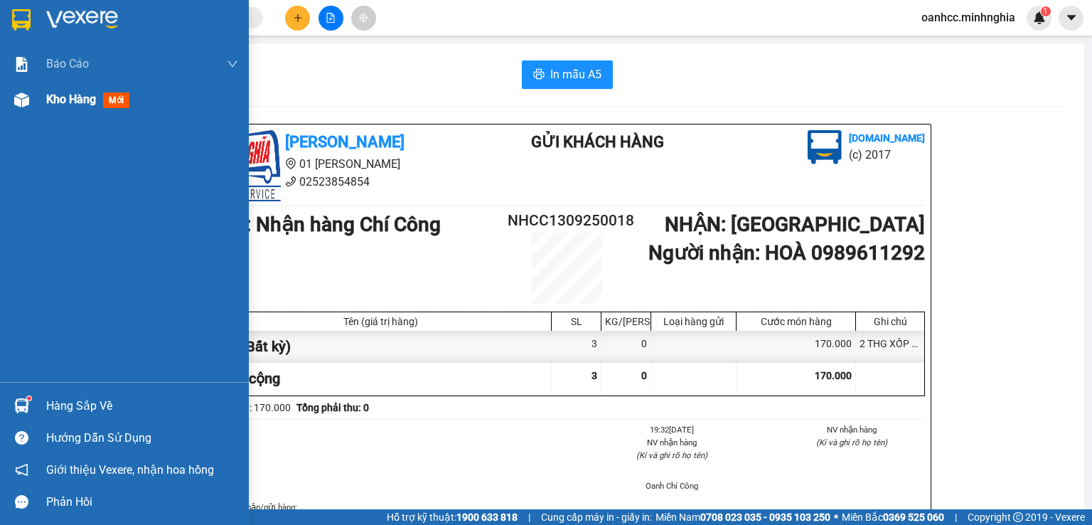
click at [71, 100] on span "Kho hàng" at bounding box center [71, 99] width 50 height 14
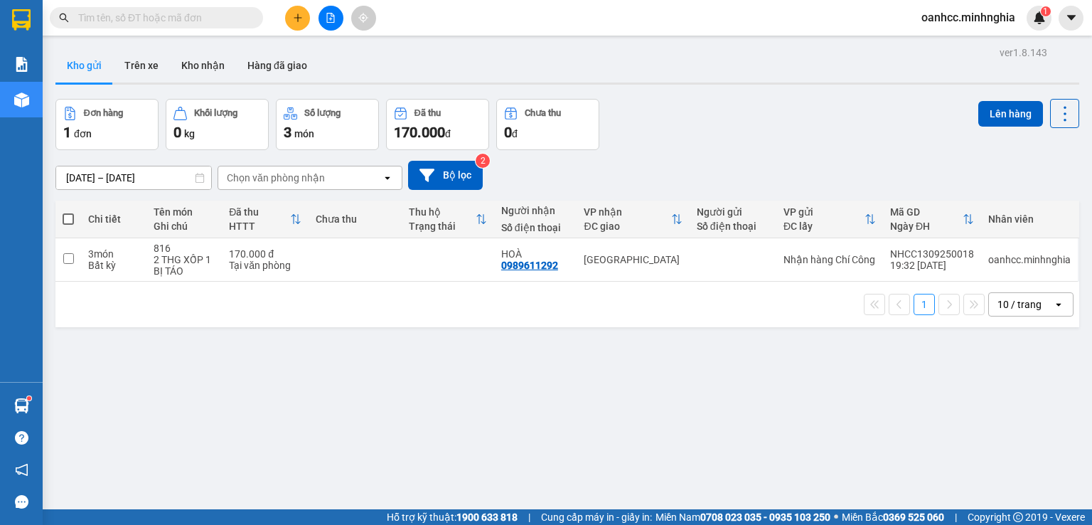
click at [63, 219] on span at bounding box center [68, 218] width 11 height 11
click at [68, 212] on input "checkbox" at bounding box center [68, 212] width 0 height 0
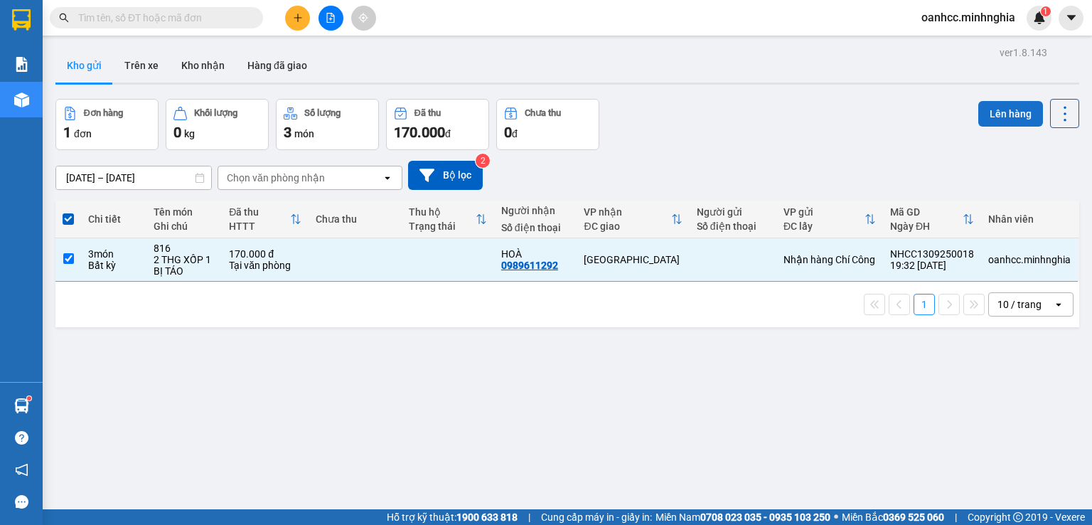
click at [1006, 115] on button "Lên hàng" at bounding box center [1011, 114] width 65 height 26
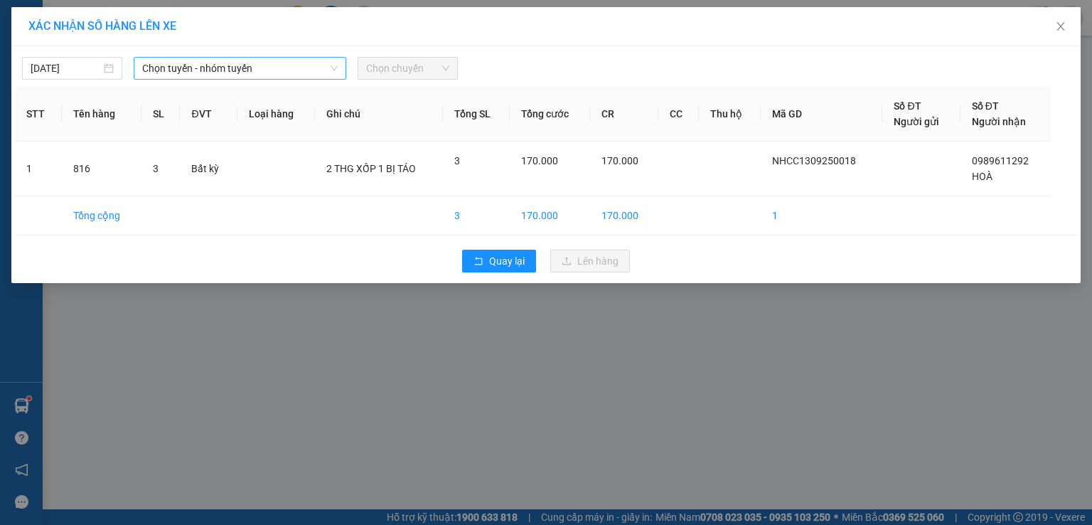
click at [175, 70] on span "Chọn tuyến - nhóm tuyến" at bounding box center [240, 68] width 196 height 21
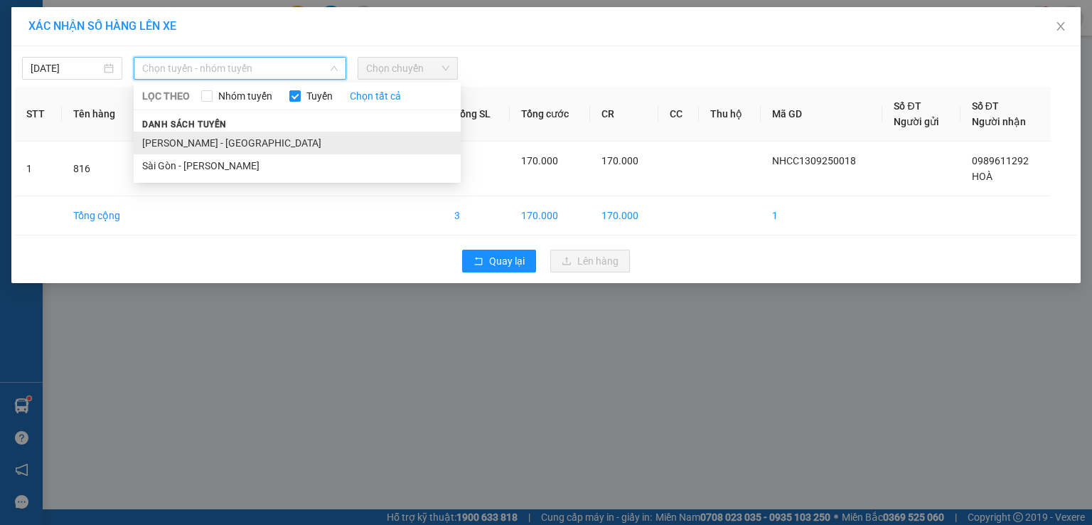
click at [160, 139] on li "[PERSON_NAME] - [GEOGRAPHIC_DATA]" at bounding box center [297, 143] width 327 height 23
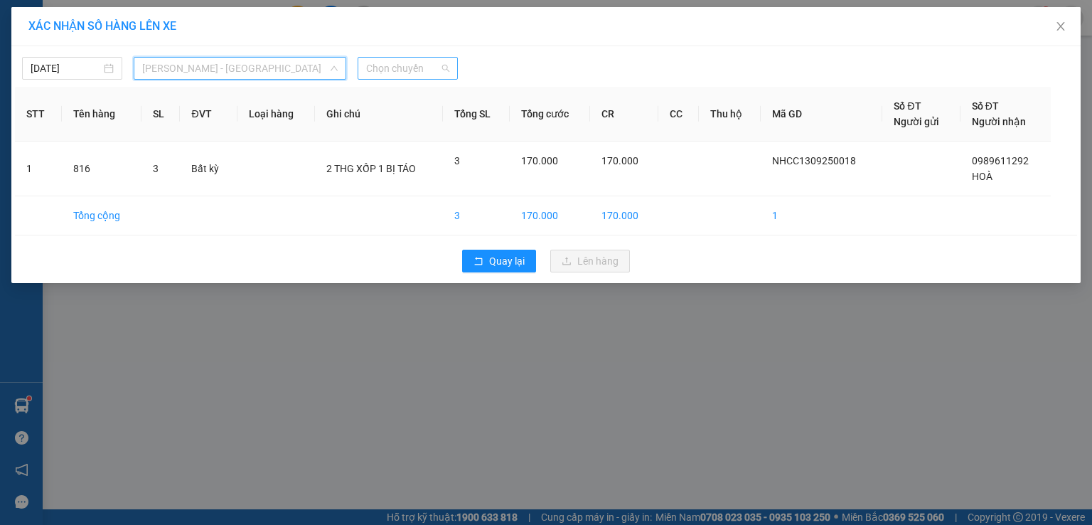
click at [418, 73] on span "Chọn chuyến" at bounding box center [407, 68] width 83 height 21
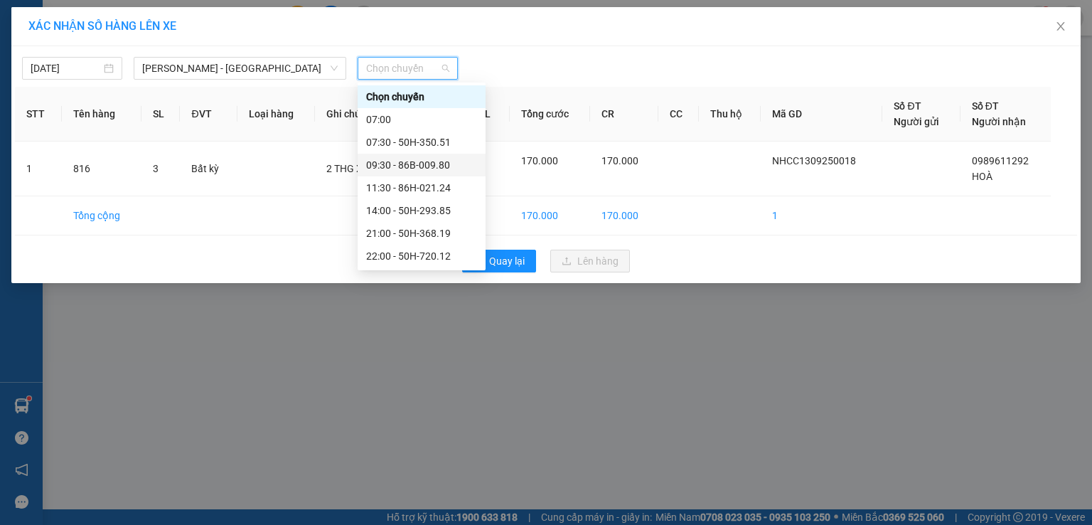
scroll to position [114, 0]
click at [398, 164] on div "22:30 - 50H-300.42" at bounding box center [421, 165] width 111 height 16
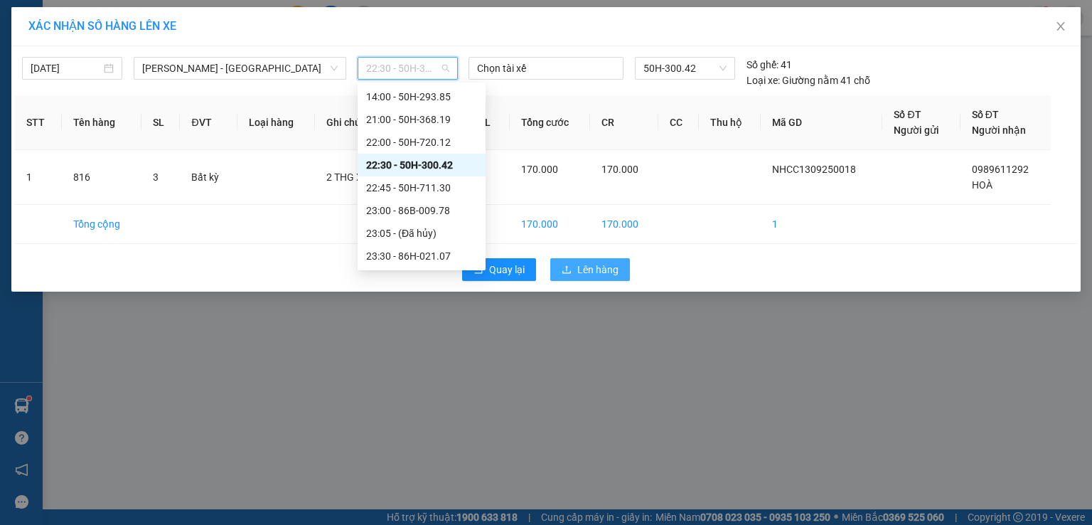
click at [592, 267] on span "Lên hàng" at bounding box center [597, 270] width 41 height 16
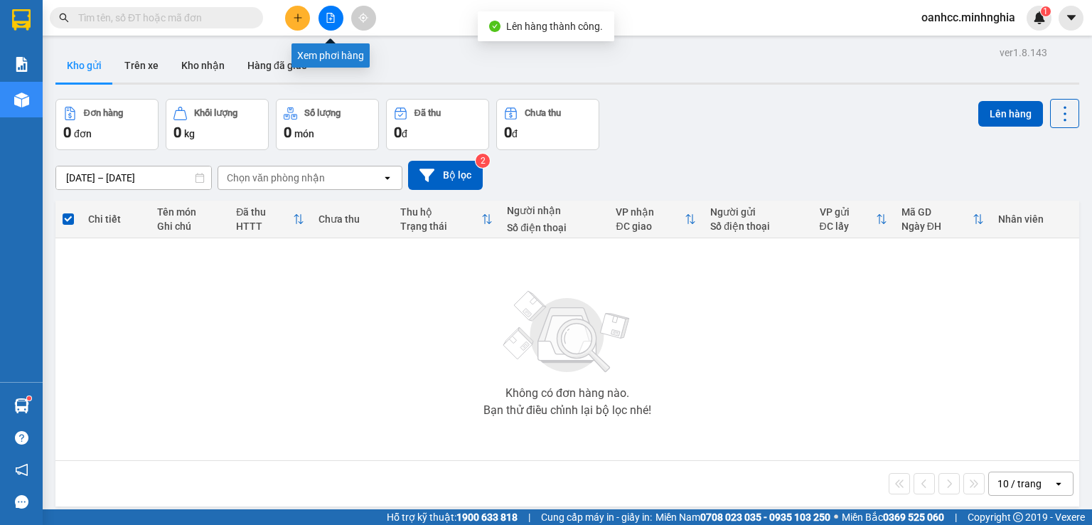
click at [332, 21] on icon "file-add" at bounding box center [331, 18] width 10 height 10
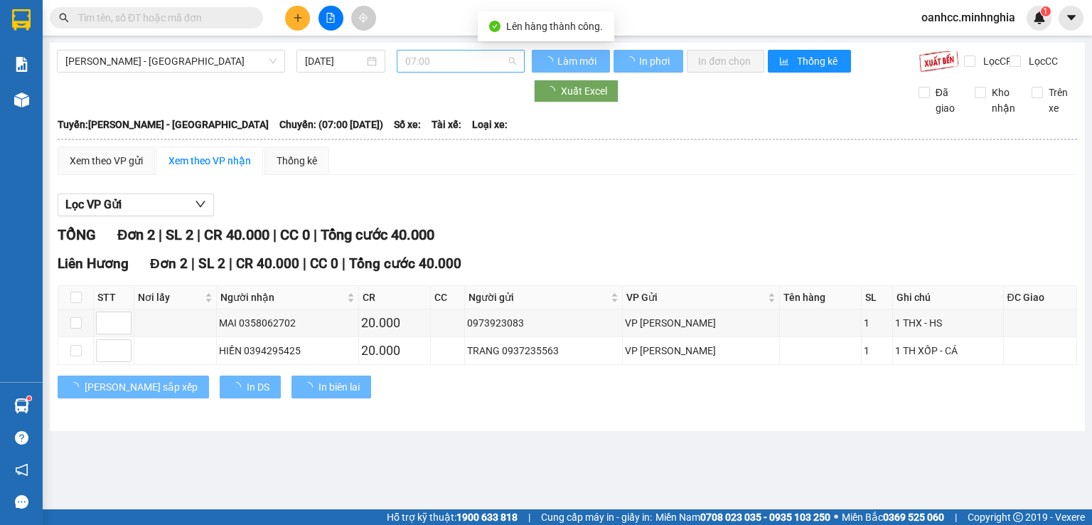
click at [449, 56] on span "07:00" at bounding box center [461, 60] width 112 height 21
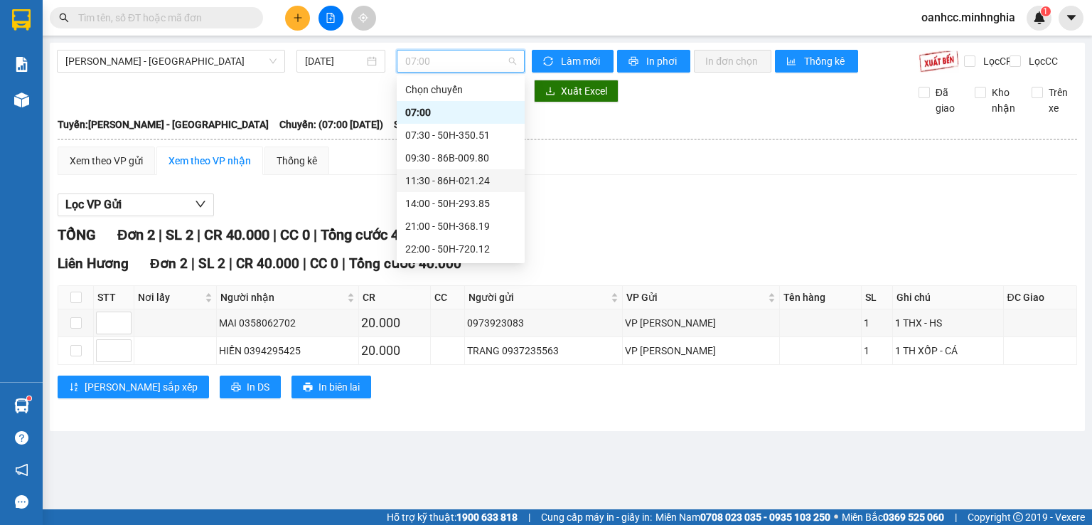
scroll to position [114, 0]
click at [446, 154] on div "22:30 - 50H-300.42" at bounding box center [460, 158] width 111 height 16
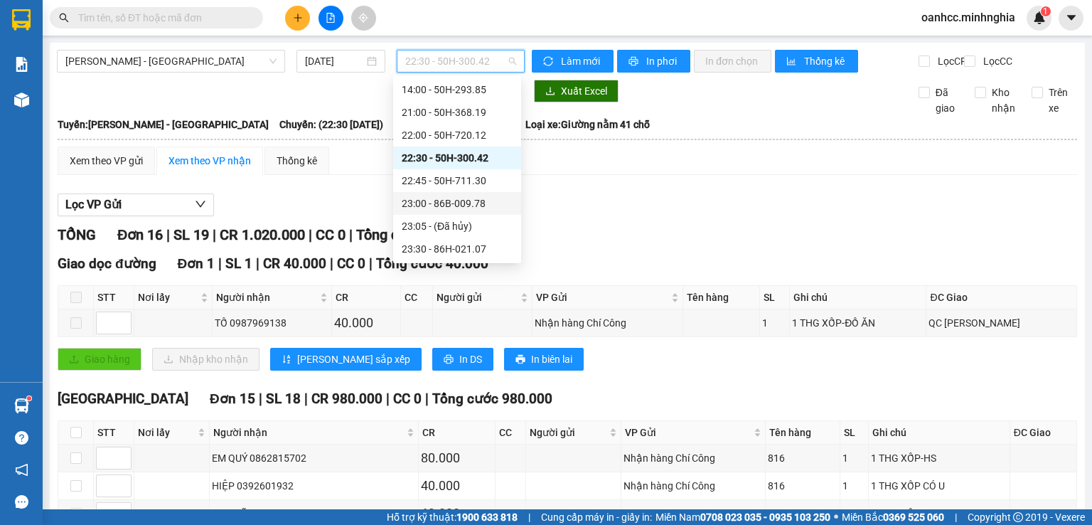
scroll to position [284, 0]
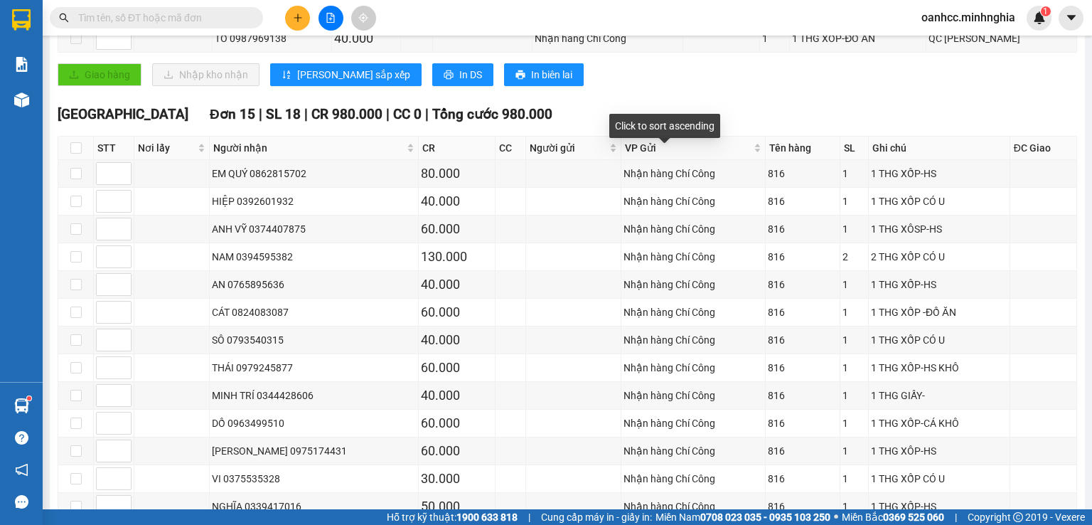
click at [683, 129] on div "Click to sort ascending" at bounding box center [664, 126] width 111 height 24
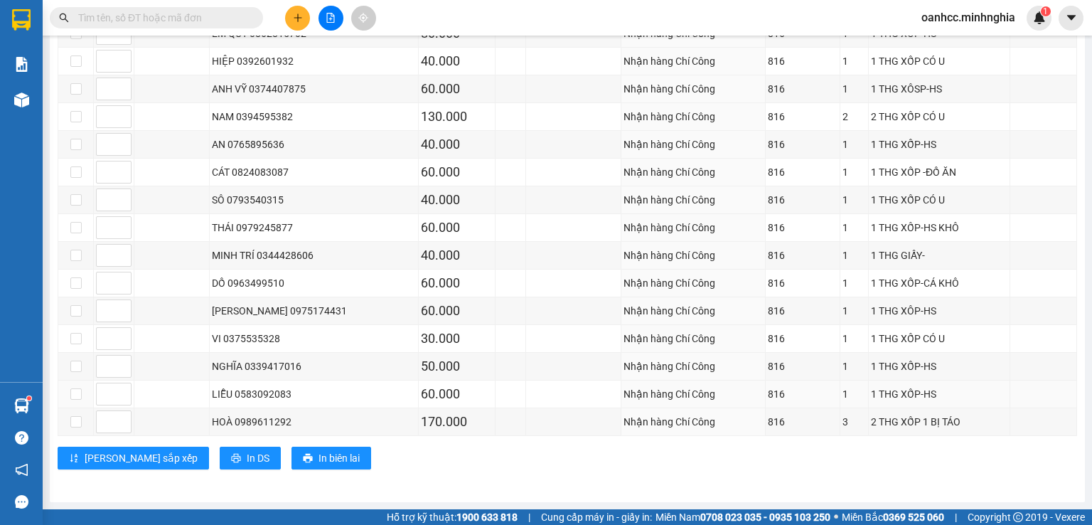
scroll to position [2, 0]
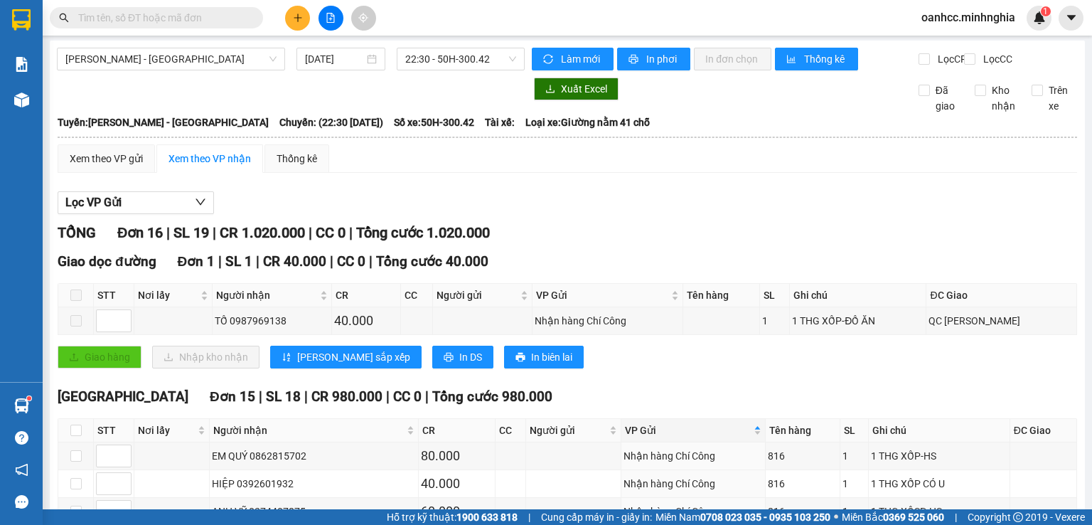
drag, startPoint x: 751, startPoint y: 1, endPoint x: 825, endPoint y: 203, distance: 215.1
click at [826, 206] on div "Lọc VP Gửi" at bounding box center [568, 202] width 1020 height 23
click at [176, 63] on span "[PERSON_NAME] - [GEOGRAPHIC_DATA]" at bounding box center [170, 58] width 211 height 21
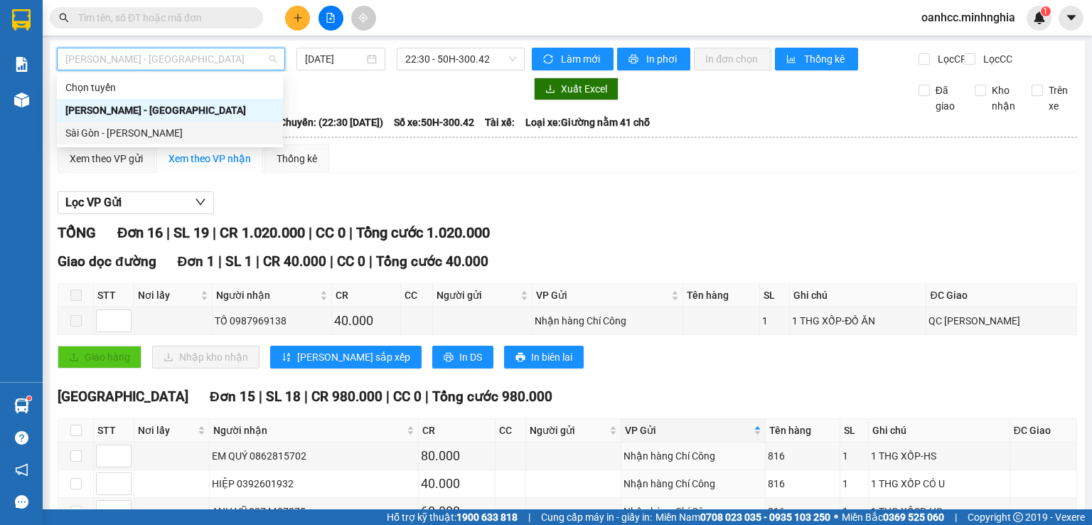
click at [112, 132] on div "Sài Gòn - [PERSON_NAME]" at bounding box center [169, 133] width 209 height 16
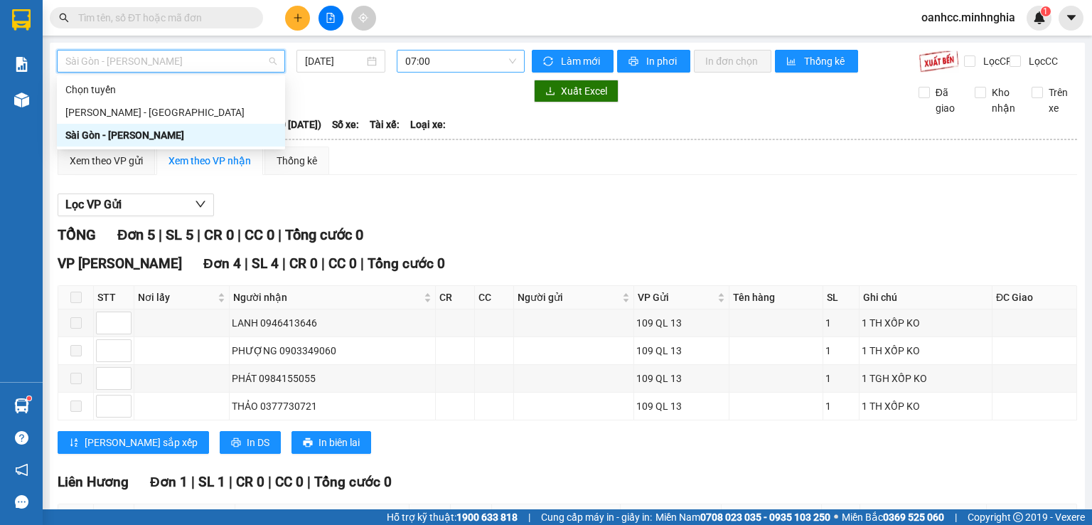
click at [461, 61] on span "07:00" at bounding box center [461, 60] width 112 height 21
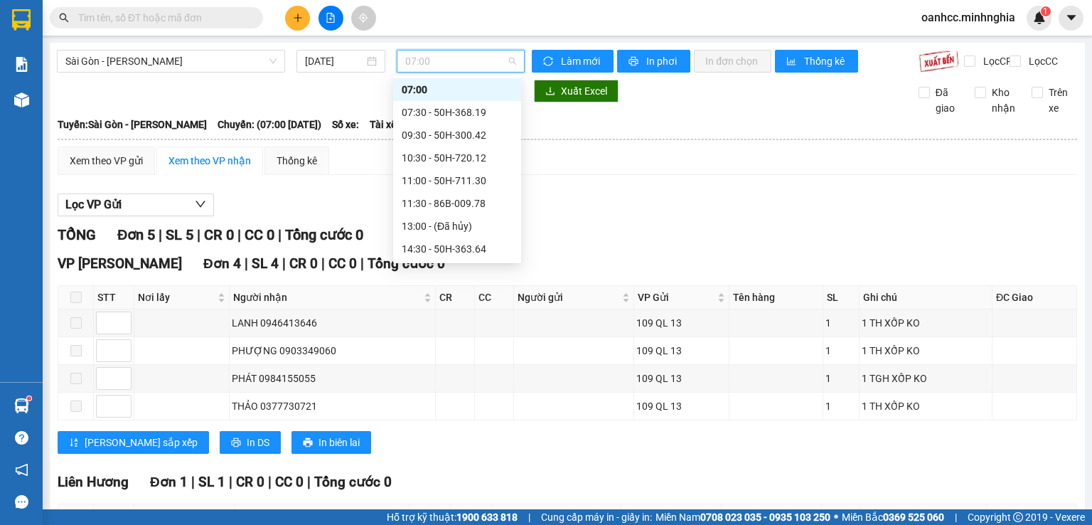
scroll to position [137, 0]
click at [439, 177] on div "18:00 - 50H-350.51" at bounding box center [457, 181] width 111 height 16
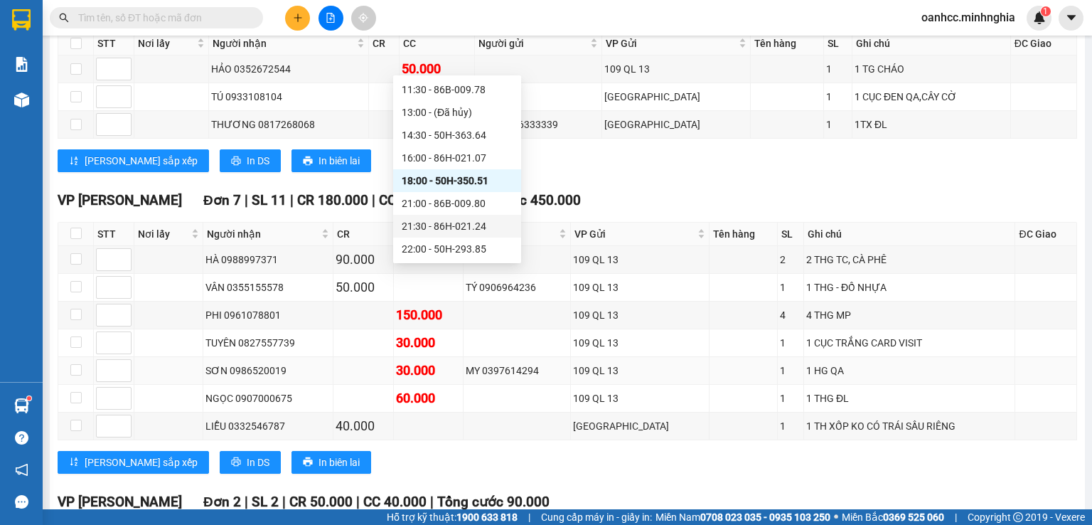
scroll to position [996, 0]
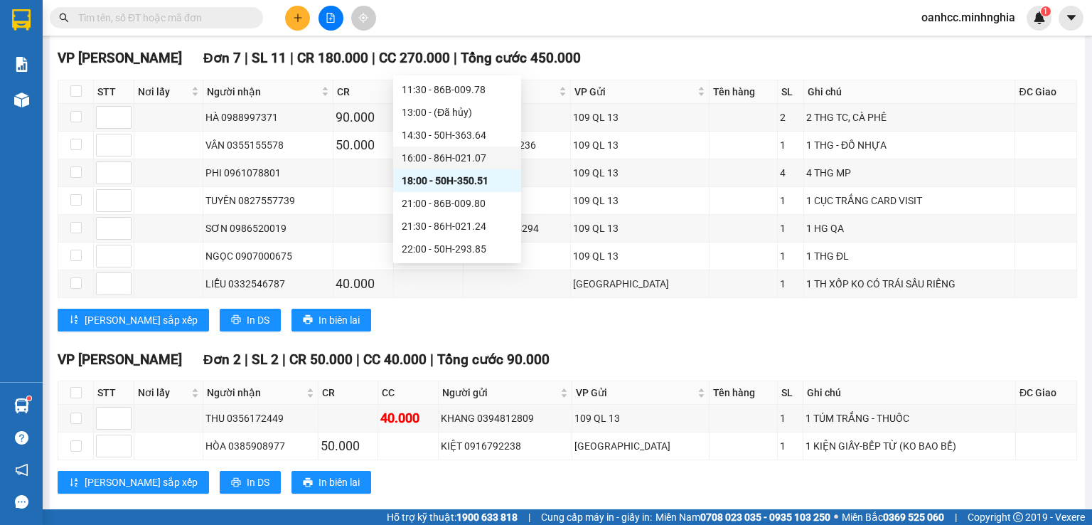
click at [428, 157] on div "16:00 - 86H-021.07" at bounding box center [457, 158] width 111 height 16
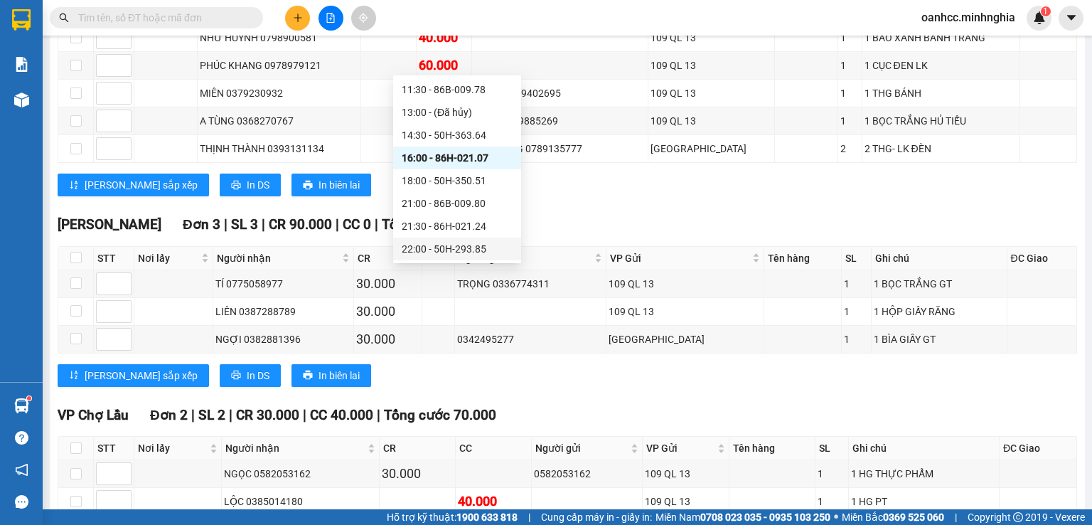
scroll to position [1075, 0]
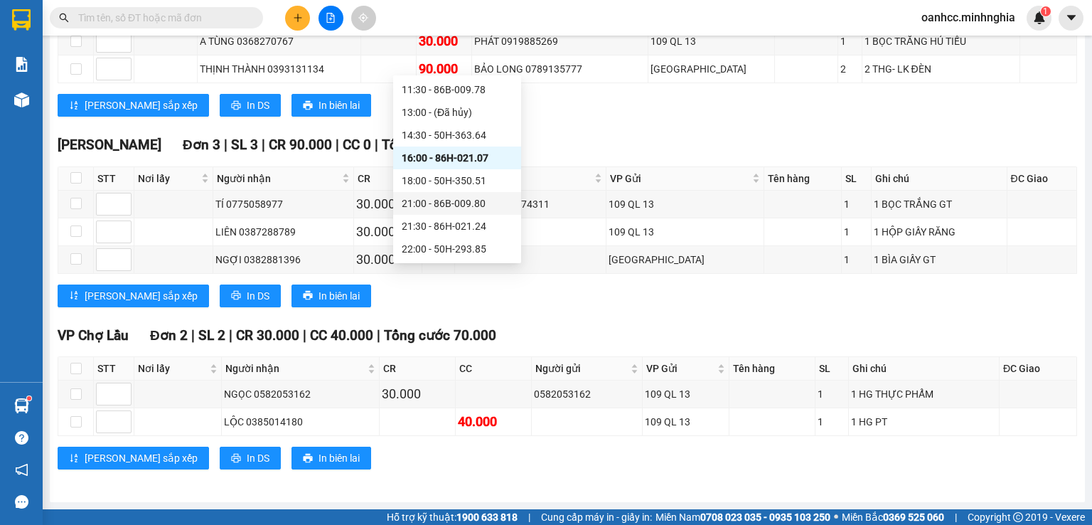
click at [444, 206] on div "21:00 - 86B-009.80" at bounding box center [457, 204] width 111 height 16
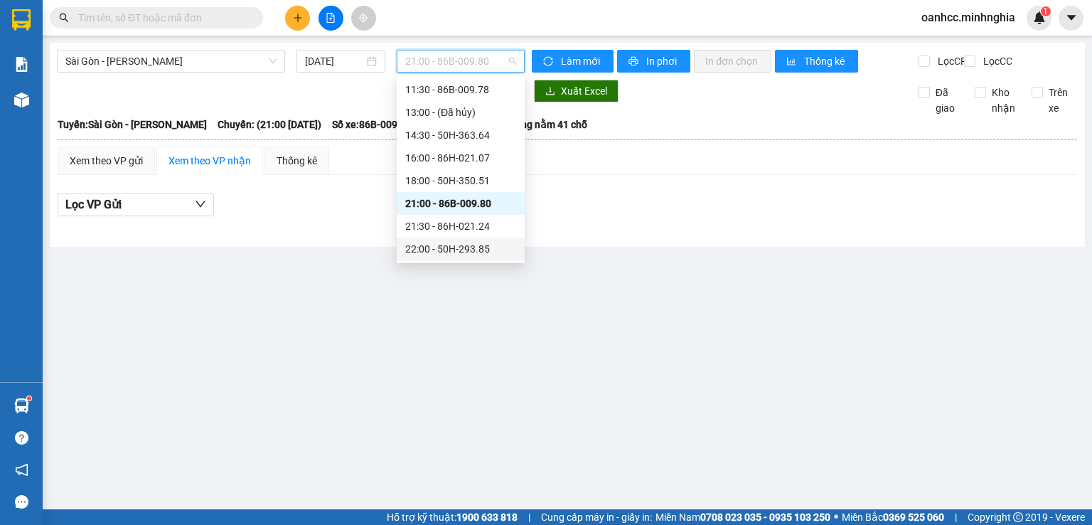
click at [304, 100] on div at bounding box center [291, 91] width 468 height 23
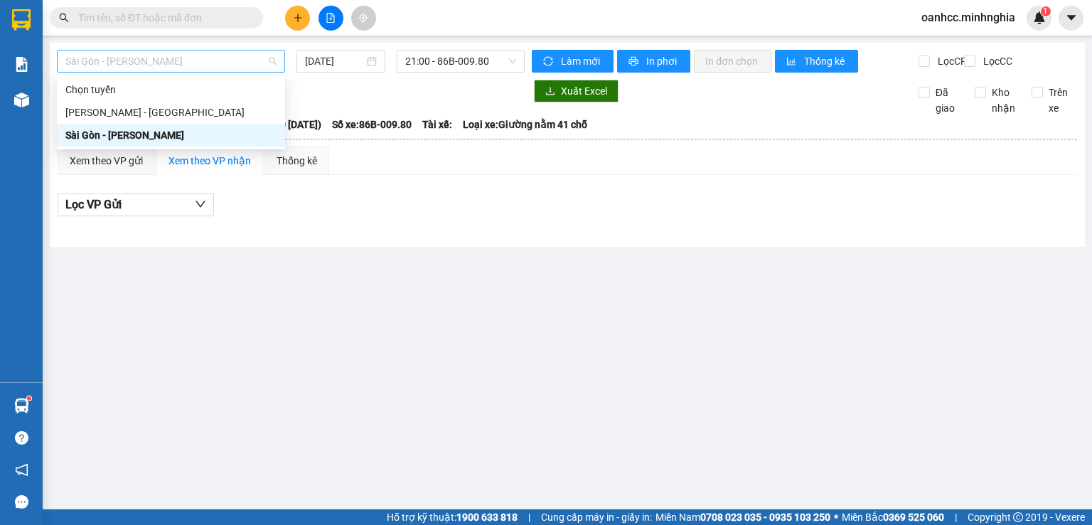
click at [168, 60] on span "Sài Gòn - [PERSON_NAME]" at bounding box center [170, 60] width 211 height 21
click at [129, 114] on div "[PERSON_NAME] - [GEOGRAPHIC_DATA]" at bounding box center [170, 113] width 211 height 16
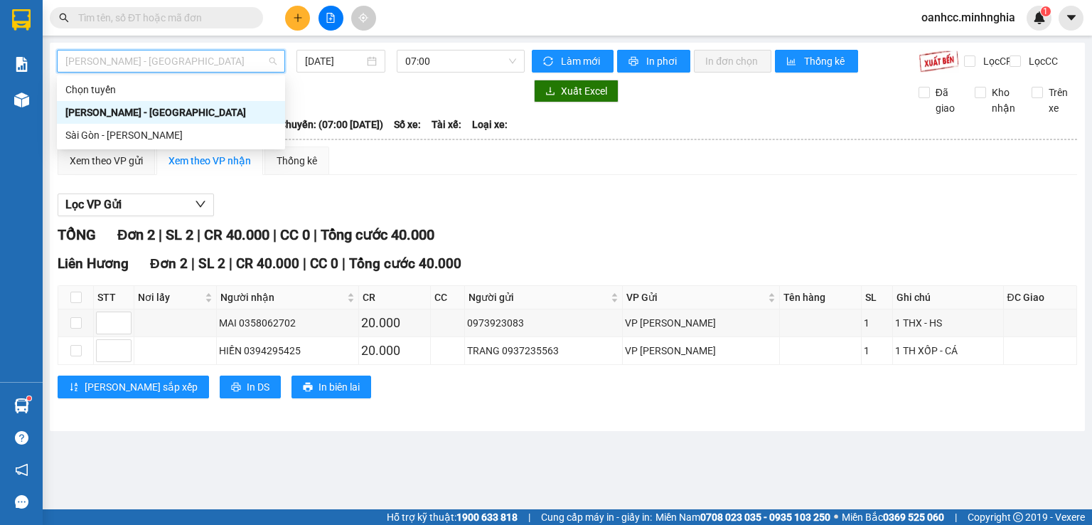
click at [401, 96] on div at bounding box center [291, 91] width 468 height 23
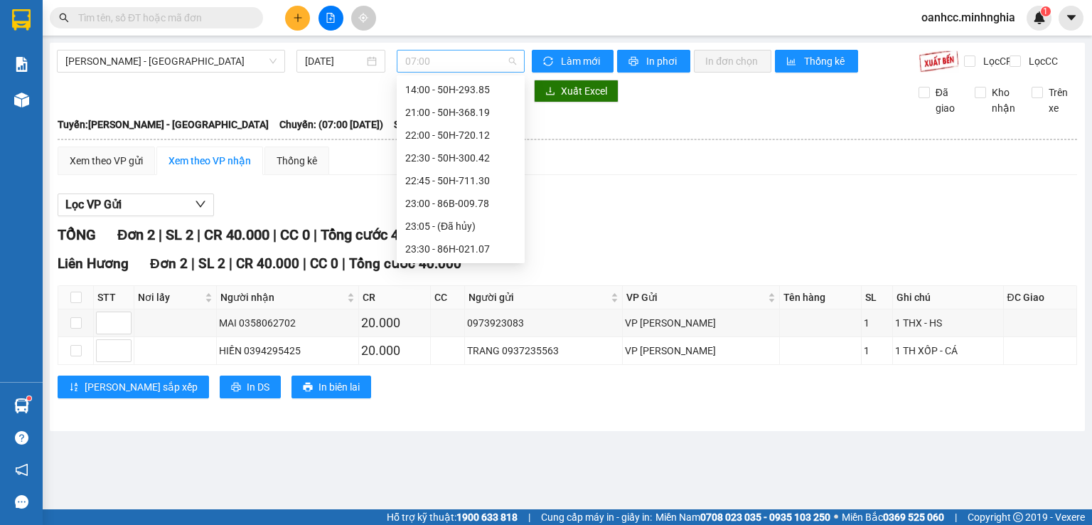
click at [442, 58] on span "07:00" at bounding box center [461, 60] width 112 height 21
click at [444, 159] on div "22:30 - 50H-300.42" at bounding box center [460, 158] width 111 height 16
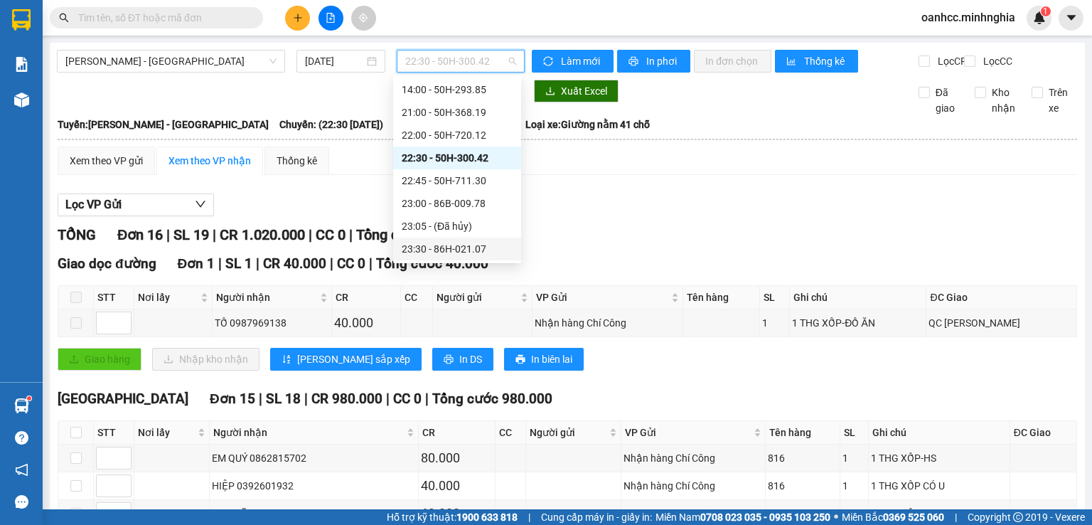
click at [618, 217] on div "Lọc VP Gửi" at bounding box center [568, 204] width 1020 height 23
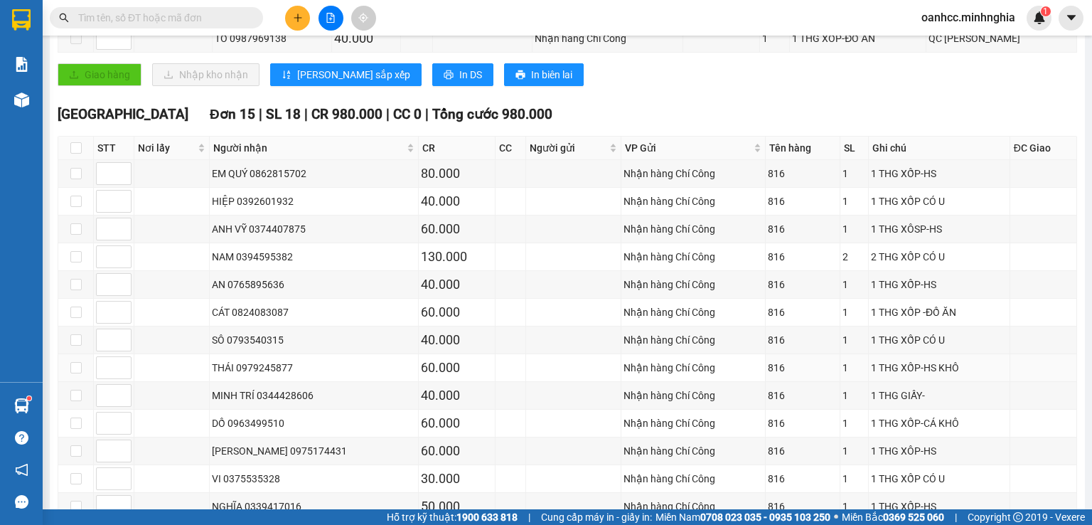
scroll to position [427, 0]
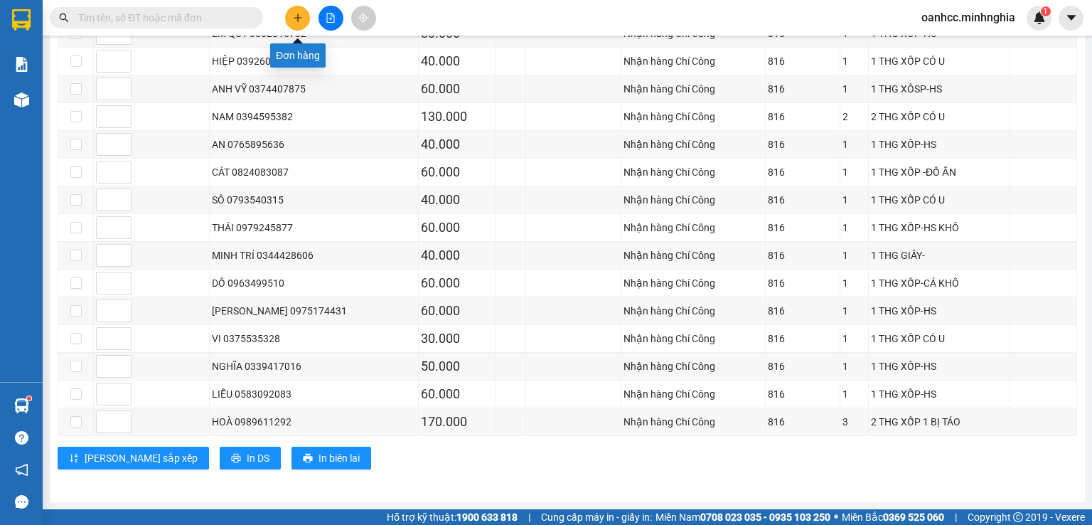
click at [297, 19] on icon "plus" at bounding box center [298, 18] width 10 height 10
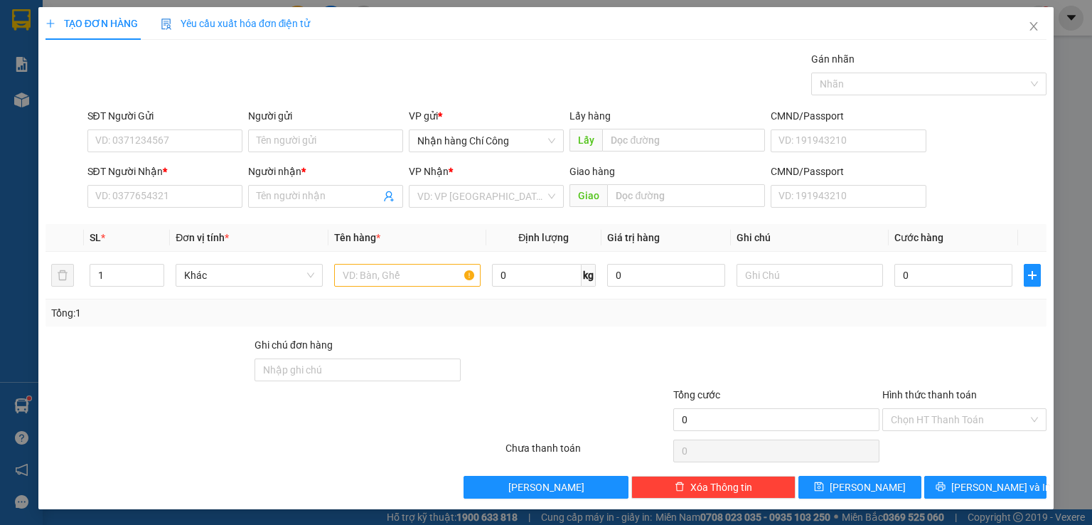
click at [453, 86] on div "Gói vận chuyển * Tiêu chuẩn Gán nhãn Nhãn" at bounding box center [568, 76] width 966 height 50
click at [313, 197] on input "Người nhận *" at bounding box center [319, 196] width 124 height 16
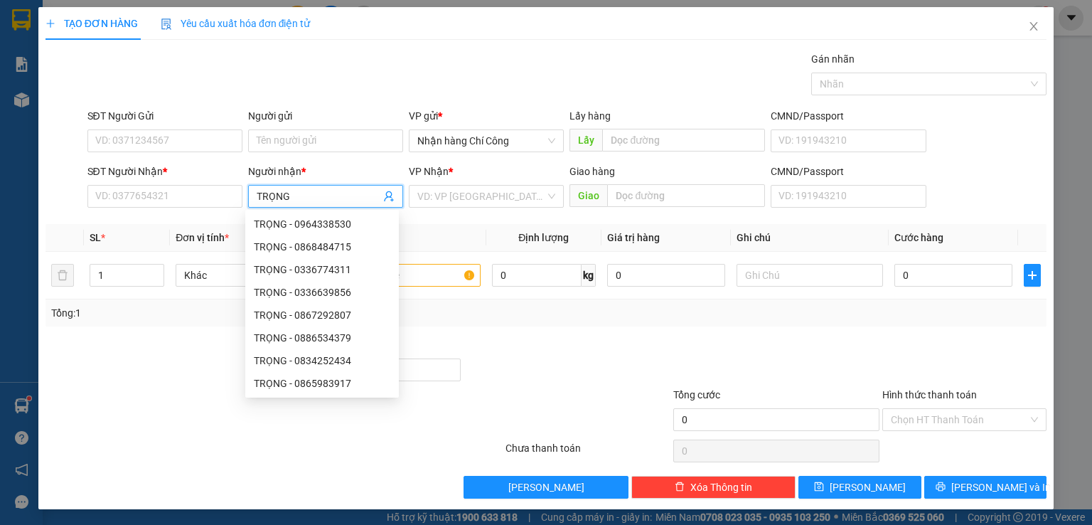
click at [323, 193] on input "TRỌNG" at bounding box center [319, 196] width 124 height 16
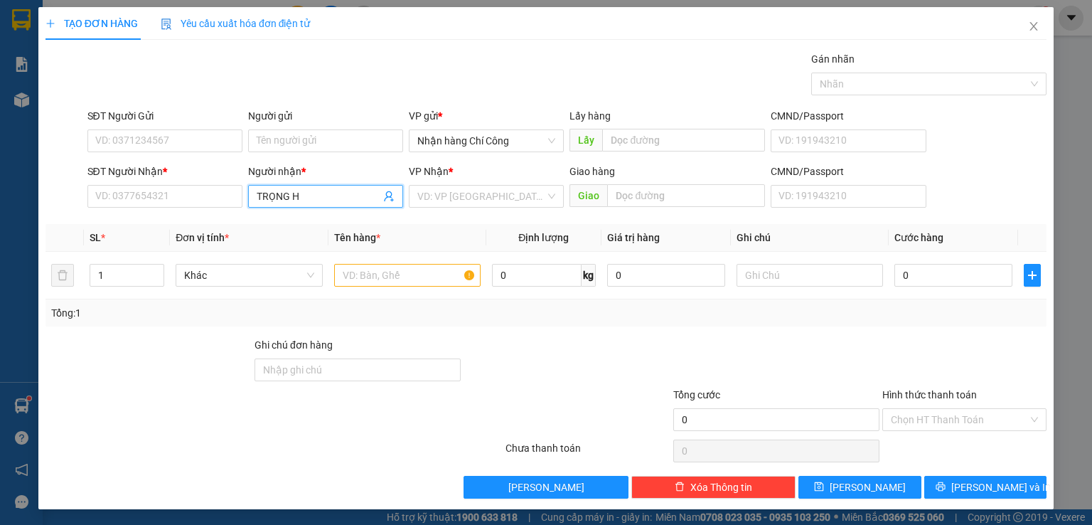
click at [304, 191] on input "TRỌNG H" at bounding box center [319, 196] width 124 height 16
click at [330, 200] on input "TRỌNG HÂUJ" at bounding box center [319, 196] width 124 height 16
click at [305, 196] on input "TRỌNG HÂ" at bounding box center [319, 196] width 124 height 16
click at [316, 193] on input "TRỌNG HÂỤ" at bounding box center [319, 196] width 124 height 16
click at [160, 194] on input "SĐT Người Nhận *" at bounding box center [164, 196] width 155 height 23
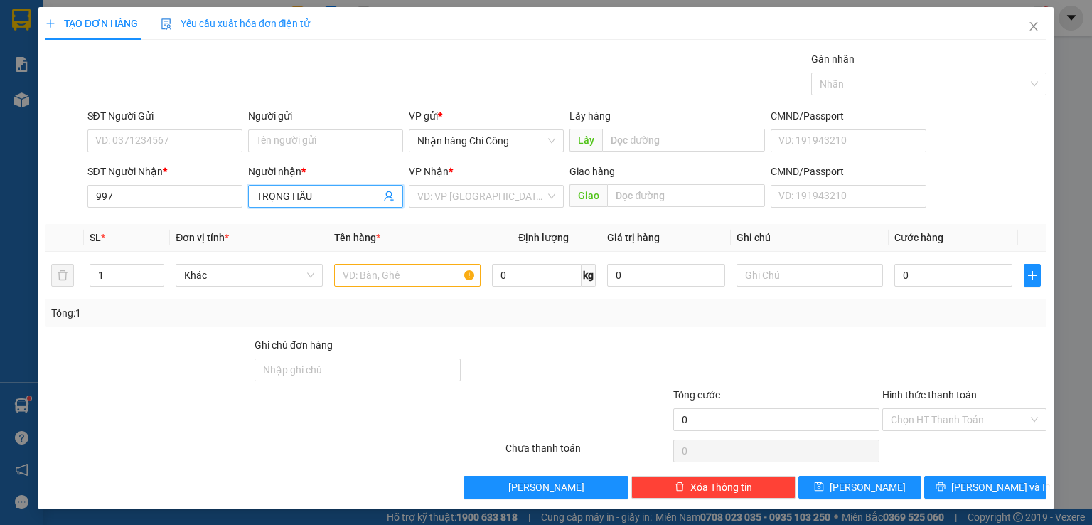
click at [322, 195] on input "TRỌNG HÂU" at bounding box center [319, 196] width 124 height 16
click at [292, 245] on div "TRỌNG HẬU - 0934179907" at bounding box center [322, 247] width 137 height 16
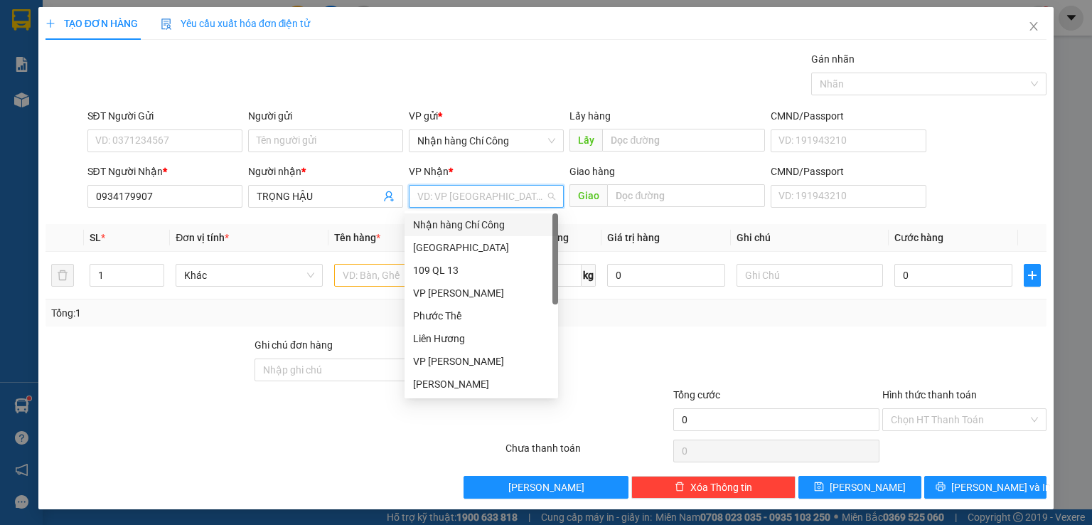
drag, startPoint x: 462, startPoint y: 187, endPoint x: 469, endPoint y: 180, distance: 10.1
click at [466, 186] on input "search" at bounding box center [481, 196] width 128 height 21
click at [441, 247] on div "[GEOGRAPHIC_DATA]" at bounding box center [481, 248] width 137 height 16
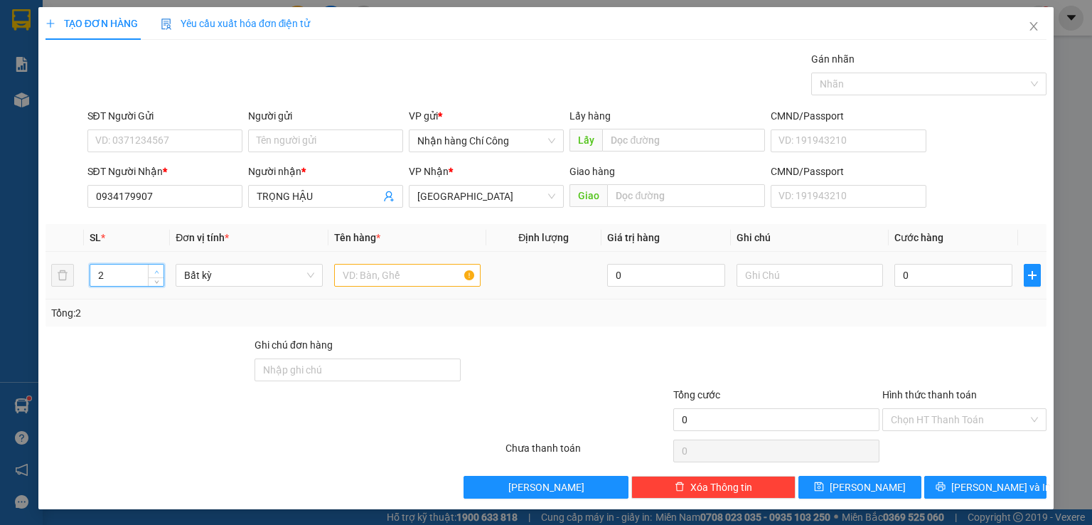
click at [154, 266] on span "Increase Value" at bounding box center [156, 271] width 16 height 13
click at [380, 272] on input "text" at bounding box center [407, 275] width 147 height 23
click at [784, 279] on input "text" at bounding box center [810, 275] width 147 height 23
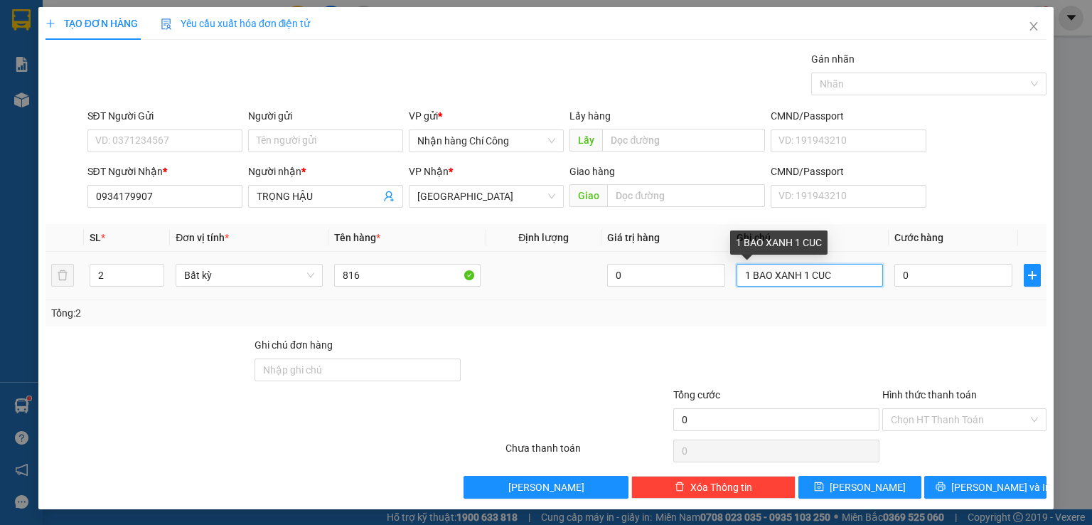
click at [822, 272] on input "1 BAO XANH 1 CUC" at bounding box center [810, 275] width 147 height 23
click at [830, 268] on input "1 BAO XANH 1 CUC" at bounding box center [810, 275] width 147 height 23
click at [863, 275] on input "1 BAO XANH 1 CUC ĐEN" at bounding box center [810, 275] width 147 height 23
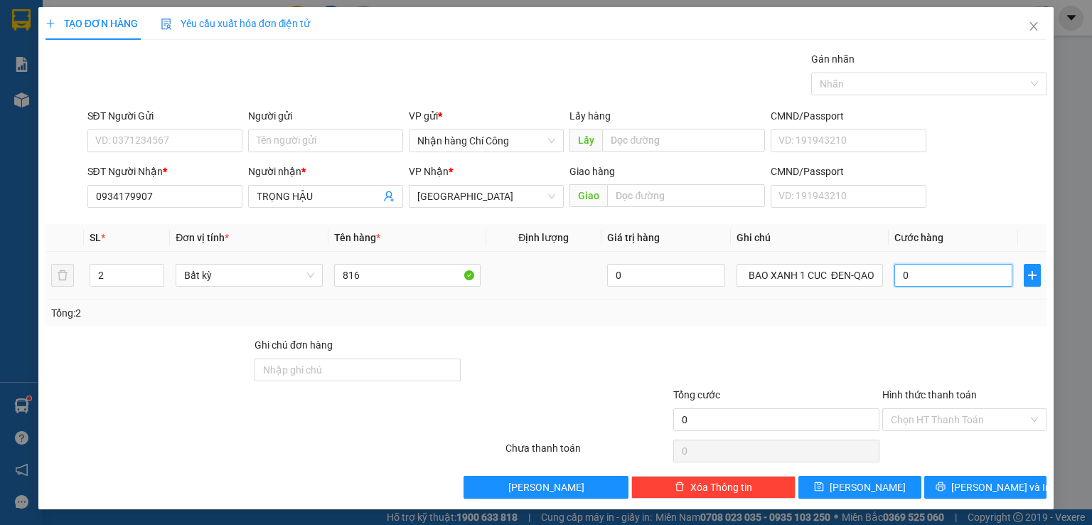
click at [939, 273] on input "0" at bounding box center [954, 275] width 118 height 23
click at [933, 422] on input "Hình thức thanh toán" at bounding box center [959, 419] width 137 height 21
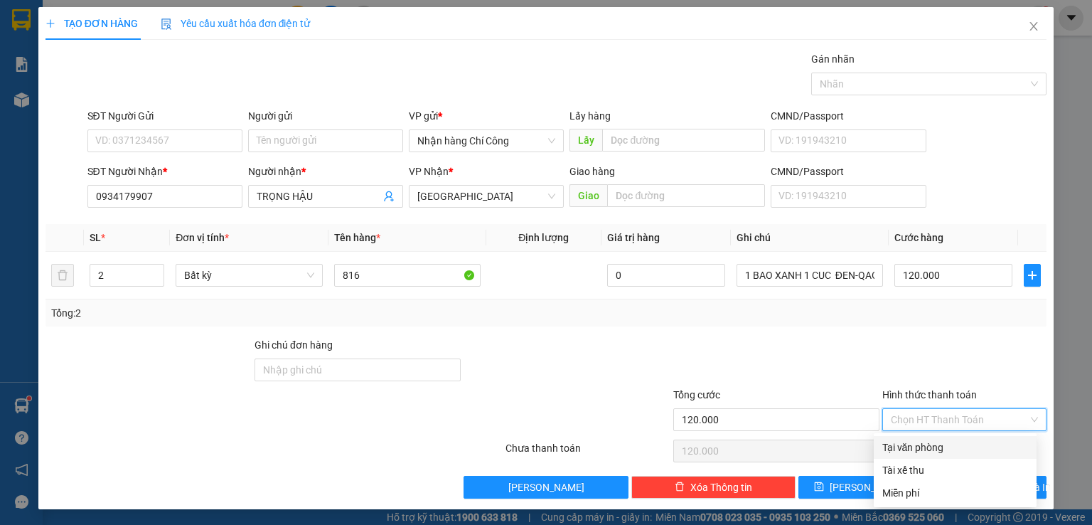
click at [920, 451] on div "Tại văn phòng" at bounding box center [956, 448] width 146 height 16
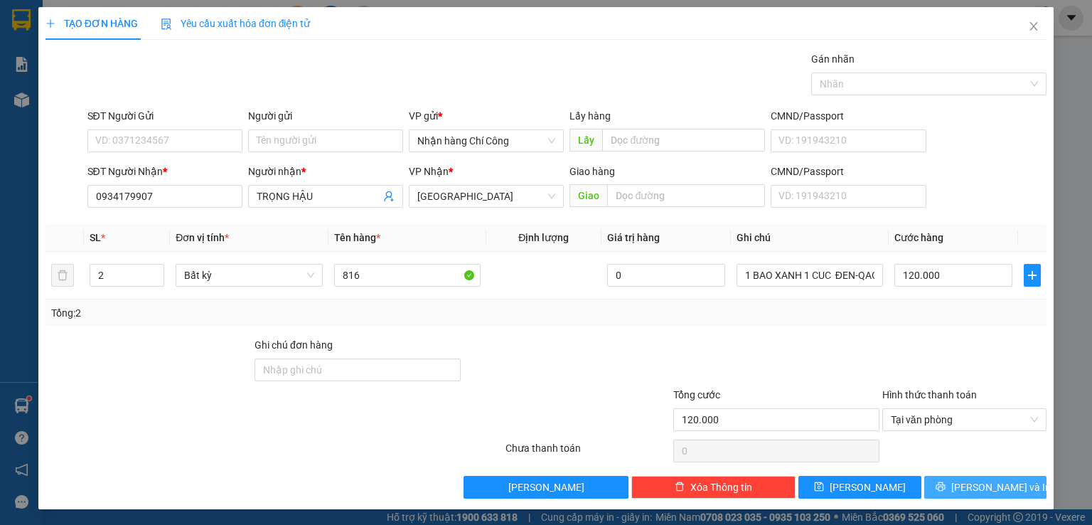
click at [980, 494] on button "[PERSON_NAME] và In" at bounding box center [986, 487] width 123 height 23
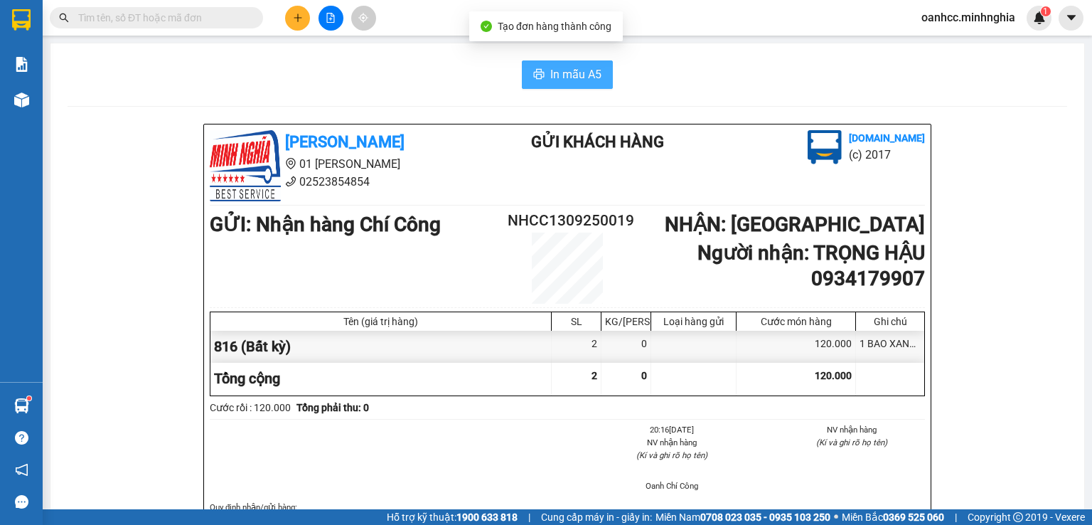
click at [566, 74] on span "In mẫu A5" at bounding box center [575, 74] width 51 height 18
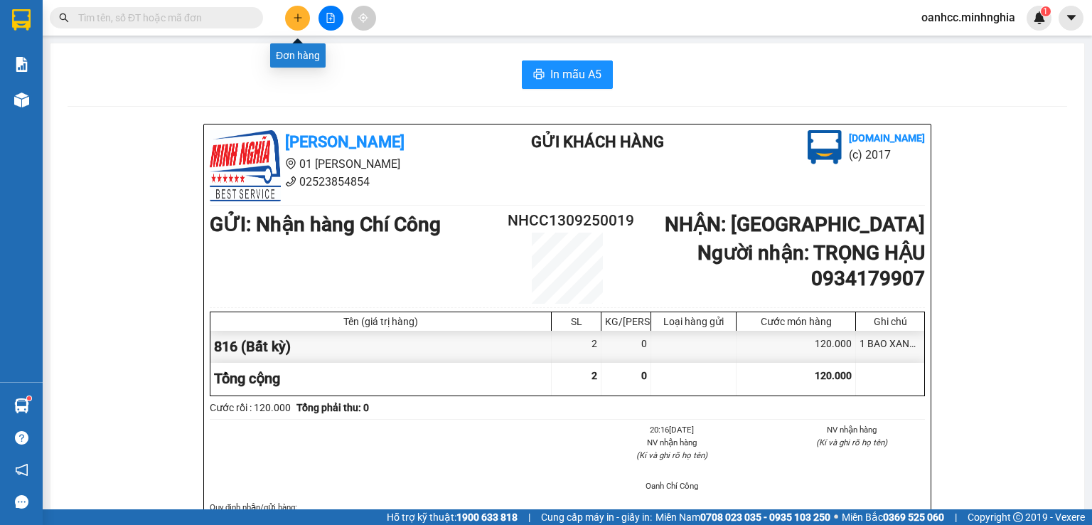
click at [296, 18] on icon "plus" at bounding box center [298, 18] width 10 height 10
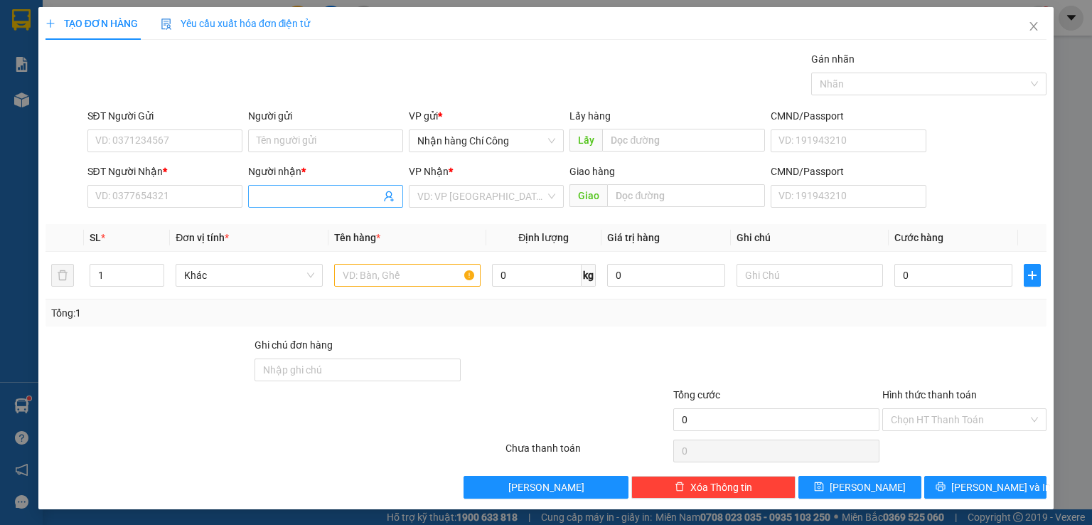
click at [296, 188] on input "Người nhận *" at bounding box center [319, 196] width 124 height 16
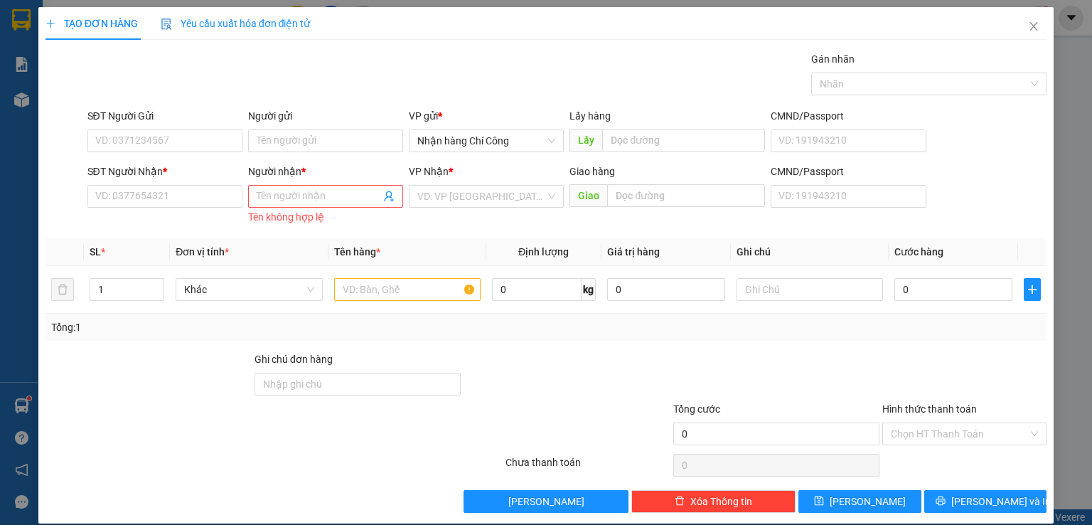
click at [793, 357] on div at bounding box center [776, 376] width 209 height 50
click at [321, 190] on input "Người nhận *" at bounding box center [319, 196] width 124 height 16
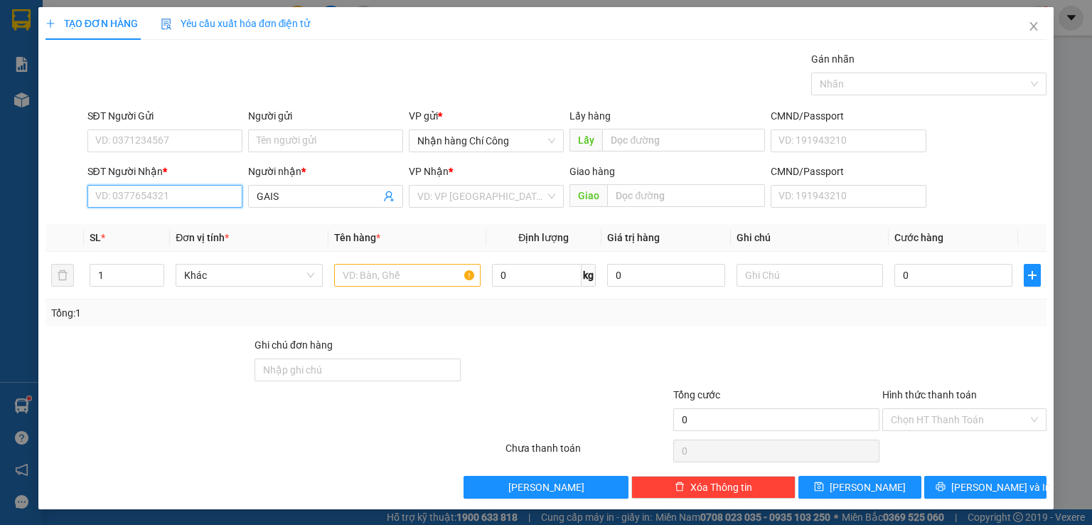
click at [156, 194] on input "SĐT Người Nhận *" at bounding box center [164, 196] width 155 height 23
click at [283, 199] on input "GAIS" at bounding box center [319, 196] width 124 height 16
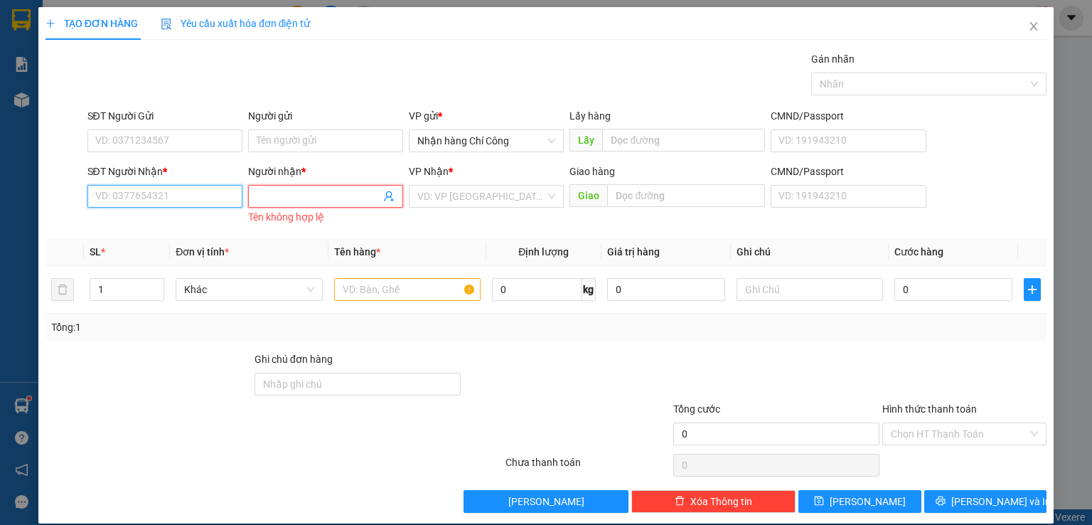
click at [117, 191] on input "SĐT Người Nhận *" at bounding box center [164, 196] width 155 height 23
click at [160, 220] on div "0388701595 - GÁI THÀNH" at bounding box center [163, 224] width 137 height 16
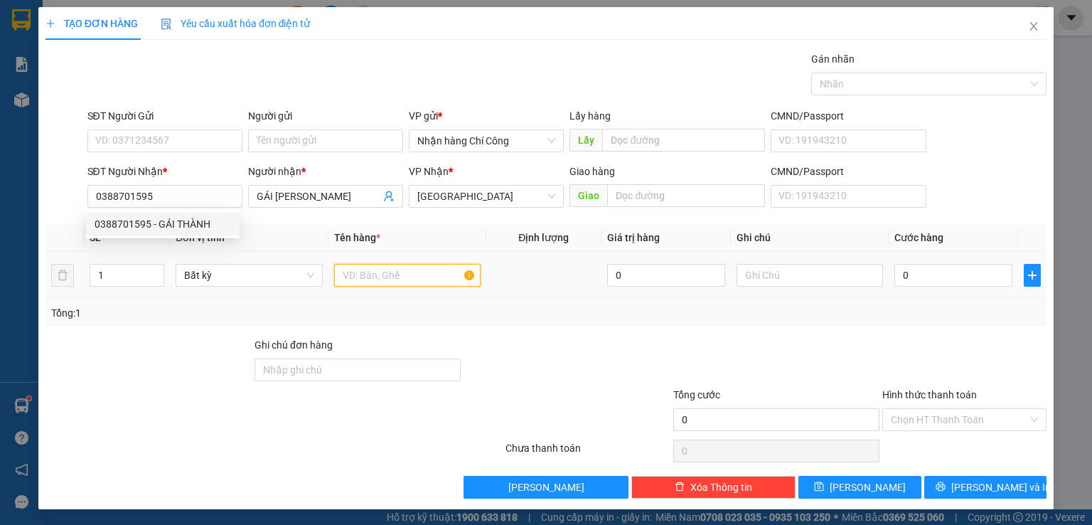
click at [395, 271] on input "text" at bounding box center [407, 275] width 147 height 23
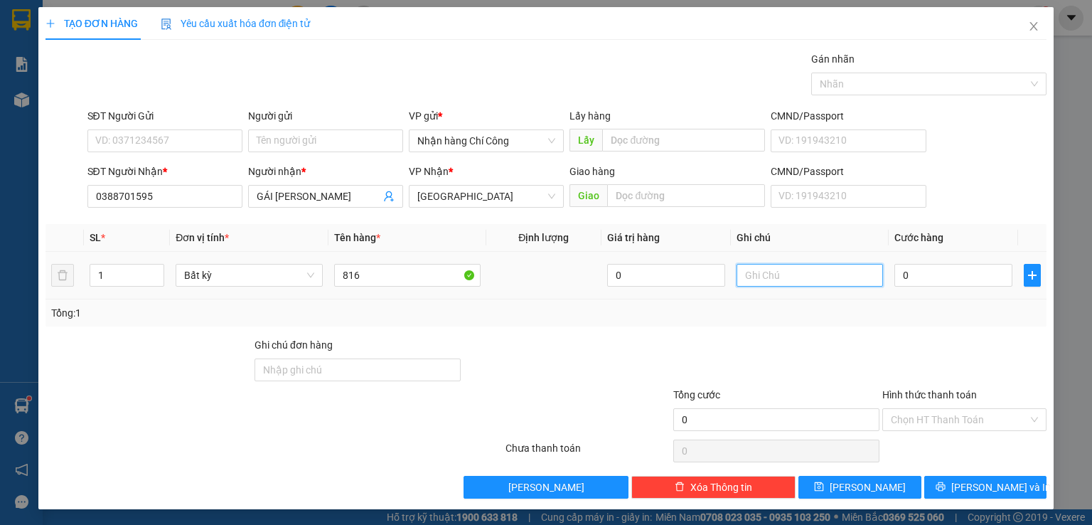
click at [782, 273] on input "text" at bounding box center [810, 275] width 147 height 23
click at [943, 275] on input "0" at bounding box center [954, 275] width 118 height 23
click at [913, 420] on input "Hình thức thanh toán" at bounding box center [959, 419] width 137 height 21
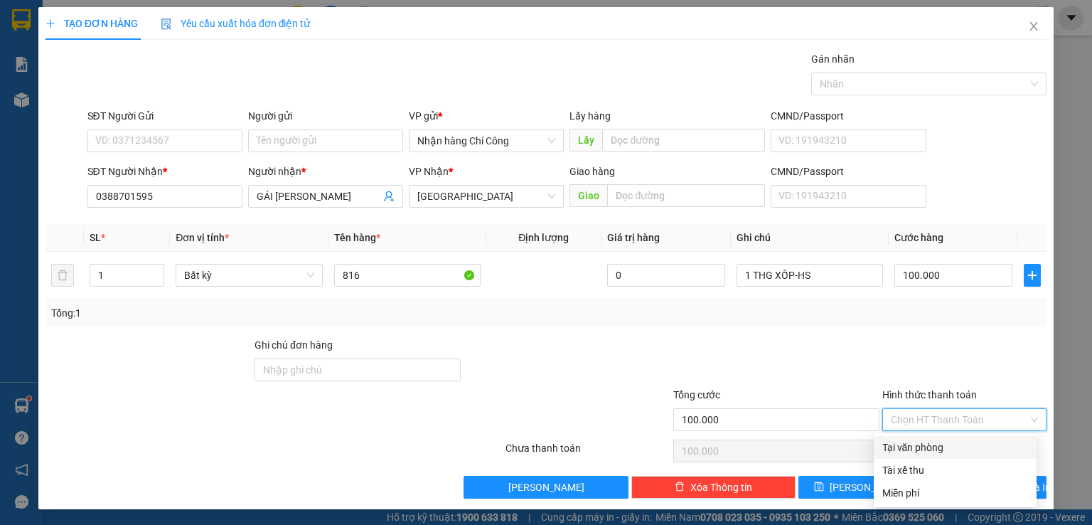
click at [924, 447] on div "Tại văn phòng" at bounding box center [956, 448] width 146 height 16
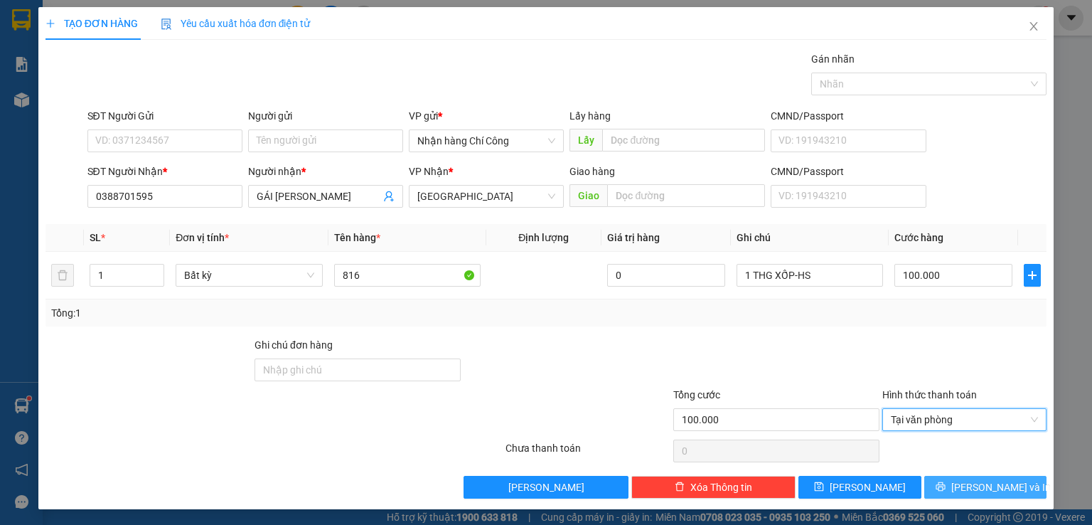
click at [969, 489] on span "[PERSON_NAME] và In" at bounding box center [1002, 487] width 100 height 16
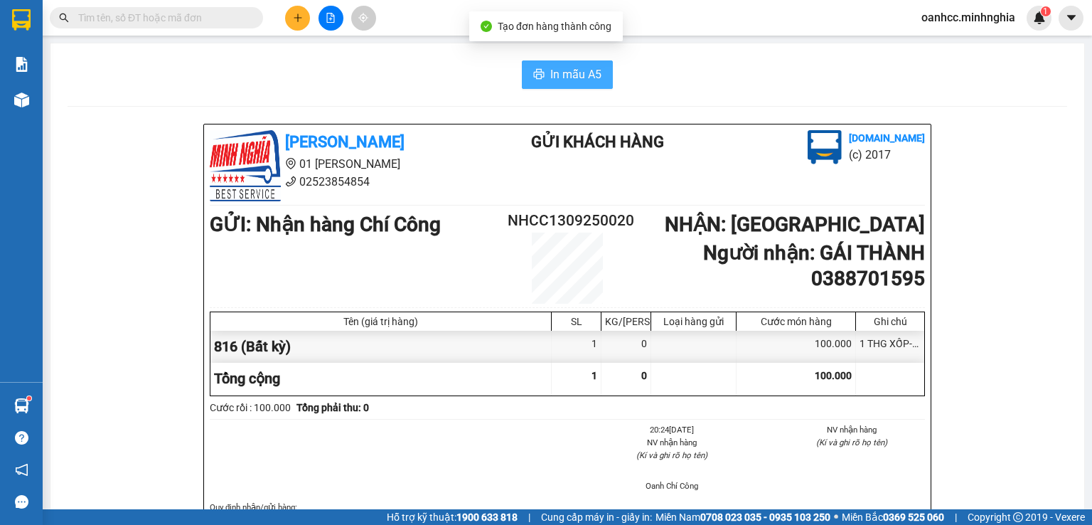
click at [566, 78] on span "In mẫu A5" at bounding box center [575, 74] width 51 height 18
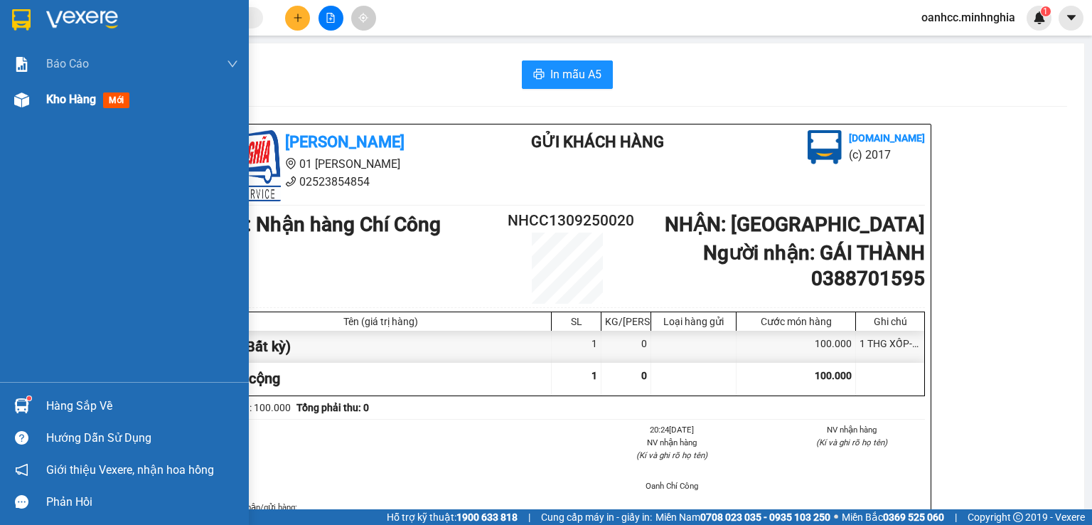
click at [83, 104] on span "Kho hàng" at bounding box center [71, 99] width 50 height 14
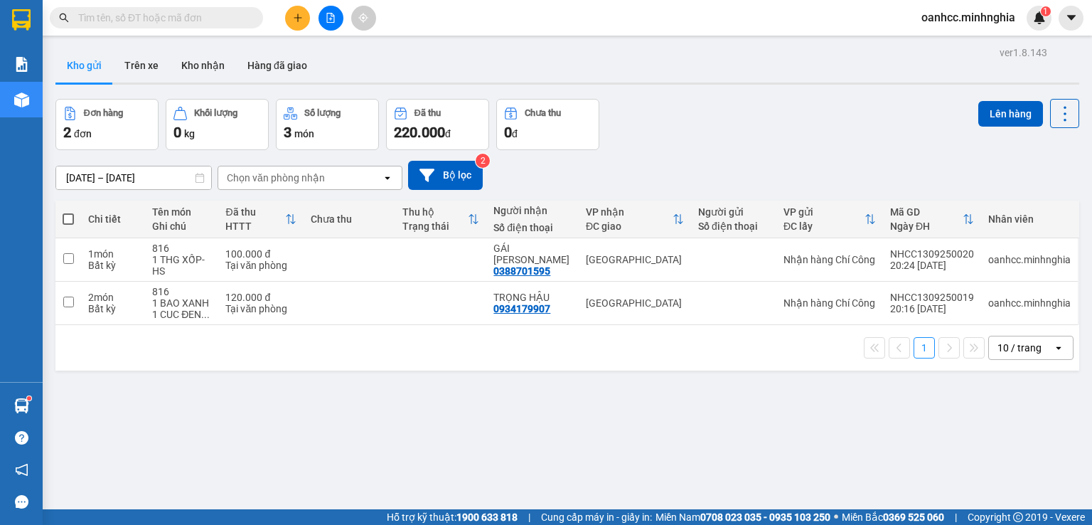
click at [68, 220] on span at bounding box center [68, 218] width 11 height 11
click at [68, 212] on input "checkbox" at bounding box center [68, 212] width 0 height 0
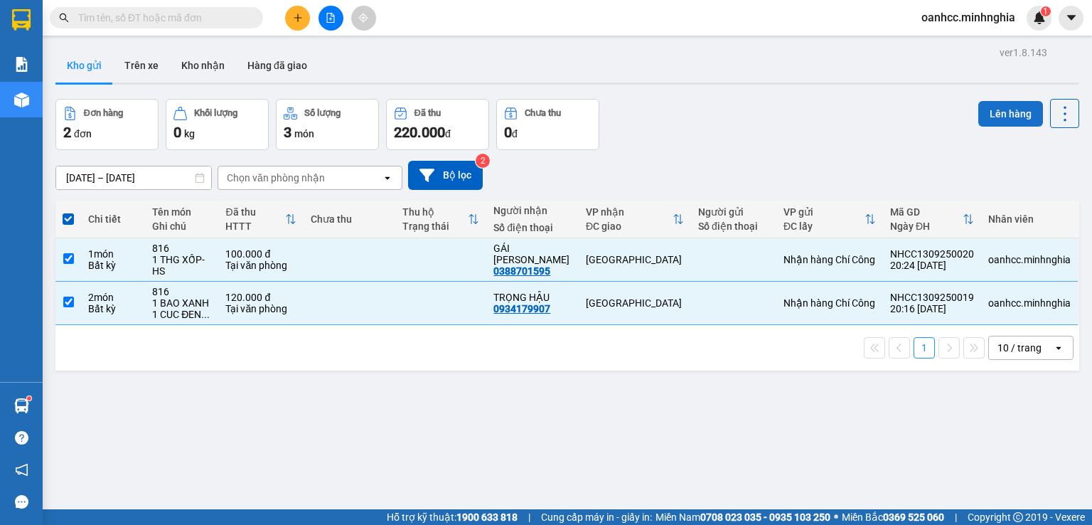
click at [989, 107] on button "Lên hàng" at bounding box center [1011, 114] width 65 height 26
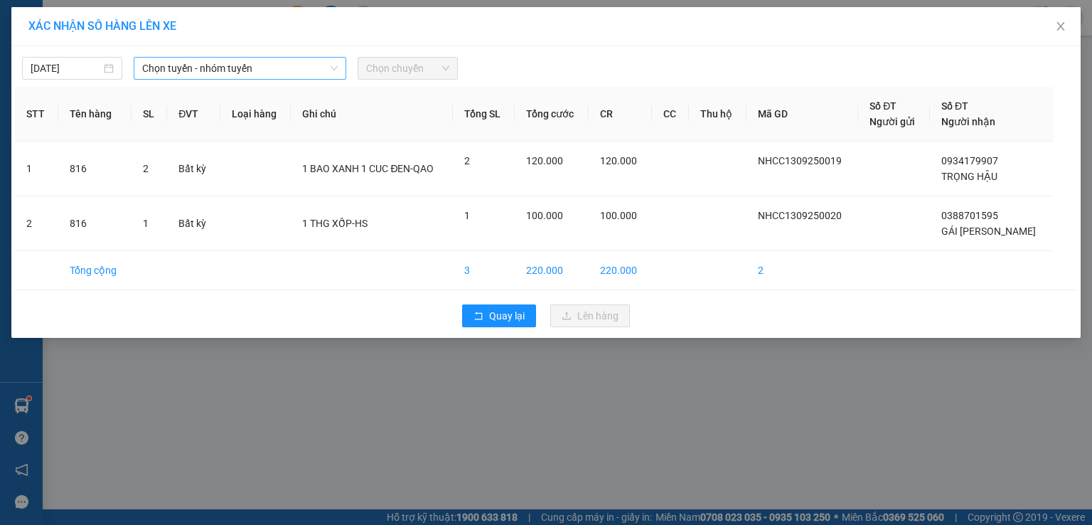
click at [228, 70] on span "Chọn tuyến - nhóm tuyến" at bounding box center [240, 68] width 196 height 21
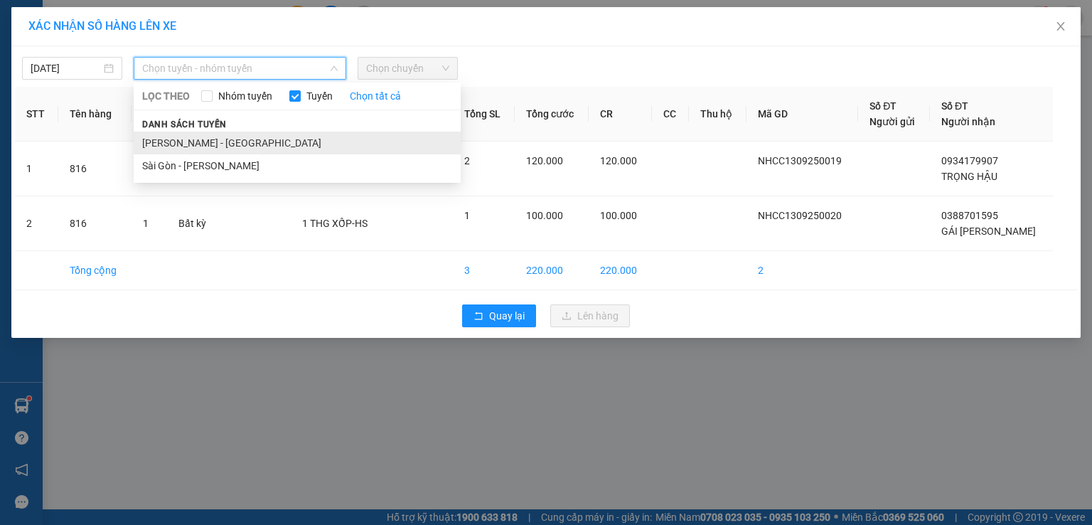
click at [188, 140] on li "[PERSON_NAME] - [GEOGRAPHIC_DATA]" at bounding box center [297, 143] width 327 height 23
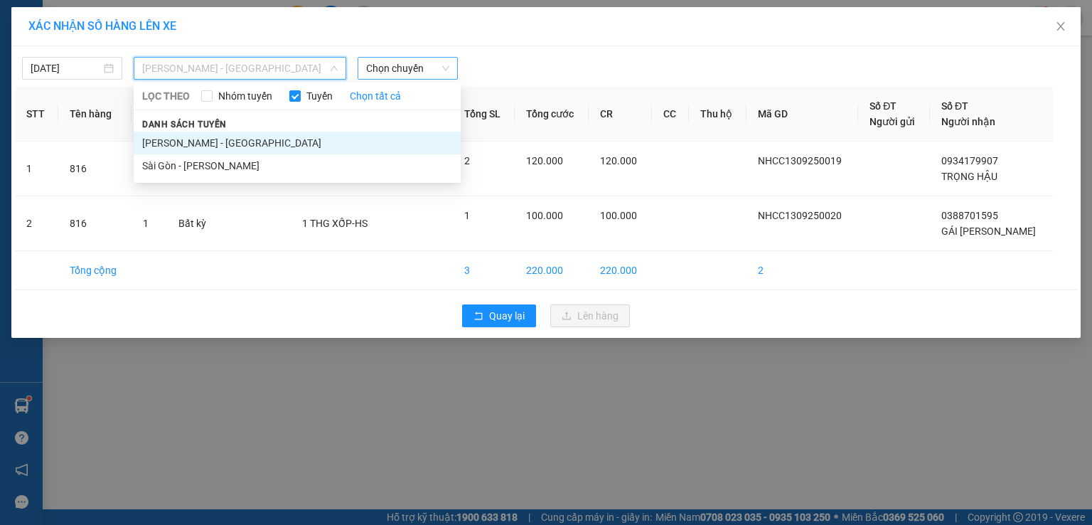
click at [420, 66] on span "Chọn chuyến" at bounding box center [407, 68] width 83 height 21
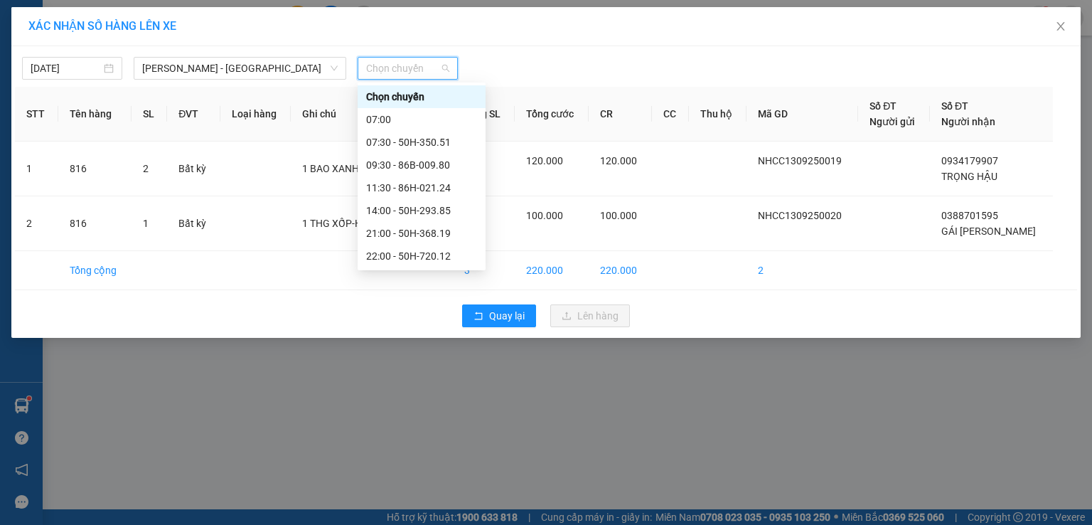
click at [413, 271] on div "22:30 - 50H-300.42" at bounding box center [421, 279] width 111 height 16
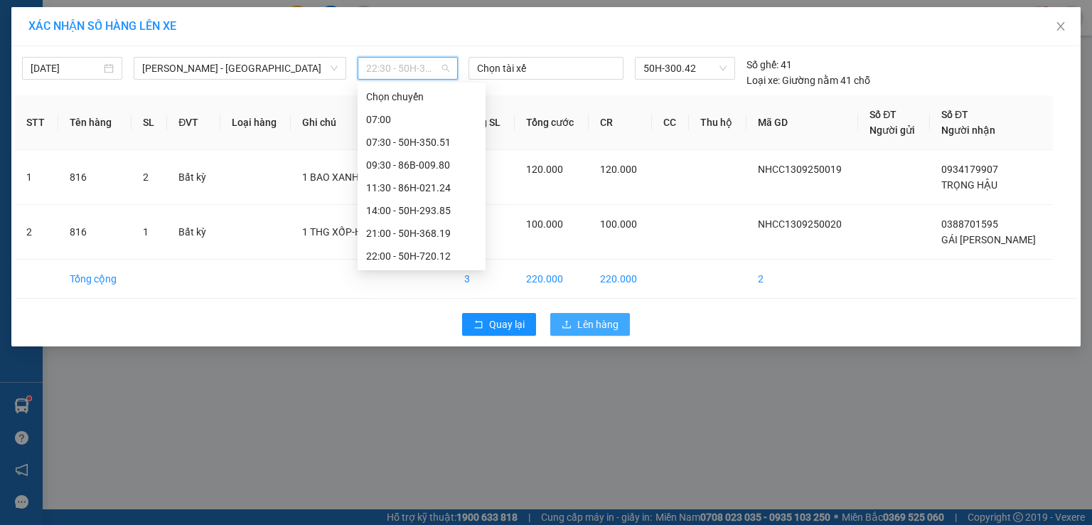
click at [597, 322] on span "Lên hàng" at bounding box center [597, 324] width 41 height 16
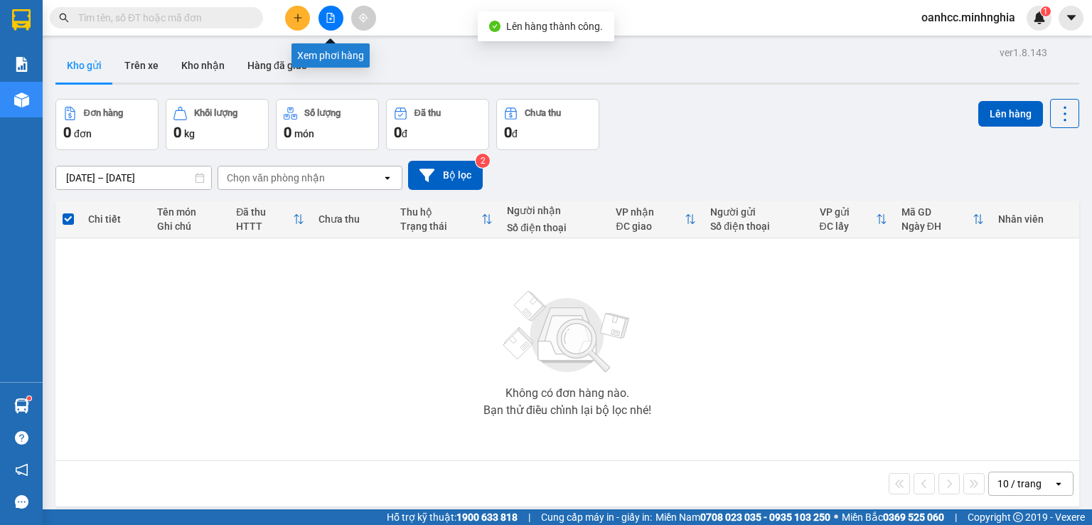
click at [330, 20] on icon "file-add" at bounding box center [331, 18] width 8 height 10
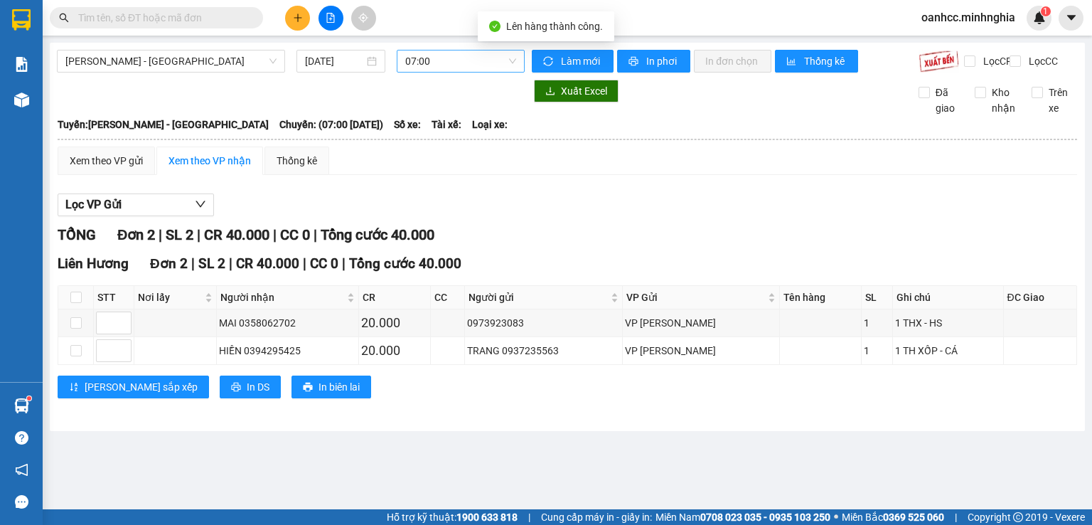
click at [452, 58] on span "07:00" at bounding box center [461, 60] width 112 height 21
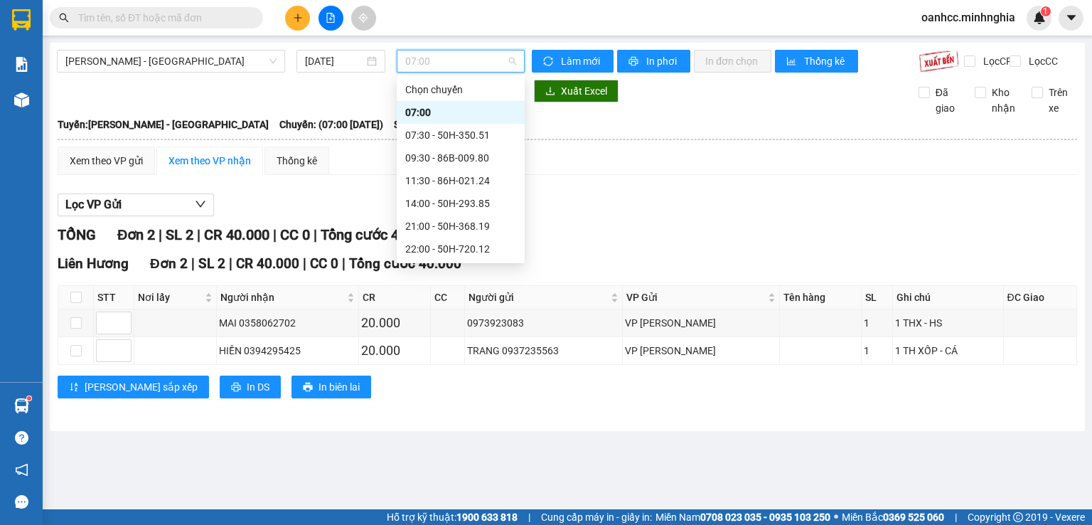
click at [454, 264] on div "22:30 - 50H-300.42" at bounding box center [460, 272] width 111 height 16
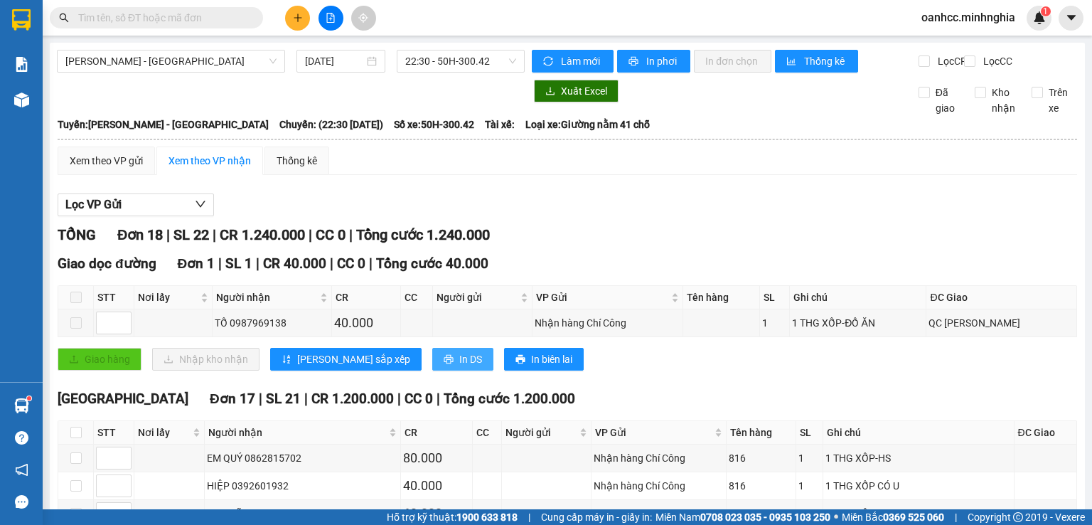
click at [459, 367] on span "In DS" at bounding box center [470, 359] width 23 height 16
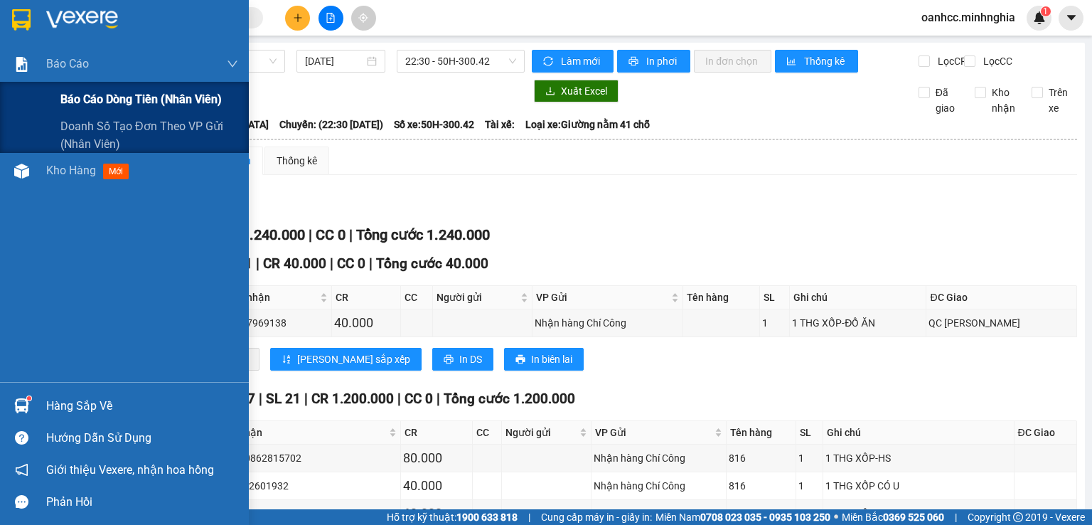
click at [125, 102] on span "Báo cáo dòng tiền (nhân viên)" at bounding box center [140, 99] width 161 height 18
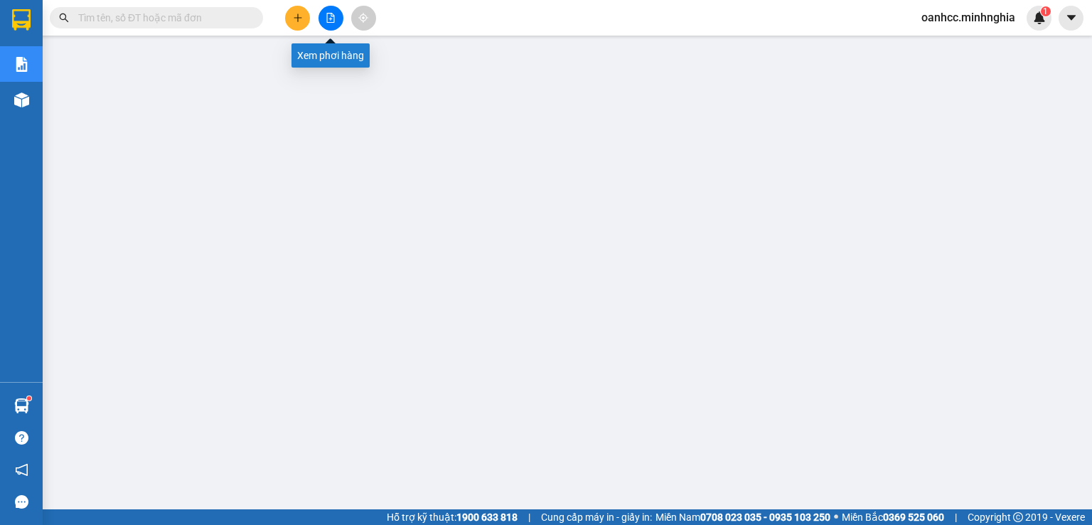
click at [330, 16] on icon "file-add" at bounding box center [331, 18] width 10 height 10
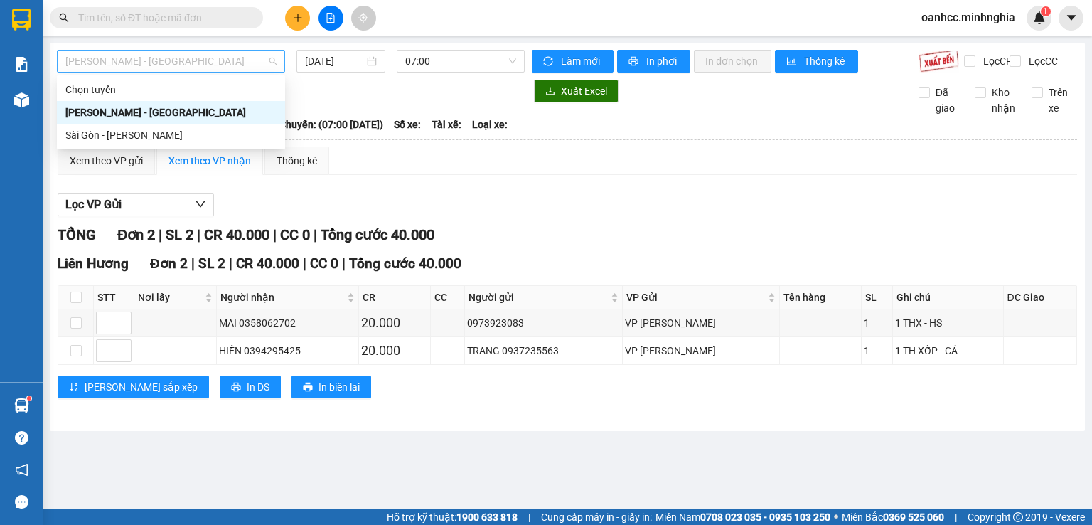
click at [185, 58] on span "[PERSON_NAME] - [GEOGRAPHIC_DATA]" at bounding box center [170, 60] width 211 height 21
click at [114, 140] on div "Sài Gòn - [PERSON_NAME]" at bounding box center [170, 135] width 211 height 16
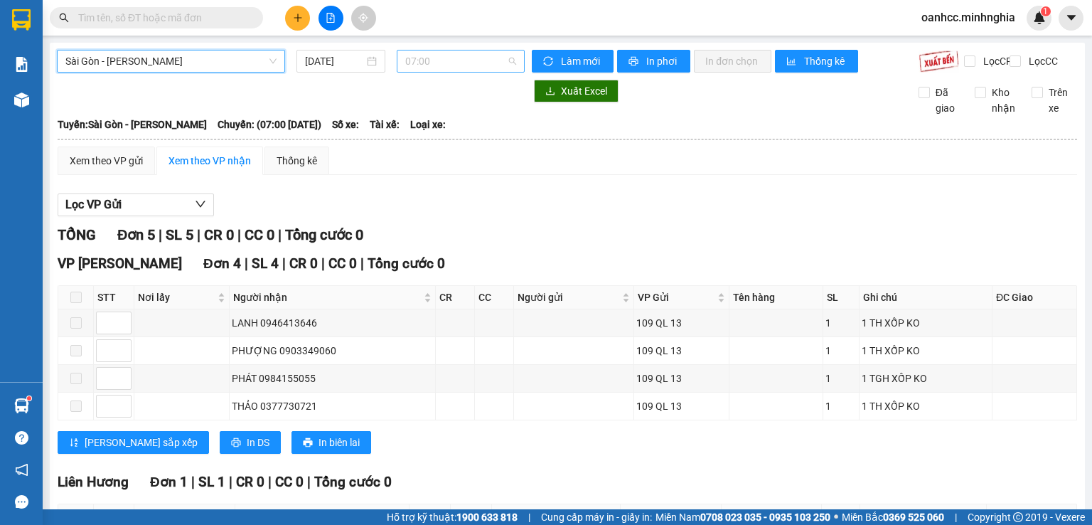
click at [443, 63] on span "07:00" at bounding box center [461, 60] width 112 height 21
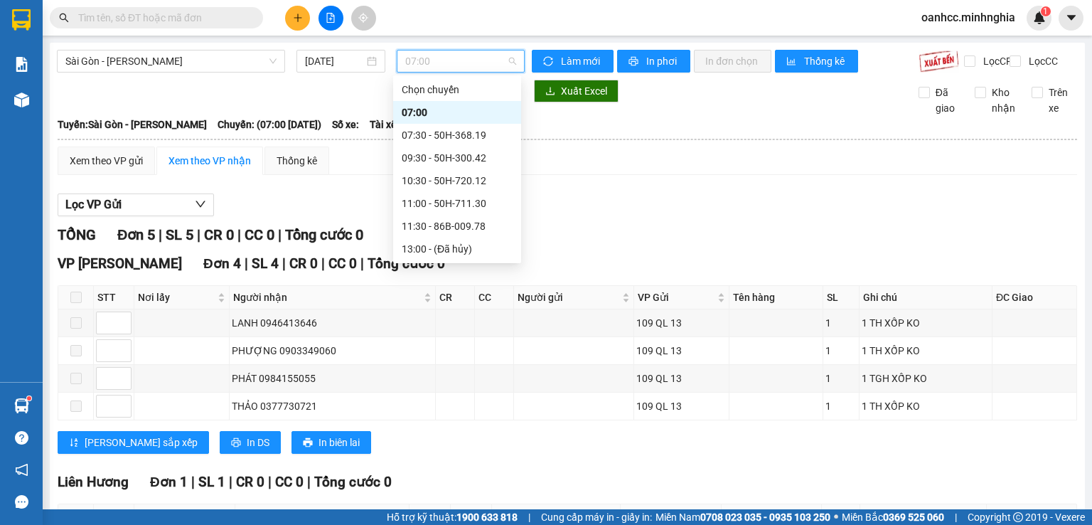
click at [429, 332] on div "21:00 - 86B-009.80" at bounding box center [457, 340] width 111 height 16
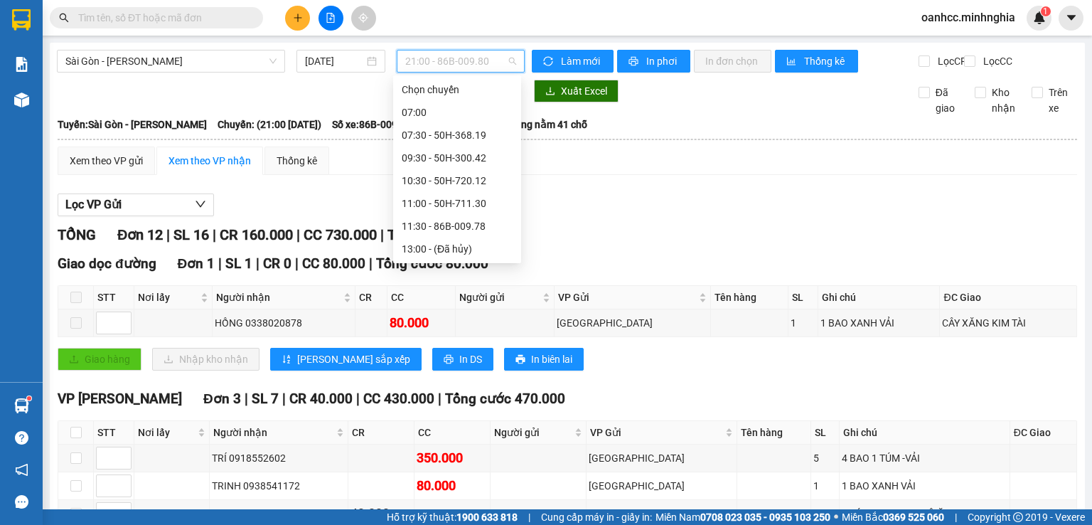
click at [441, 355] on div "21:30 - 86H-021.24" at bounding box center [457, 363] width 111 height 16
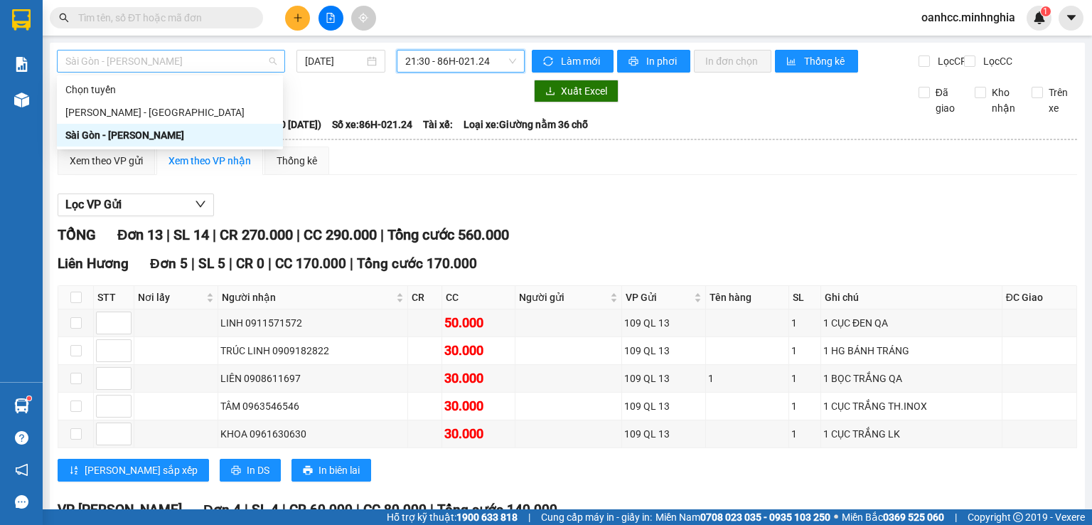
click at [189, 56] on span "Sài Gòn - [PERSON_NAME]" at bounding box center [170, 60] width 211 height 21
click at [117, 111] on div "[PERSON_NAME] - [GEOGRAPHIC_DATA]" at bounding box center [169, 113] width 209 height 16
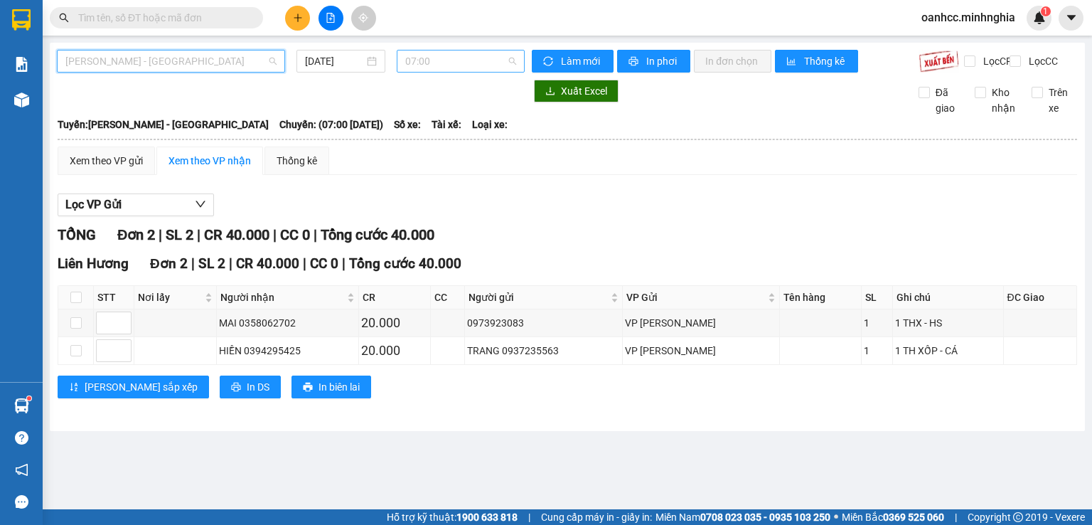
click at [463, 60] on span "07:00" at bounding box center [461, 60] width 112 height 21
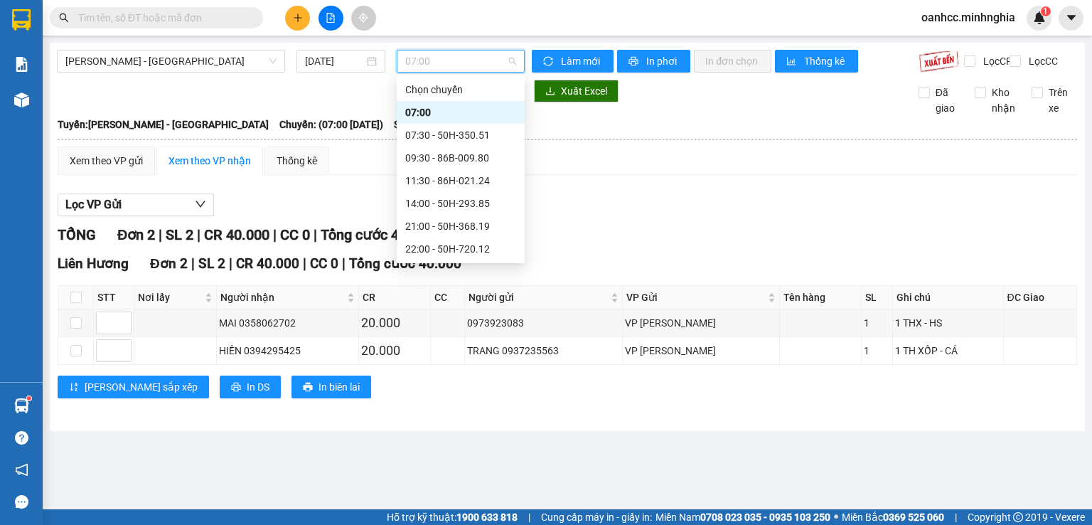
click at [423, 264] on div "22:30 - 50H-300.42" at bounding box center [460, 272] width 111 height 16
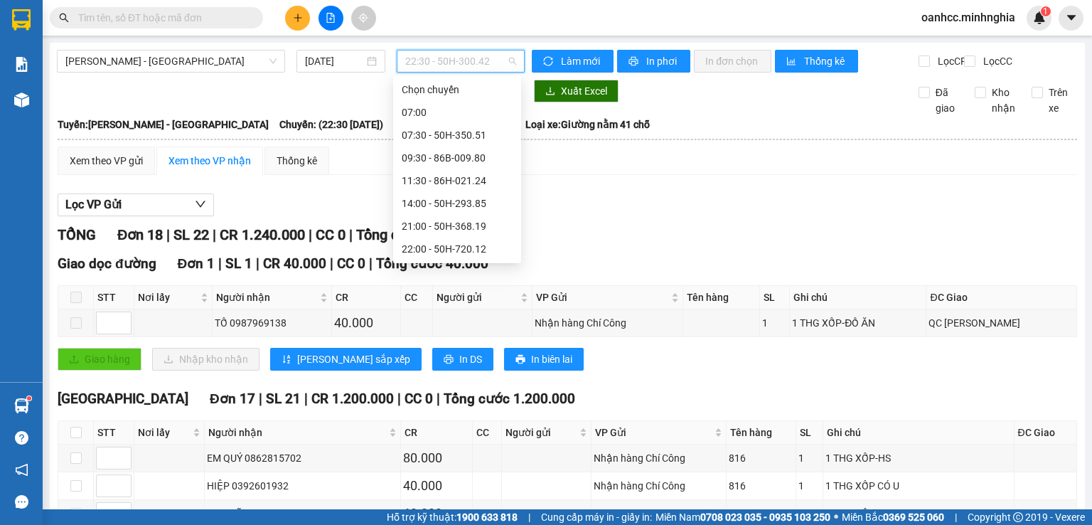
click at [888, 253] on div "Giao dọc đường Đơn 1 | SL 1 | CR 40.000 | CC 0 | Tổng cước 40.000 STT Nơi lấy N…" at bounding box center [568, 317] width 1020 height 128
